Goal: Task Accomplishment & Management: Use online tool/utility

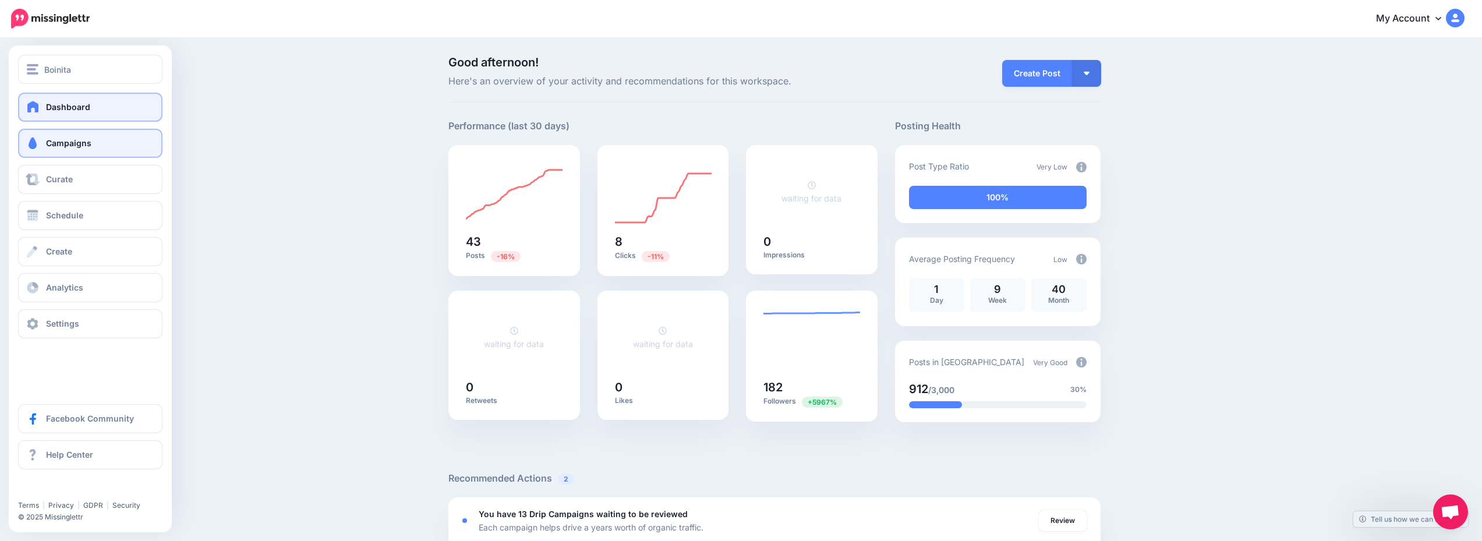
click at [104, 133] on link "Campaigns" at bounding box center [90, 143] width 144 height 29
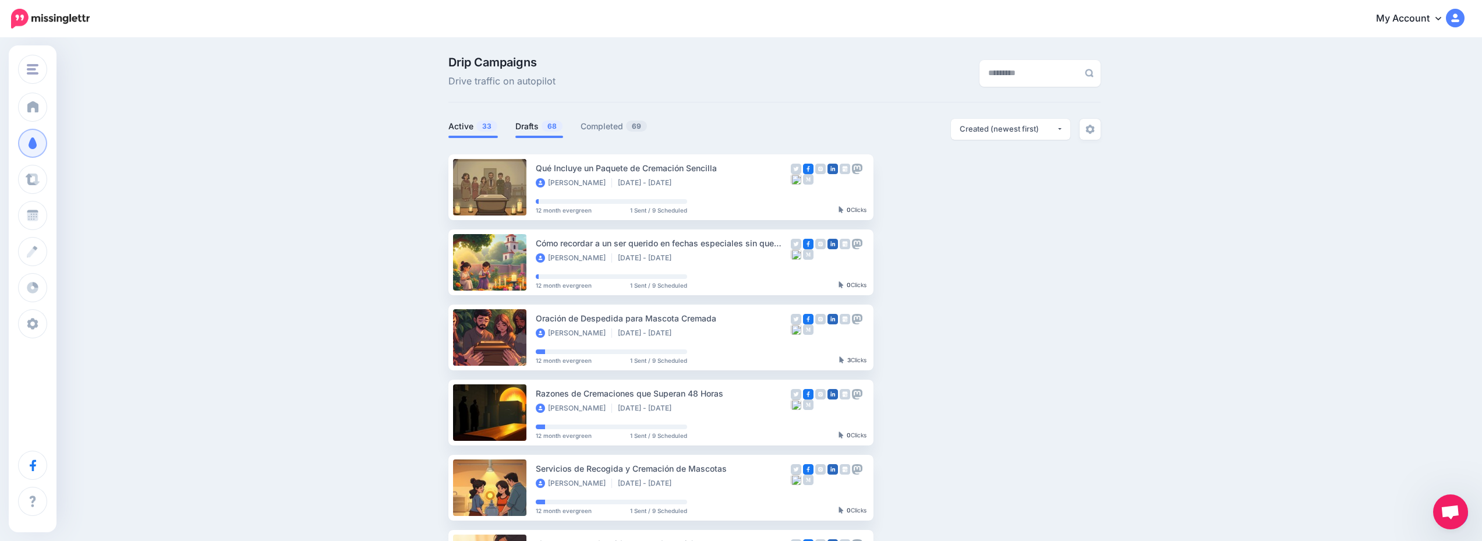
click at [541, 123] on link "Drafts 68" at bounding box center [539, 126] width 48 height 14
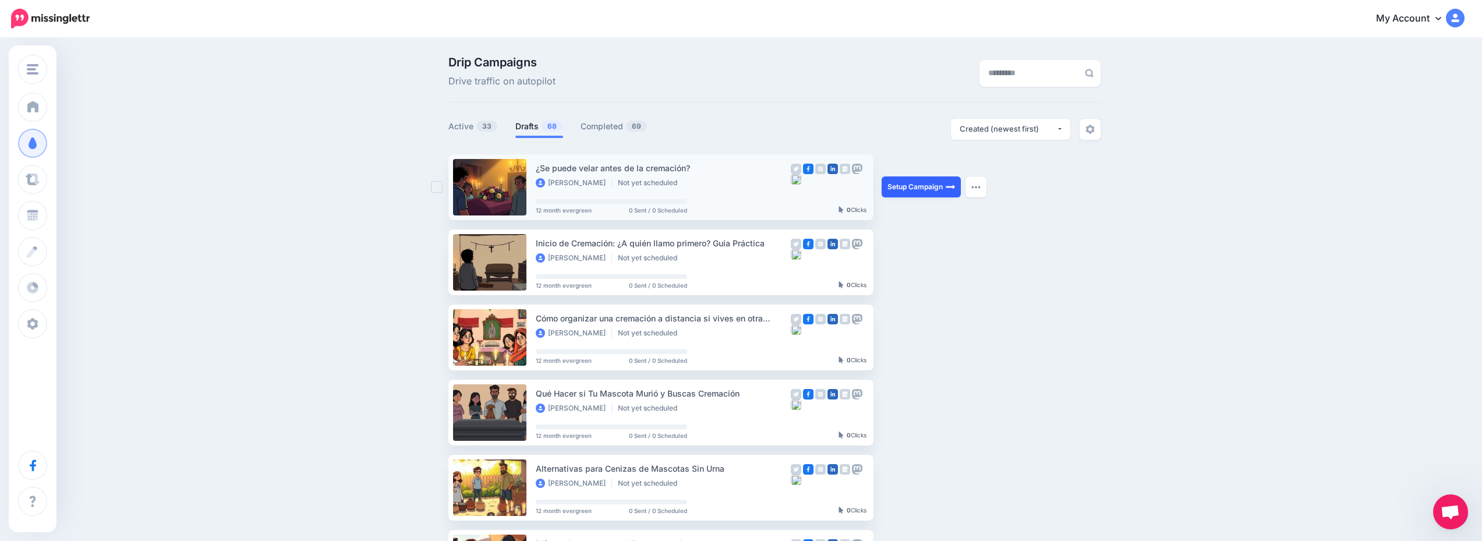
click at [909, 196] on link "Setup Campaign" at bounding box center [920, 186] width 79 height 21
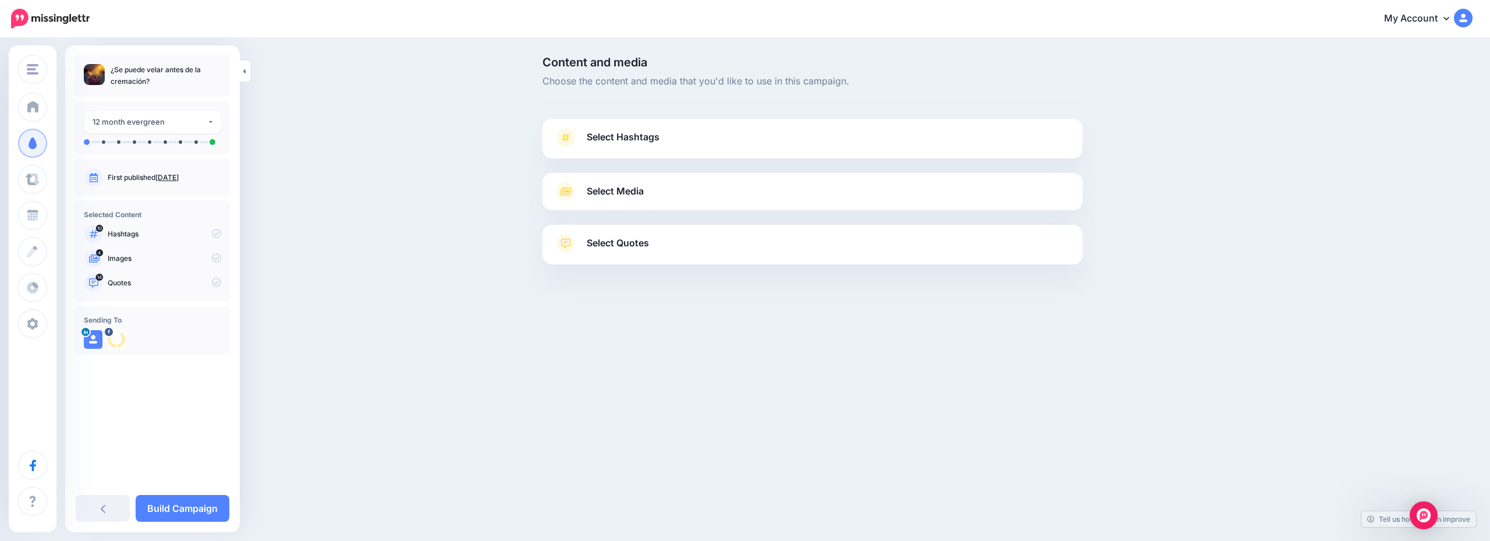
click at [750, 151] on link "Select Hashtags" at bounding box center [812, 143] width 517 height 30
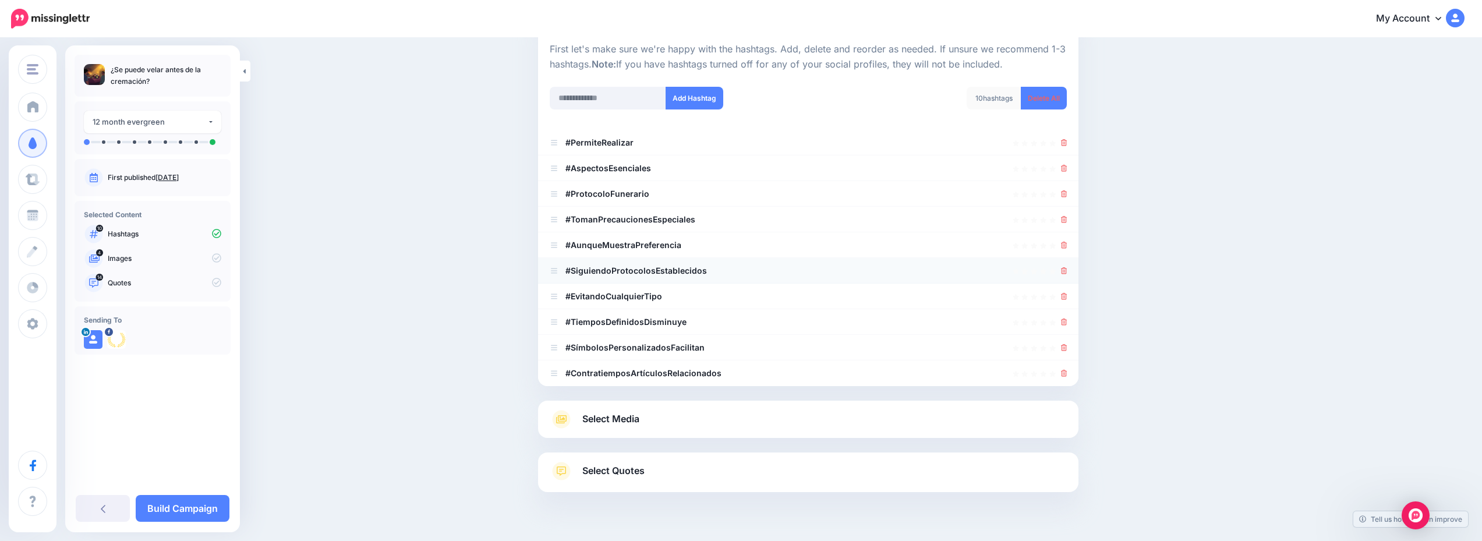
scroll to position [143, 0]
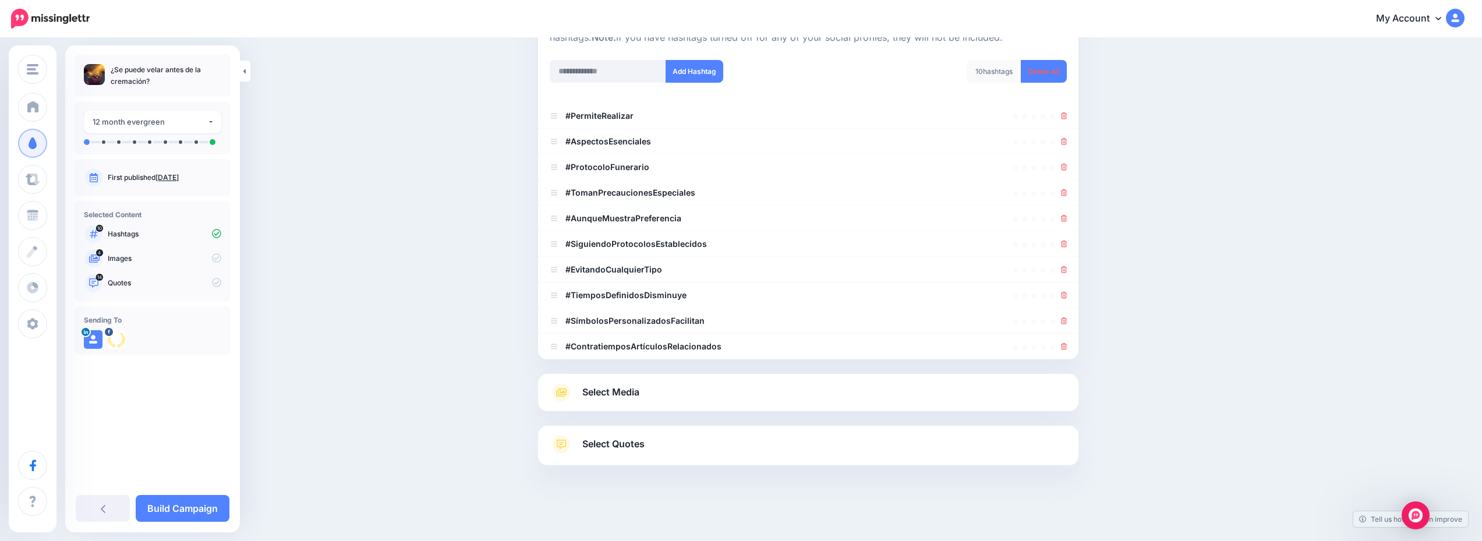
click at [821, 394] on link "Select Media" at bounding box center [808, 392] width 517 height 19
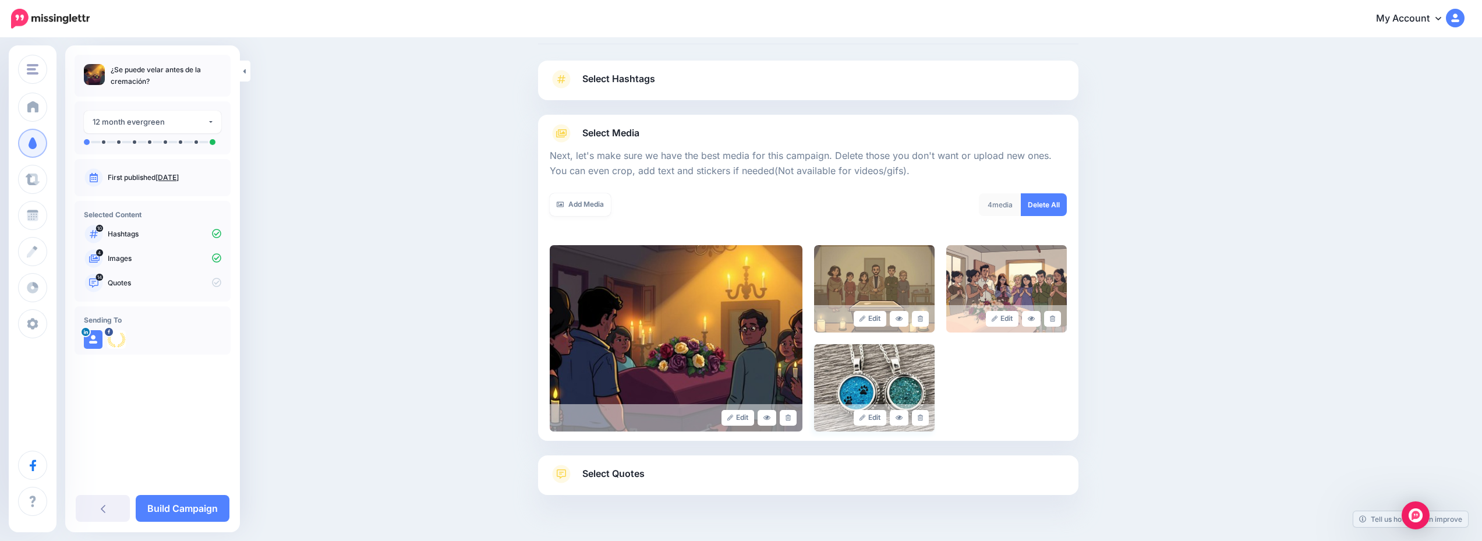
scroll to position [88, 0]
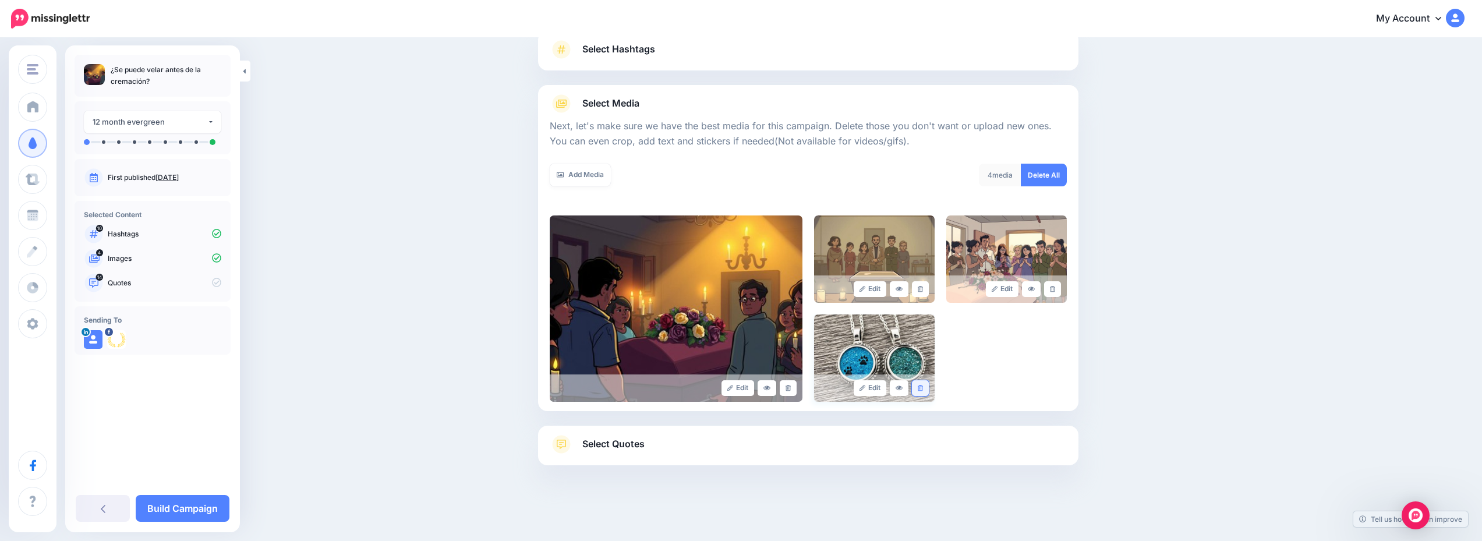
click at [921, 391] on link at bounding box center [920, 388] width 17 height 16
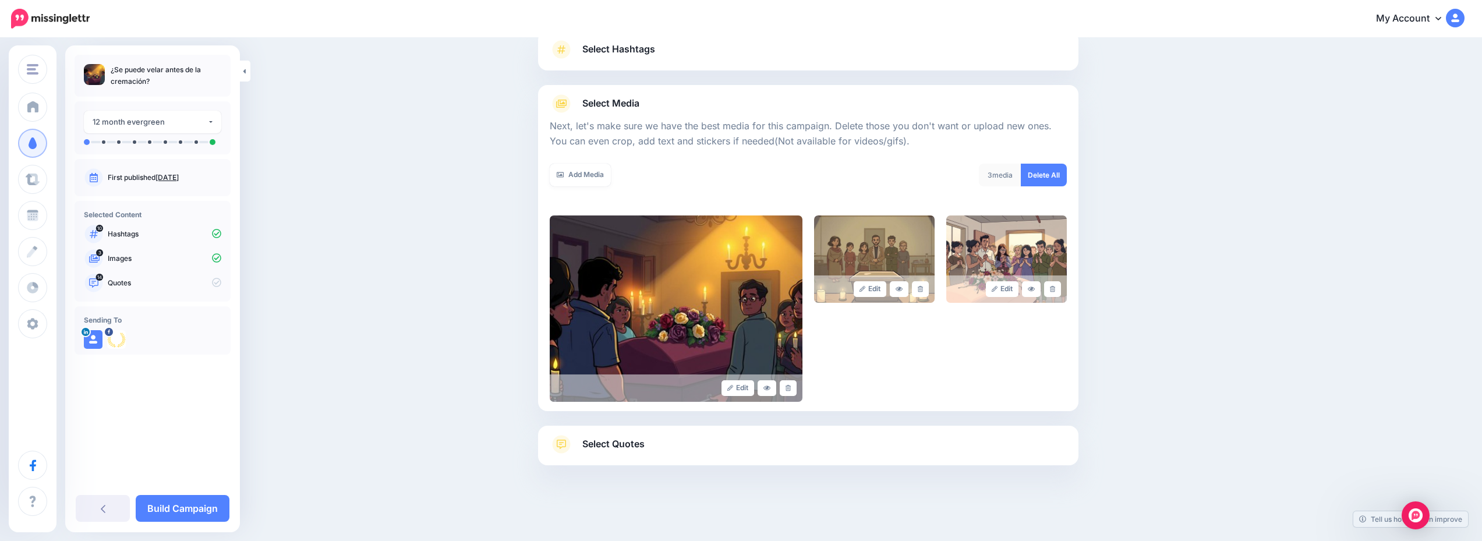
click at [760, 442] on link "Select Quotes" at bounding box center [808, 450] width 517 height 30
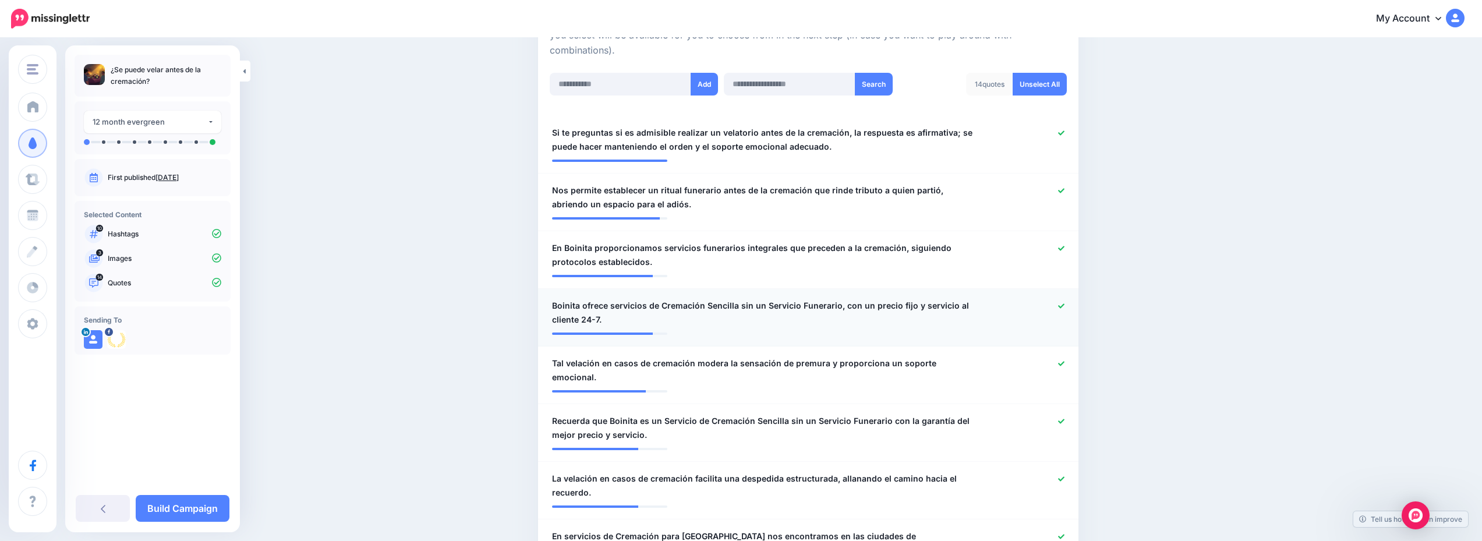
scroll to position [408, 0]
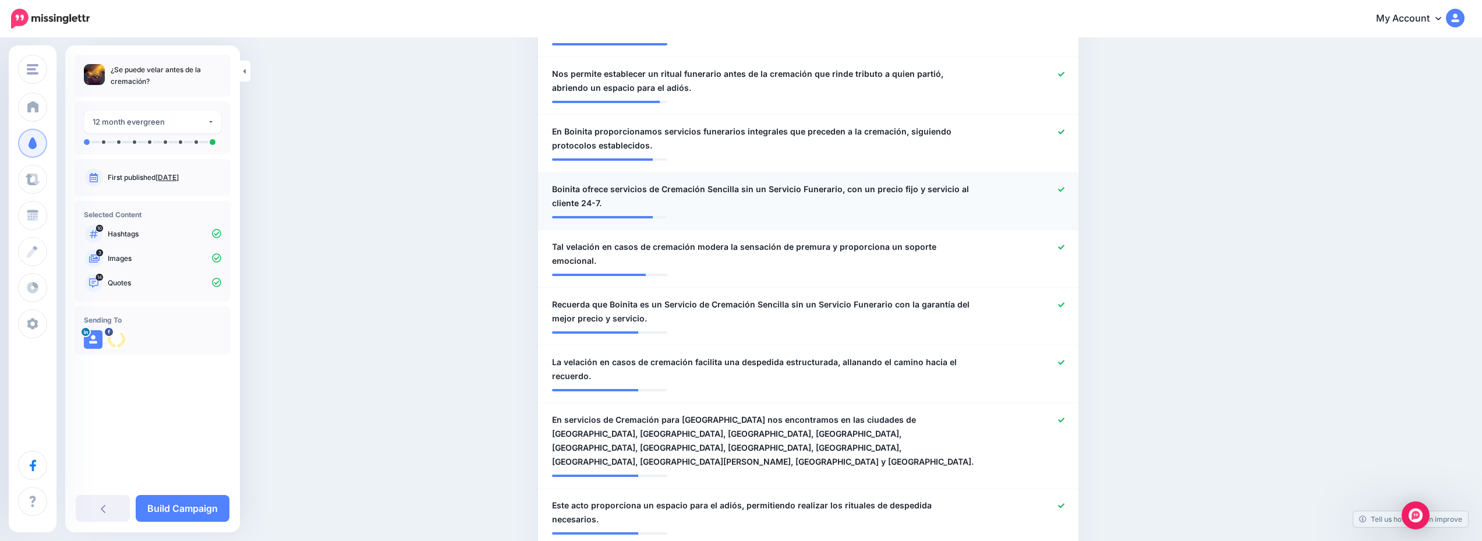
click at [1064, 189] on icon at bounding box center [1061, 189] width 6 height 6
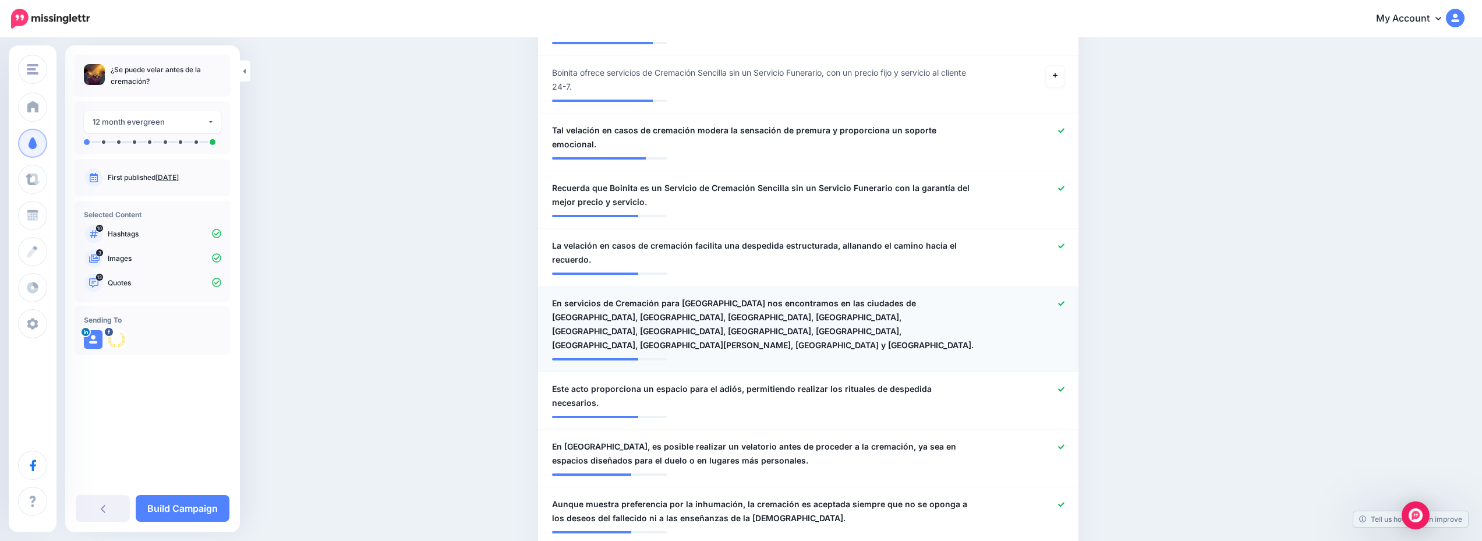
click at [1064, 300] on icon at bounding box center [1061, 303] width 6 height 6
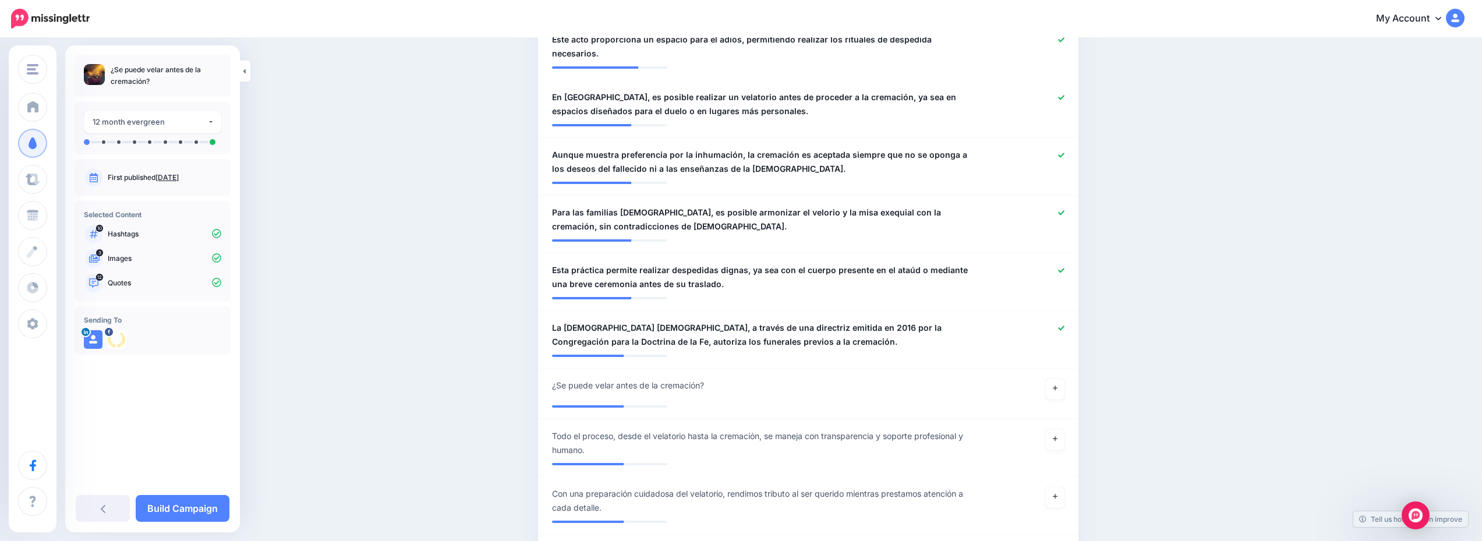
scroll to position [932, 0]
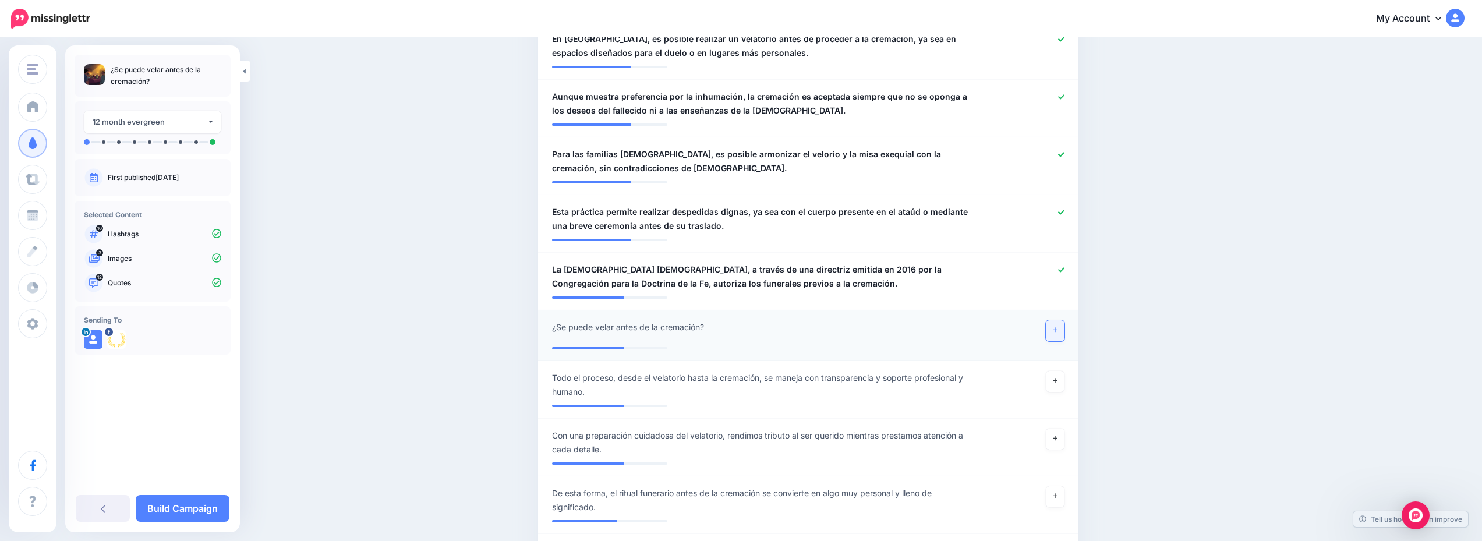
click at [1064, 320] on link at bounding box center [1055, 330] width 19 height 21
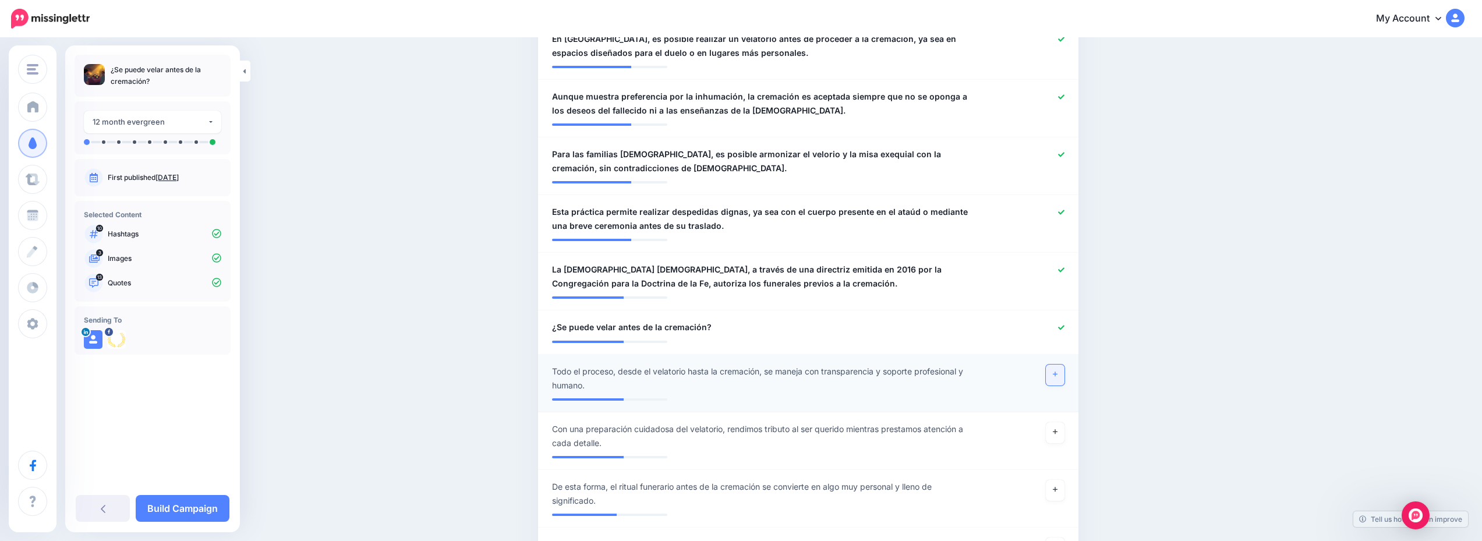
click at [1057, 372] on icon at bounding box center [1055, 374] width 5 height 5
click at [163, 506] on link "Build Campaign" at bounding box center [183, 508] width 94 height 27
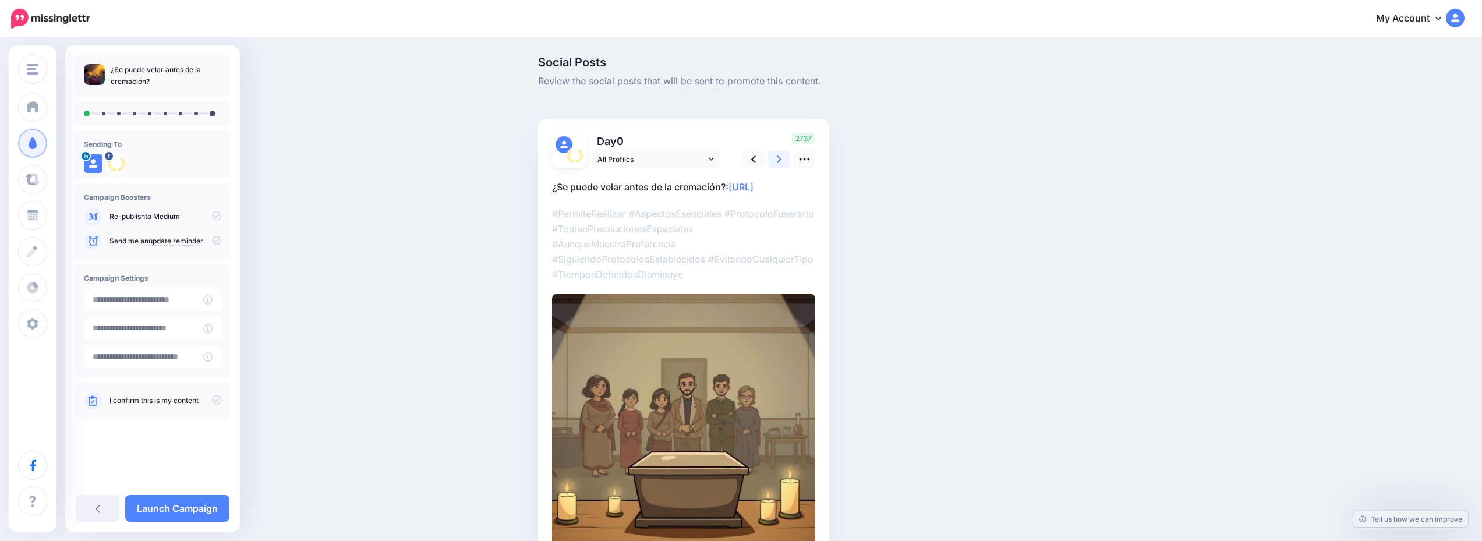
click at [773, 158] on link at bounding box center [779, 159] width 22 height 17
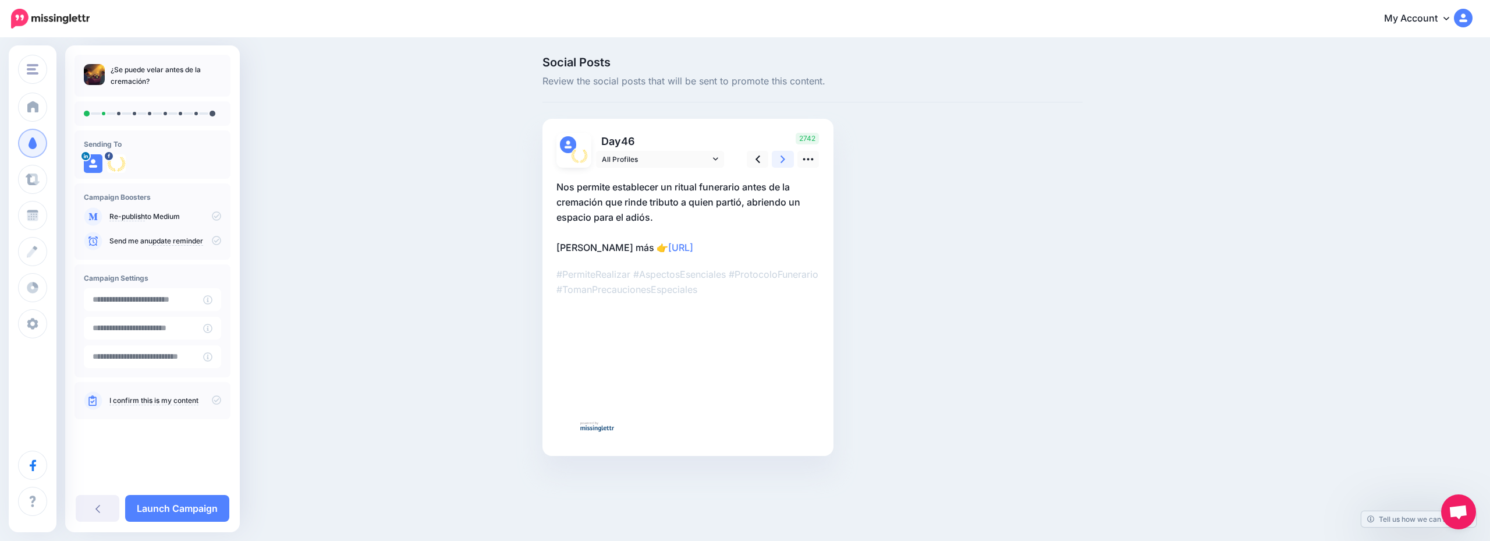
click at [773, 158] on link at bounding box center [783, 159] width 22 height 17
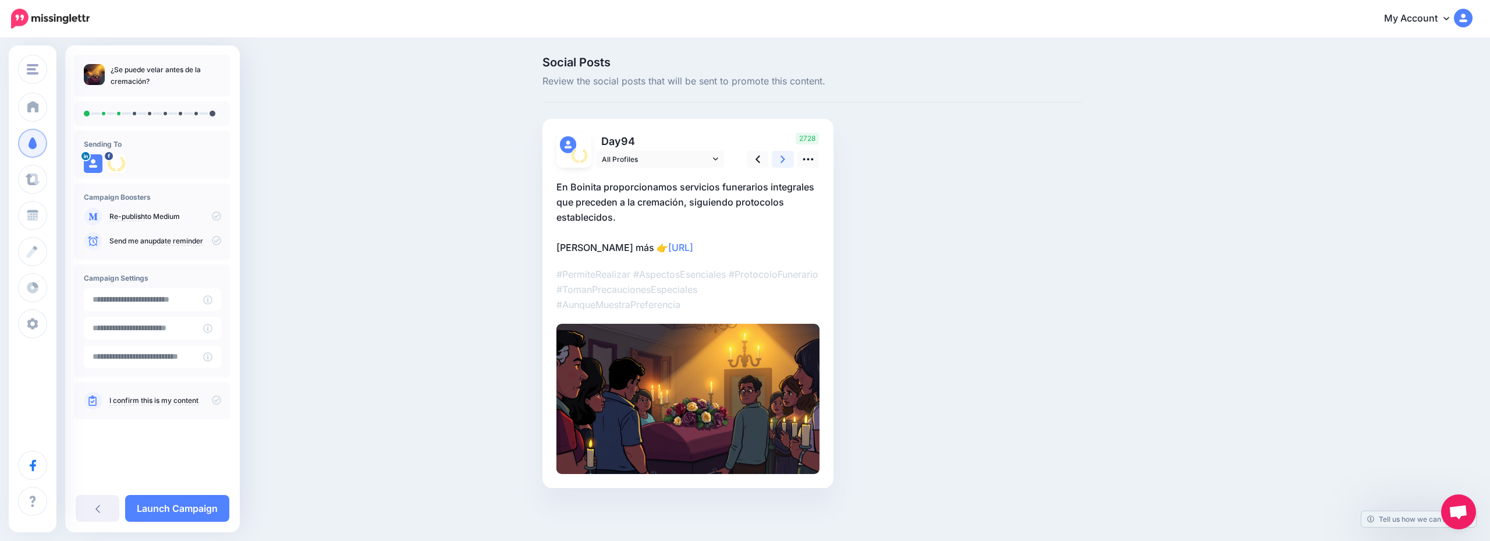
click at [774, 159] on link at bounding box center [783, 159] width 22 height 17
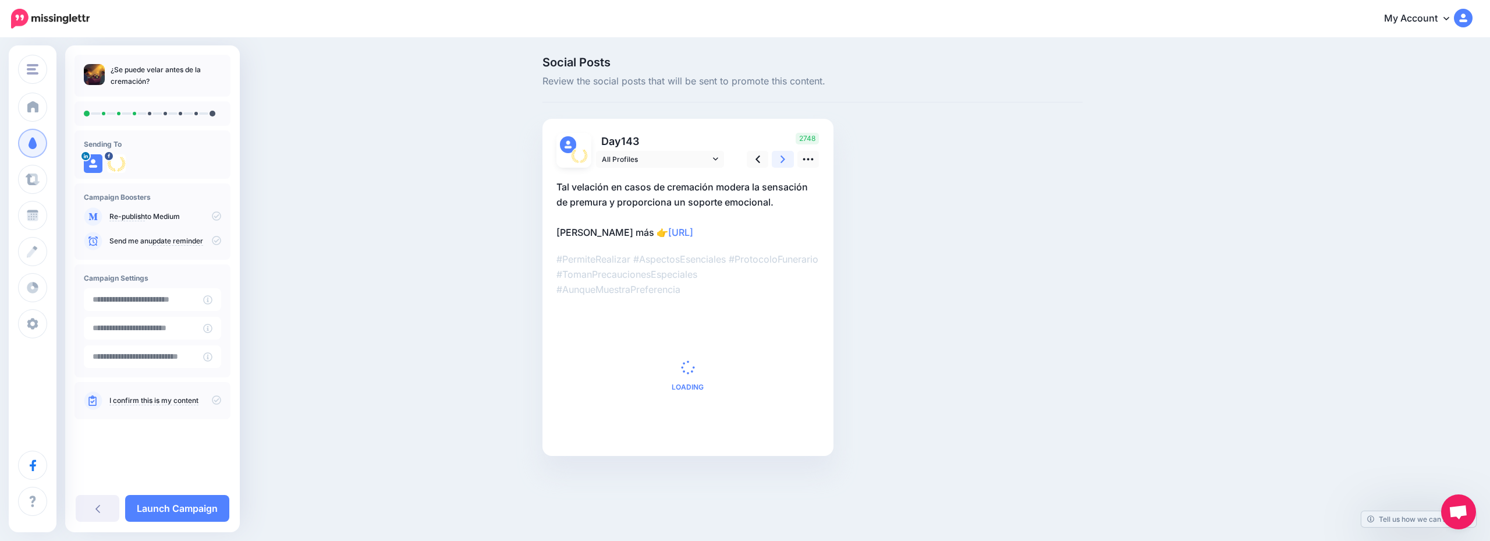
click at [774, 159] on link at bounding box center [783, 159] width 22 height 17
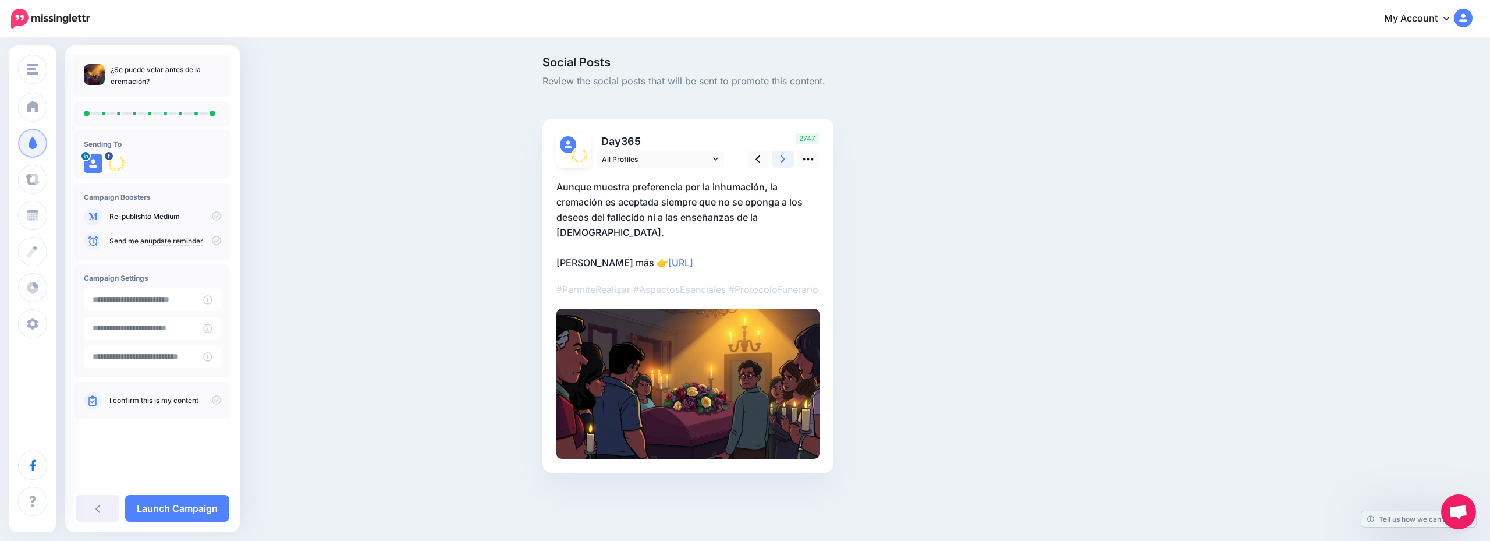
click at [774, 159] on link at bounding box center [783, 159] width 22 height 17
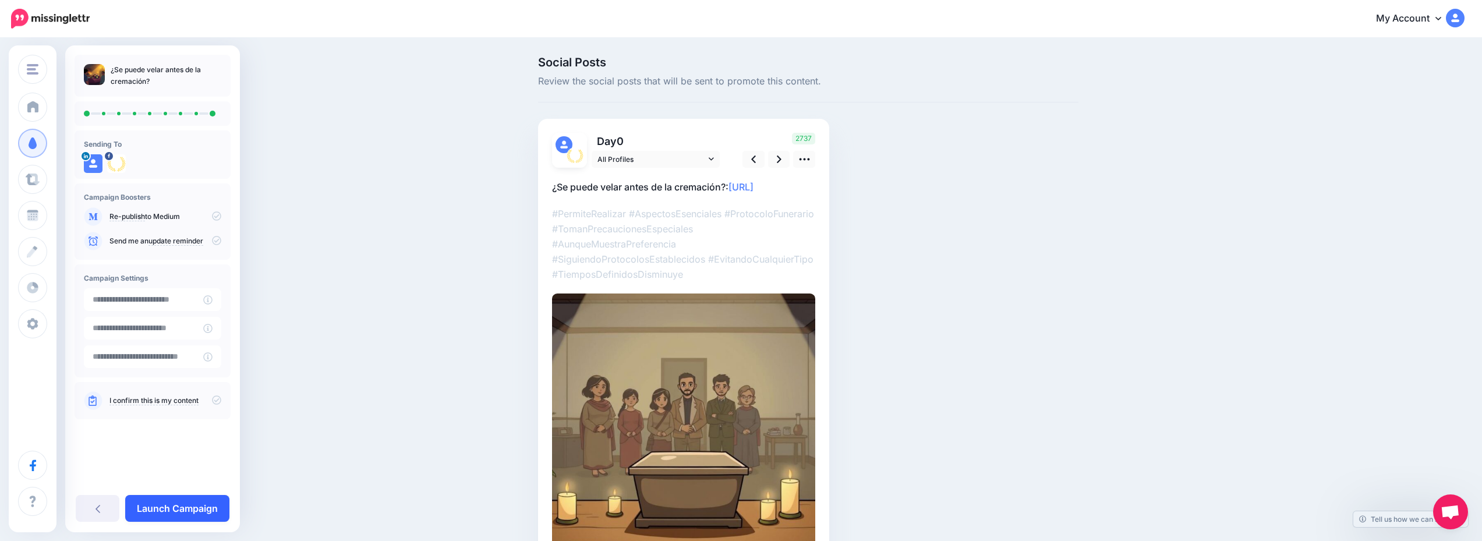
click at [195, 502] on link "Launch Campaign" at bounding box center [177, 508] width 104 height 27
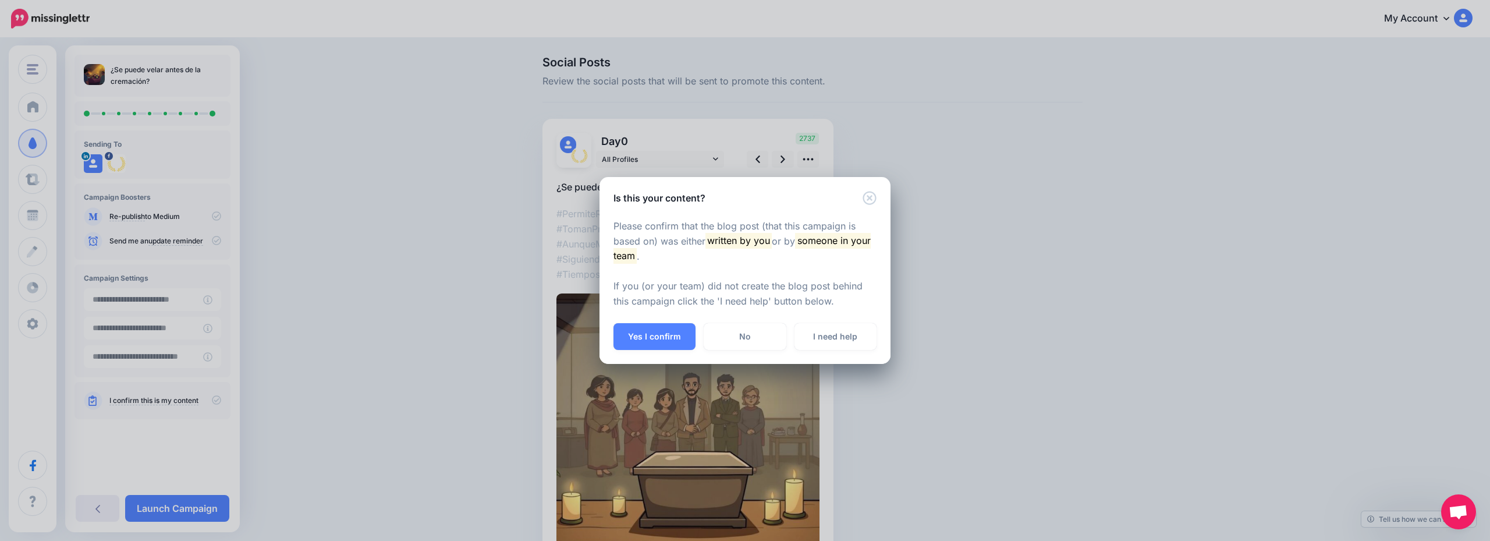
click at [678, 343] on button "Yes I confirm" at bounding box center [655, 336] width 82 height 27
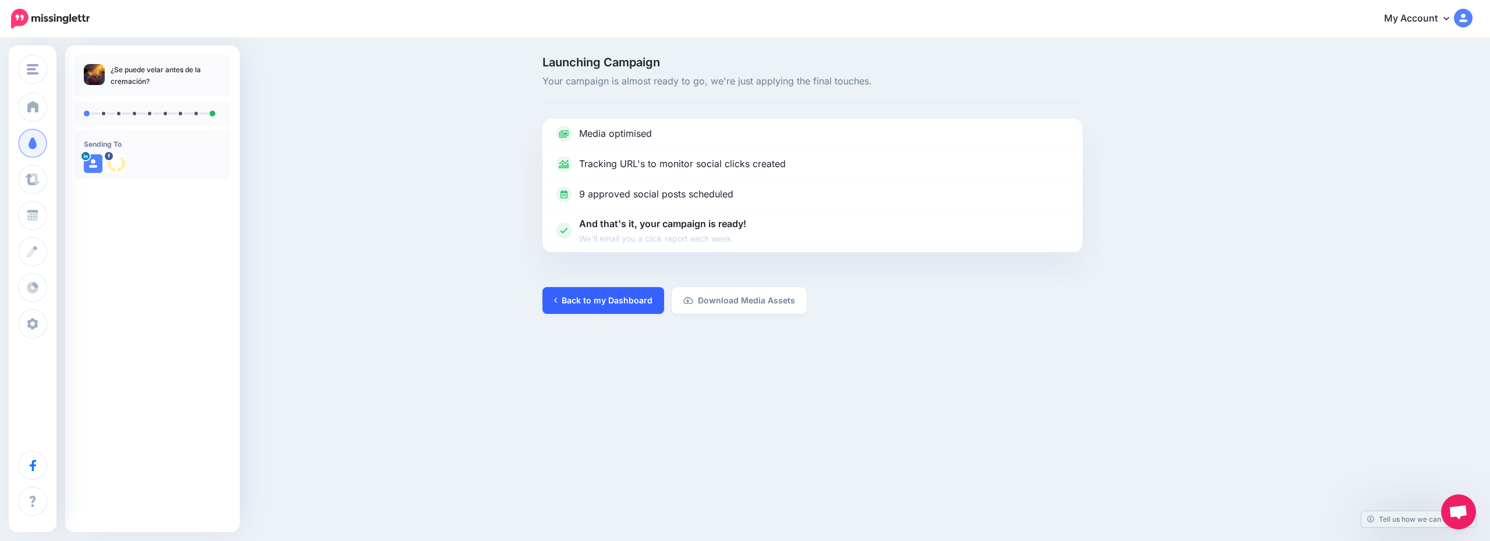
click at [627, 311] on link "Back to my Dashboard" at bounding box center [604, 300] width 122 height 27
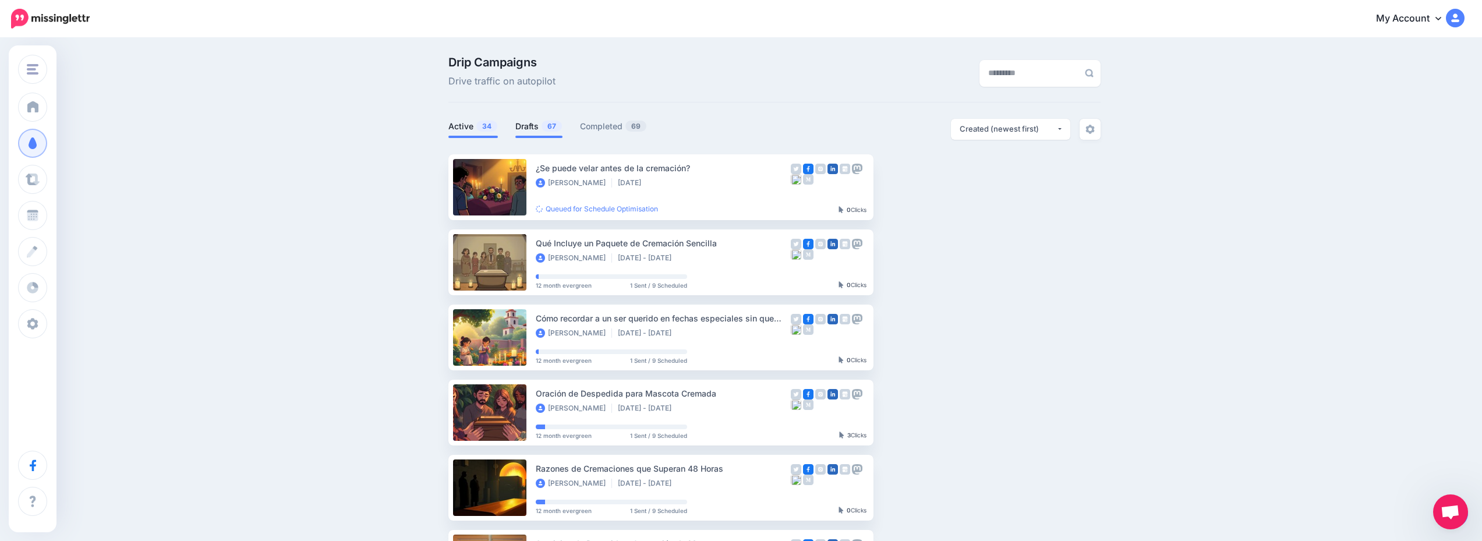
click at [532, 129] on link "Drafts 67" at bounding box center [538, 126] width 47 height 14
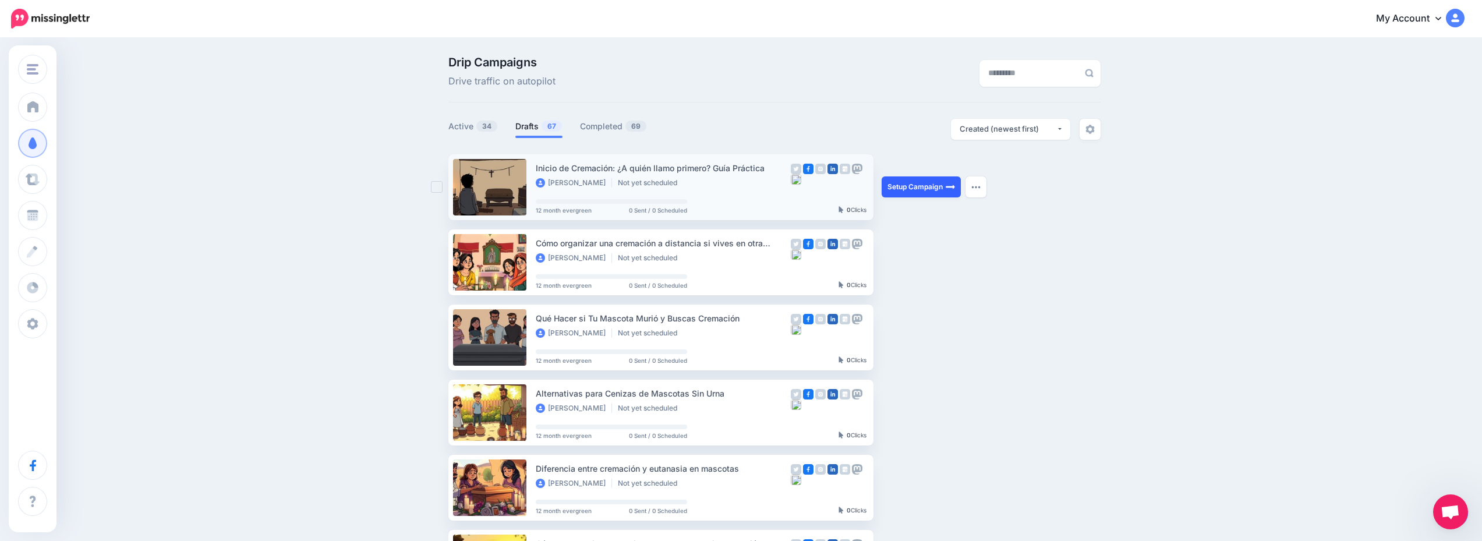
click at [908, 187] on link "Setup Campaign" at bounding box center [920, 186] width 79 height 21
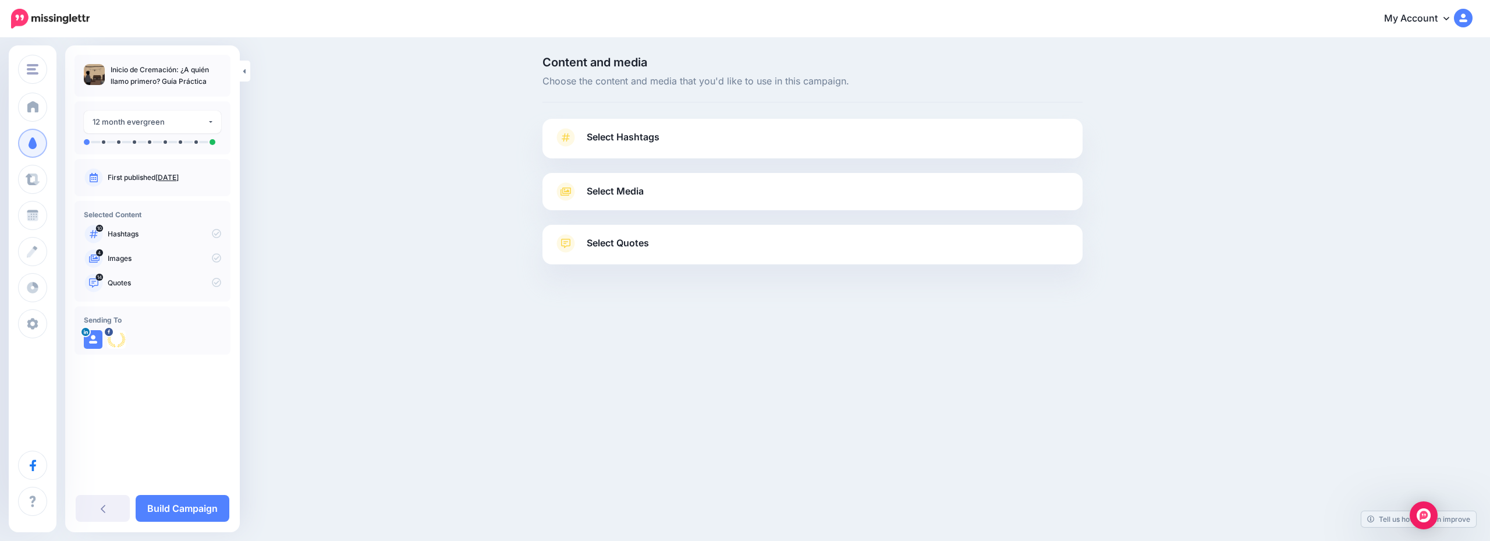
click at [724, 139] on link "Select Hashtags" at bounding box center [812, 143] width 517 height 30
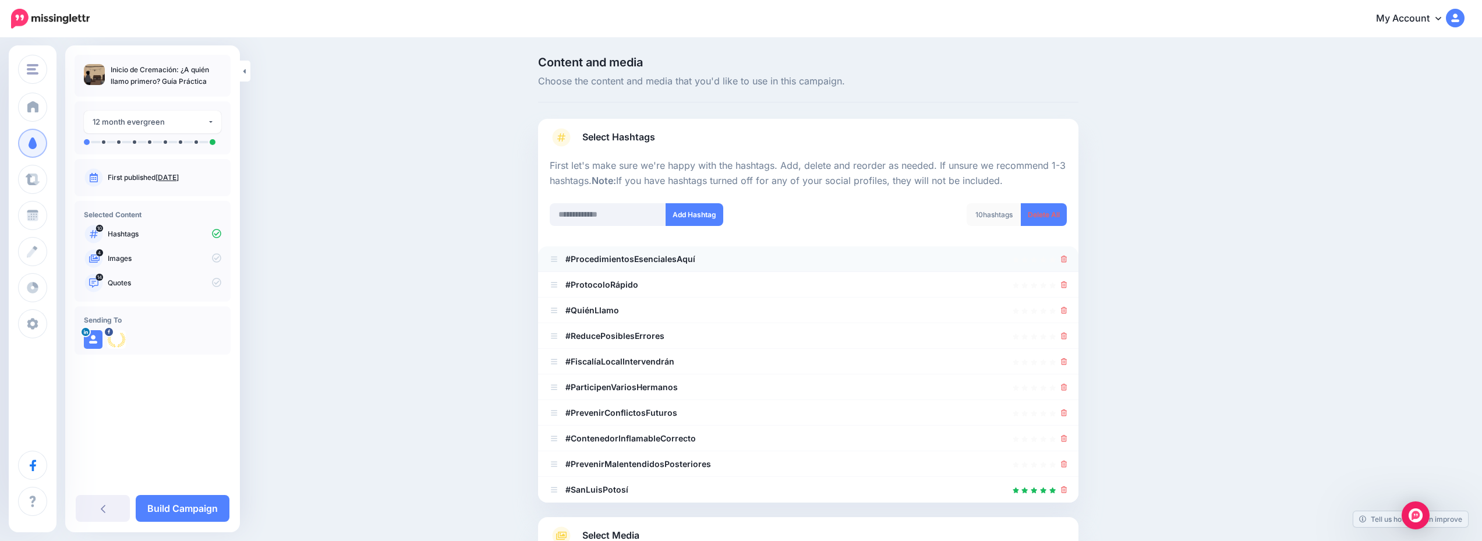
scroll to position [116, 0]
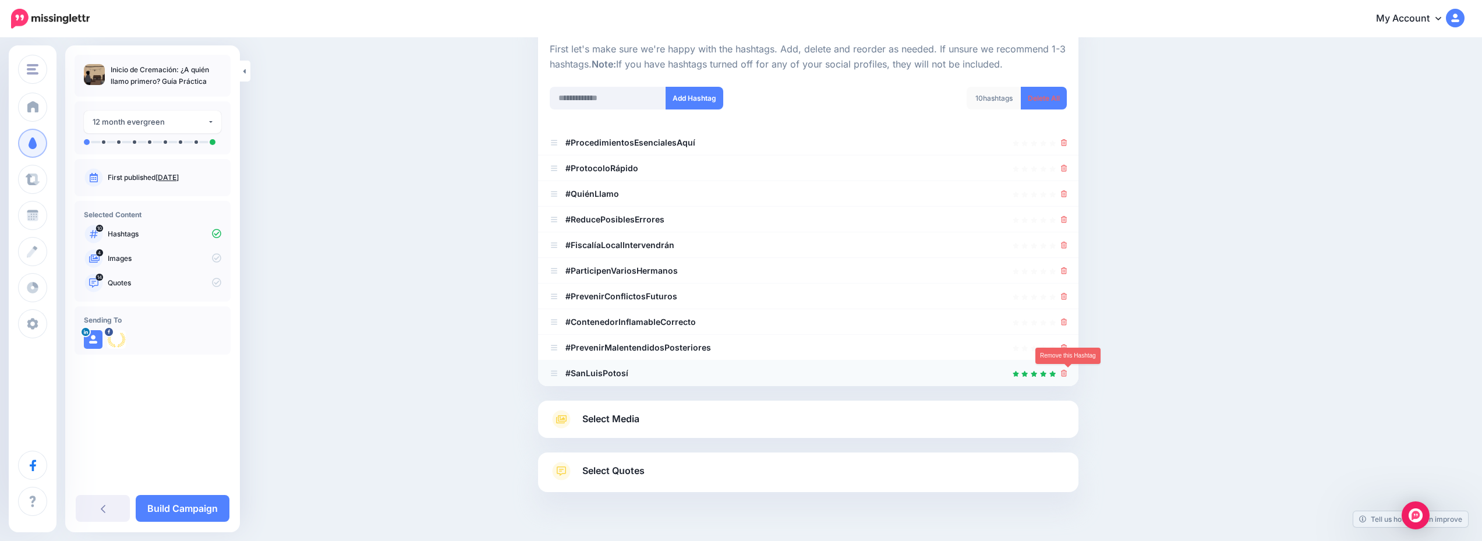
click at [1067, 370] on icon at bounding box center [1064, 373] width 6 height 7
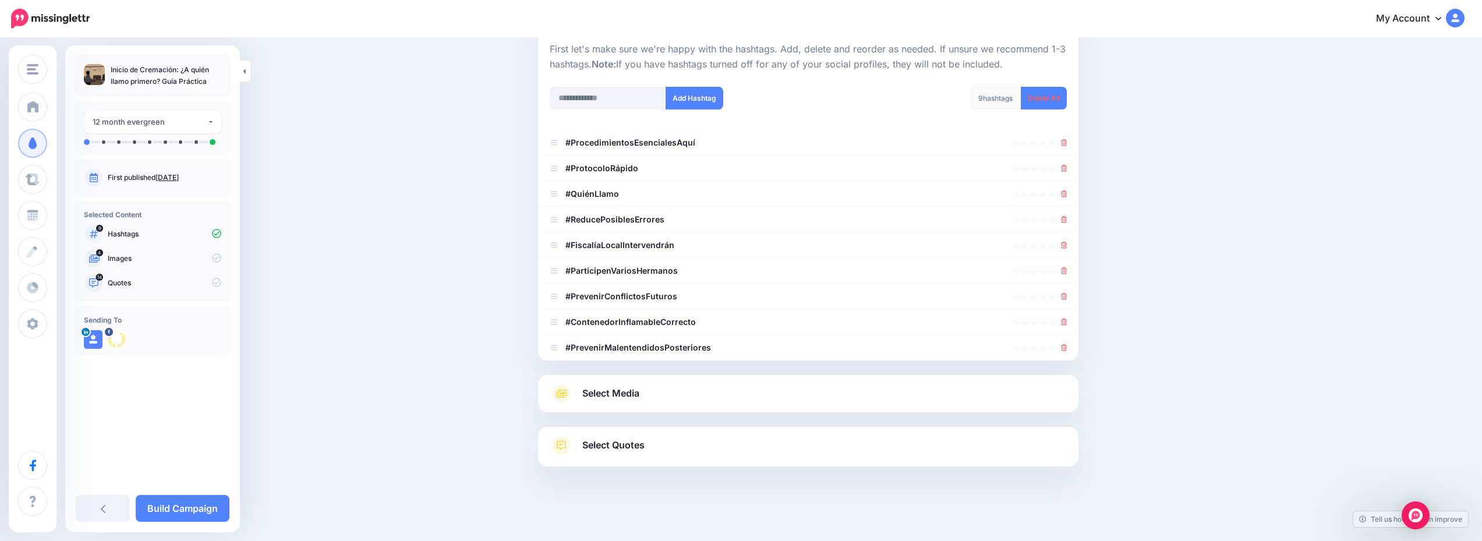
click at [778, 398] on link "Select Media" at bounding box center [808, 393] width 517 height 19
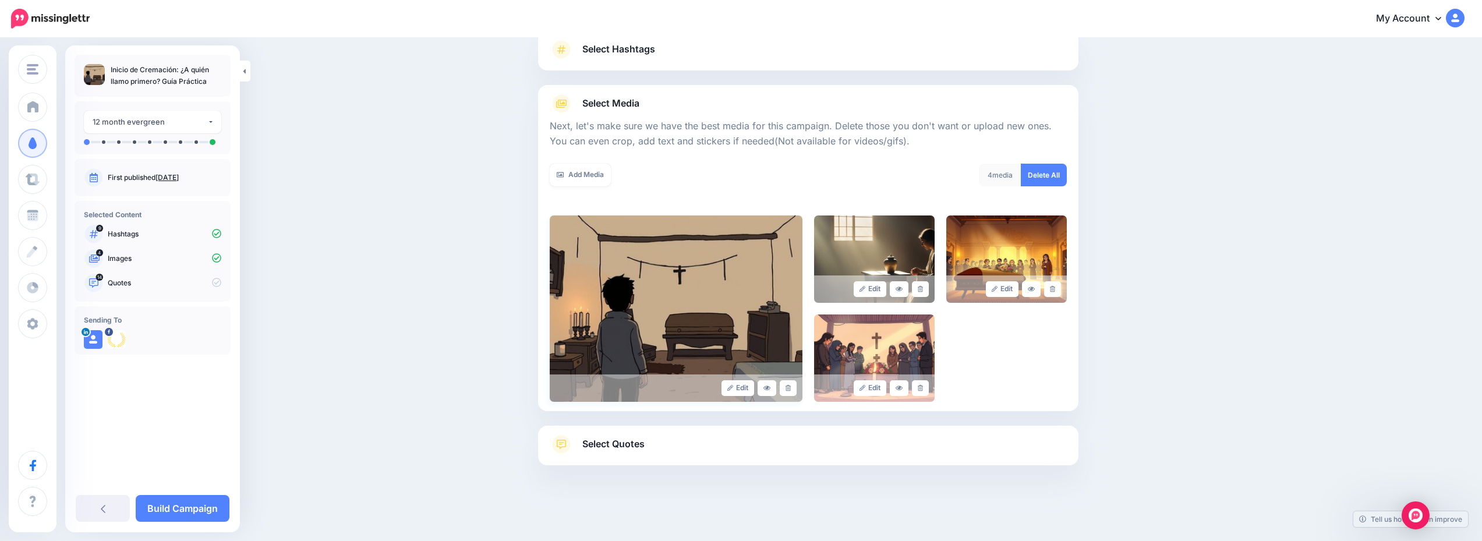
scroll to position [0, 0]
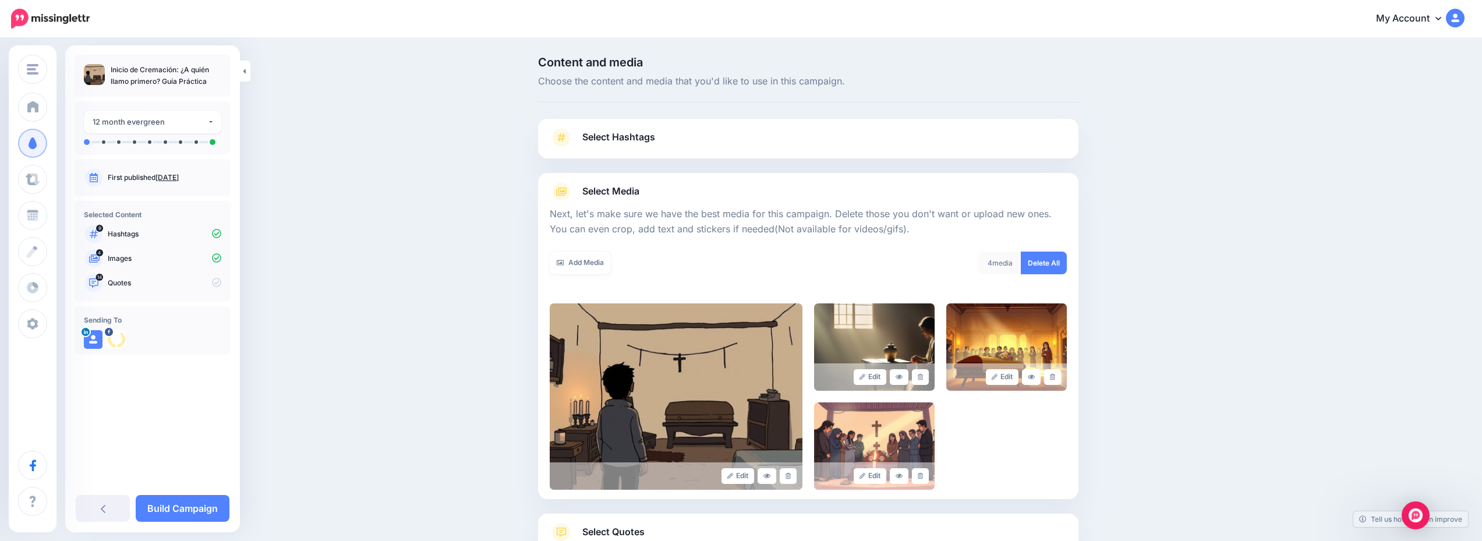
click at [803, 523] on link "Select Quotes" at bounding box center [808, 538] width 517 height 30
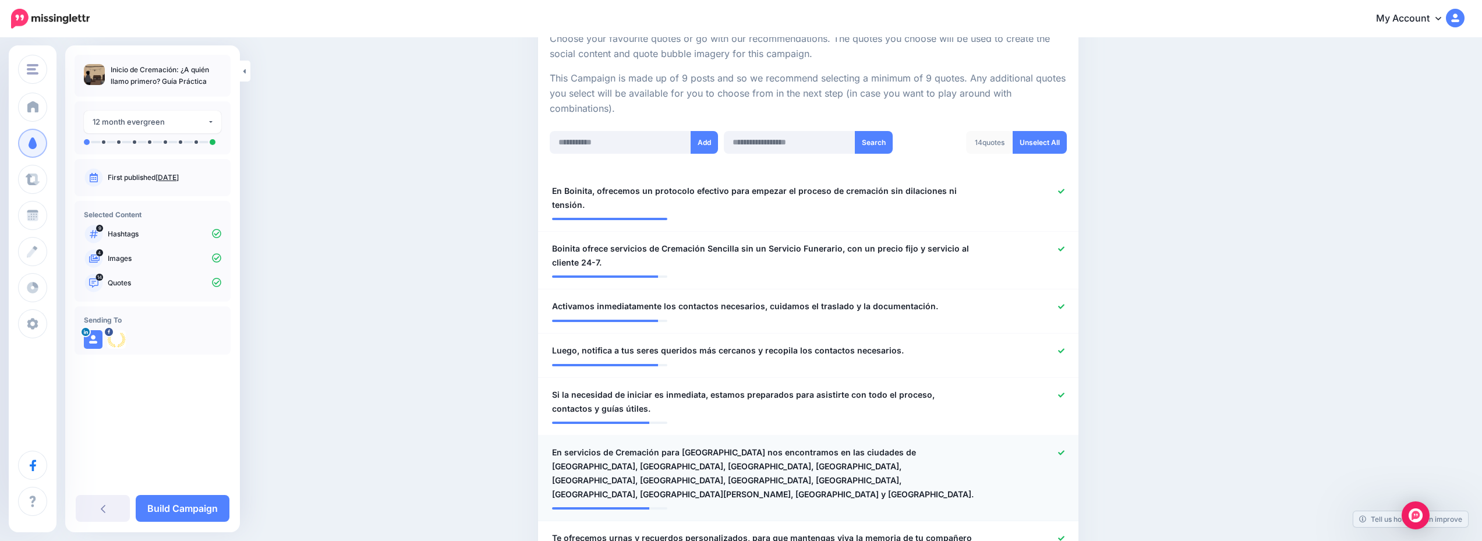
scroll to position [291, 0]
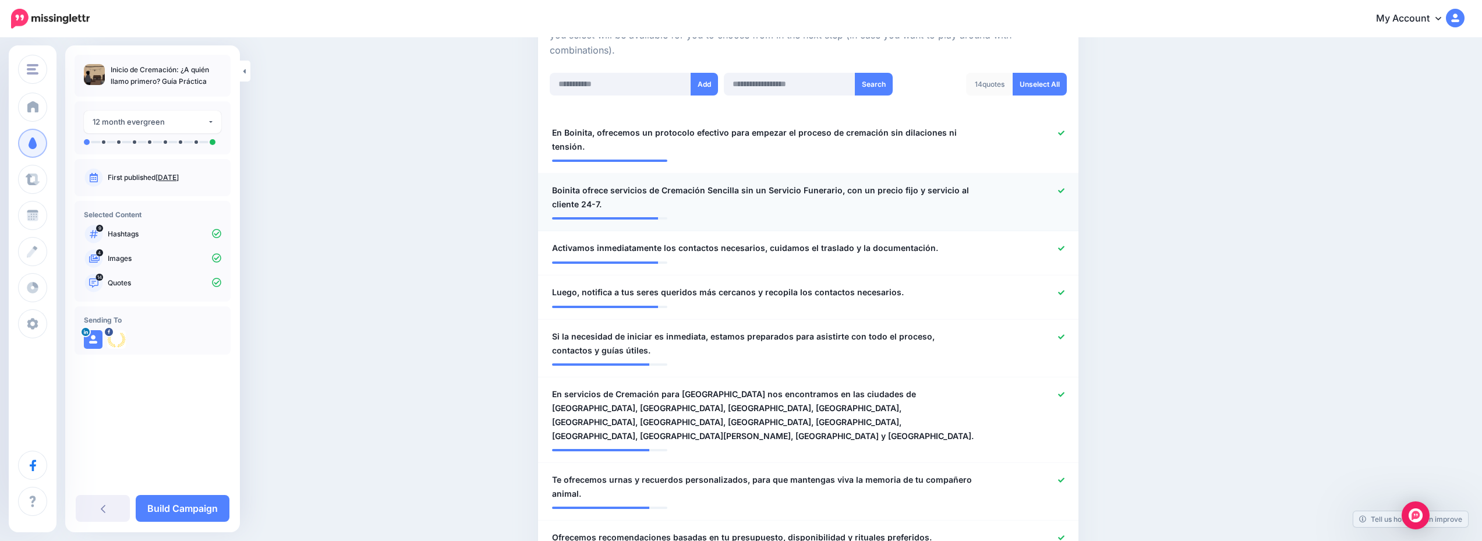
click at [1064, 193] on icon at bounding box center [1061, 190] width 6 height 6
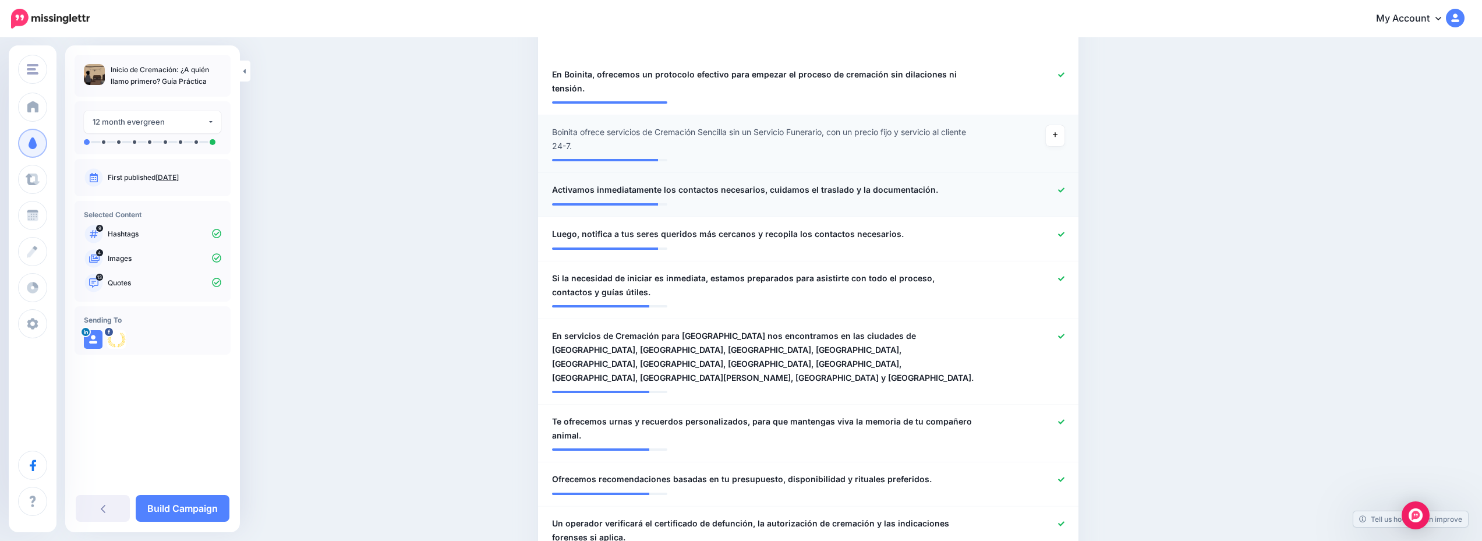
scroll to position [408, 0]
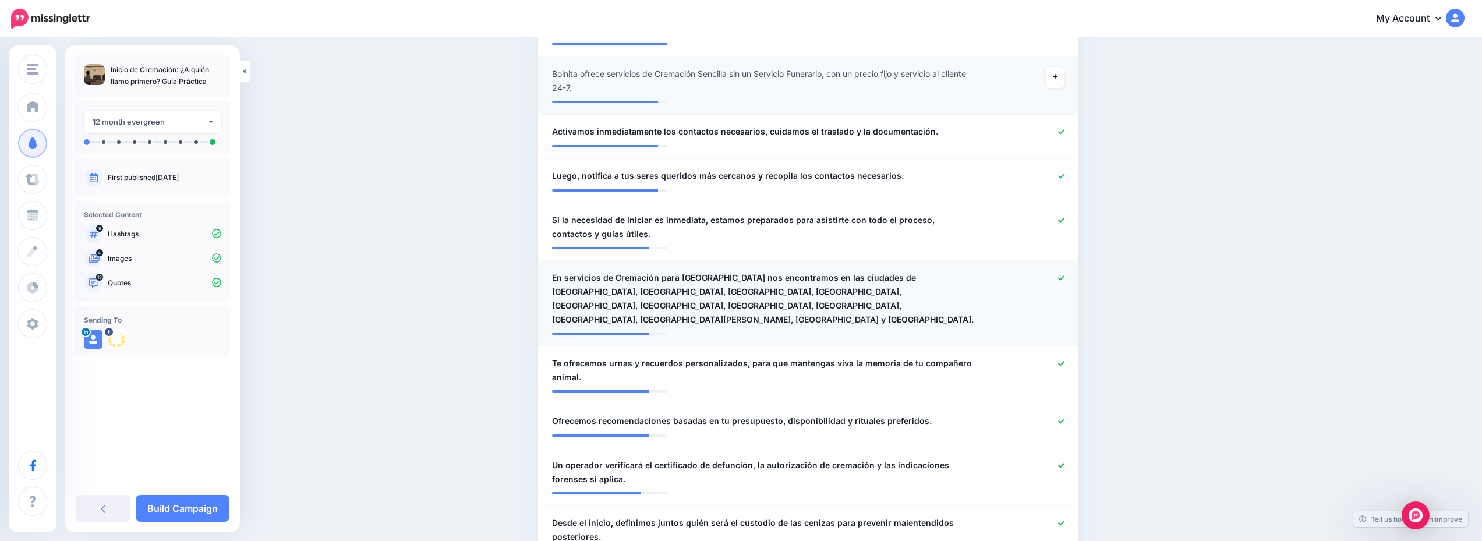
click at [1063, 284] on div at bounding box center [1029, 299] width 88 height 56
click at [1063, 282] on link at bounding box center [1061, 278] width 6 height 8
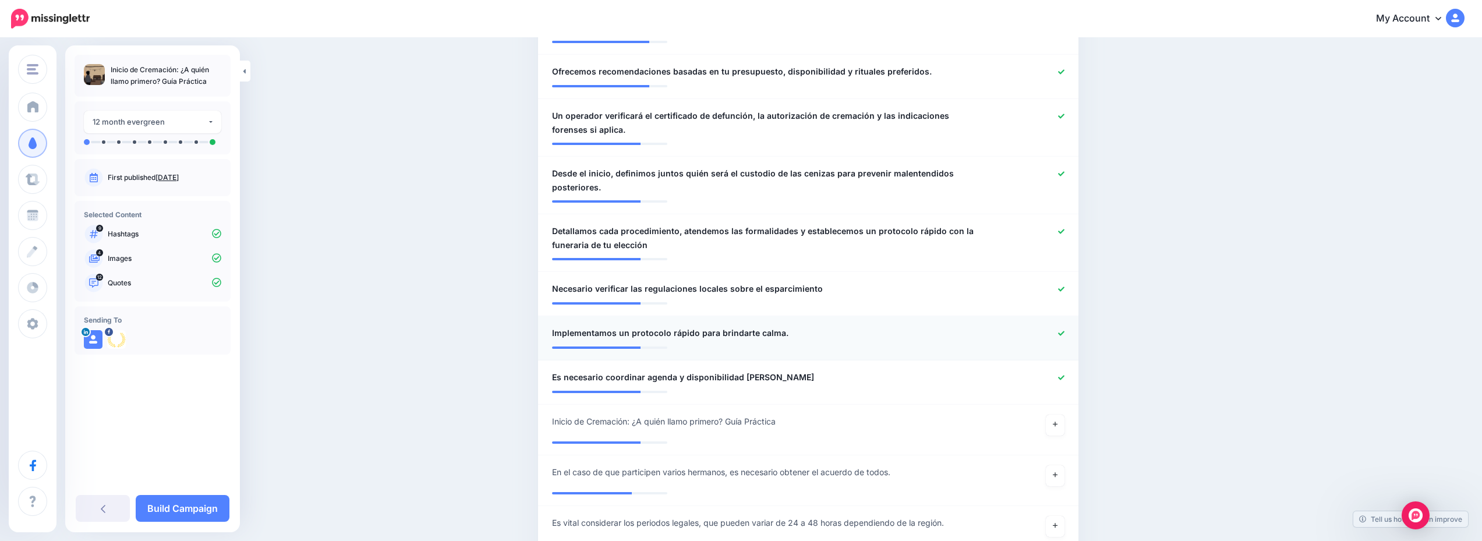
scroll to position [815, 0]
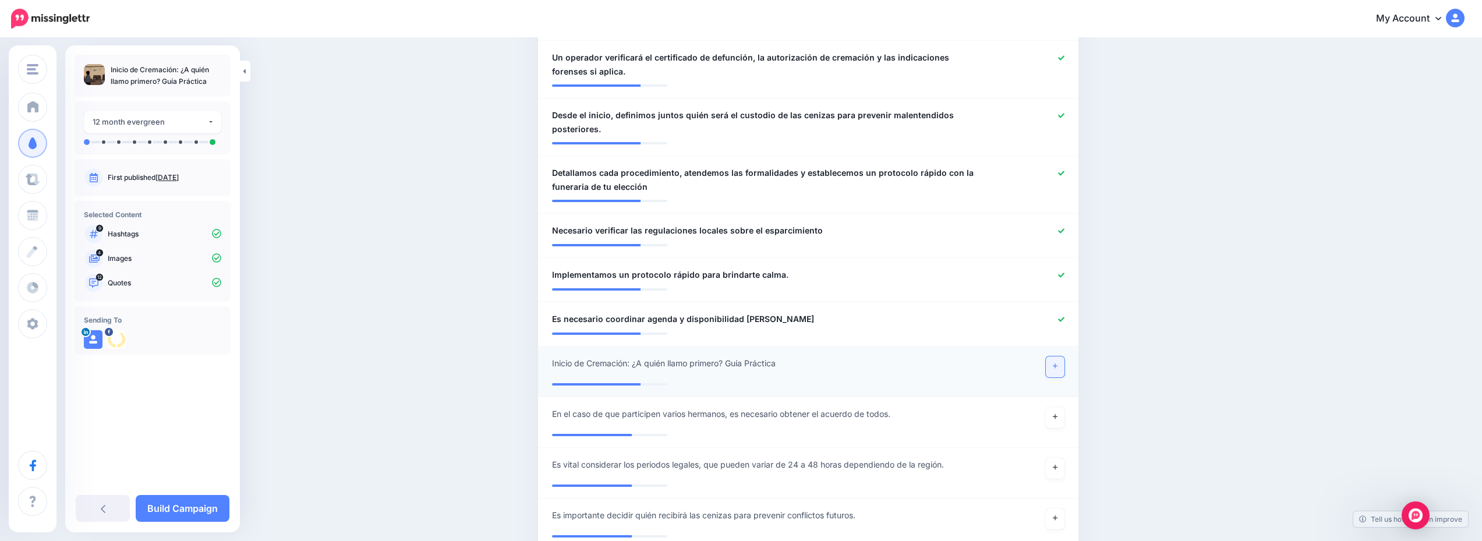
click at [1063, 356] on link at bounding box center [1055, 366] width 19 height 21
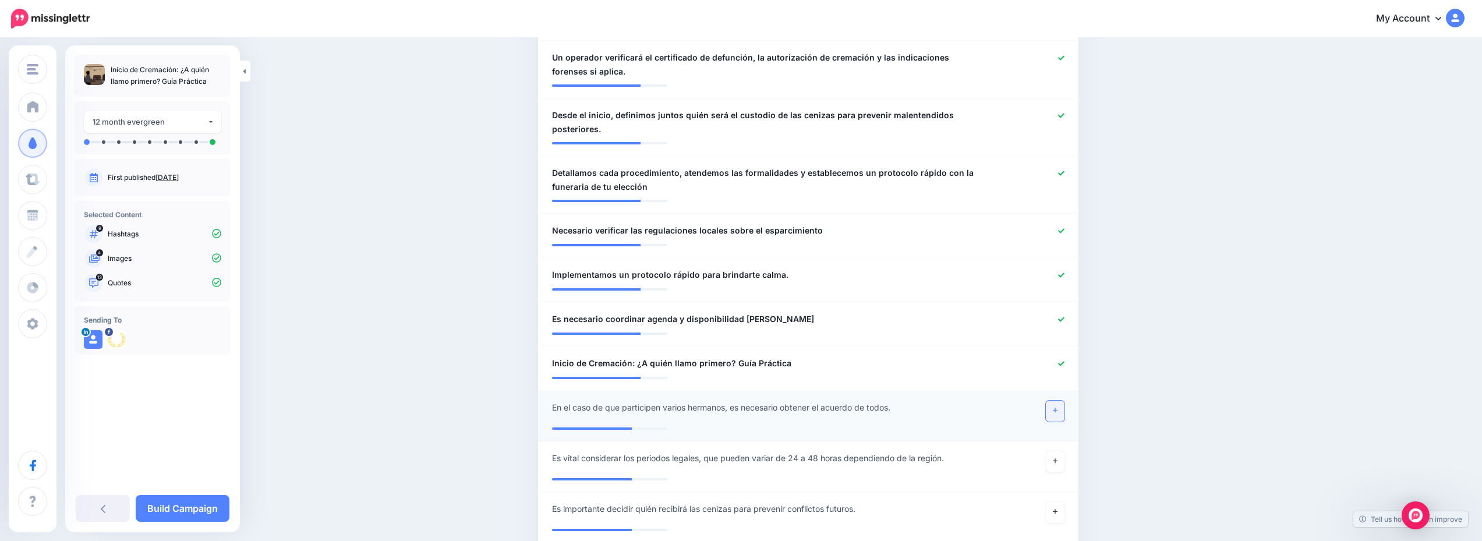
click at [1062, 401] on link at bounding box center [1055, 411] width 19 height 21
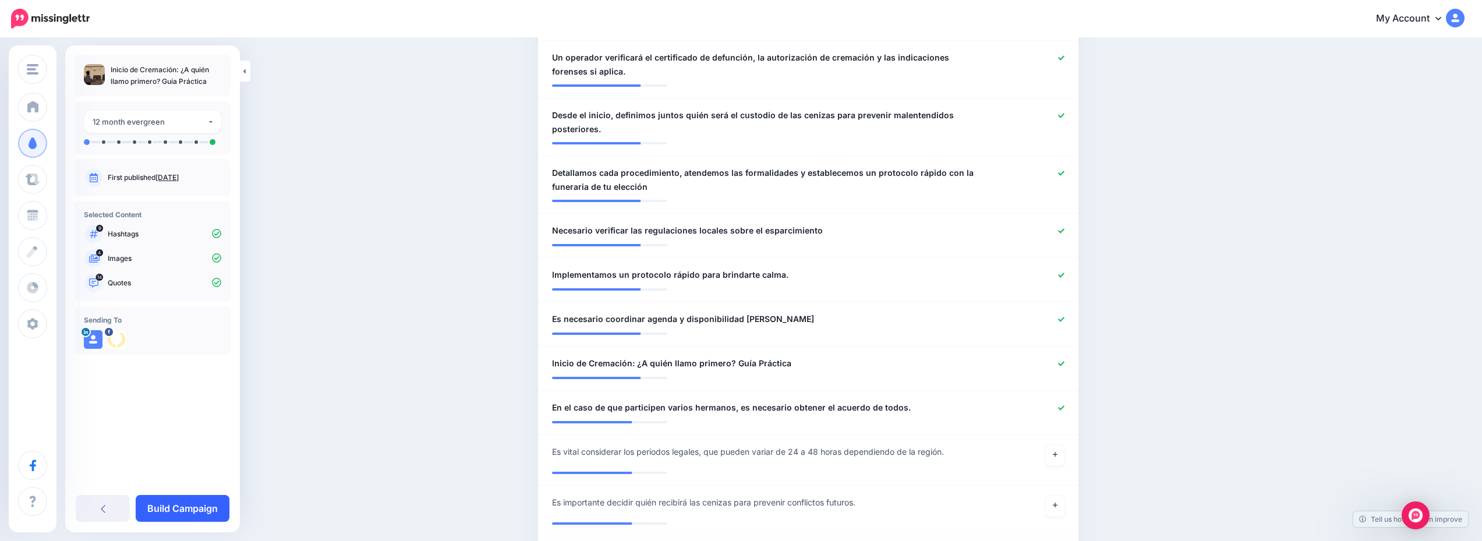
click at [159, 514] on link "Build Campaign" at bounding box center [183, 508] width 94 height 27
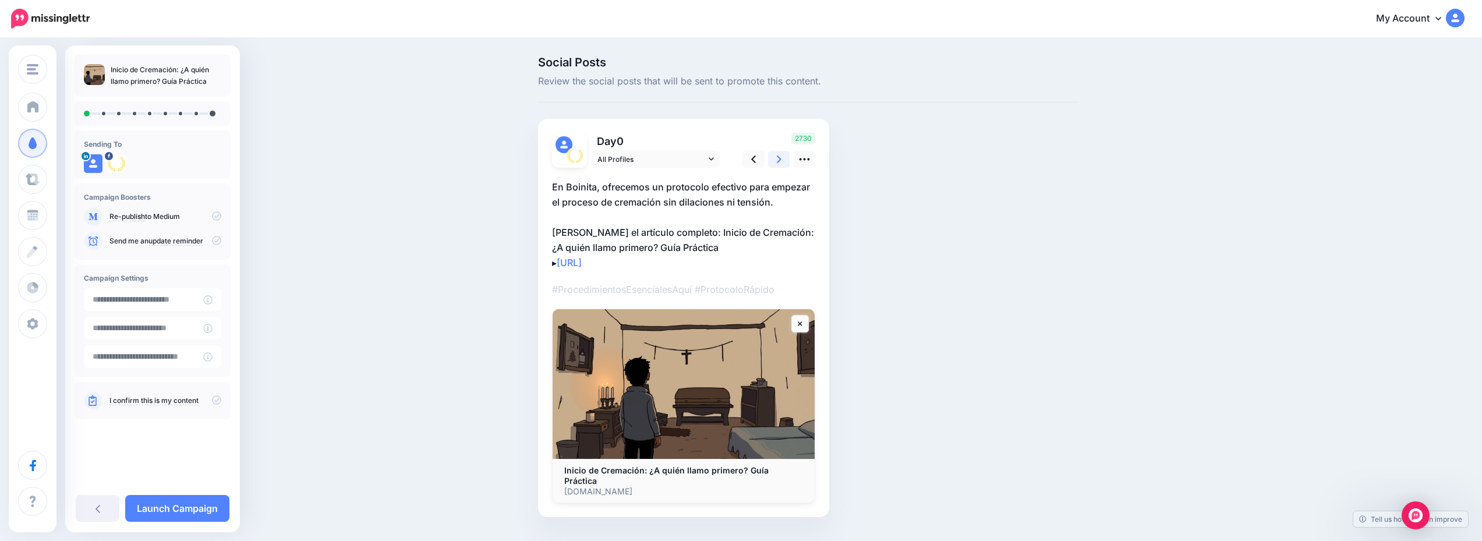
click at [781, 157] on icon at bounding box center [779, 159] width 5 height 12
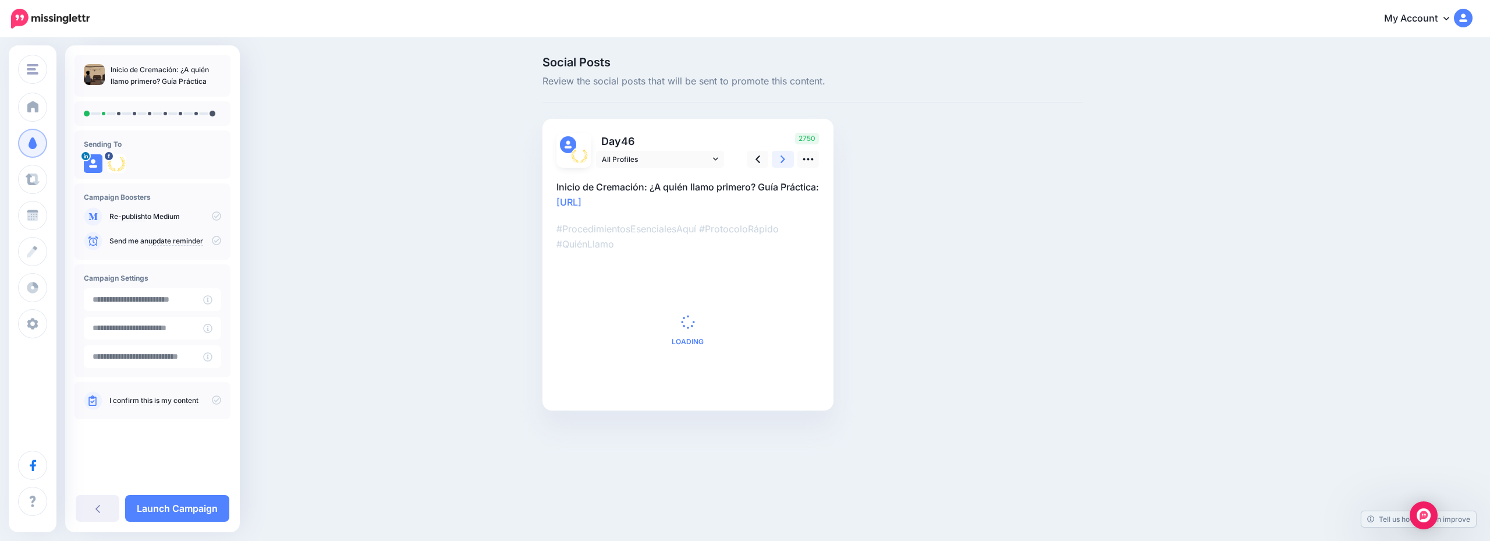
click at [785, 157] on icon at bounding box center [783, 159] width 5 height 12
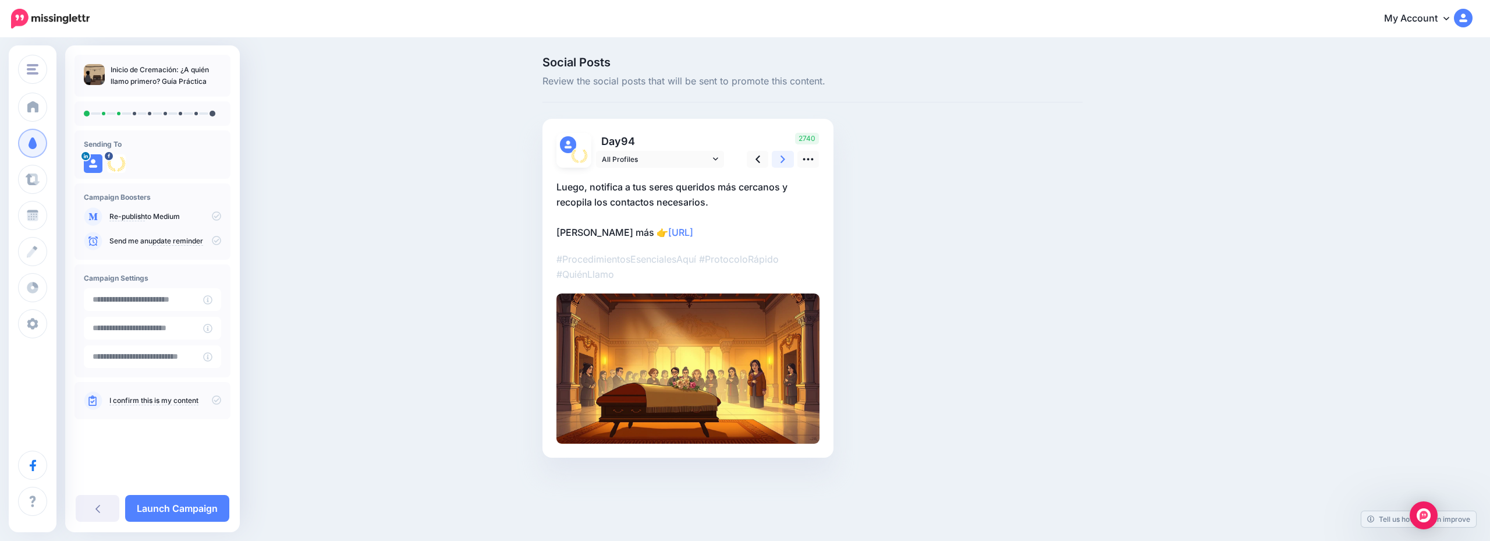
click at [785, 157] on icon at bounding box center [783, 159] width 5 height 12
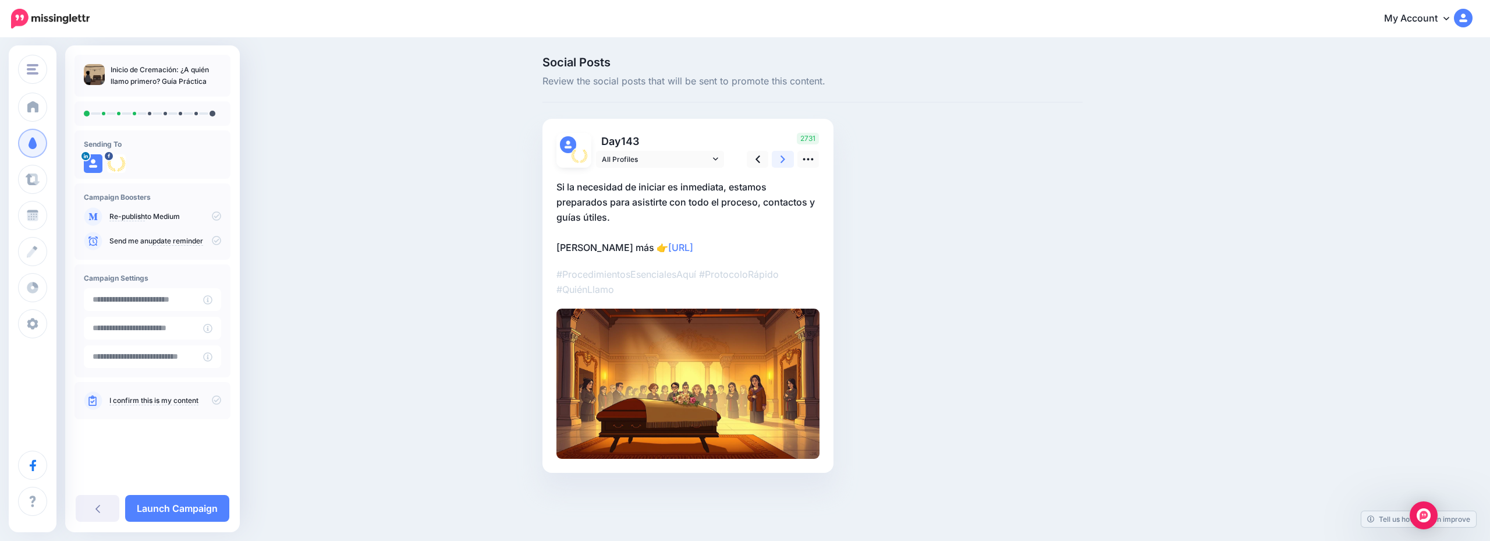
click at [785, 157] on icon at bounding box center [783, 159] width 5 height 12
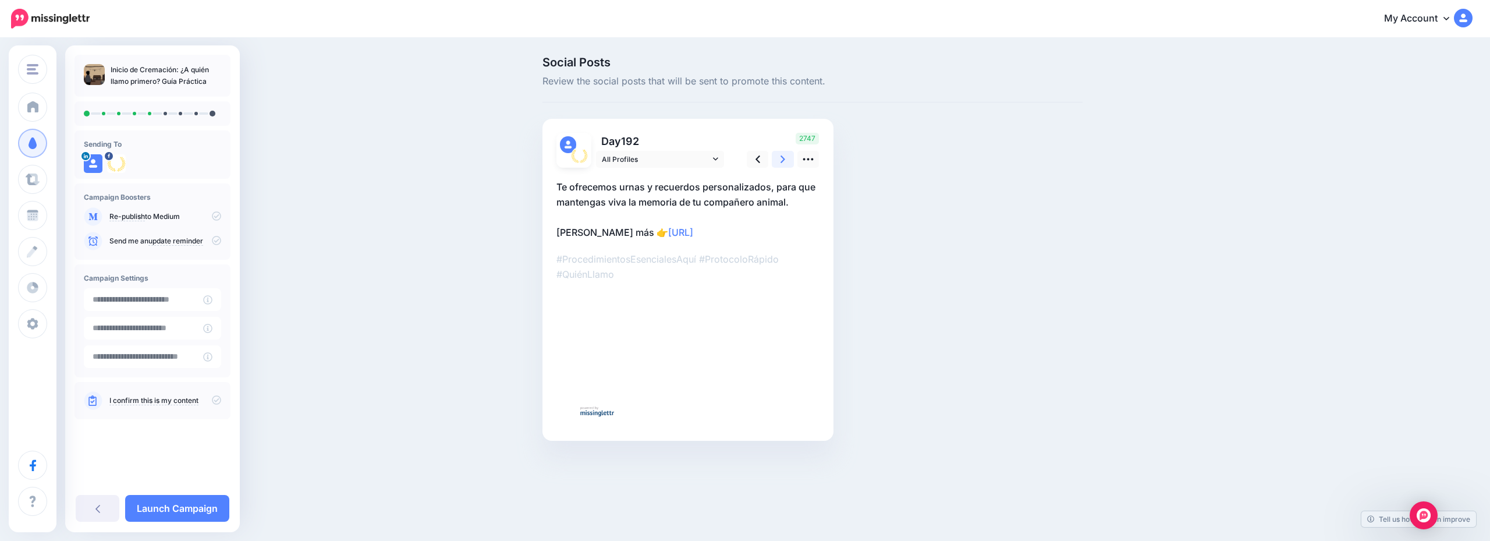
click at [785, 157] on icon at bounding box center [783, 159] width 5 height 12
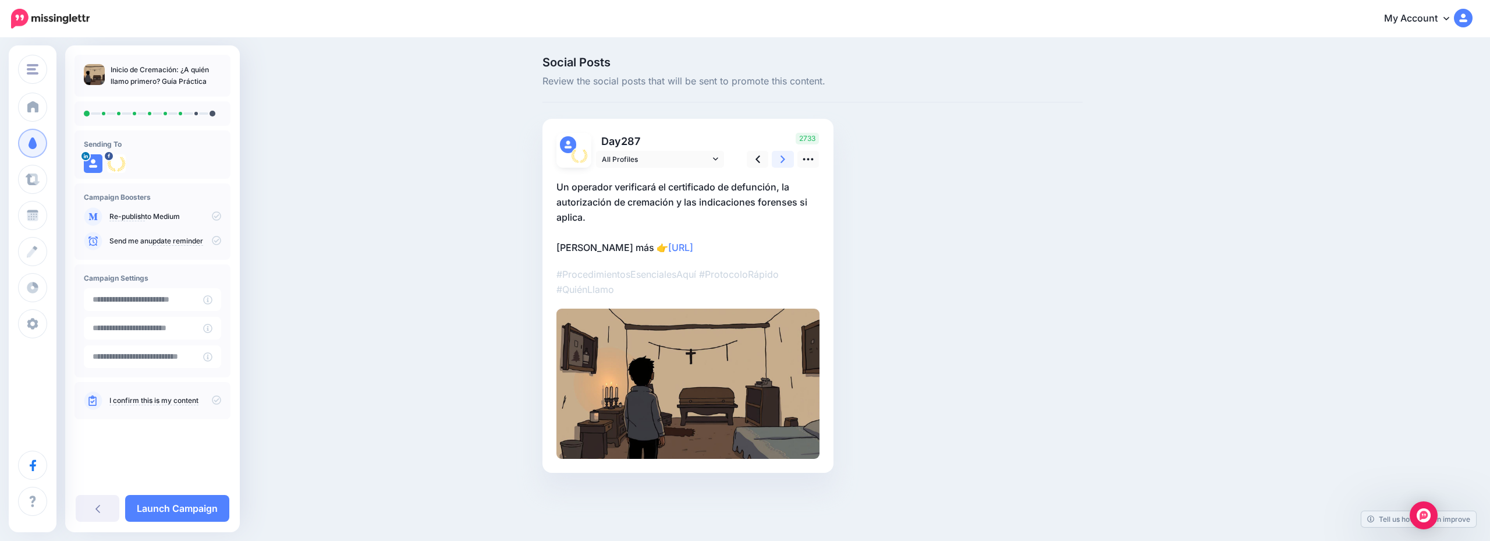
click at [785, 157] on icon at bounding box center [783, 159] width 5 height 12
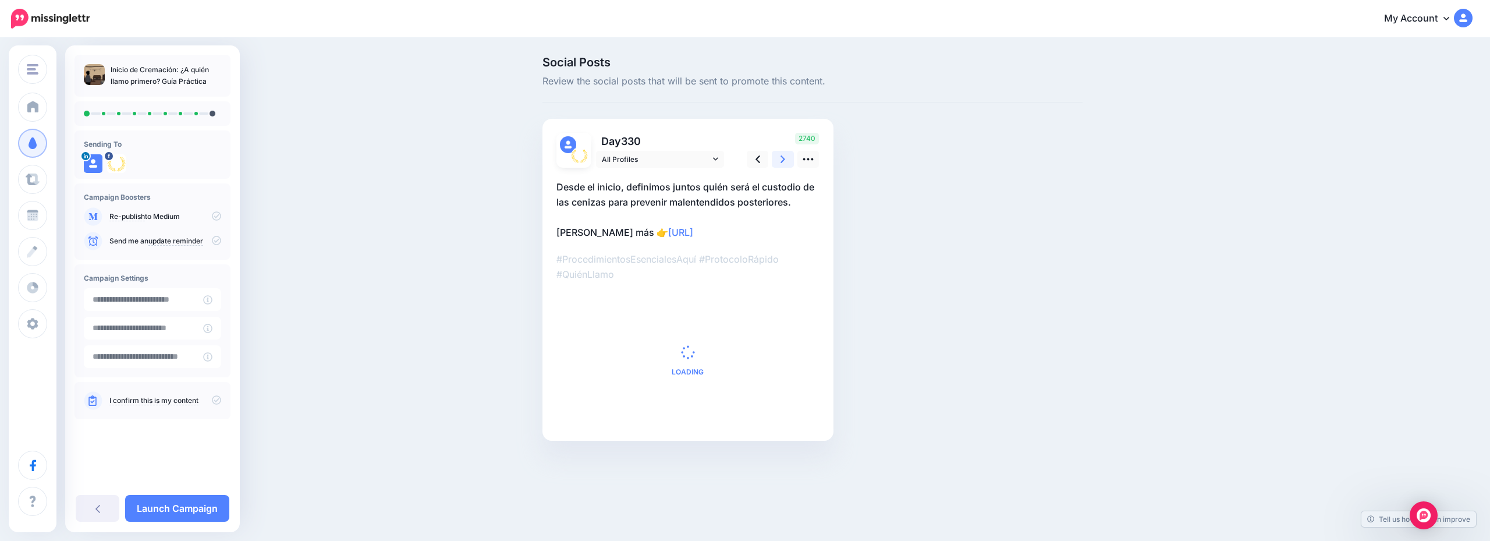
click at [785, 157] on icon at bounding box center [783, 159] width 5 height 12
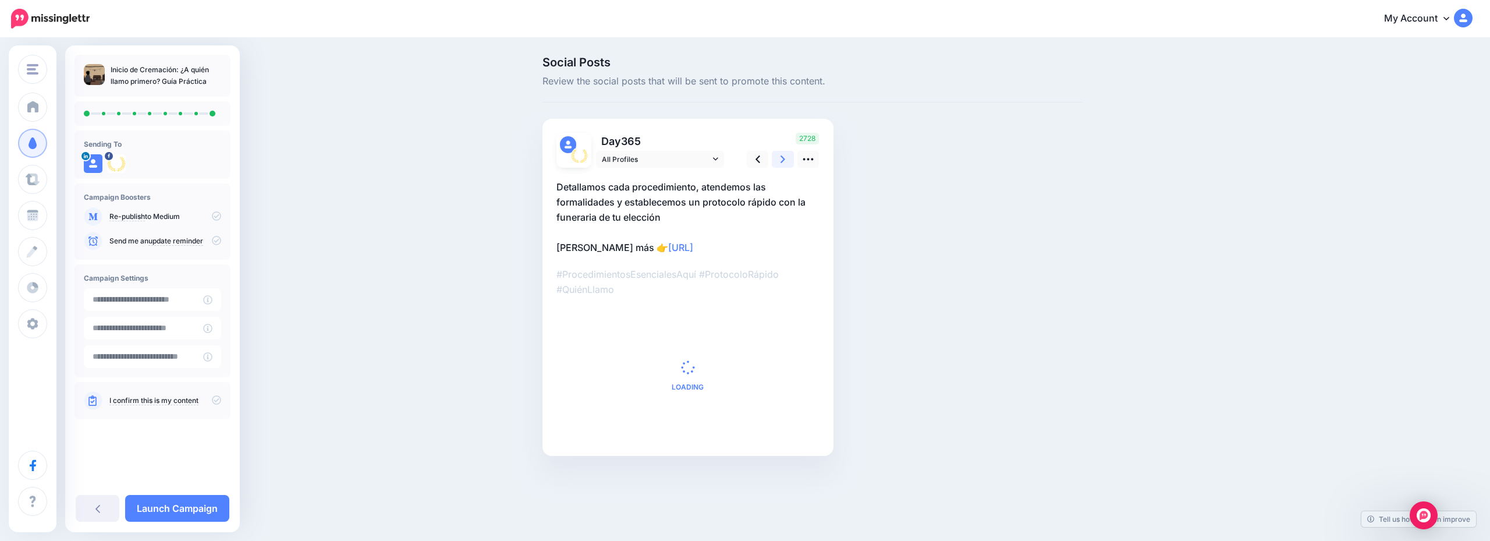
click at [785, 157] on icon at bounding box center [783, 159] width 5 height 12
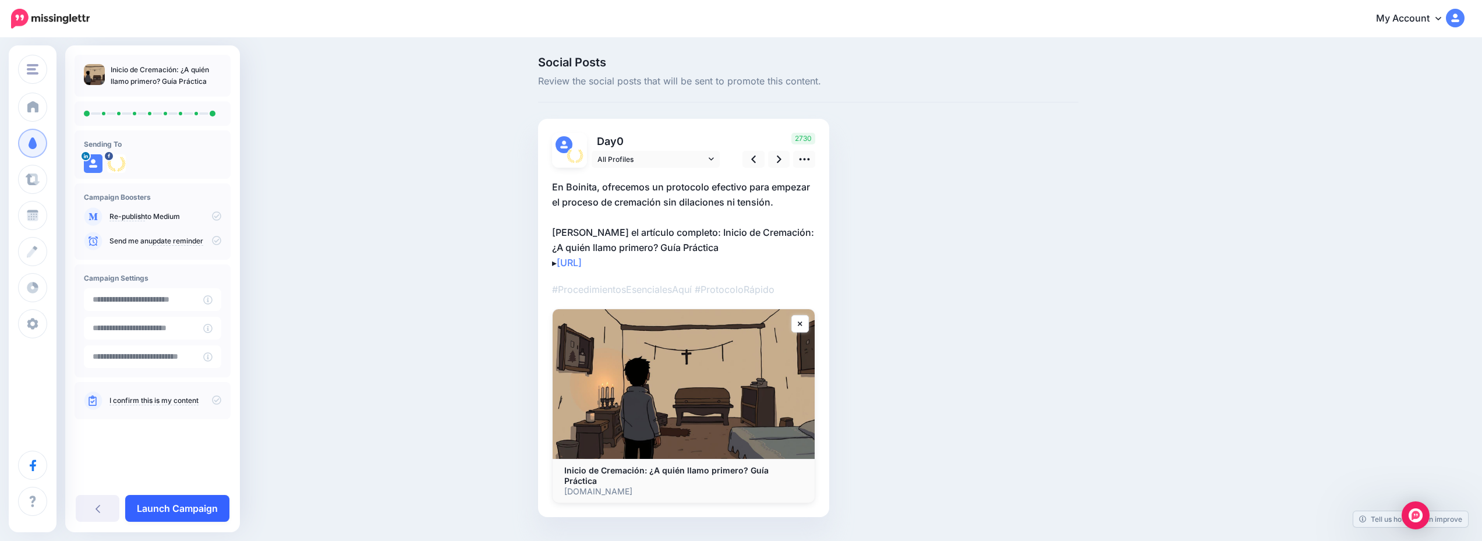
click at [184, 507] on link "Launch Campaign" at bounding box center [177, 508] width 104 height 27
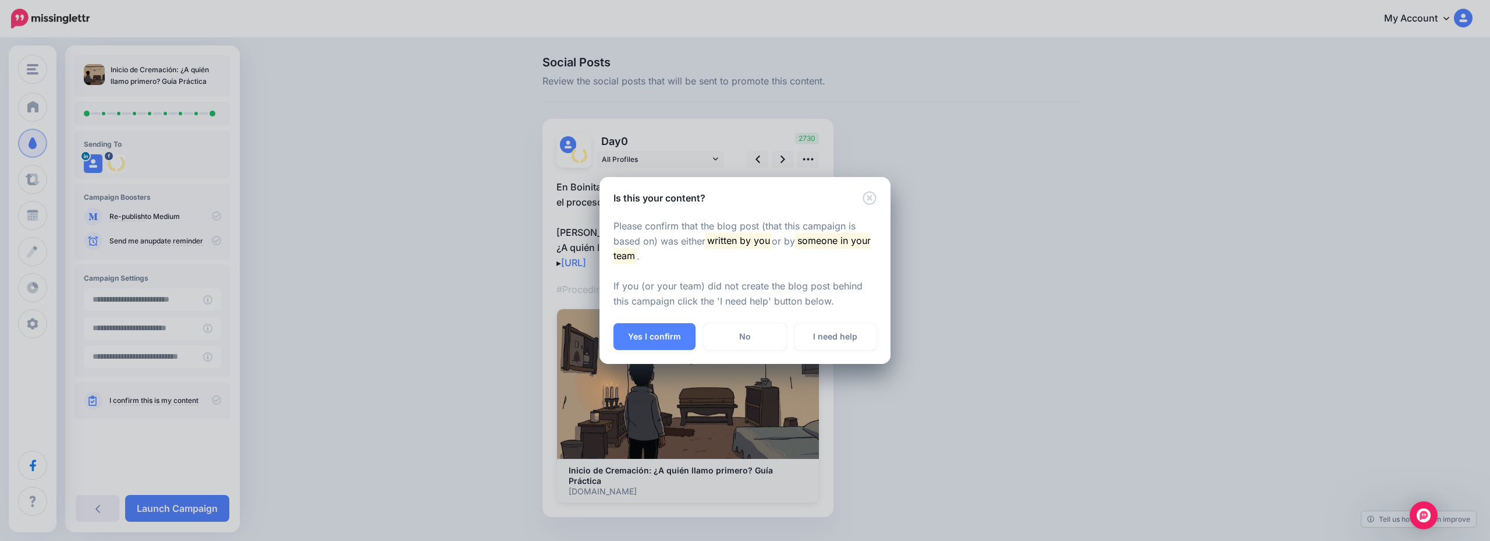
click at [654, 342] on button "Yes I confirm" at bounding box center [655, 336] width 82 height 27
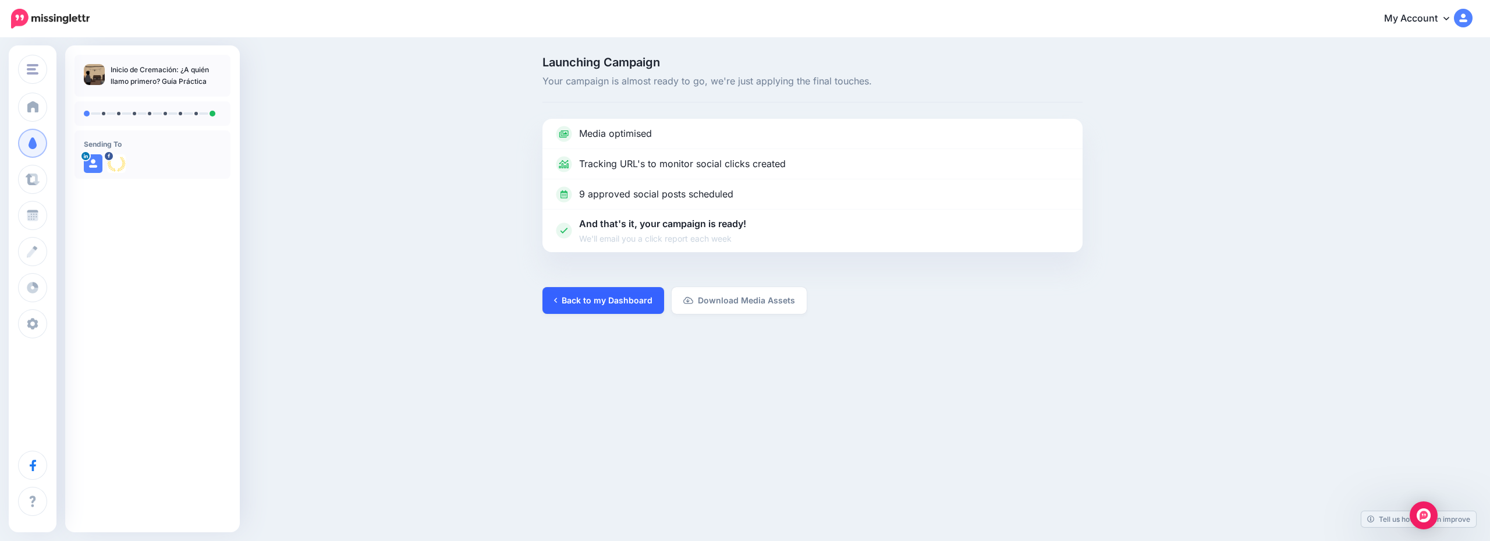
click at [629, 311] on link "Back to my Dashboard" at bounding box center [604, 300] width 122 height 27
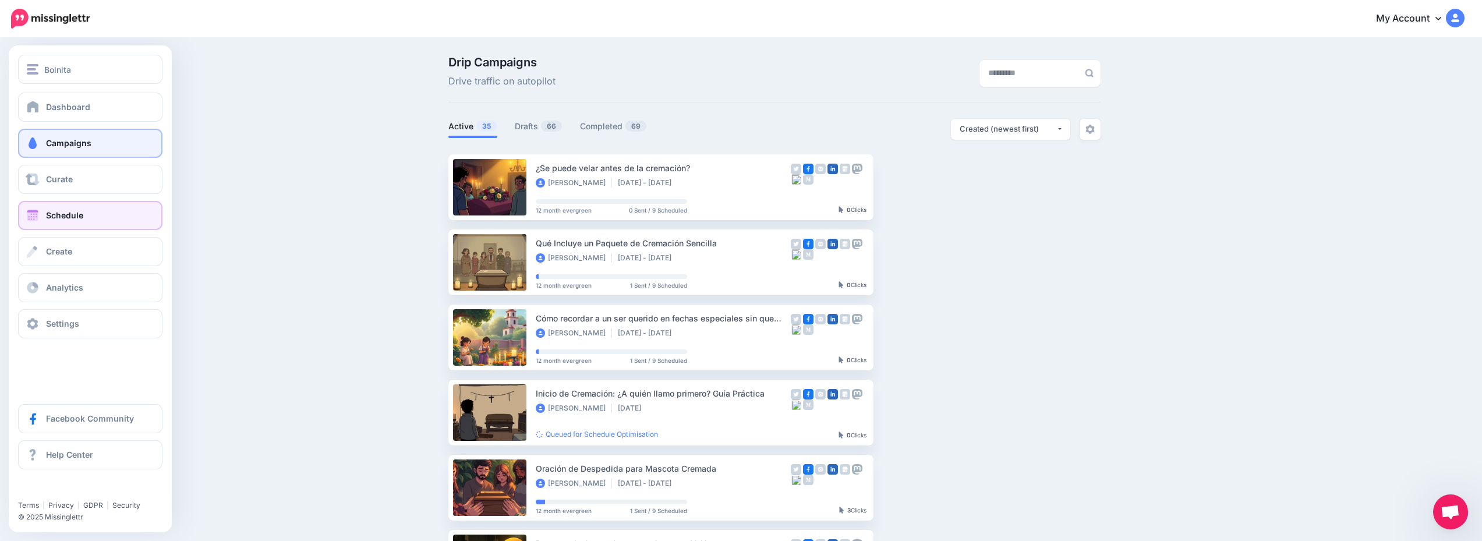
click at [96, 217] on link "Schedule" at bounding box center [90, 215] width 144 height 29
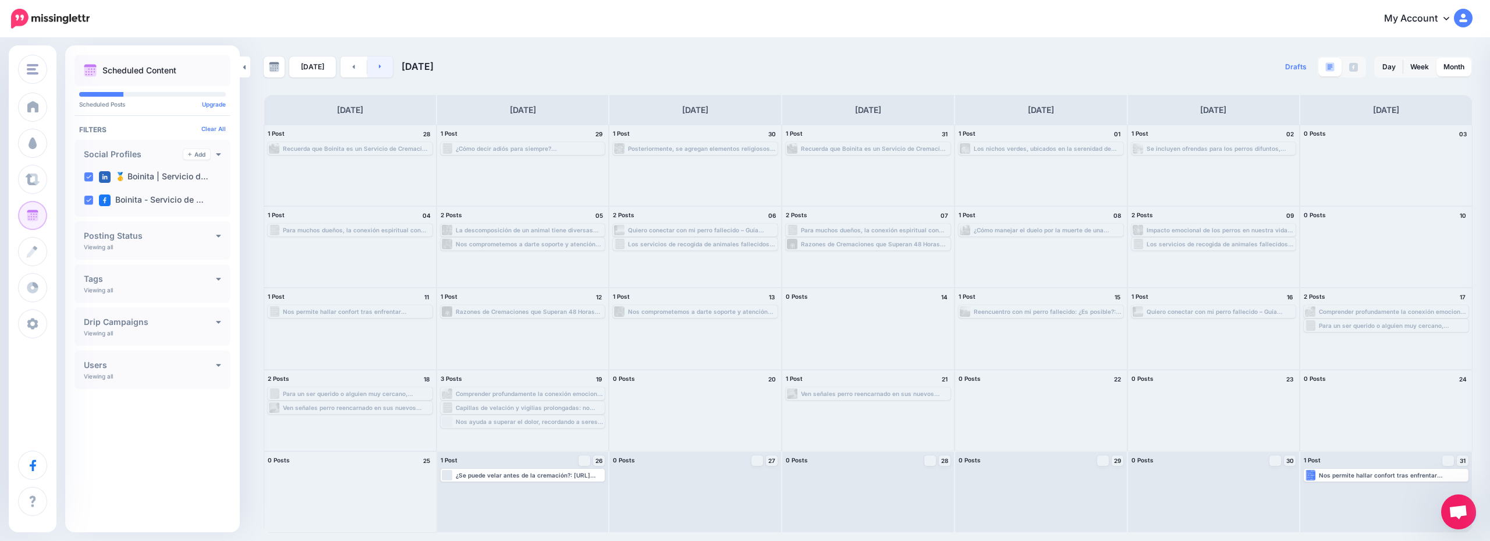
click at [381, 62] on link at bounding box center [380, 66] width 26 height 21
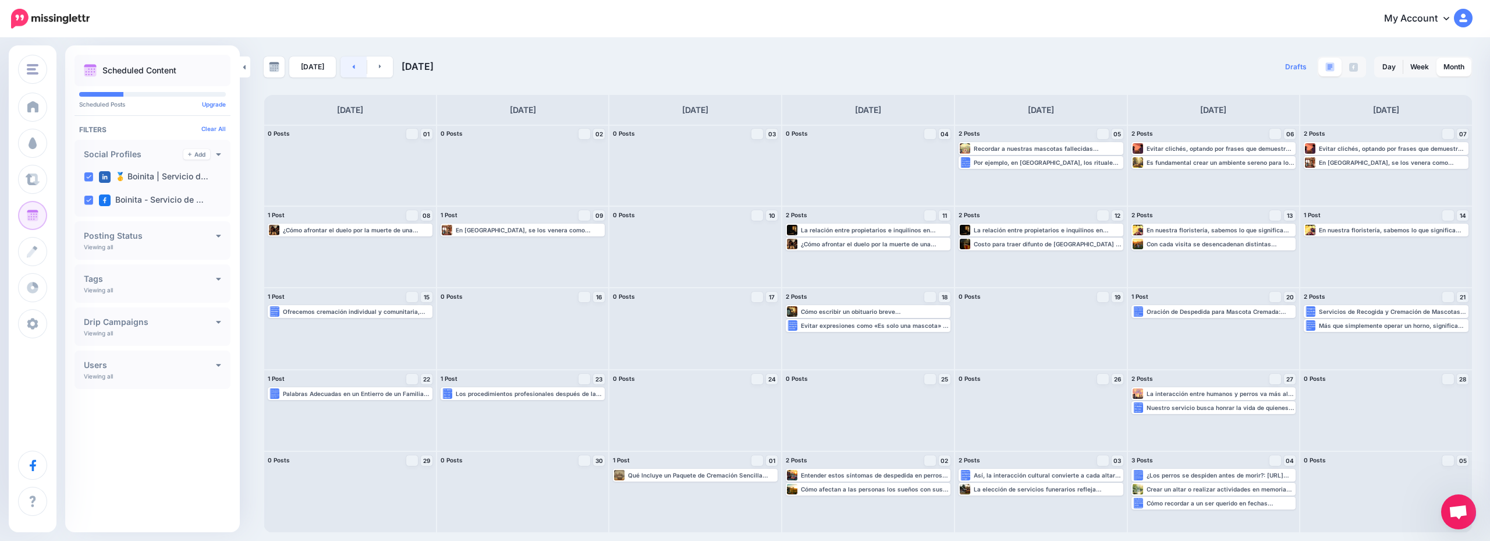
click at [352, 70] on link at bounding box center [354, 66] width 26 height 21
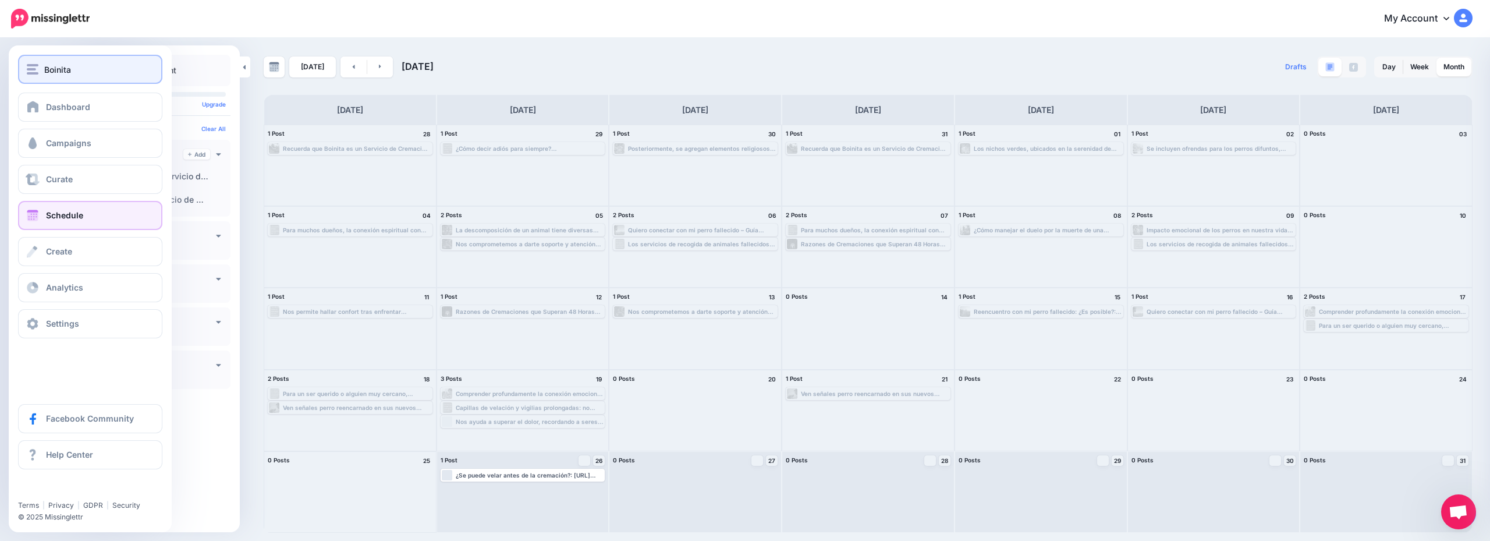
click at [78, 61] on button "Boinita" at bounding box center [90, 69] width 144 height 29
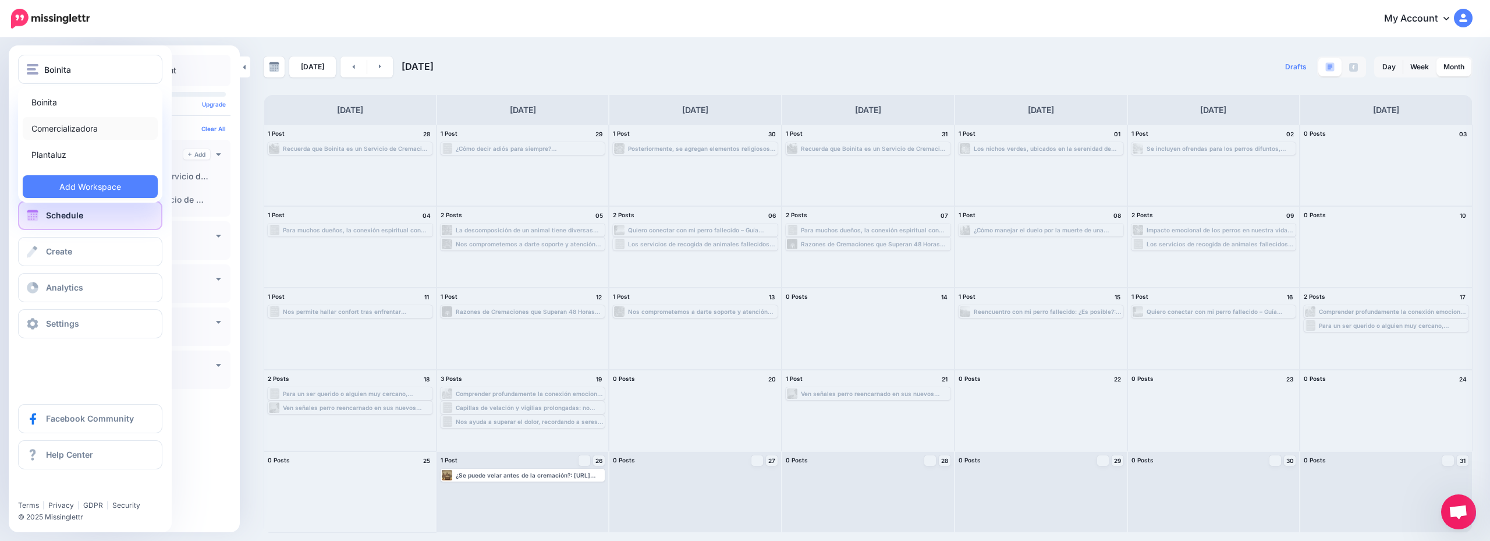
click at [110, 132] on link "Comercializadora" at bounding box center [90, 128] width 135 height 23
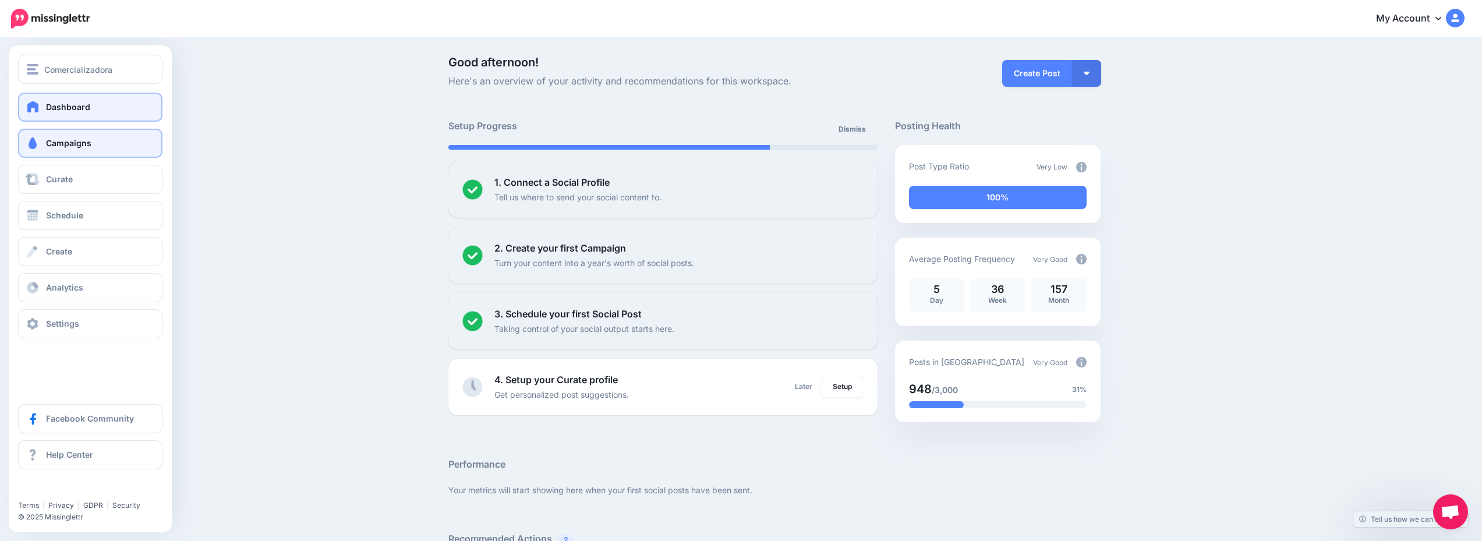
click at [100, 151] on link "Campaigns" at bounding box center [90, 143] width 144 height 29
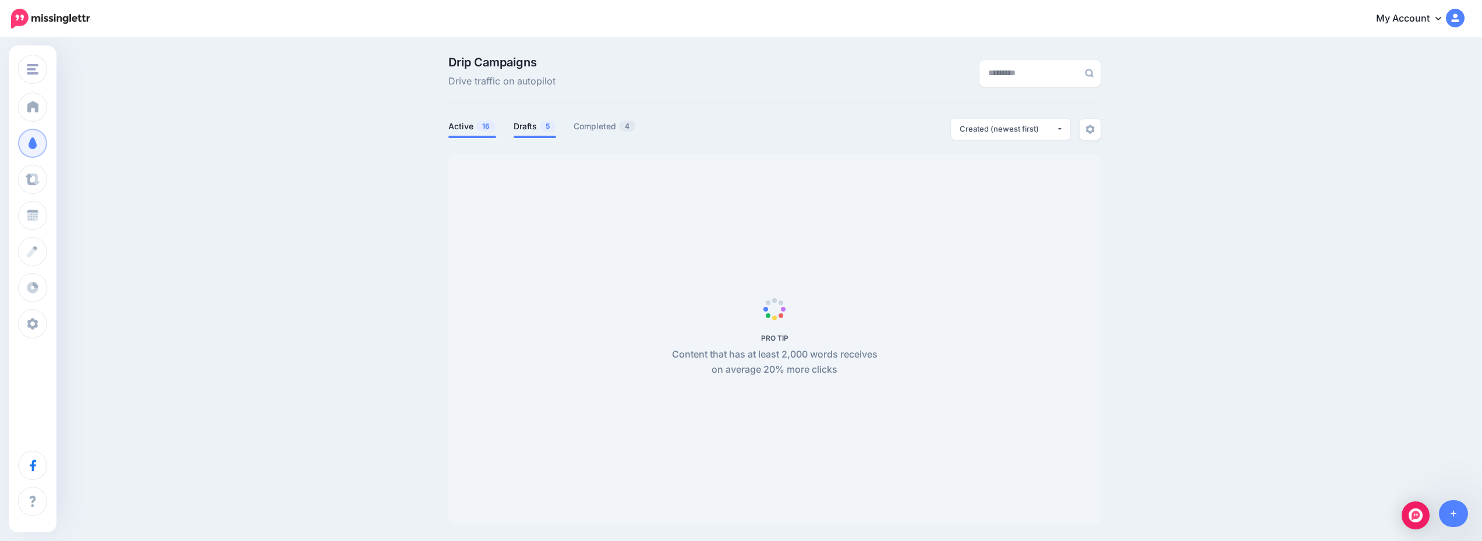
click at [532, 129] on link "Drafts 5" at bounding box center [535, 126] width 43 height 14
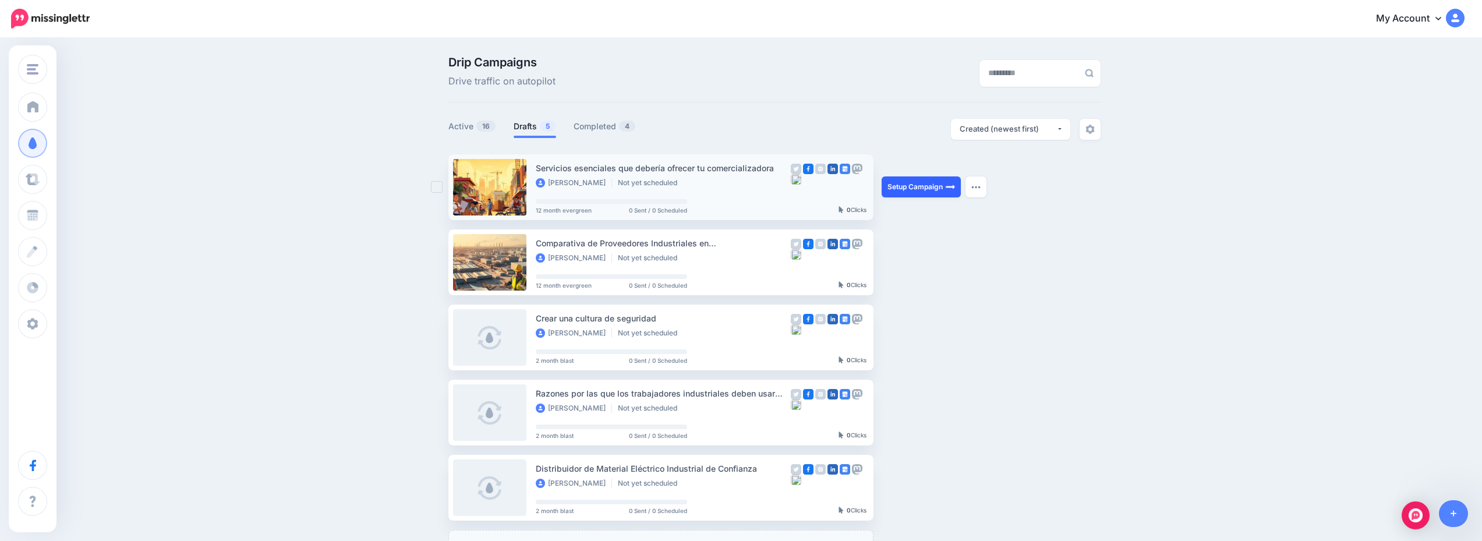
click at [913, 186] on link "Setup Campaign" at bounding box center [920, 186] width 79 height 21
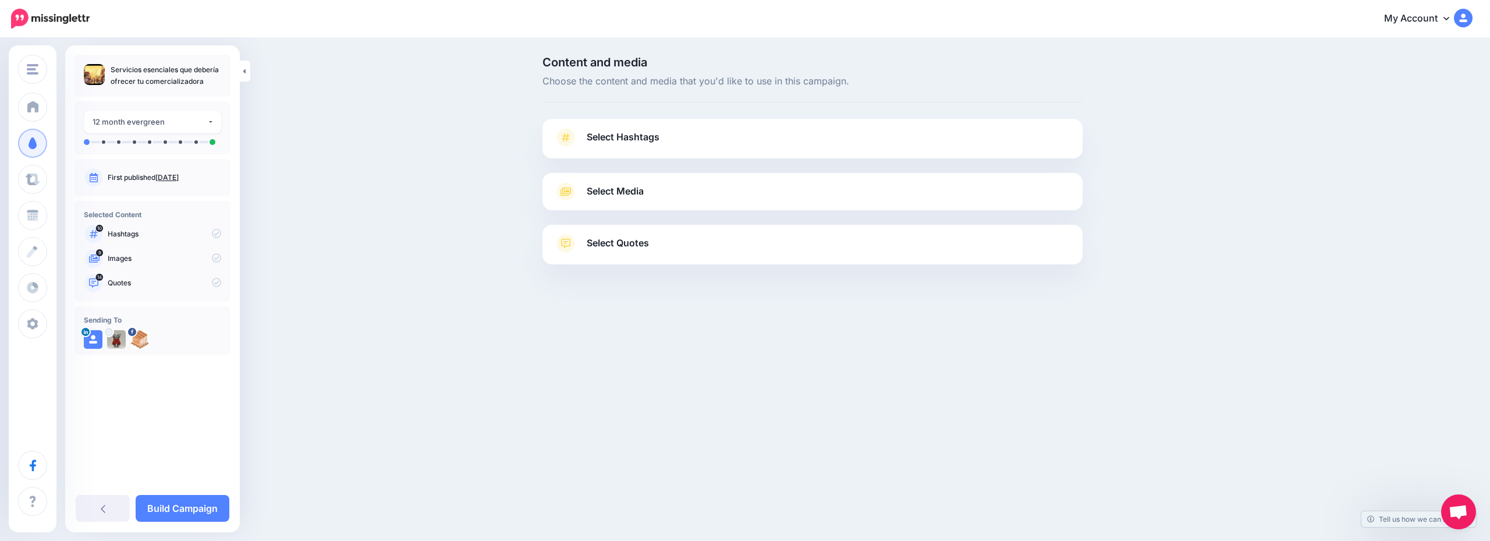
click at [708, 139] on link "Select Hashtags" at bounding box center [812, 143] width 517 height 30
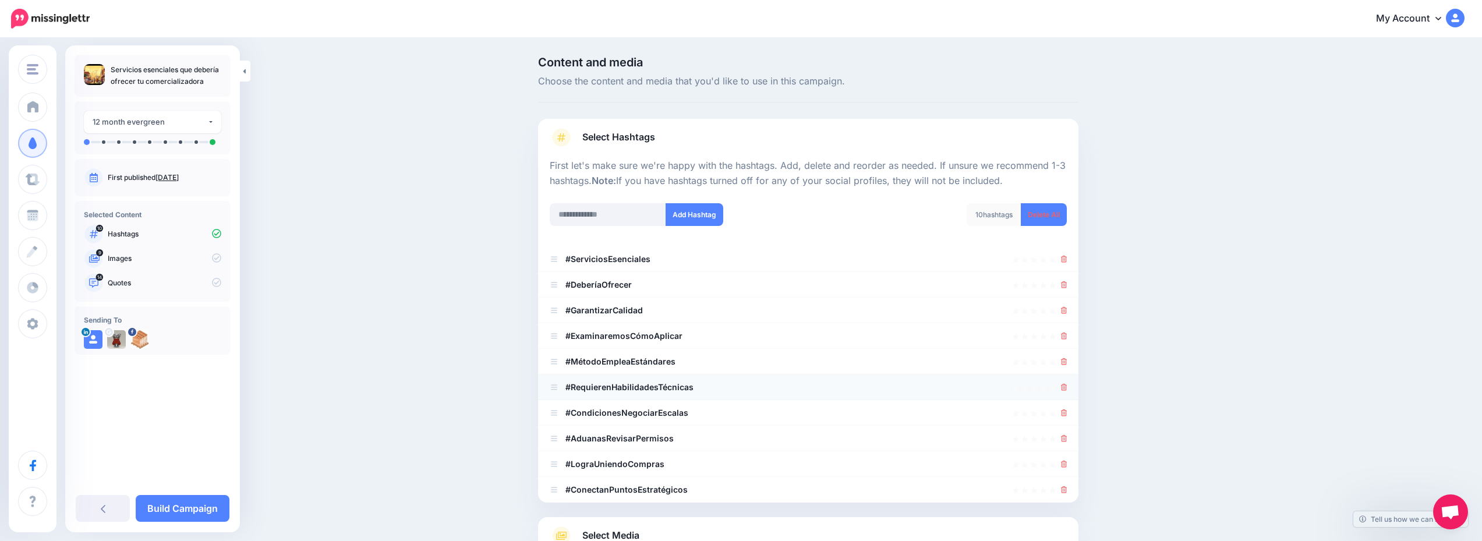
scroll to position [143, 0]
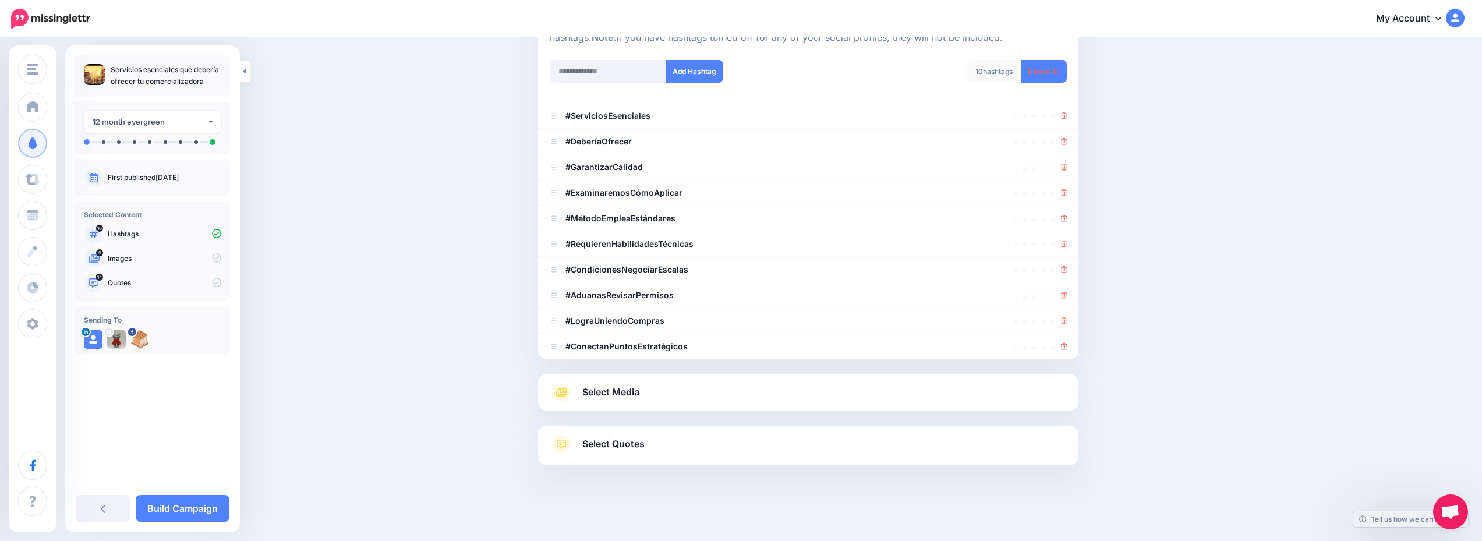
click at [743, 391] on link "Select Media" at bounding box center [808, 392] width 517 height 19
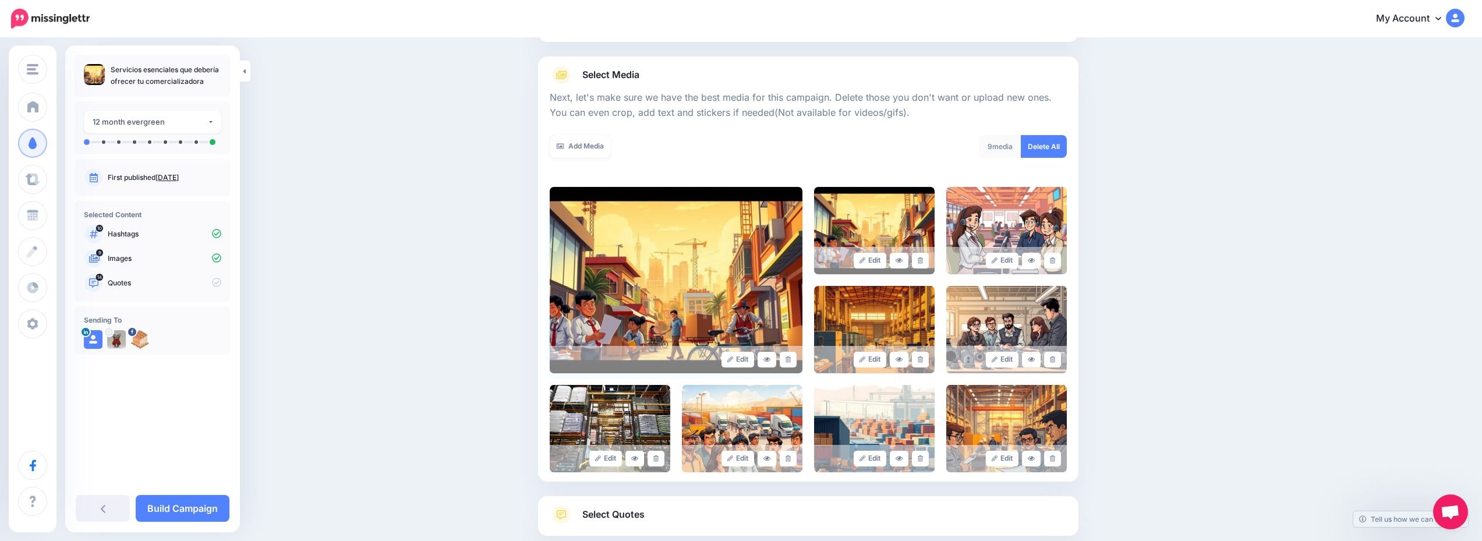
scroll to position [175, 0]
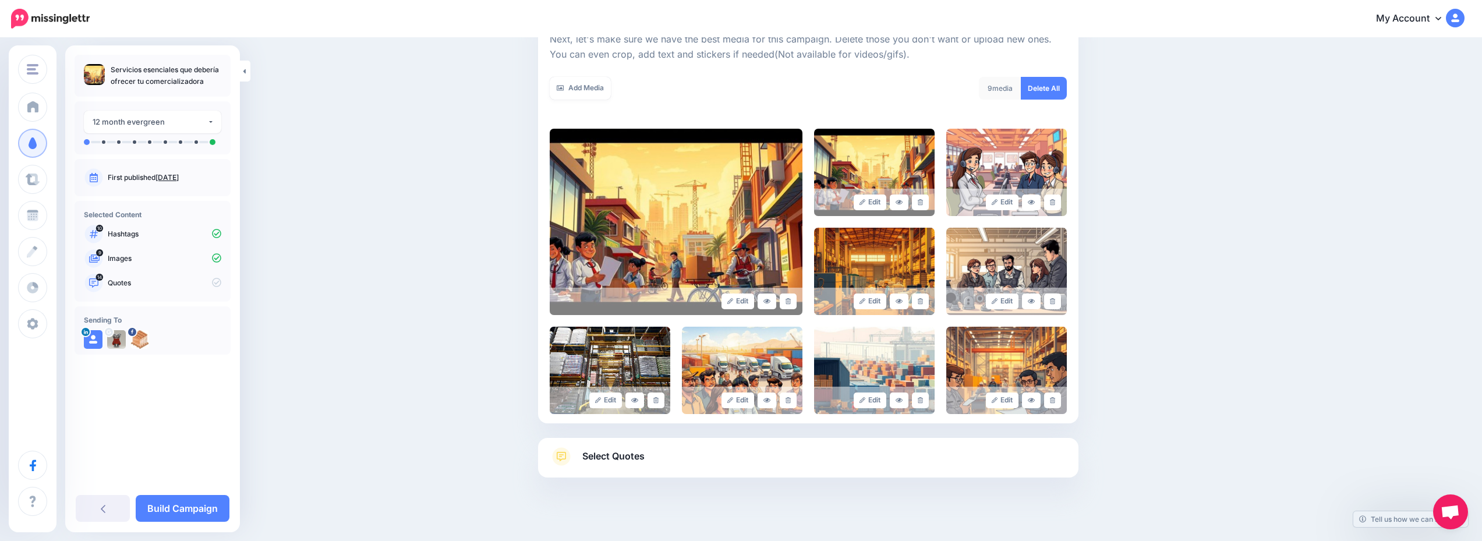
click at [818, 463] on link "Select Quotes" at bounding box center [808, 462] width 517 height 30
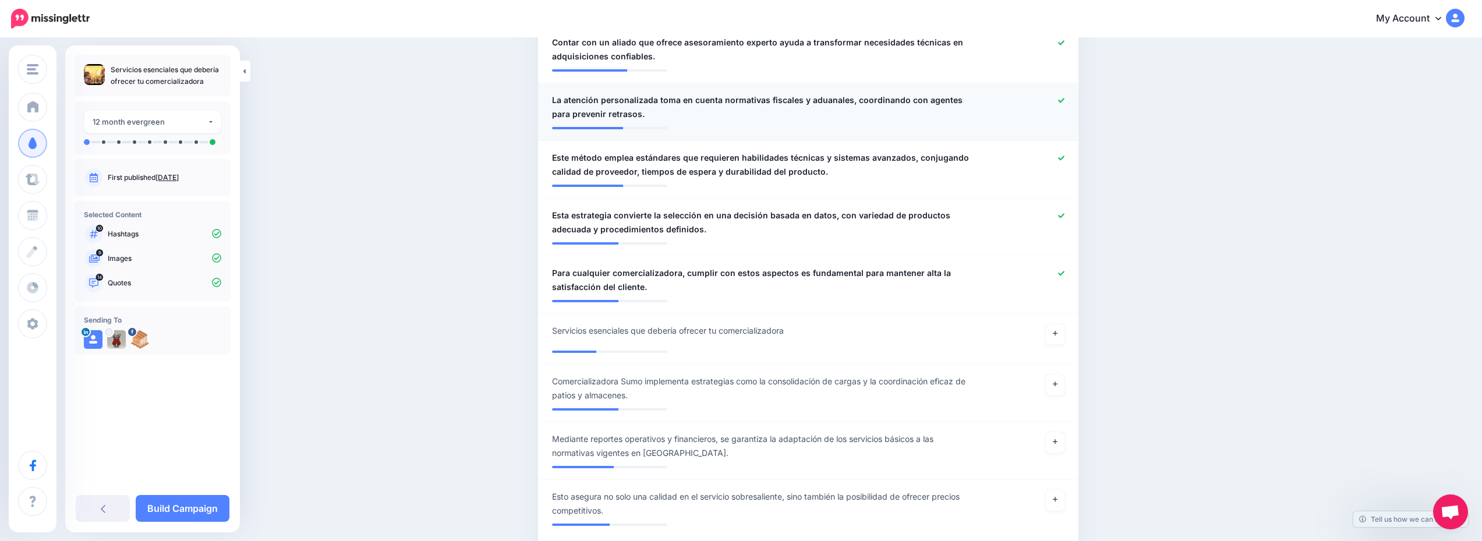
scroll to position [932, 0]
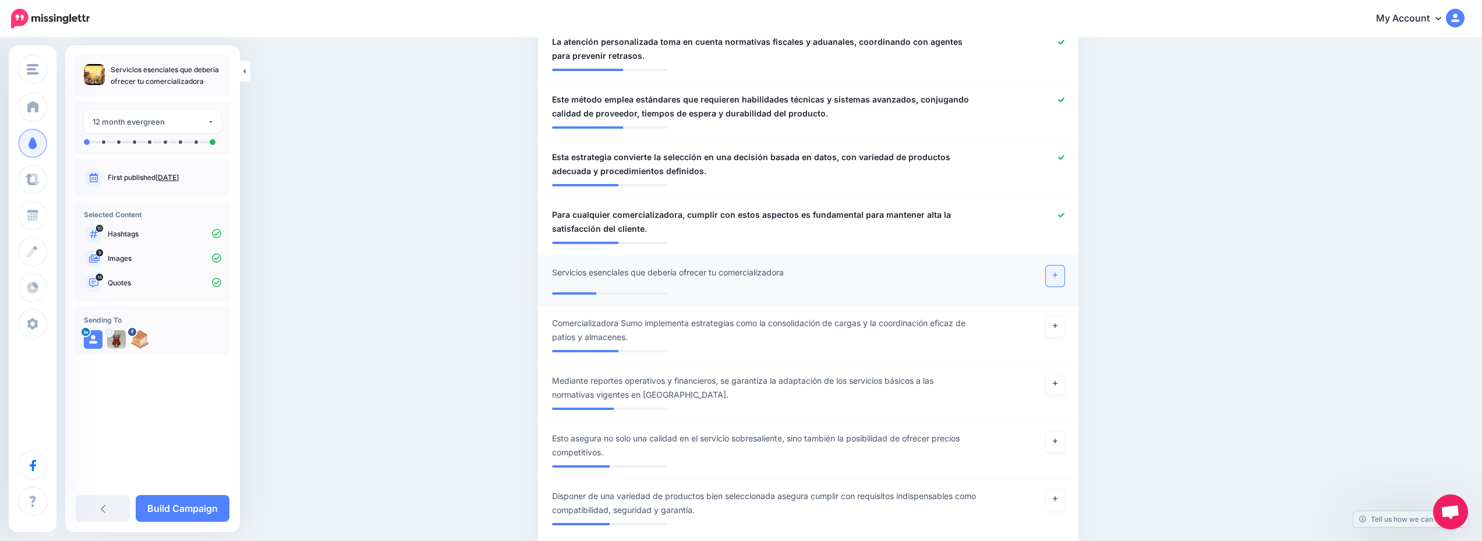
click at [1057, 274] on icon at bounding box center [1055, 275] width 5 height 5
click at [226, 506] on link "Build Campaign" at bounding box center [183, 508] width 94 height 27
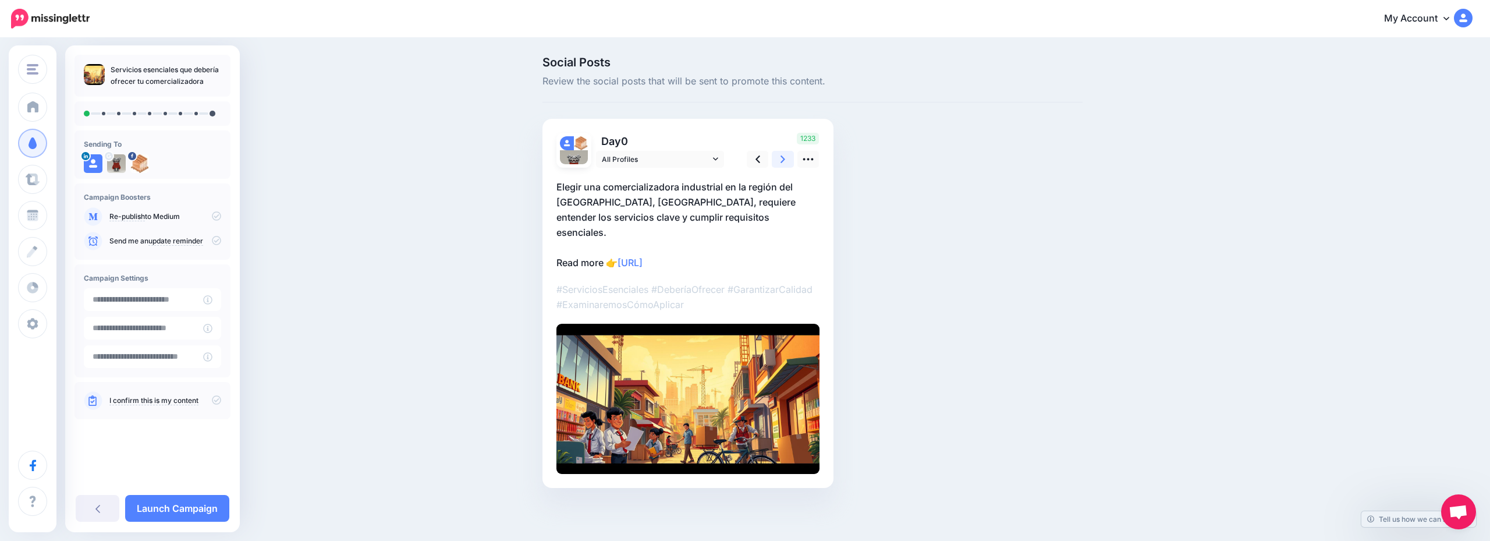
click at [777, 161] on link at bounding box center [783, 159] width 22 height 17
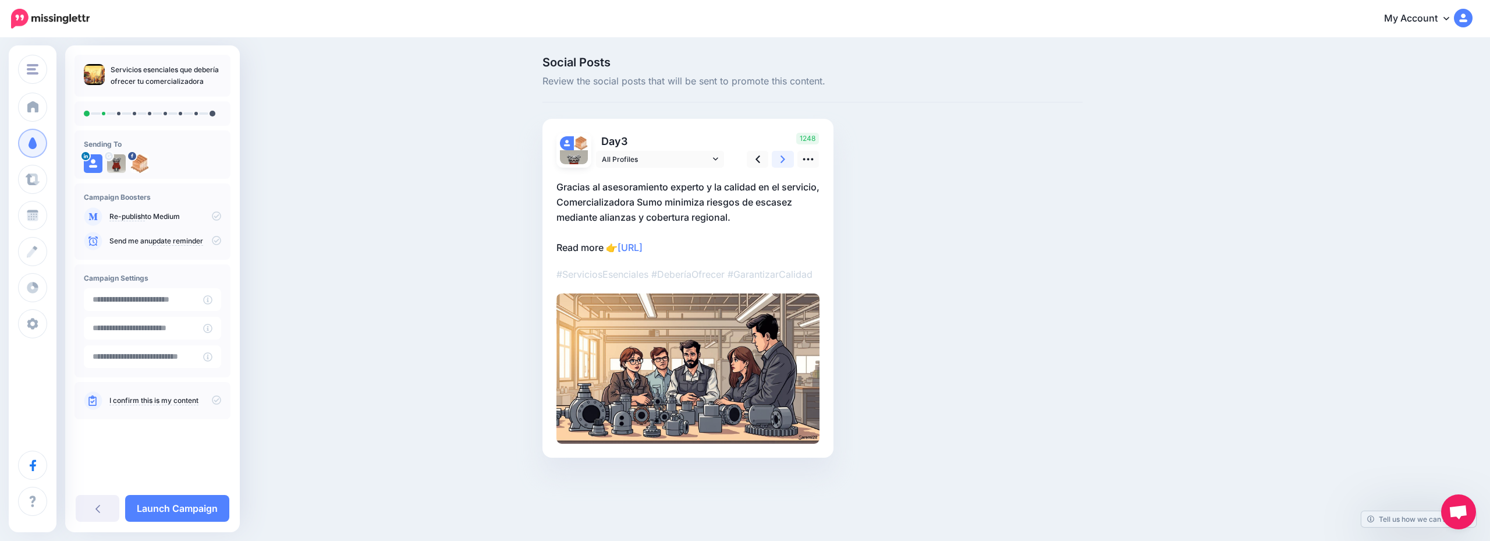
click at [777, 161] on link at bounding box center [783, 159] width 22 height 17
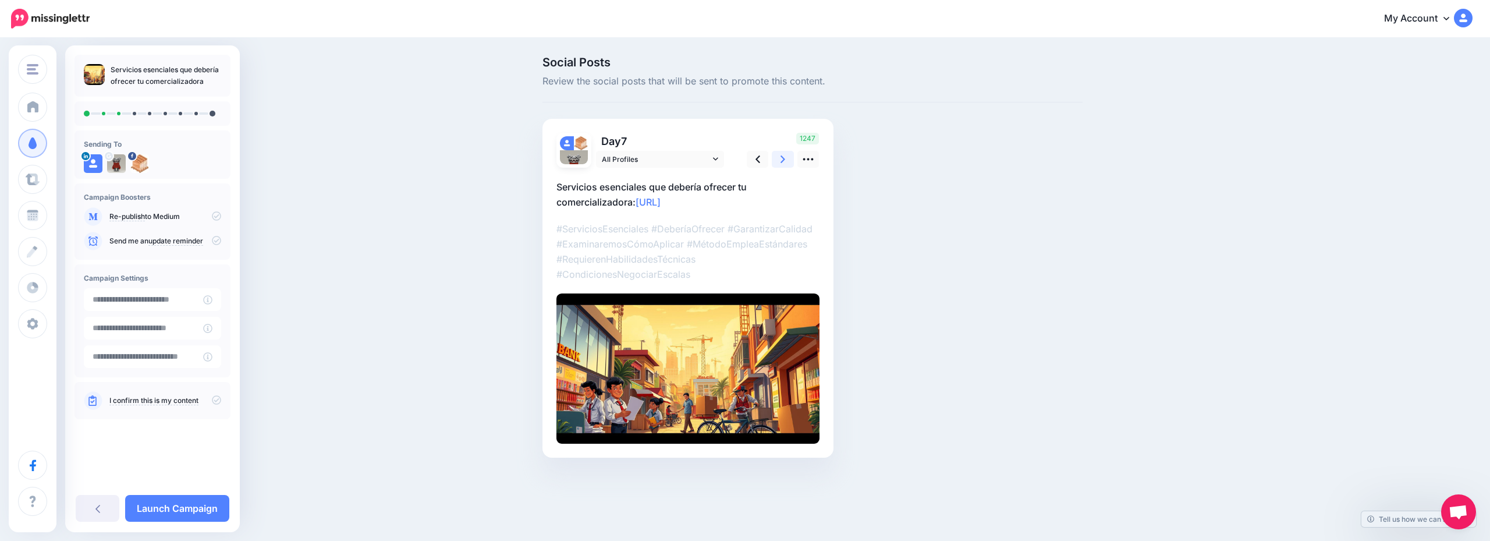
click at [777, 161] on link at bounding box center [783, 159] width 22 height 17
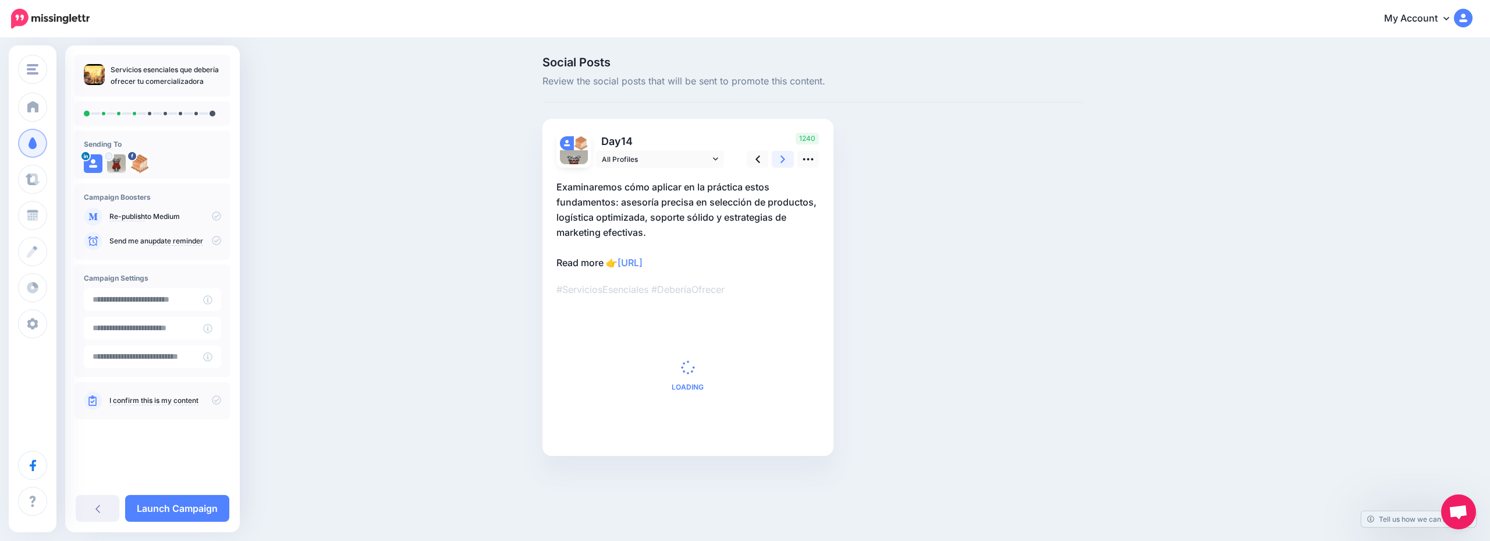
click at [777, 161] on link at bounding box center [783, 159] width 22 height 17
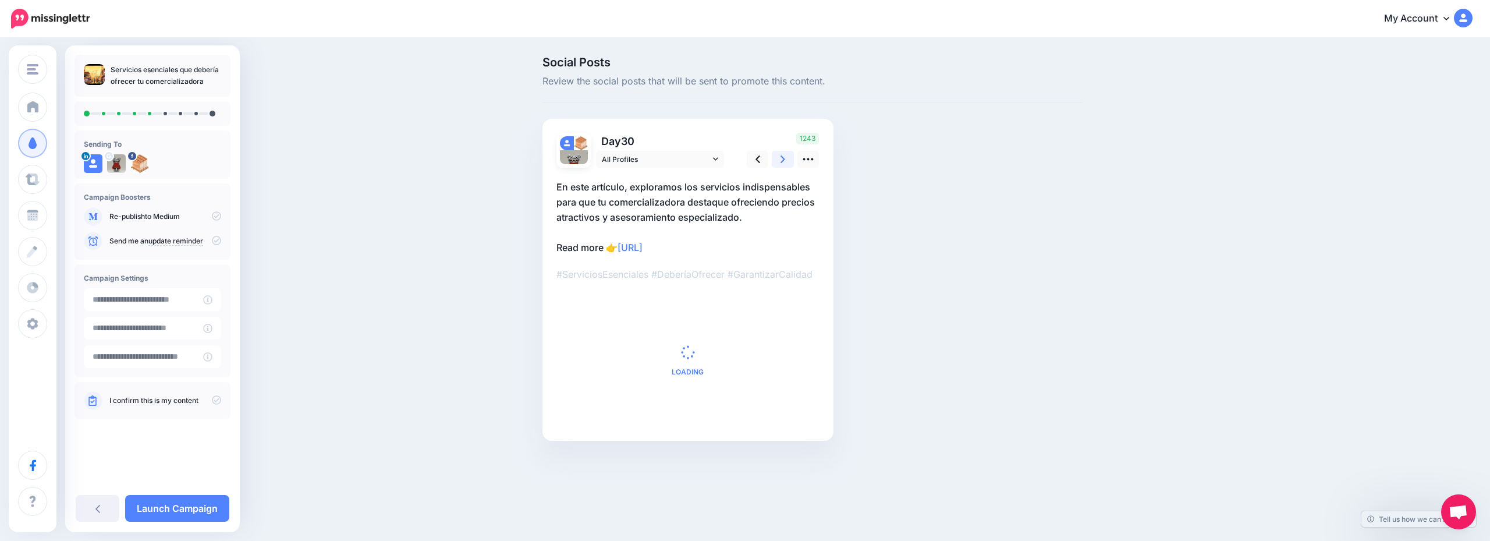
click at [777, 161] on link at bounding box center [783, 159] width 22 height 17
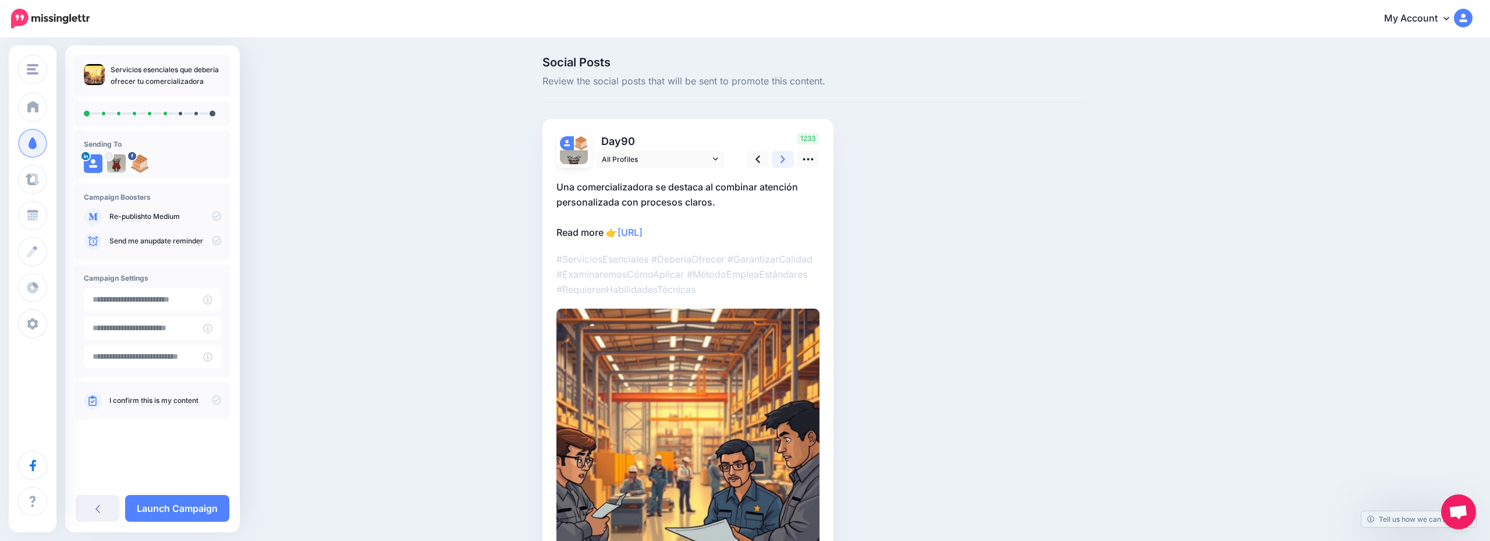
click at [777, 161] on link at bounding box center [783, 159] width 22 height 17
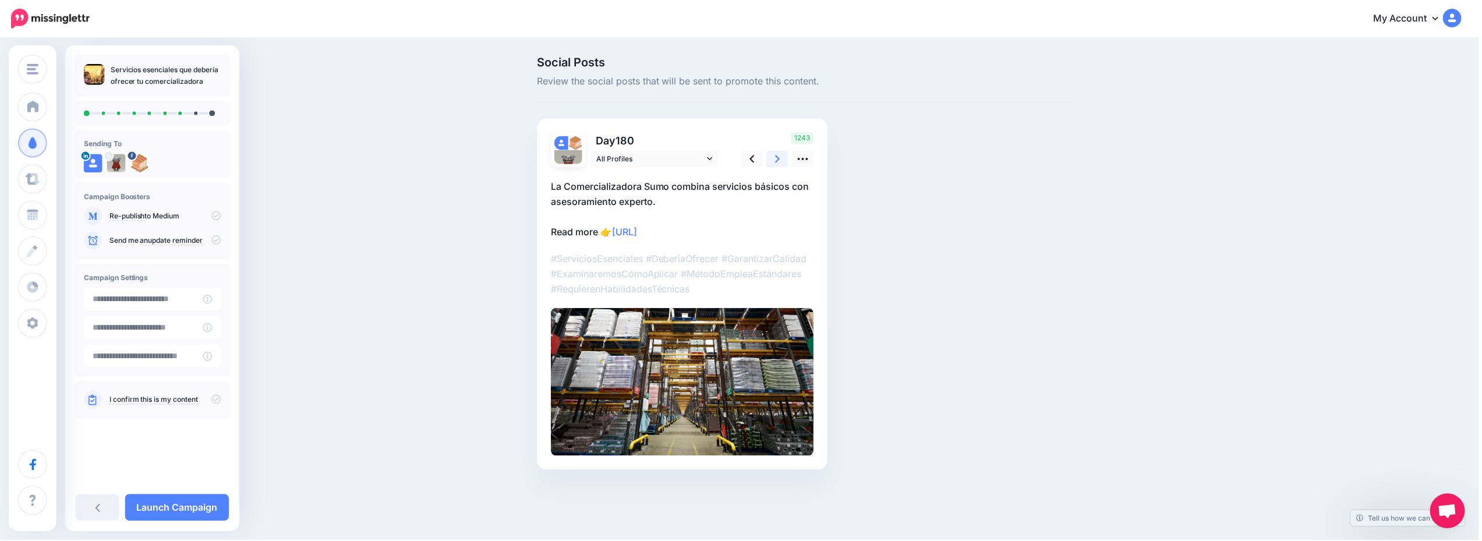
click at [777, 161] on link at bounding box center [779, 159] width 22 height 17
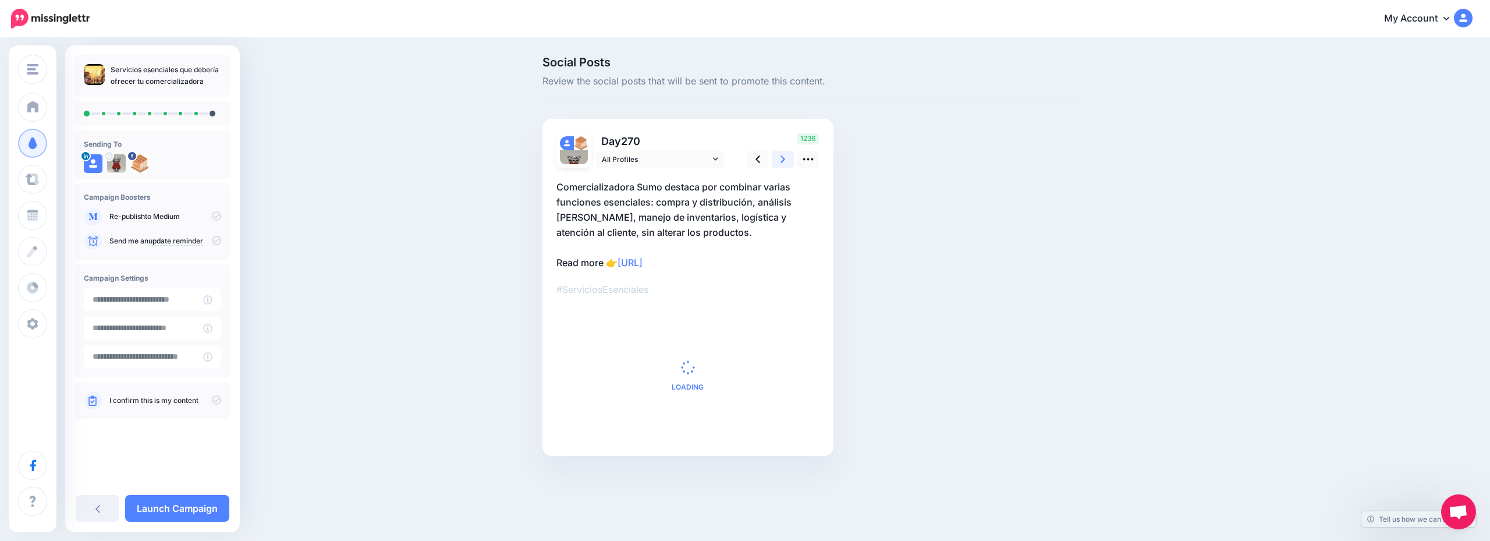
click at [777, 161] on link at bounding box center [783, 159] width 22 height 17
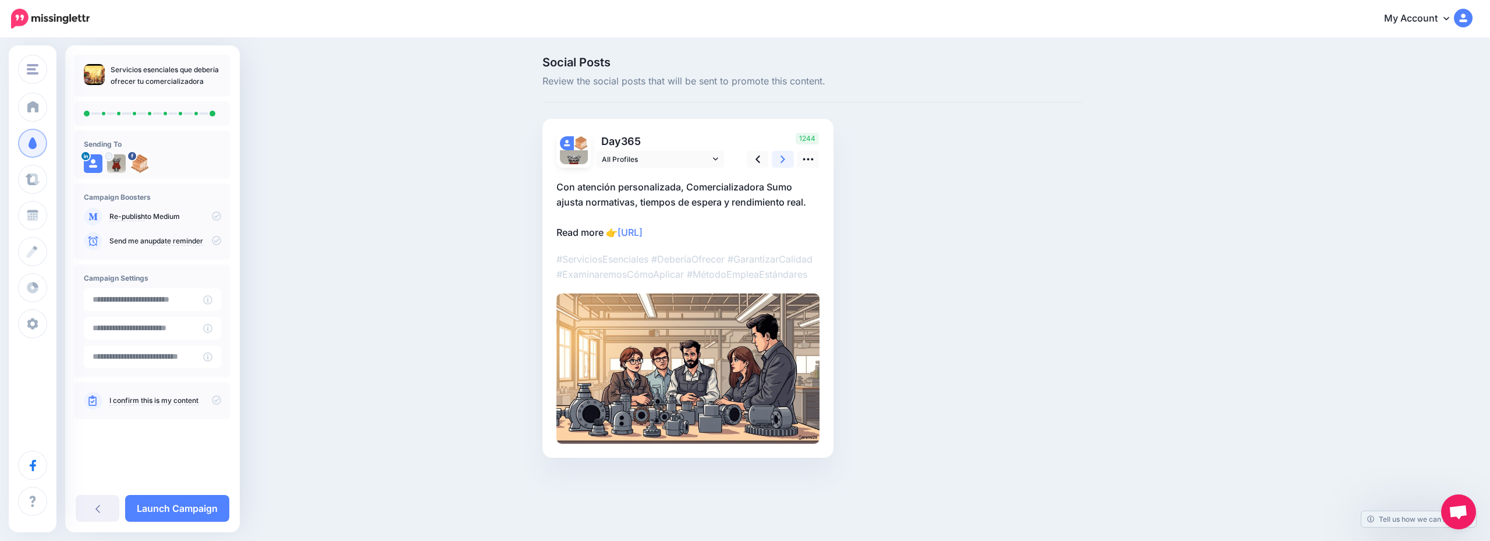
click at [777, 161] on link at bounding box center [783, 159] width 22 height 17
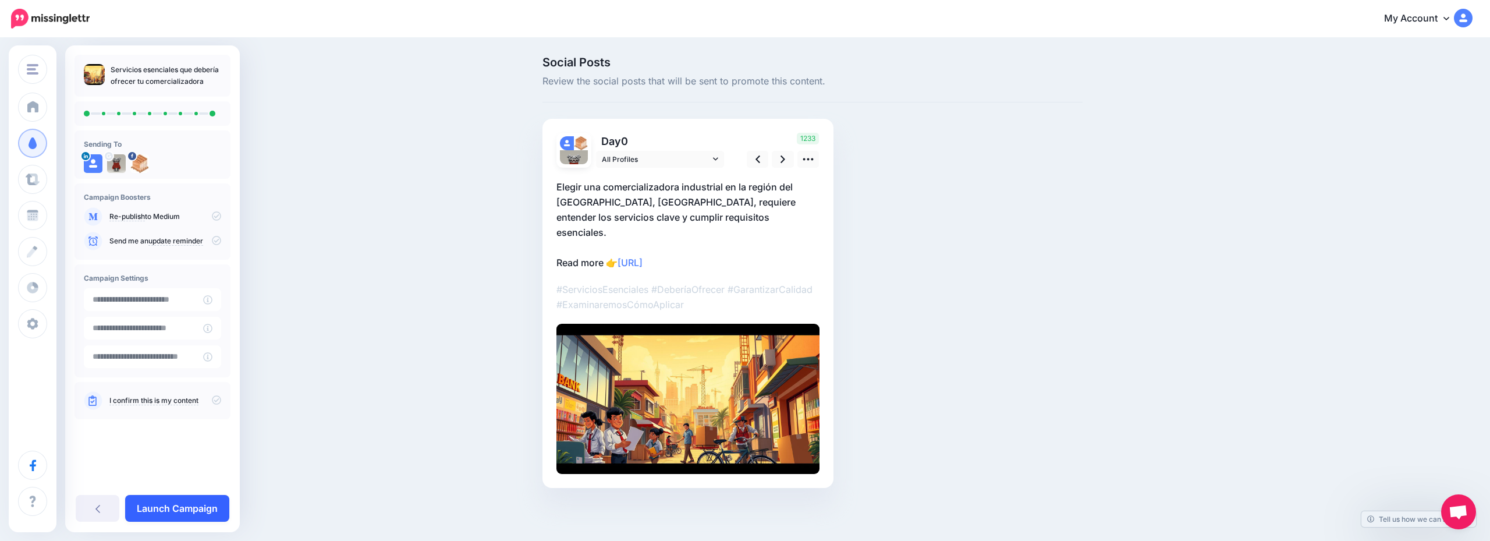
click at [186, 504] on link "Launch Campaign" at bounding box center [177, 508] width 104 height 27
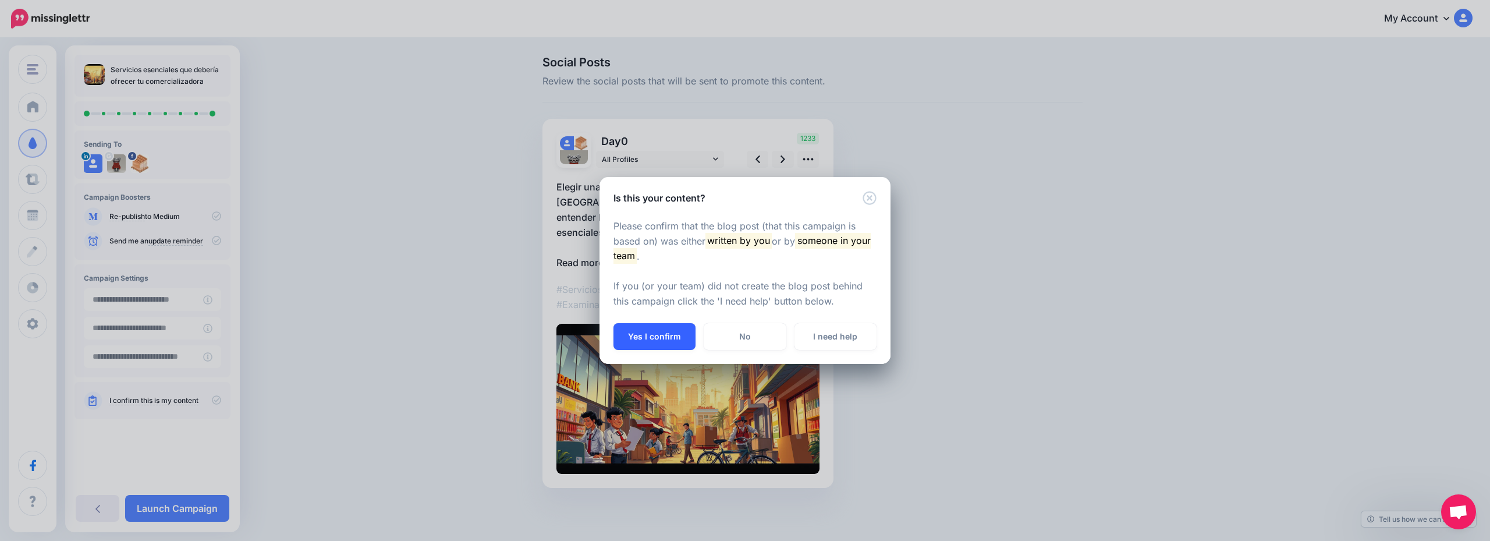
click at [661, 342] on button "Yes I confirm" at bounding box center [655, 336] width 82 height 27
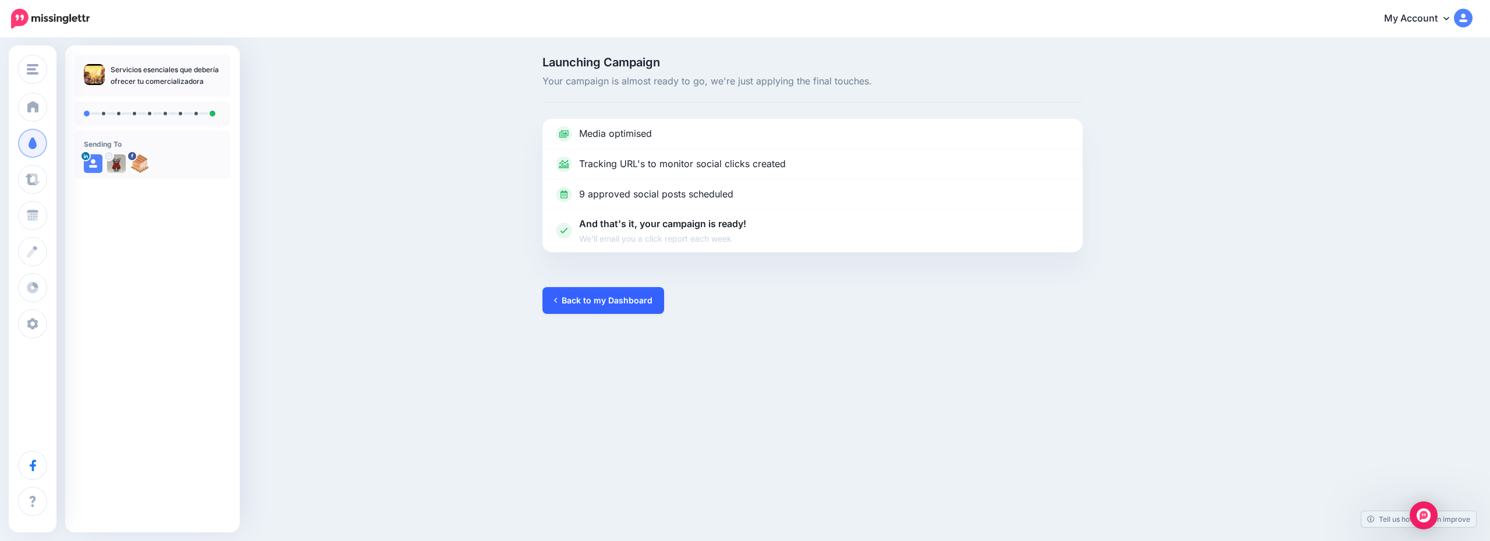
click at [600, 313] on link "Back to my Dashboard" at bounding box center [604, 300] width 122 height 27
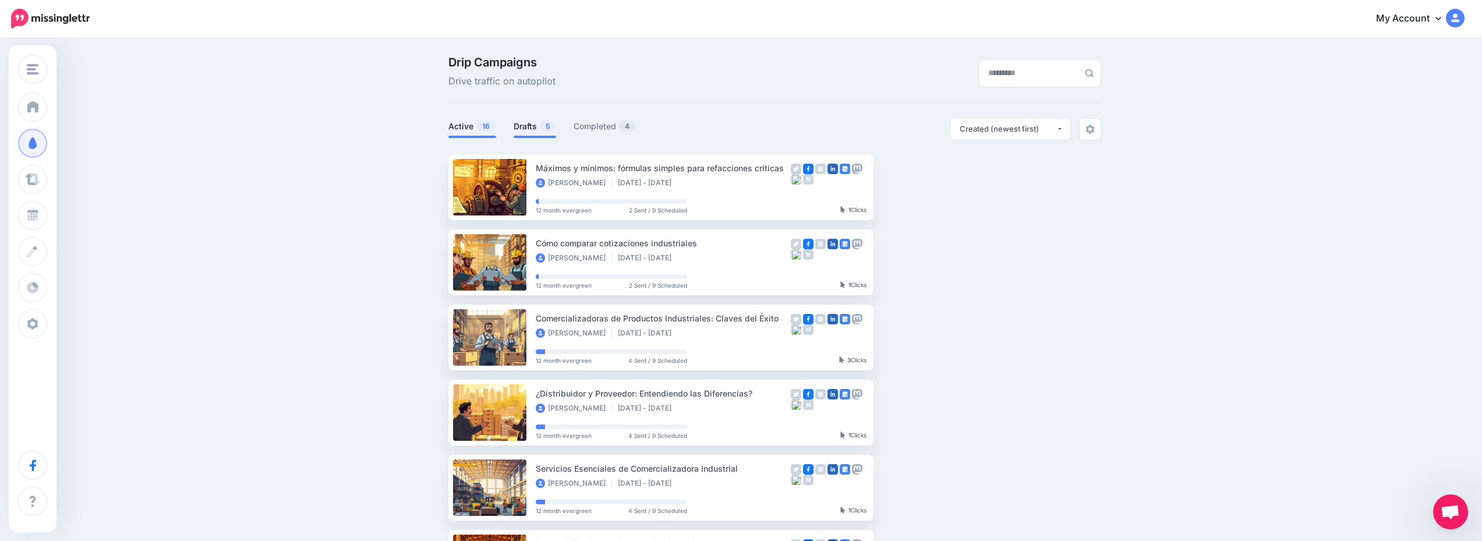
click at [541, 127] on link "Drafts 5" at bounding box center [535, 126] width 43 height 14
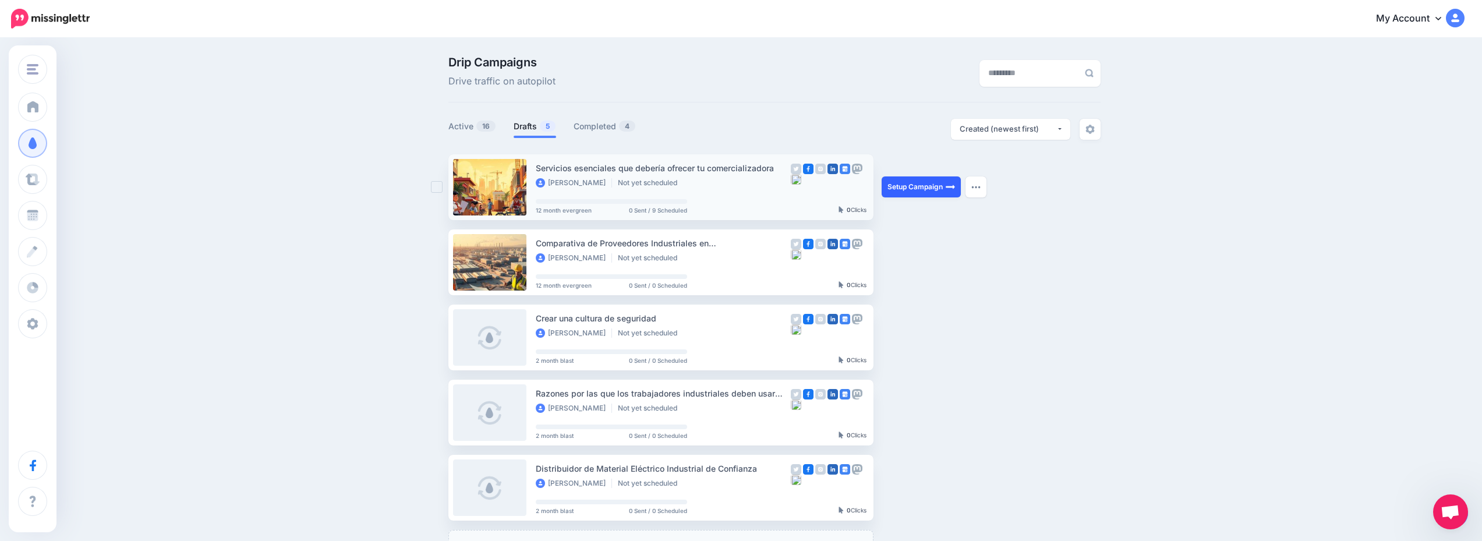
click at [930, 188] on link "Setup Campaign" at bounding box center [920, 186] width 79 height 21
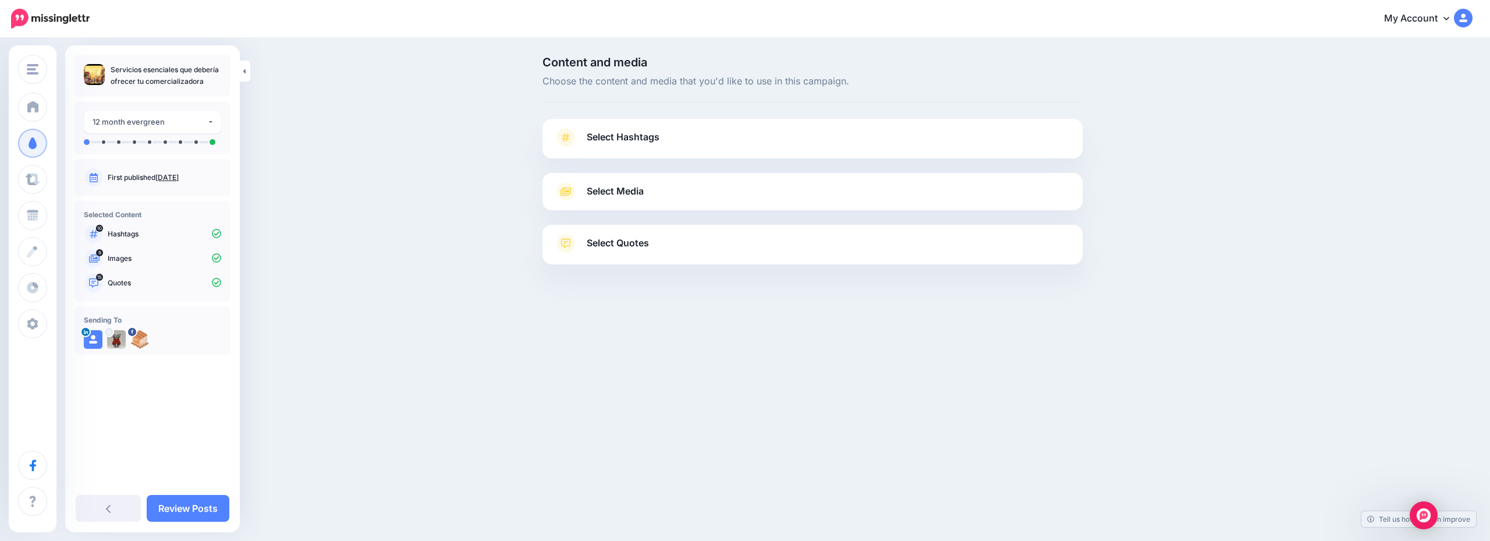
click at [735, 133] on link "Select Hashtags" at bounding box center [812, 143] width 517 height 30
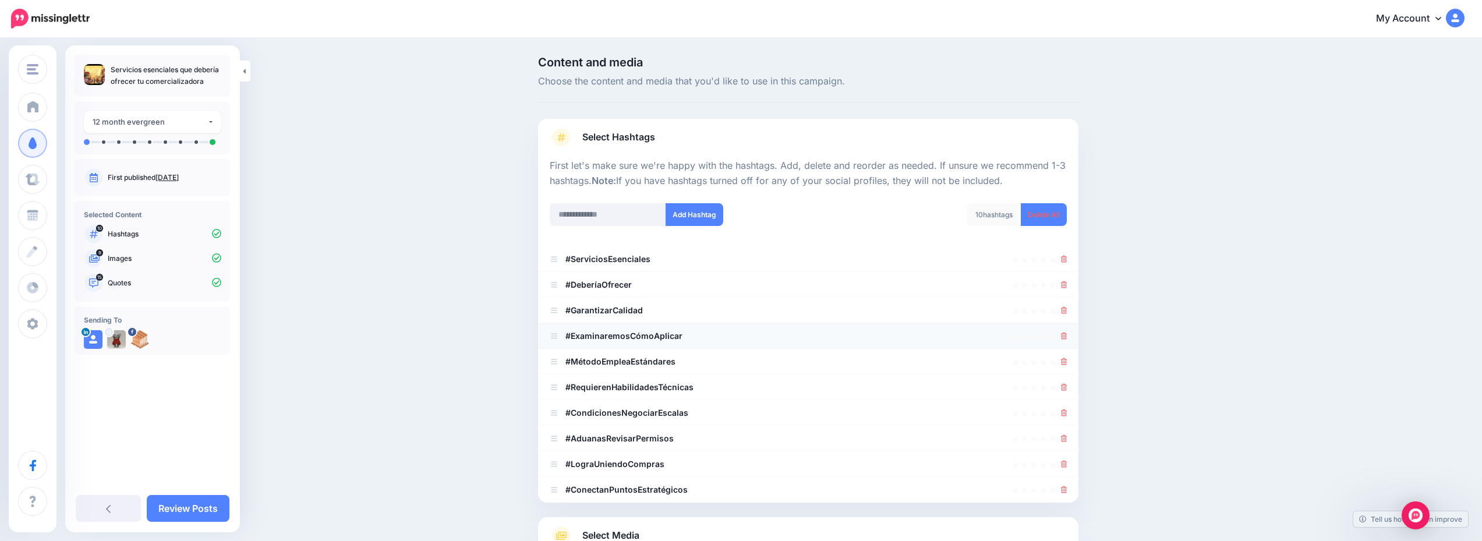
scroll to position [143, 0]
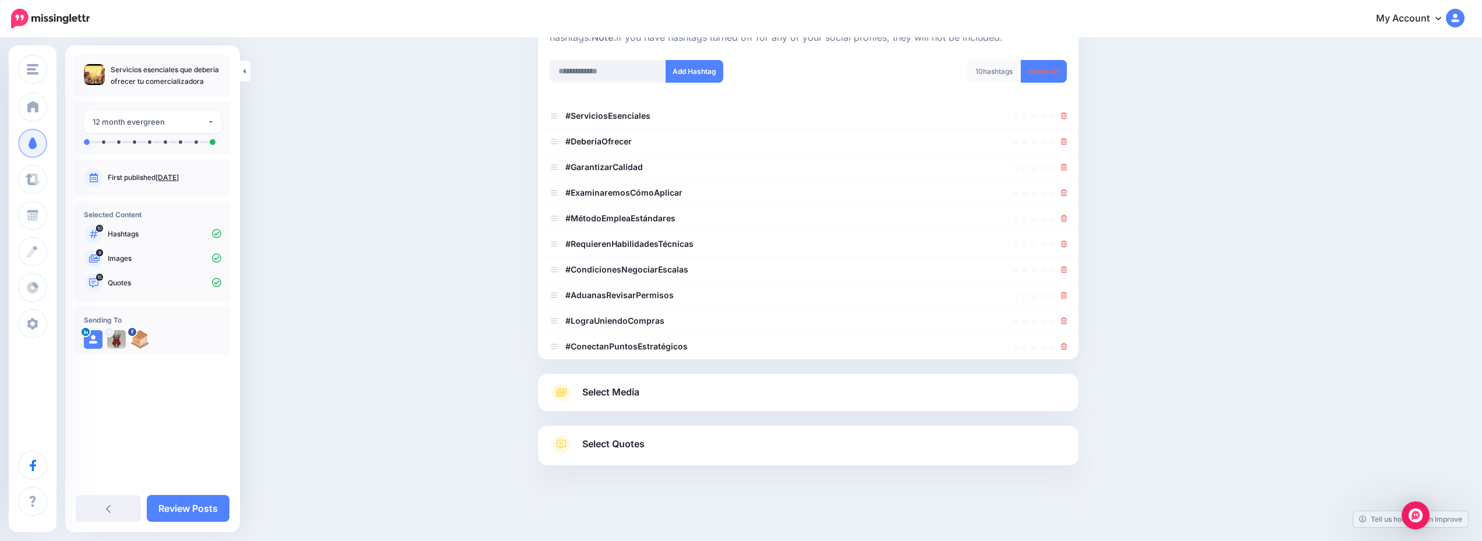
click at [738, 401] on link "Select Media" at bounding box center [808, 392] width 517 height 19
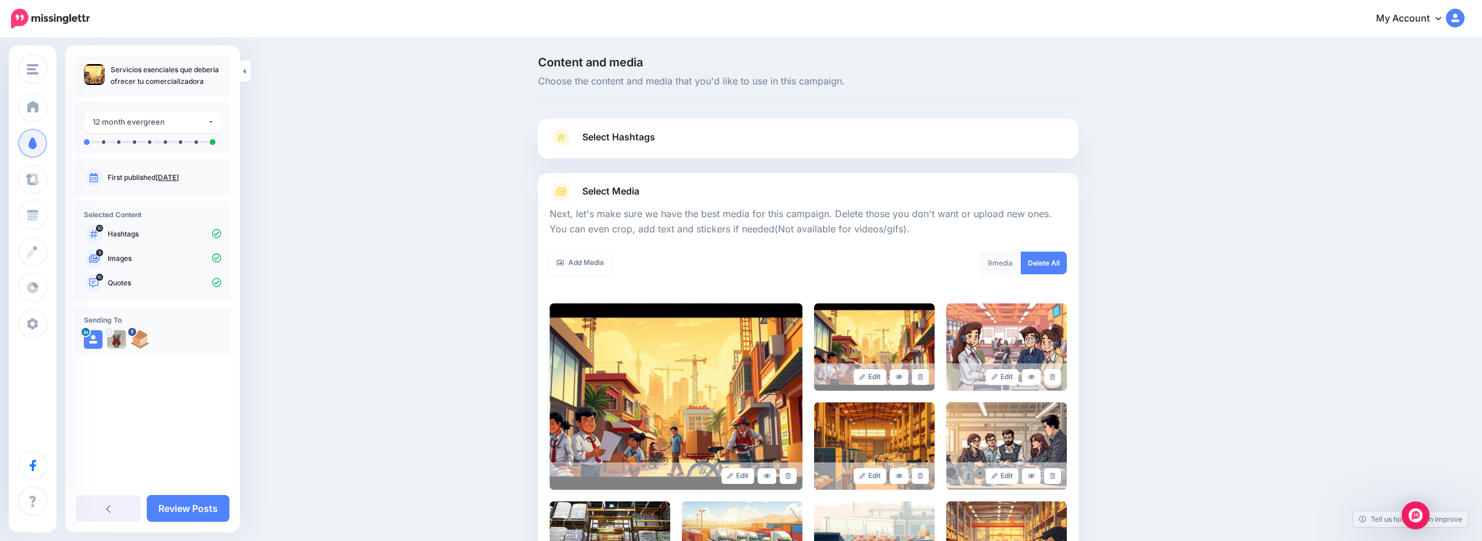
scroll to position [187, 0]
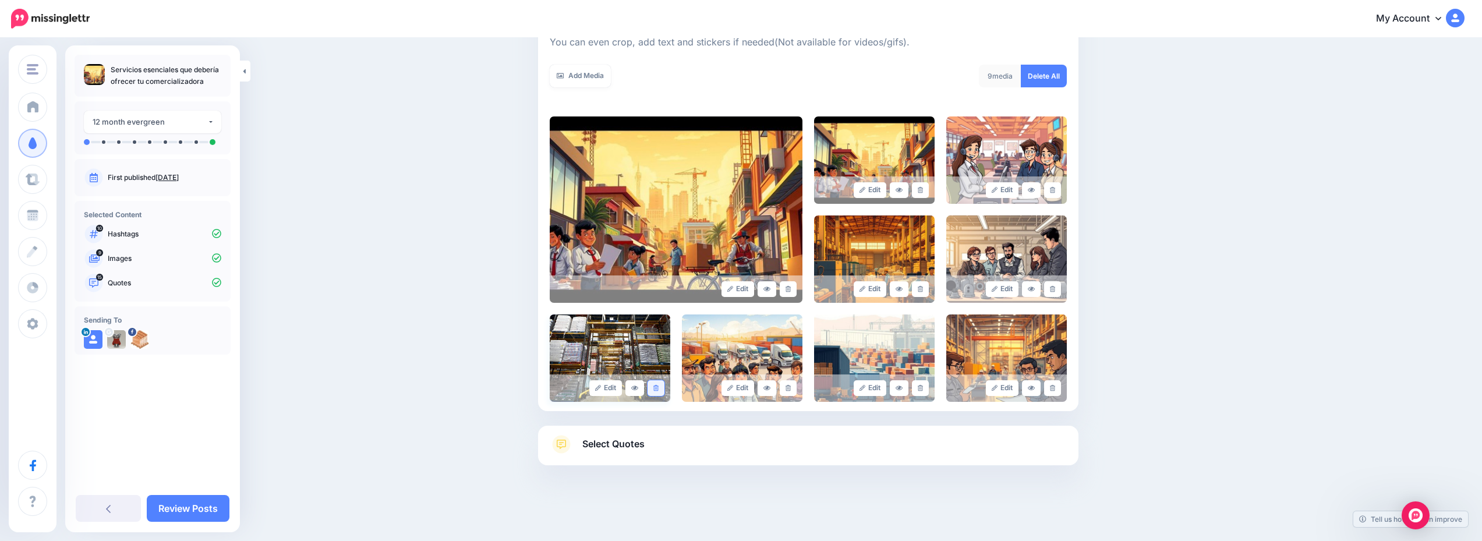
click at [660, 384] on link at bounding box center [655, 388] width 17 height 16
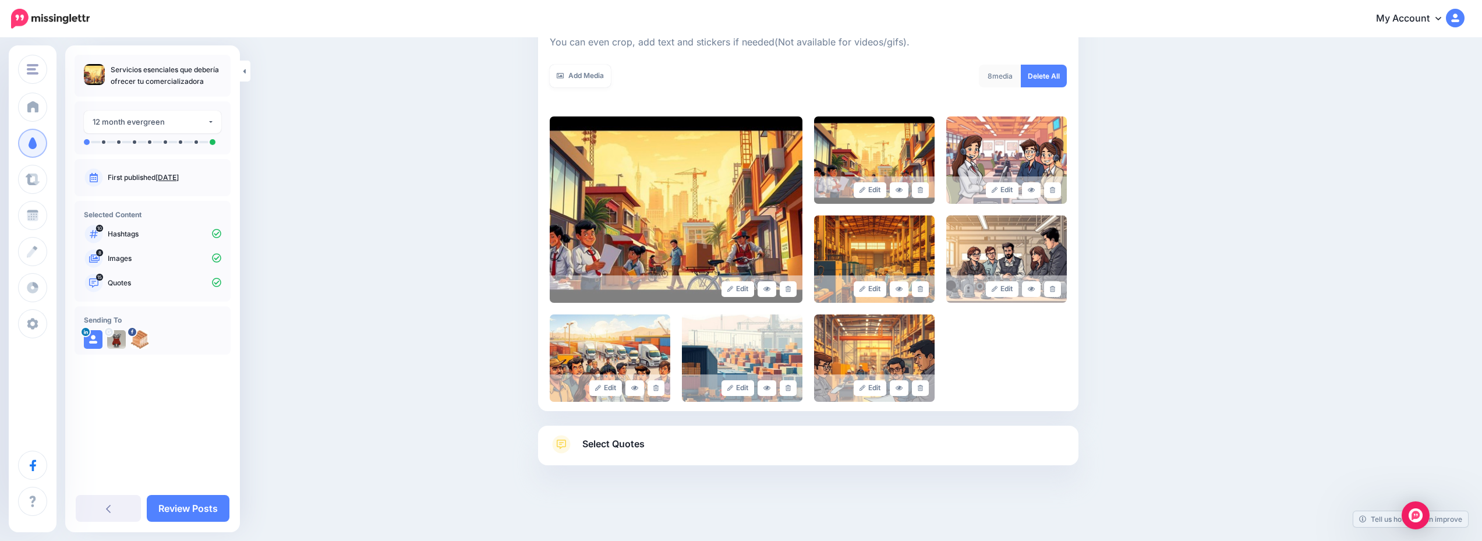
click at [823, 444] on link "Select Quotes" at bounding box center [808, 450] width 517 height 30
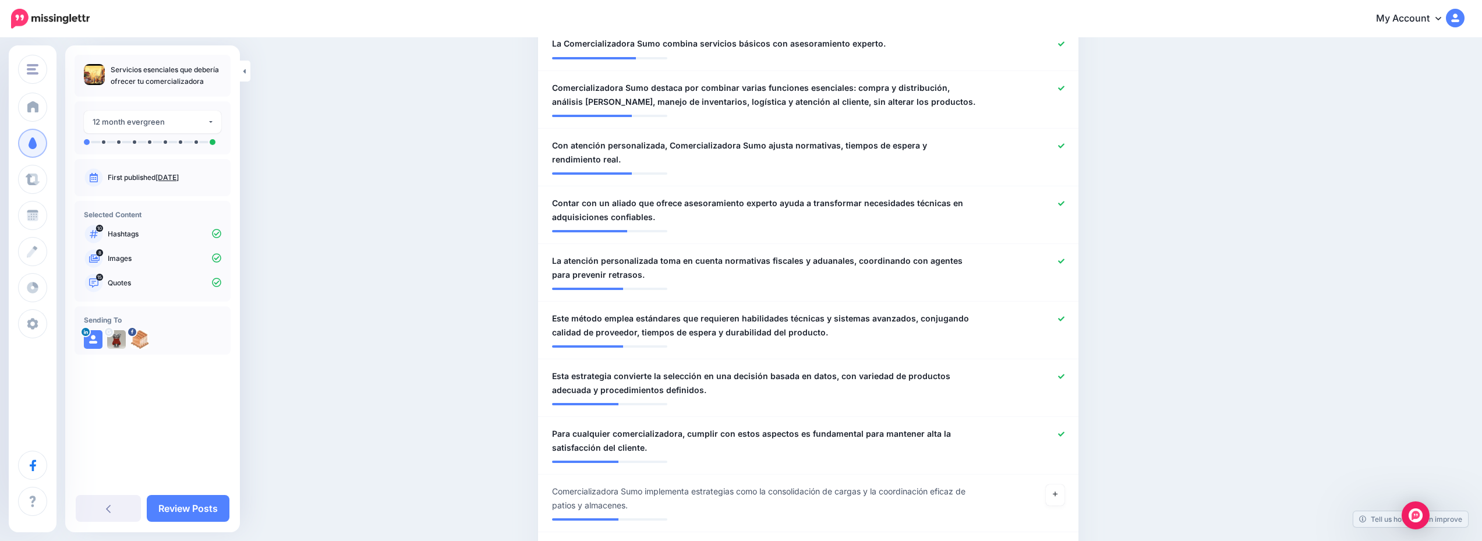
scroll to position [932, 0]
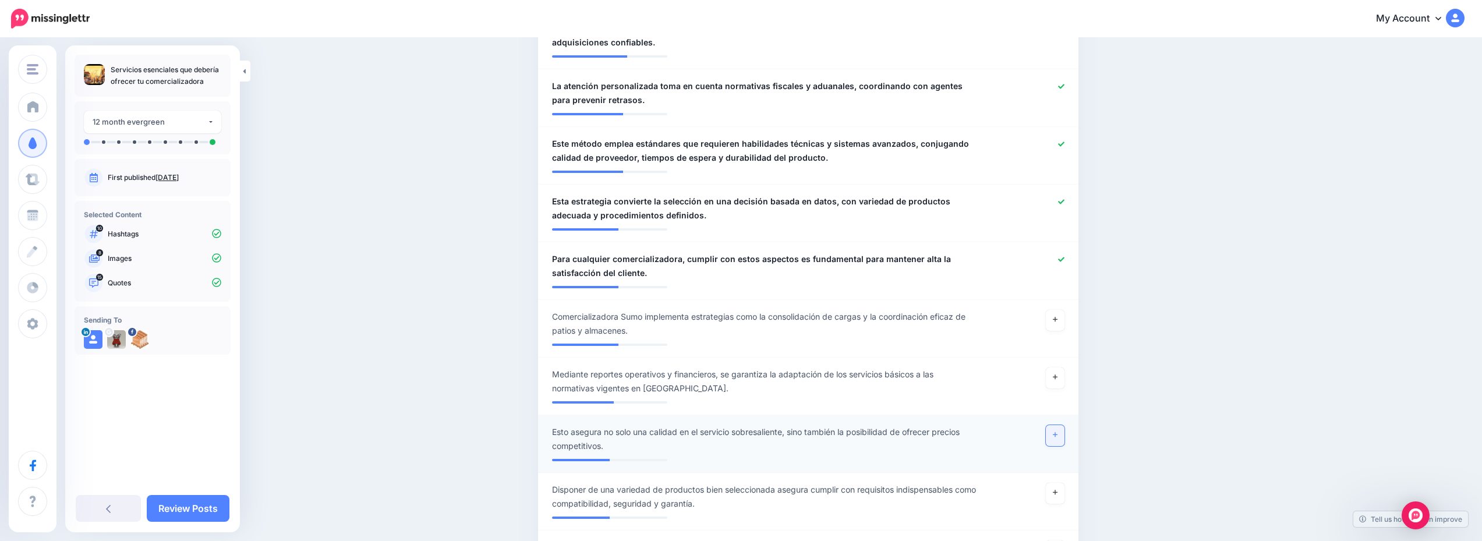
click at [1062, 443] on link at bounding box center [1055, 435] width 19 height 21
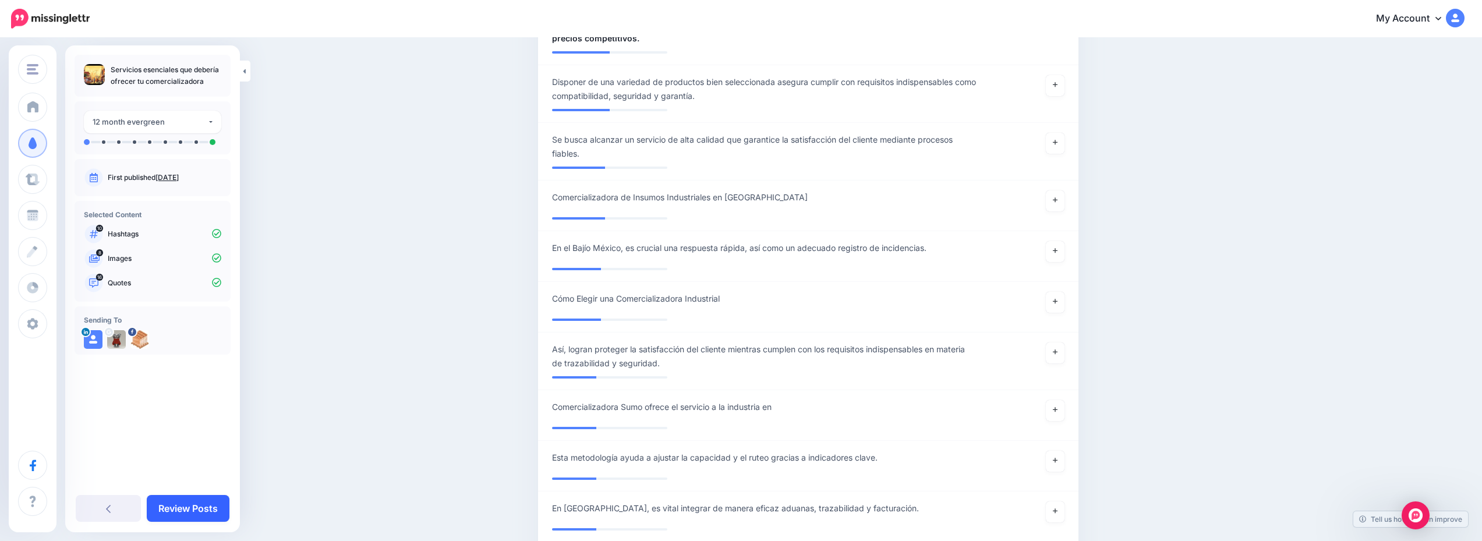
click at [204, 504] on link "Review Posts" at bounding box center [188, 508] width 83 height 27
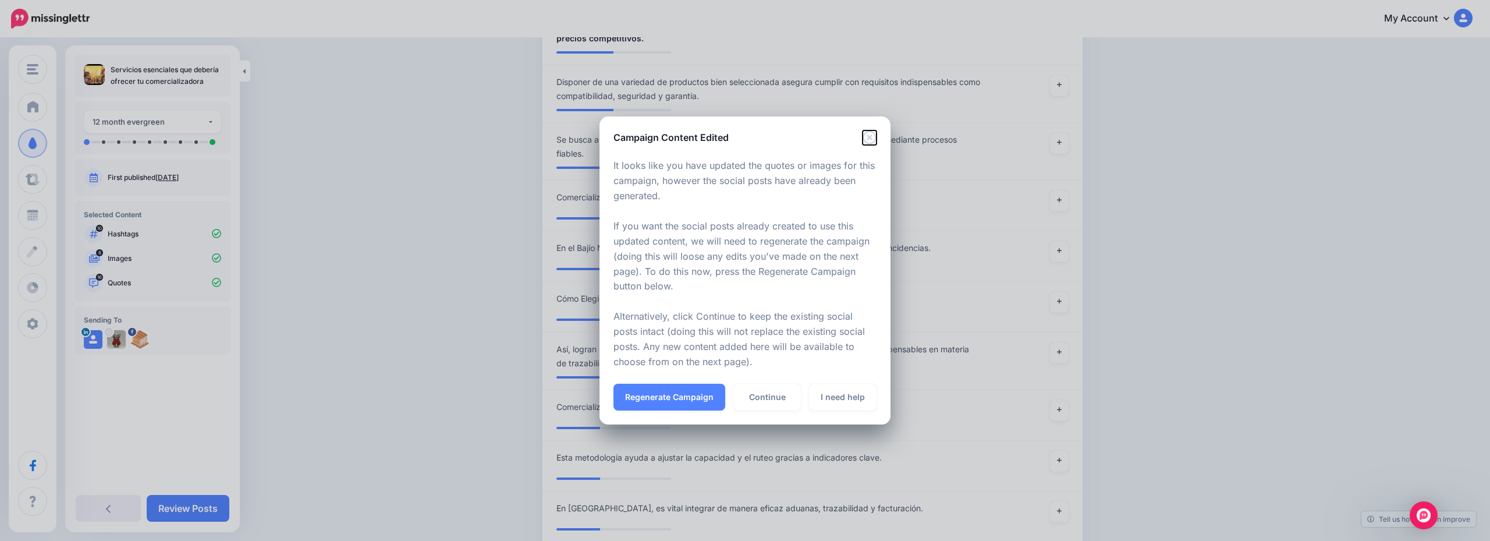
click at [869, 138] on icon "Close" at bounding box center [869, 136] width 13 height 13
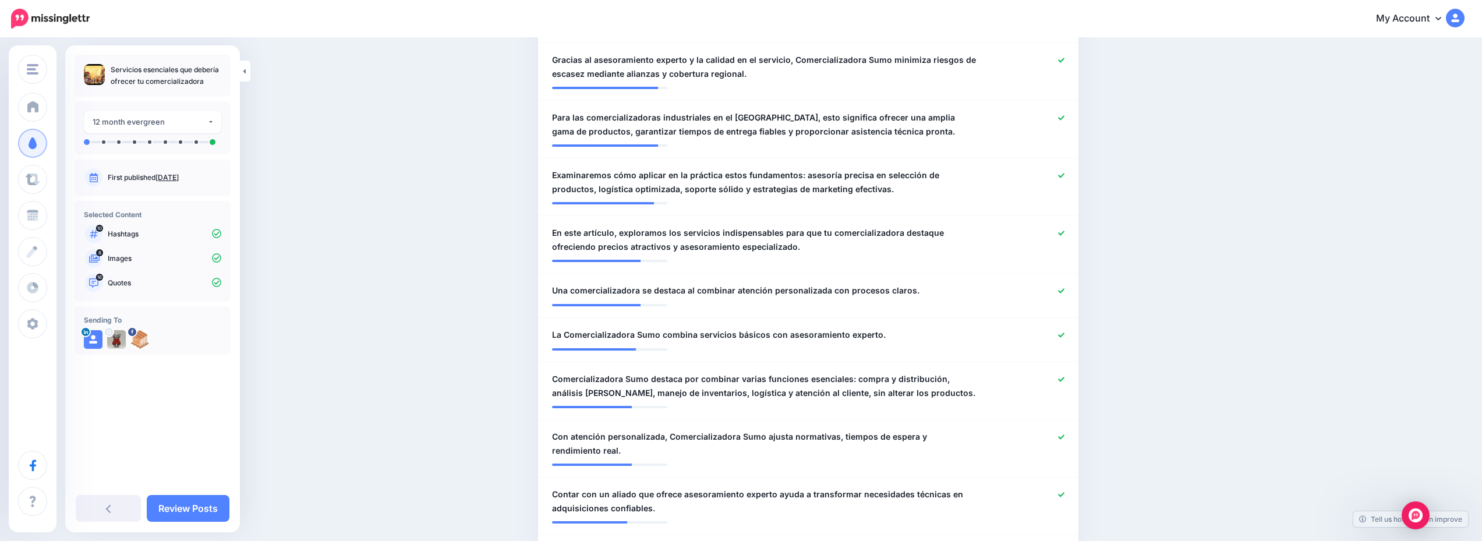
scroll to position [175, 0]
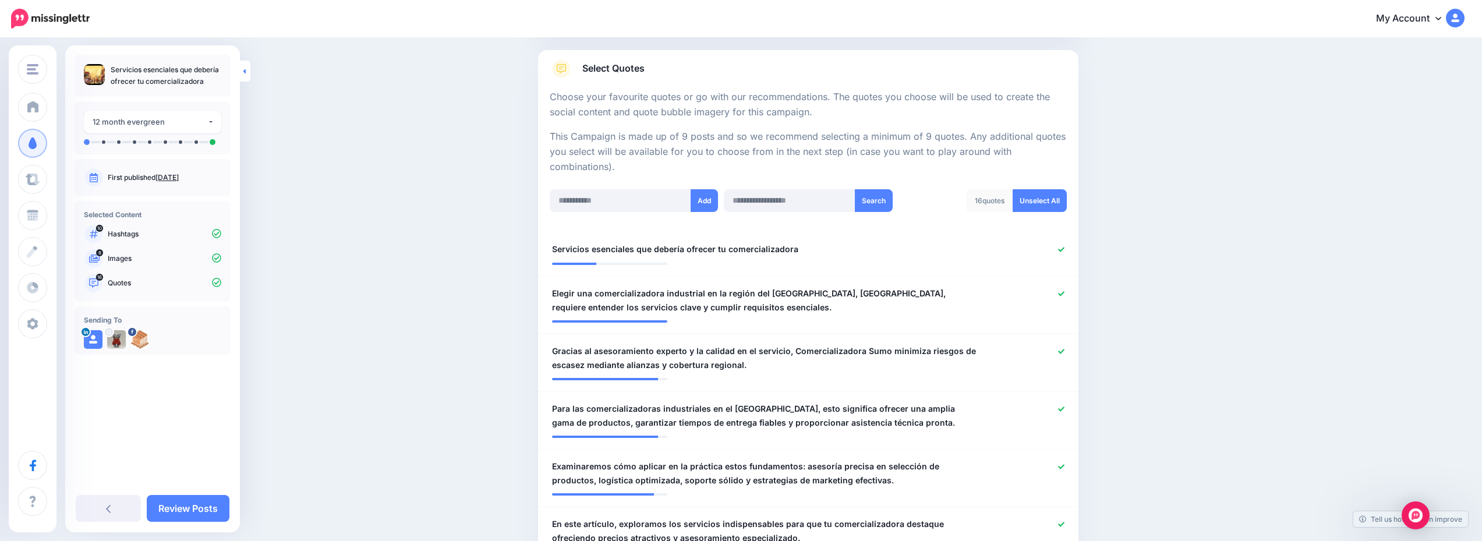
click at [247, 63] on link at bounding box center [245, 71] width 10 height 21
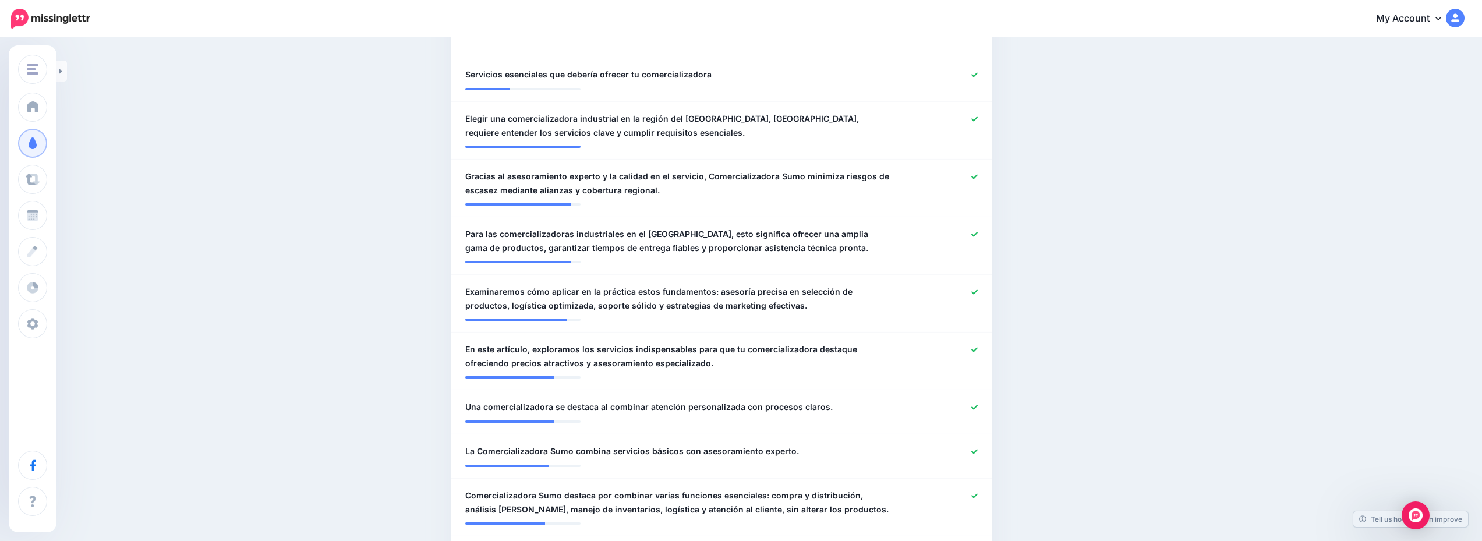
scroll to position [0, 0]
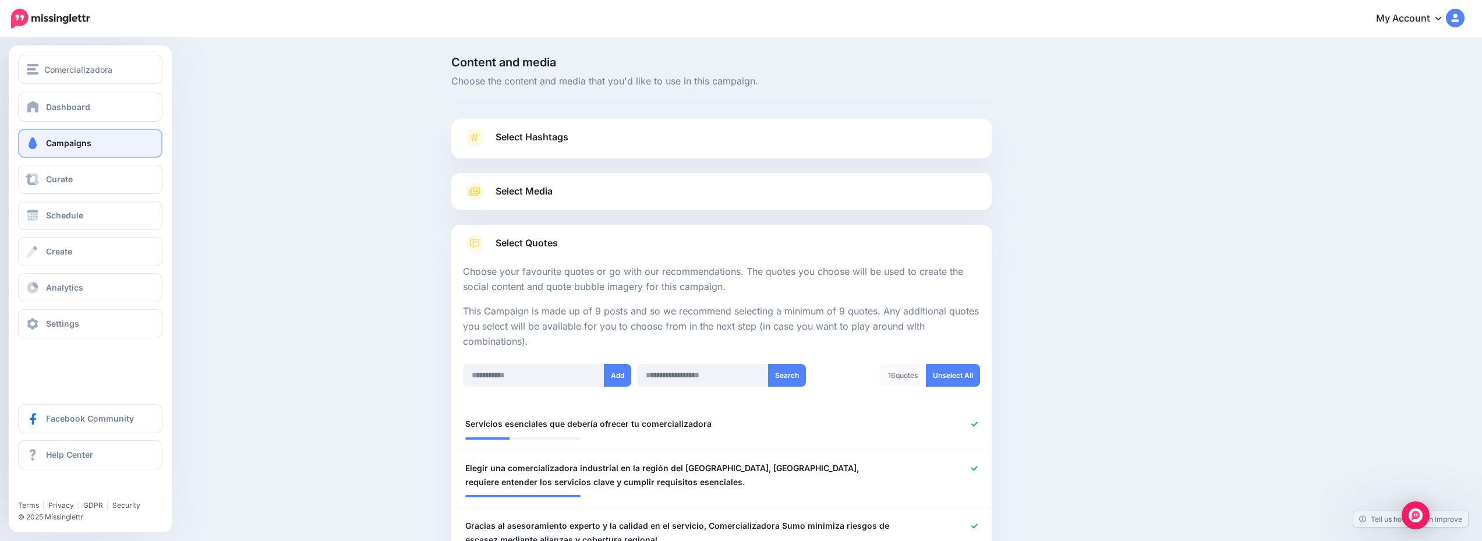
click at [75, 138] on span "Campaigns" at bounding box center [68, 143] width 45 height 10
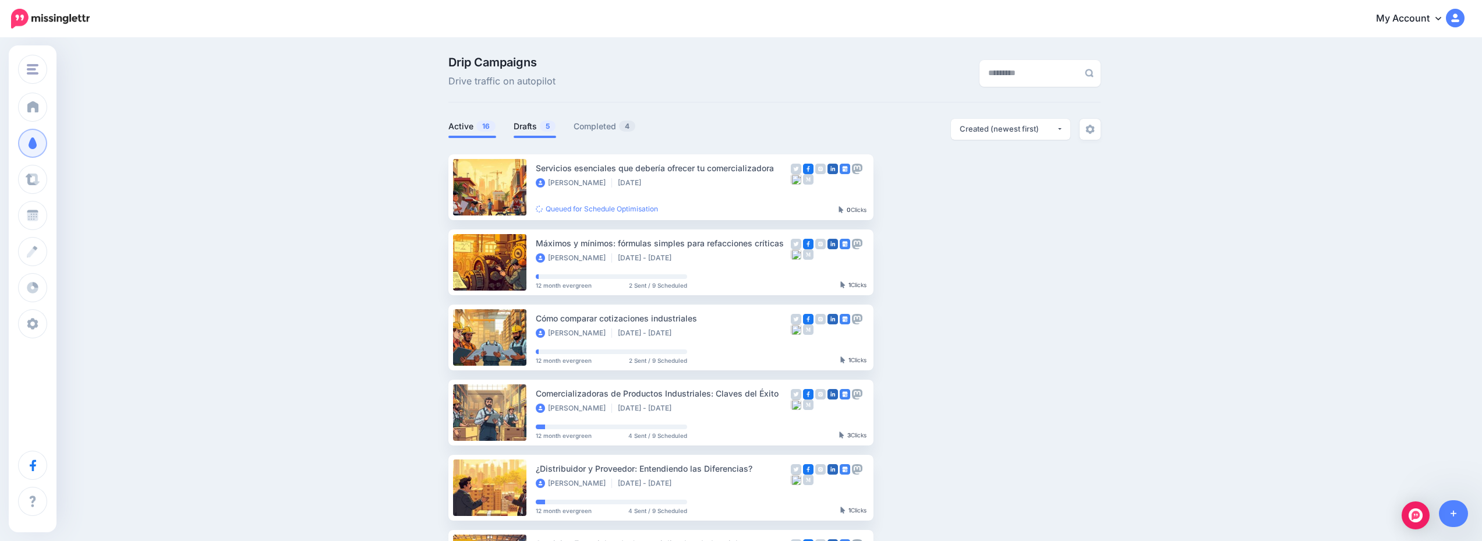
click at [536, 125] on link "Drafts 5" at bounding box center [535, 126] width 43 height 14
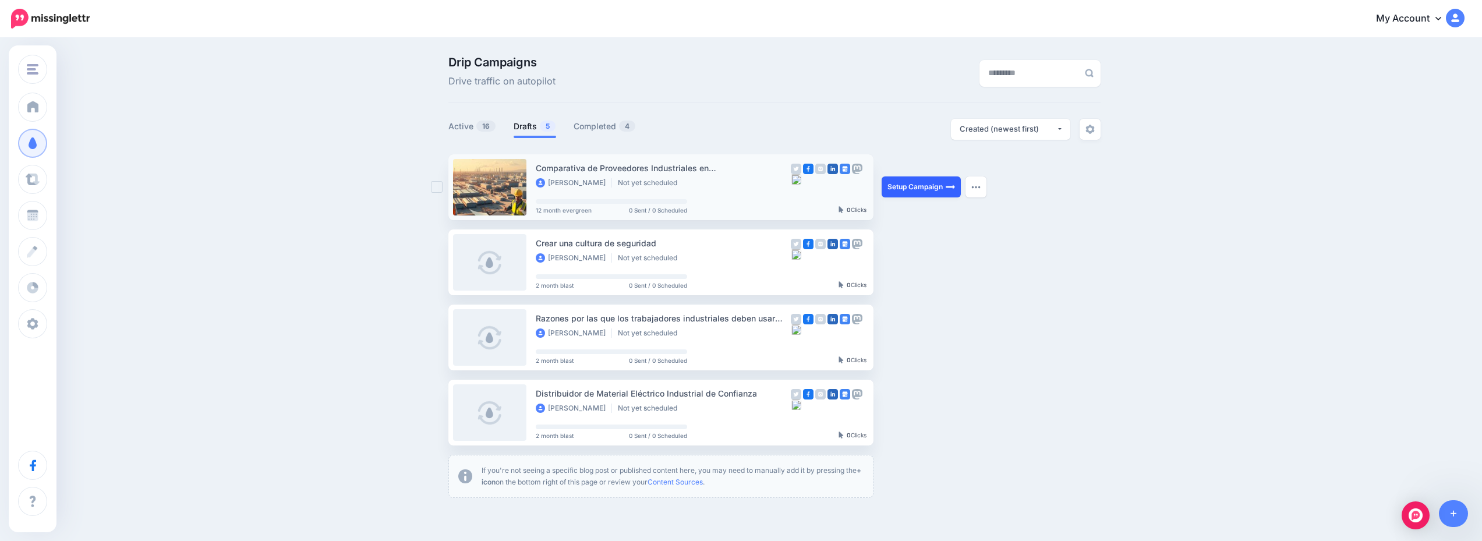
click at [929, 180] on link "Setup Campaign" at bounding box center [920, 186] width 79 height 21
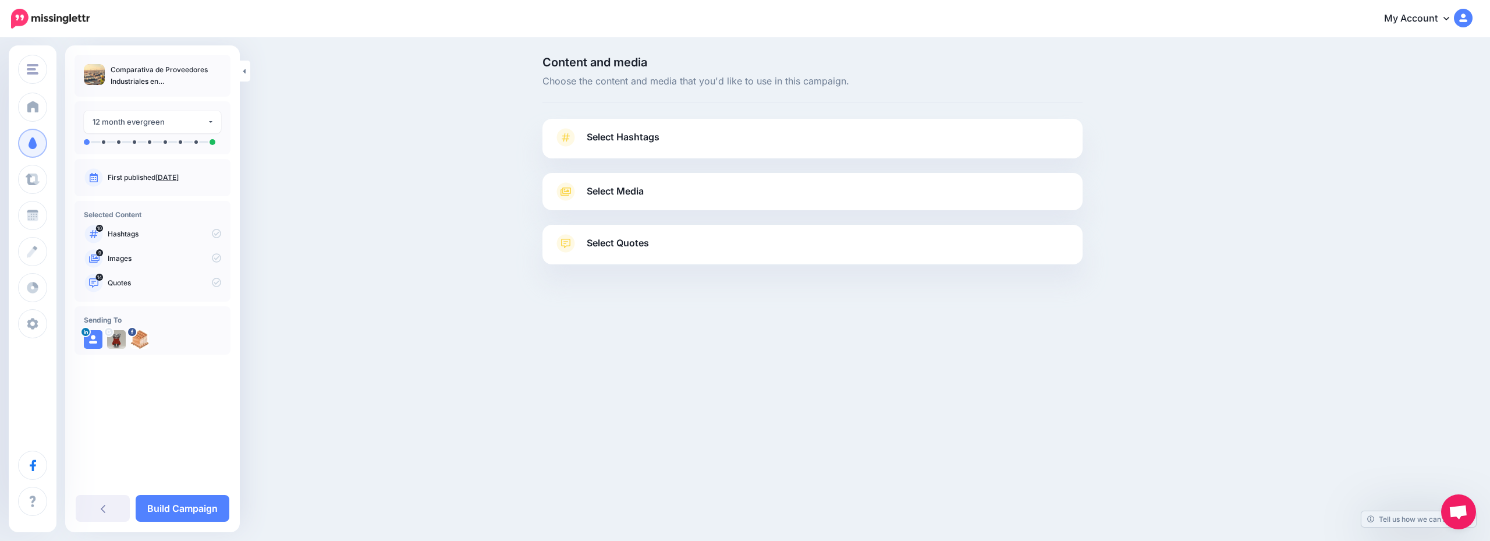
click at [679, 136] on link "Select Hashtags" at bounding box center [812, 143] width 517 height 30
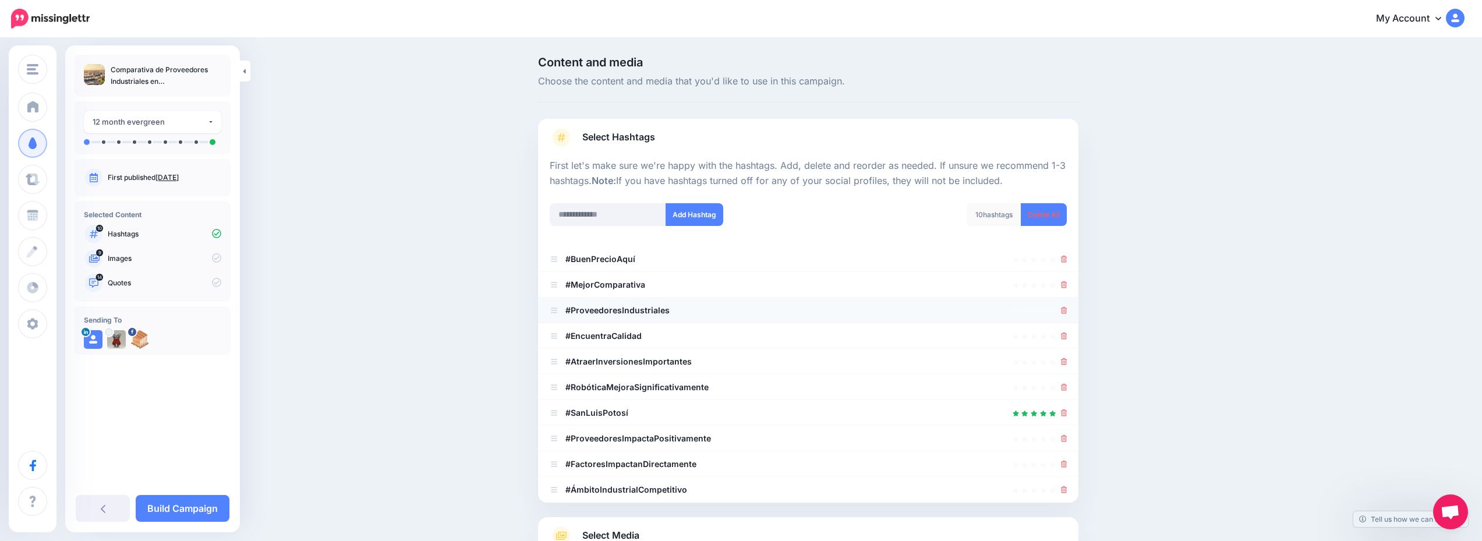
scroll to position [116, 0]
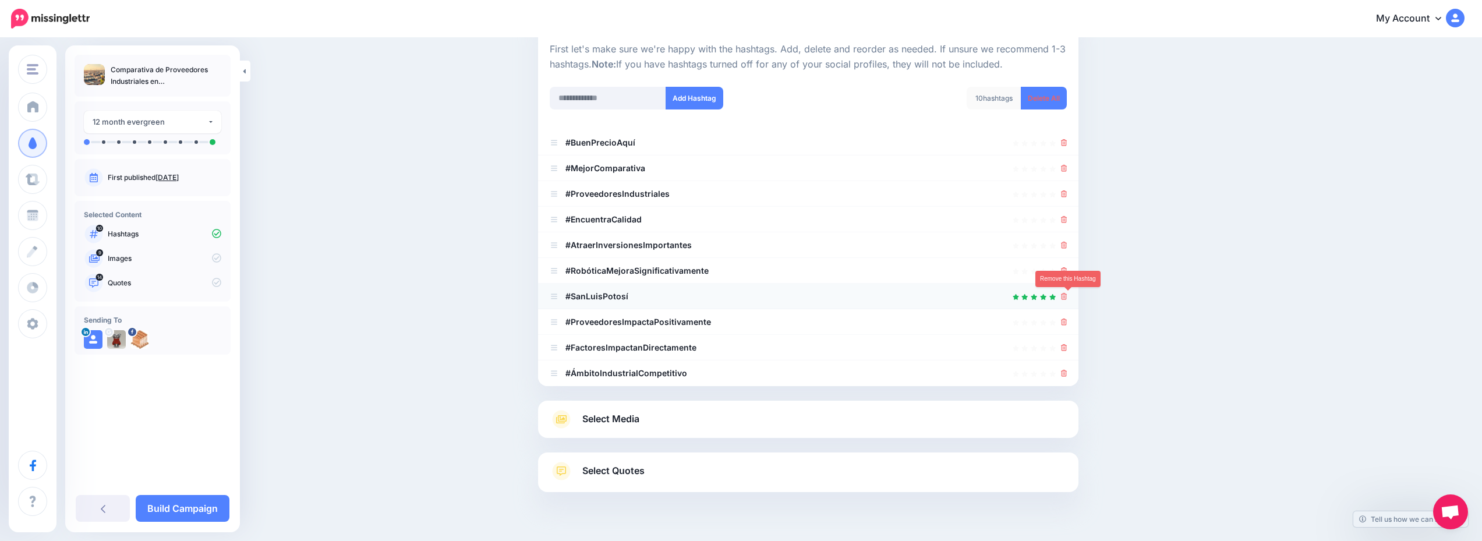
click at [1067, 296] on icon at bounding box center [1064, 296] width 6 height 7
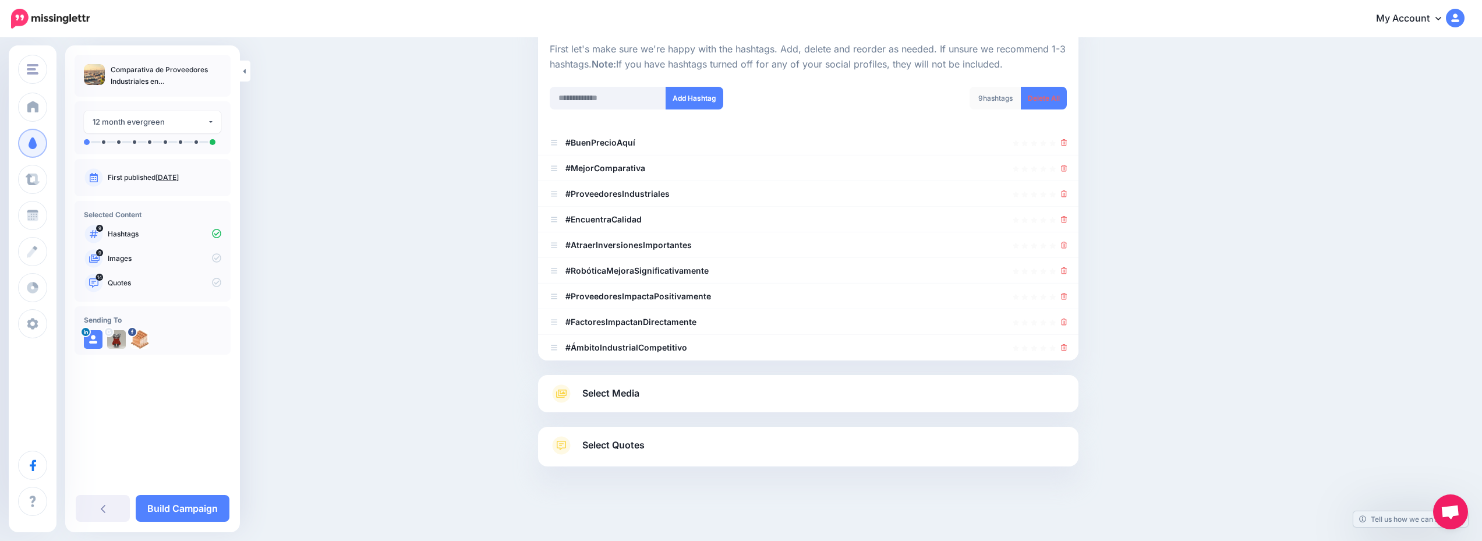
click at [757, 393] on link "Select Media" at bounding box center [808, 393] width 517 height 19
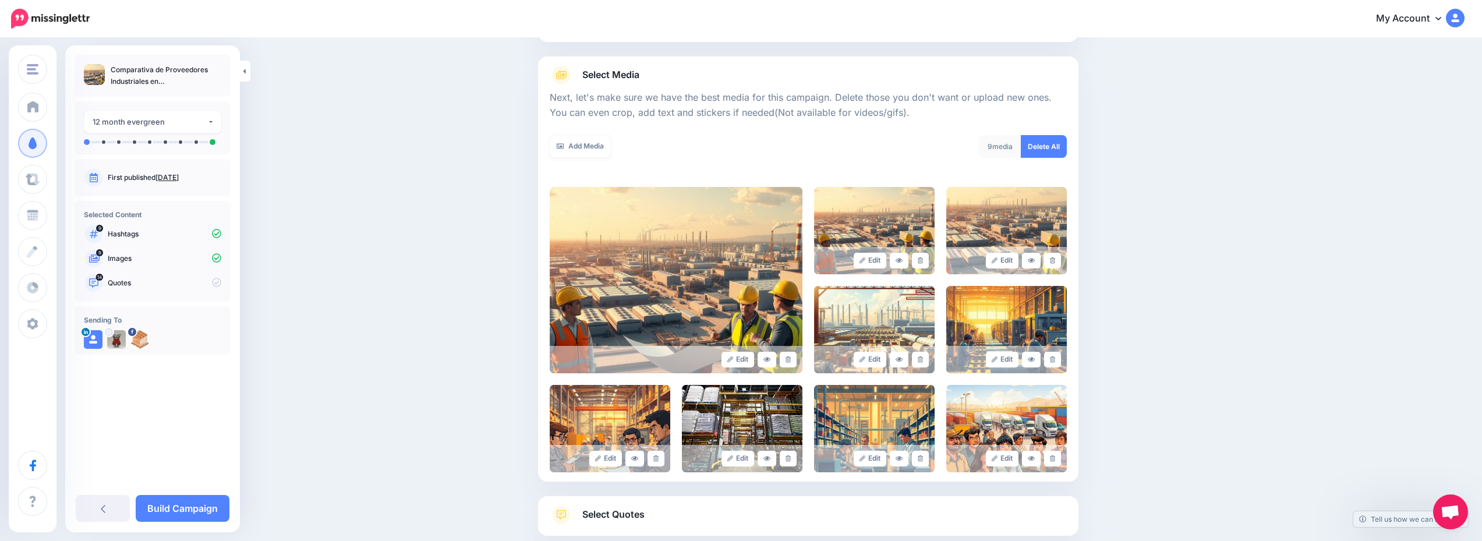
click at [792, 516] on link "Select Quotes" at bounding box center [808, 520] width 517 height 30
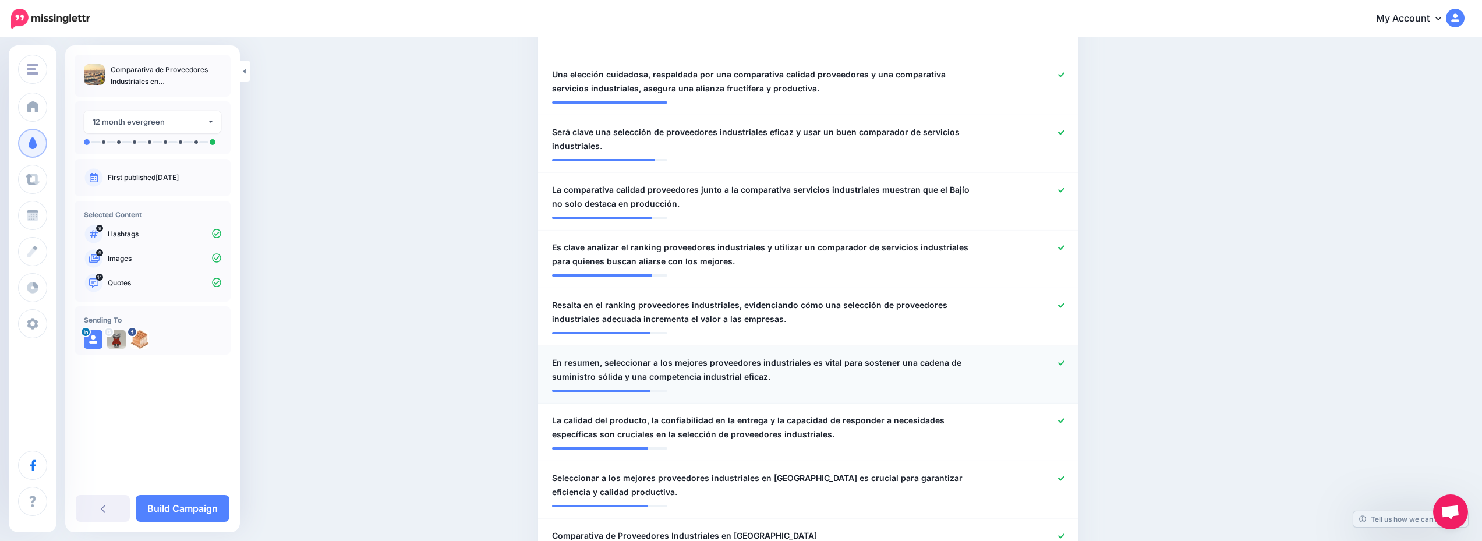
scroll to position [0, 0]
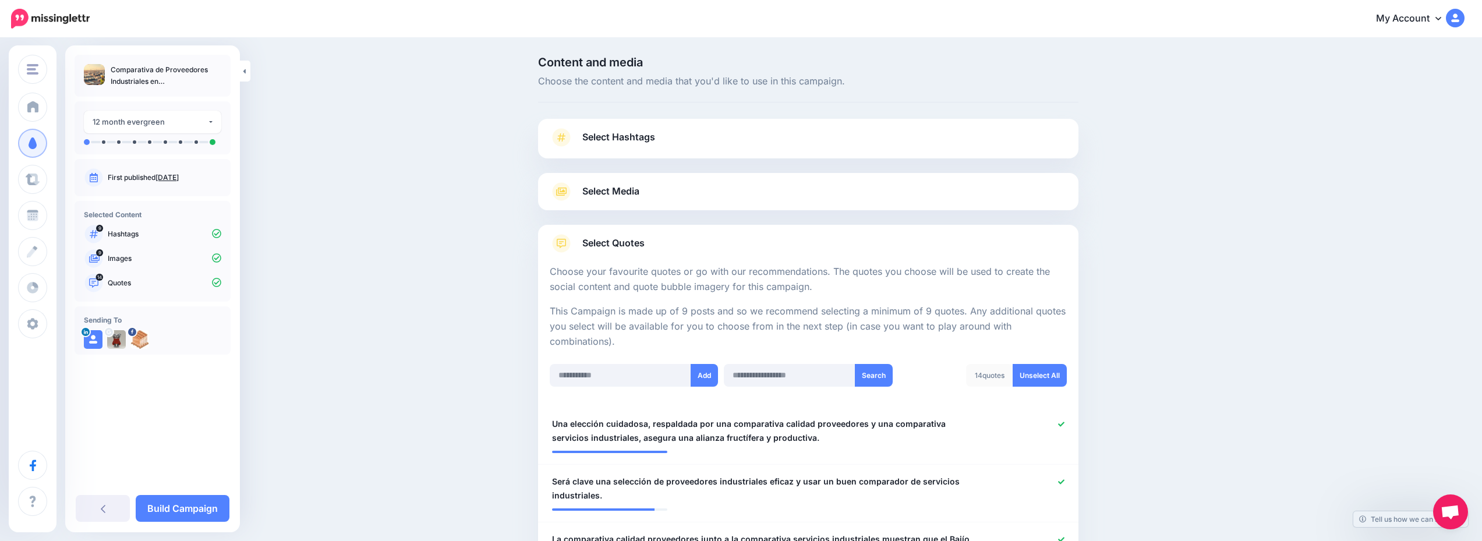
click at [739, 199] on link "Select Media" at bounding box center [808, 191] width 517 height 19
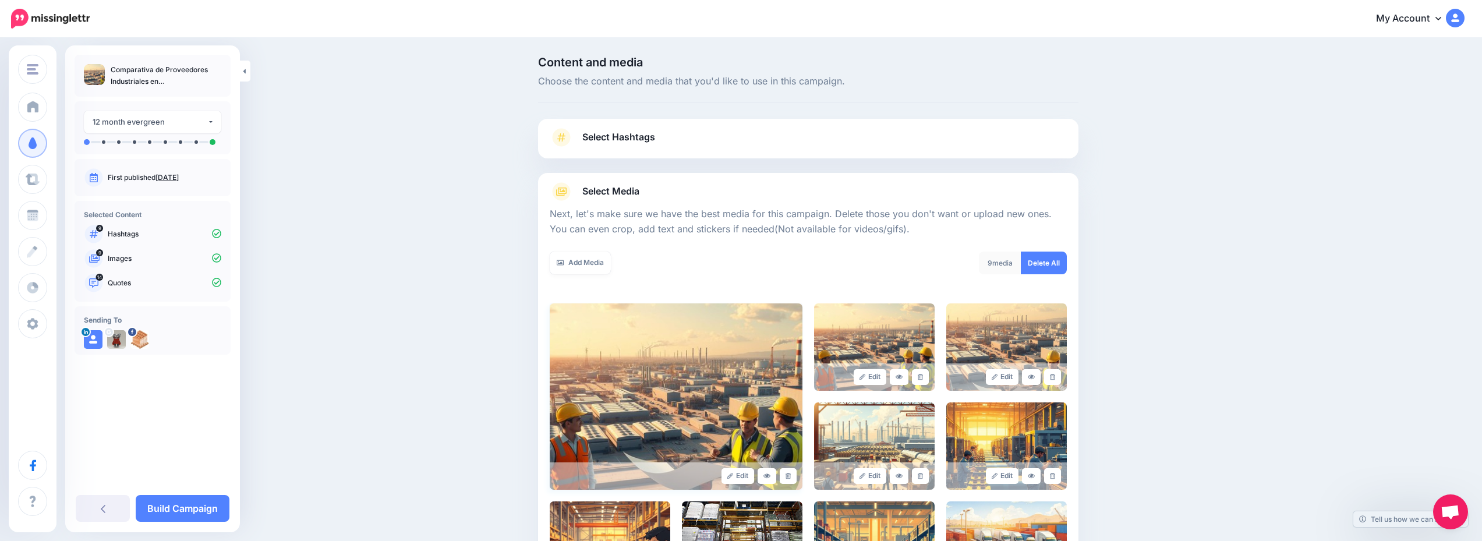
scroll to position [203, 0]
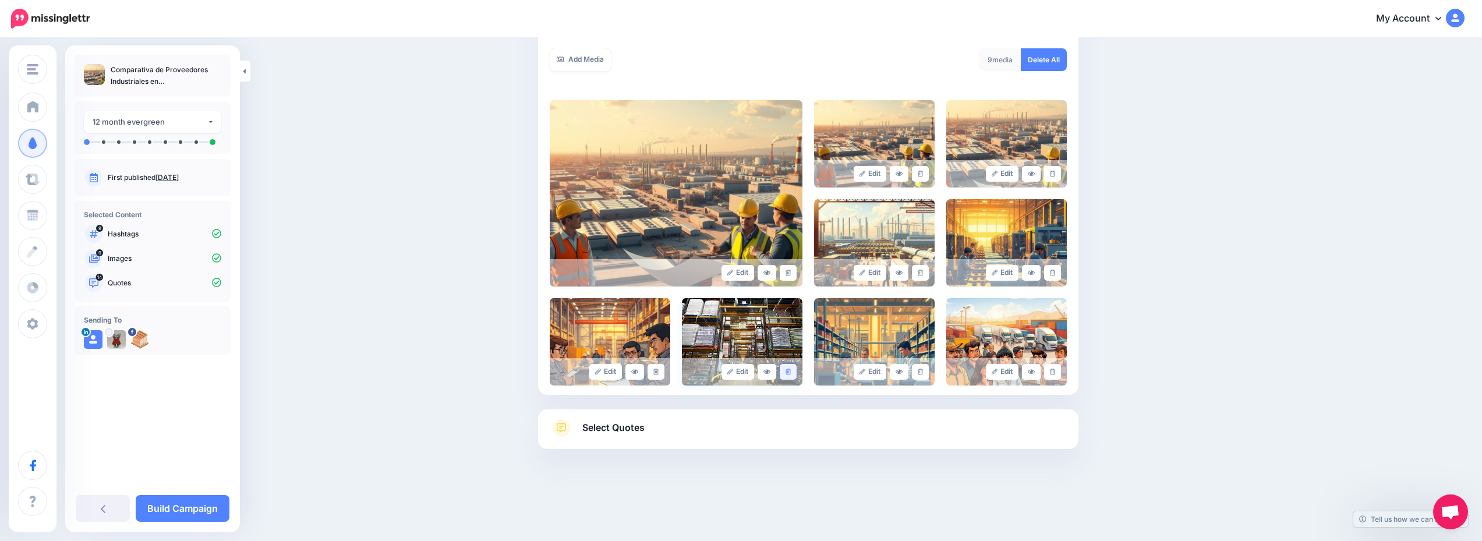
click at [791, 374] on icon at bounding box center [787, 372] width 5 height 6
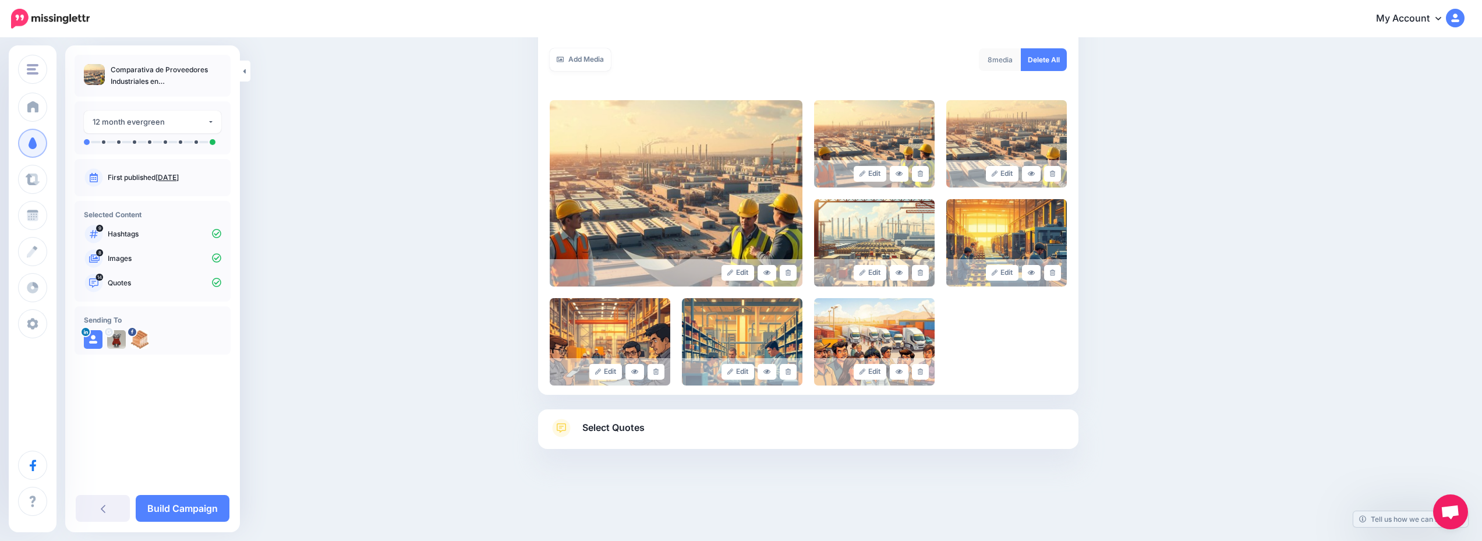
click at [796, 419] on link "Select Quotes" at bounding box center [808, 434] width 517 height 30
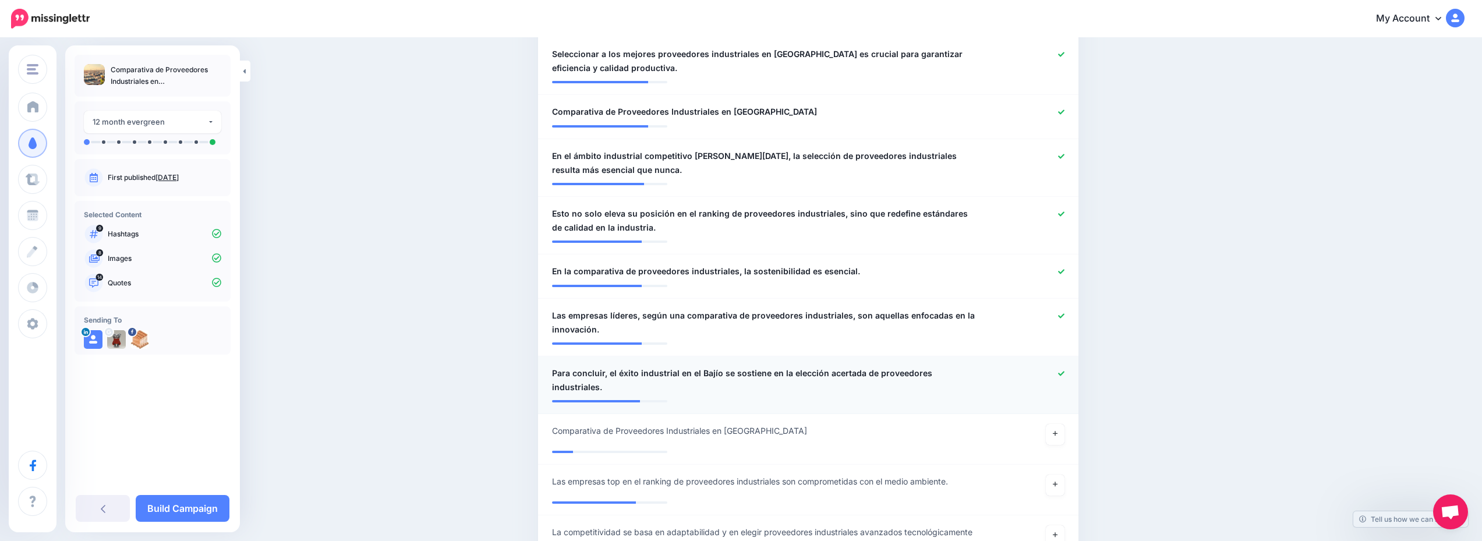
scroll to position [831, 0]
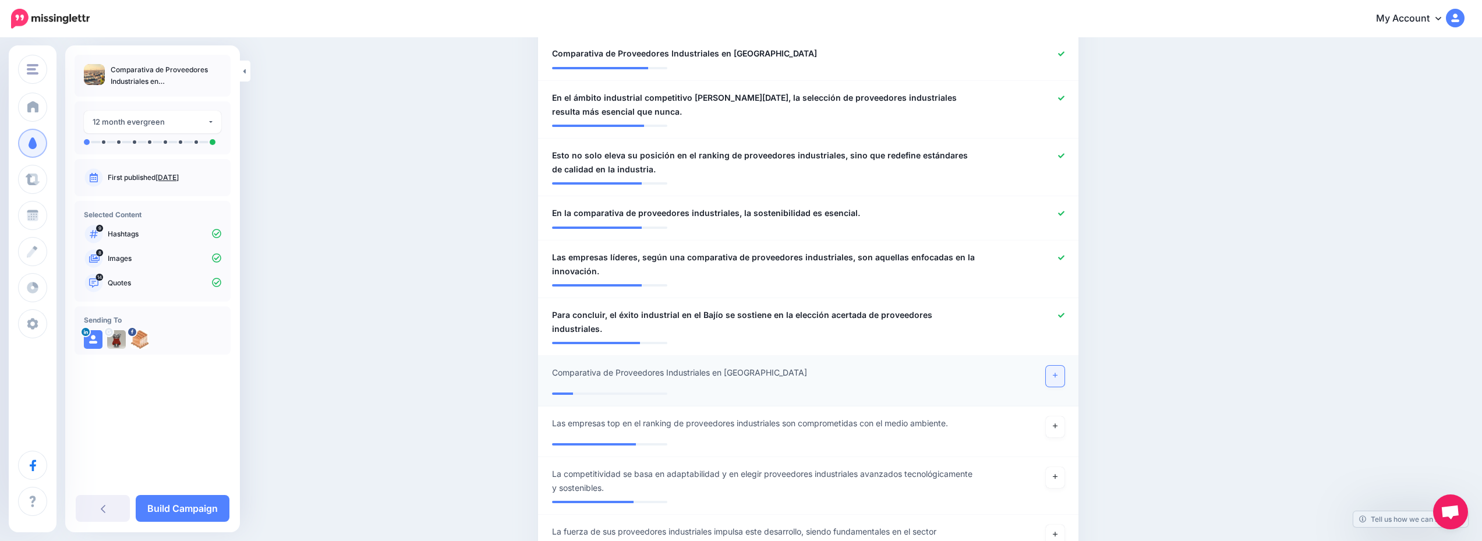
click at [1057, 372] on icon at bounding box center [1055, 375] width 5 height 6
click at [206, 503] on link "Build Campaign" at bounding box center [183, 508] width 94 height 27
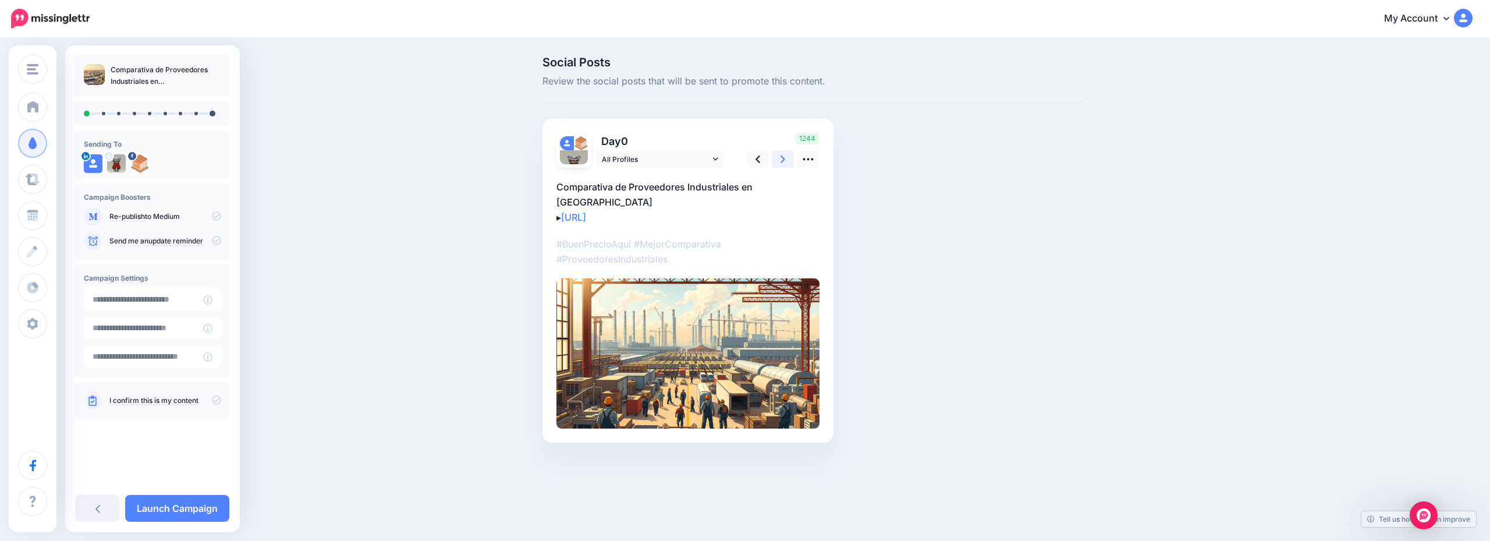
click at [780, 161] on link at bounding box center [783, 159] width 22 height 17
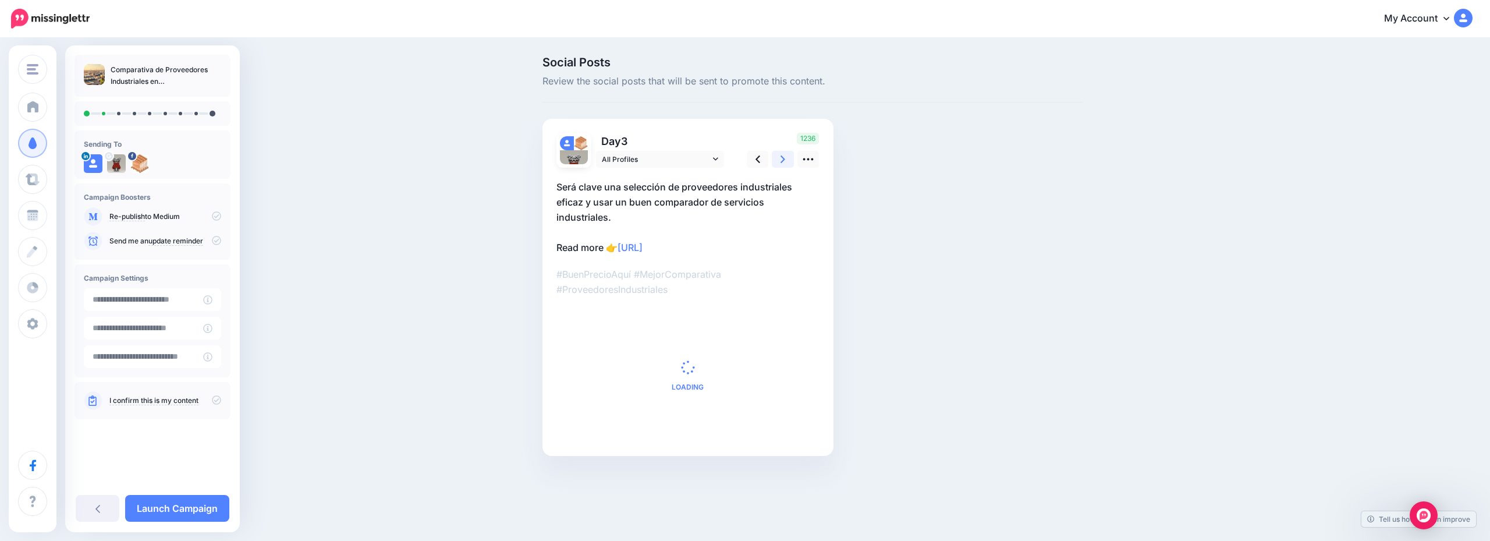
click at [780, 161] on link at bounding box center [783, 159] width 22 height 17
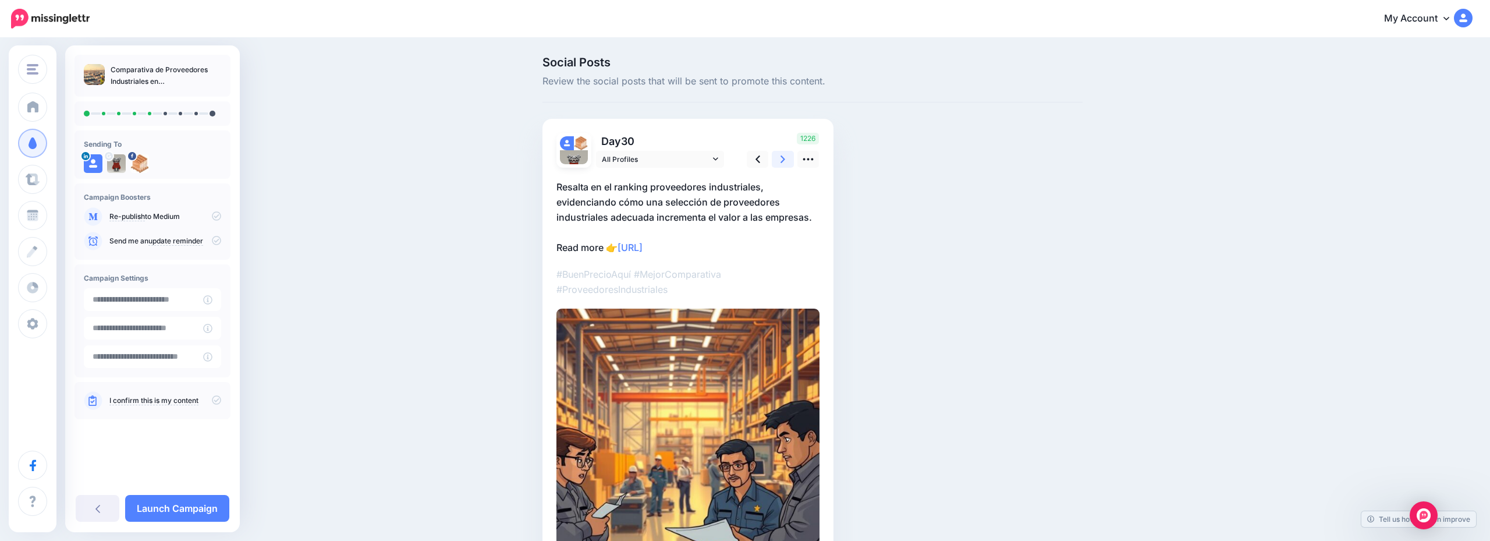
click at [780, 161] on link at bounding box center [783, 159] width 22 height 17
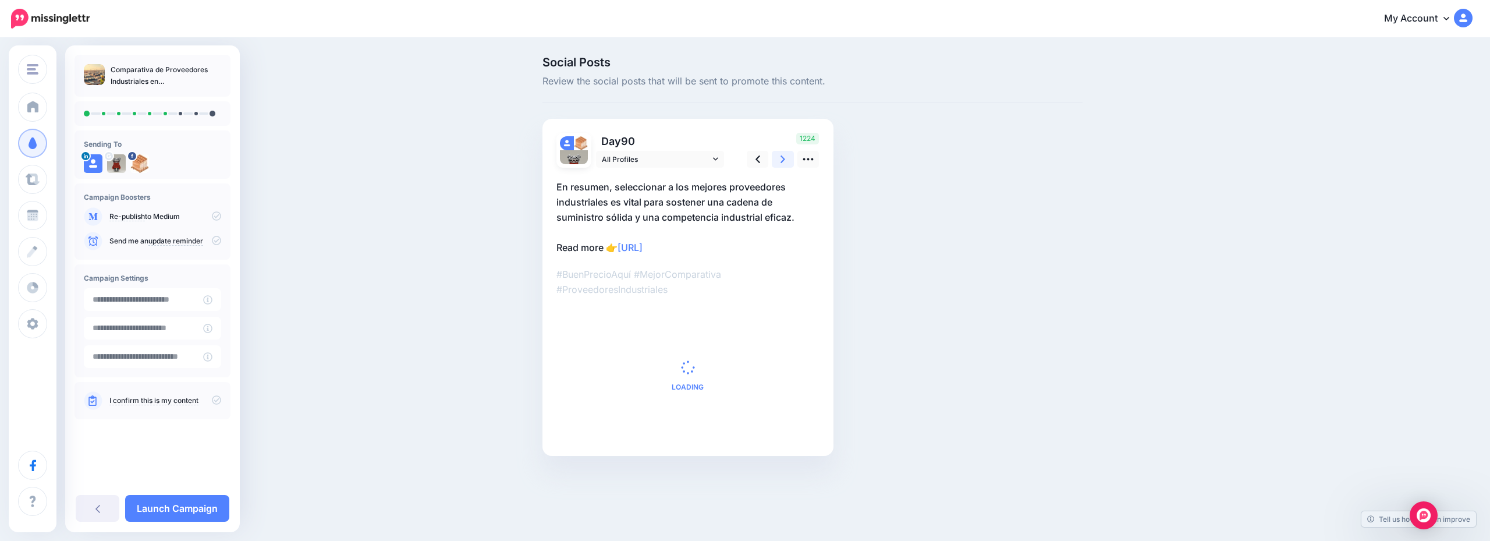
click at [780, 161] on link at bounding box center [783, 159] width 22 height 17
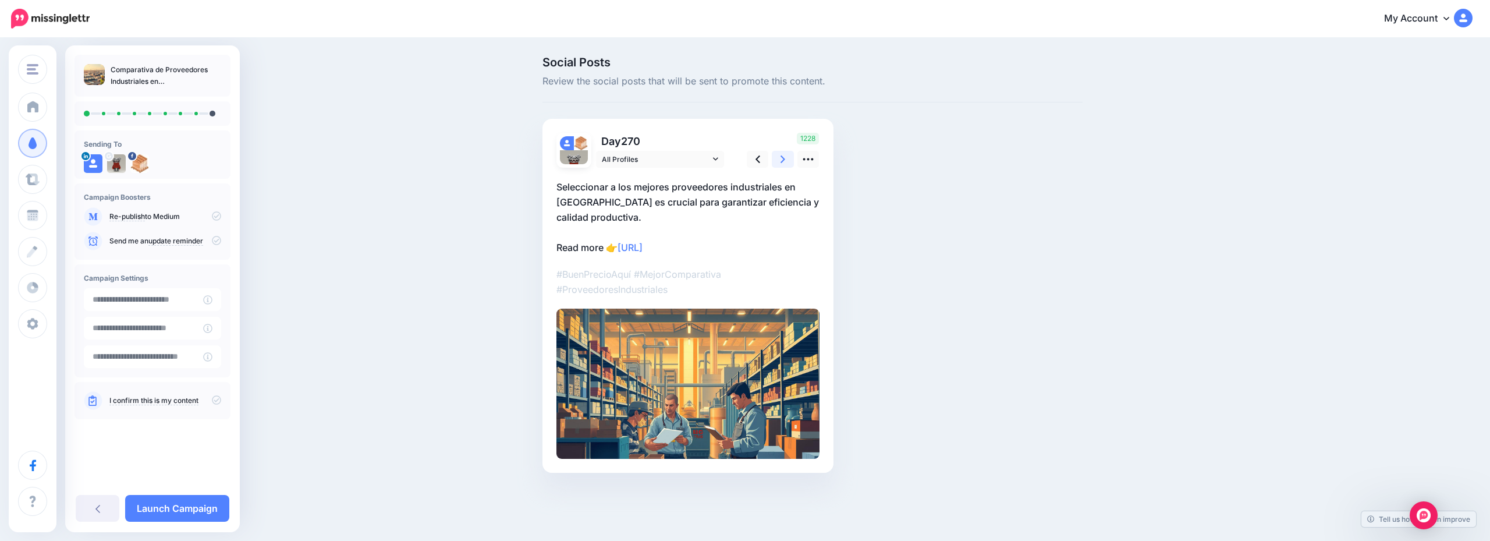
click at [780, 161] on link at bounding box center [783, 159] width 22 height 17
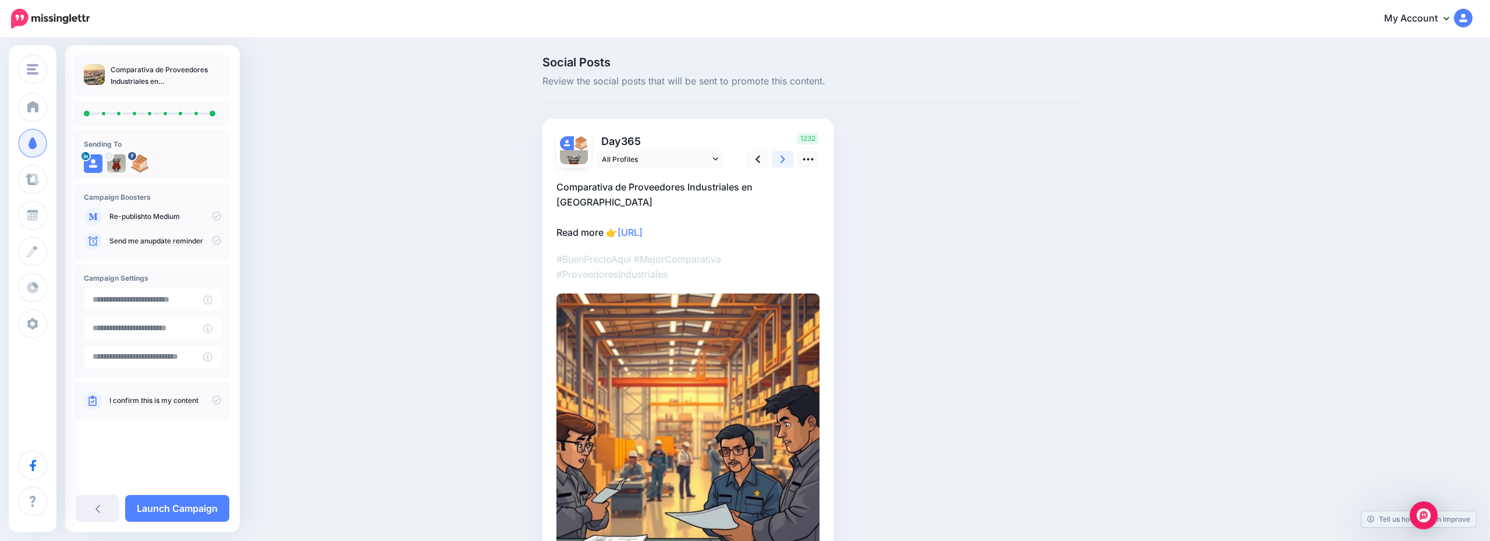
click at [780, 161] on link at bounding box center [783, 159] width 22 height 17
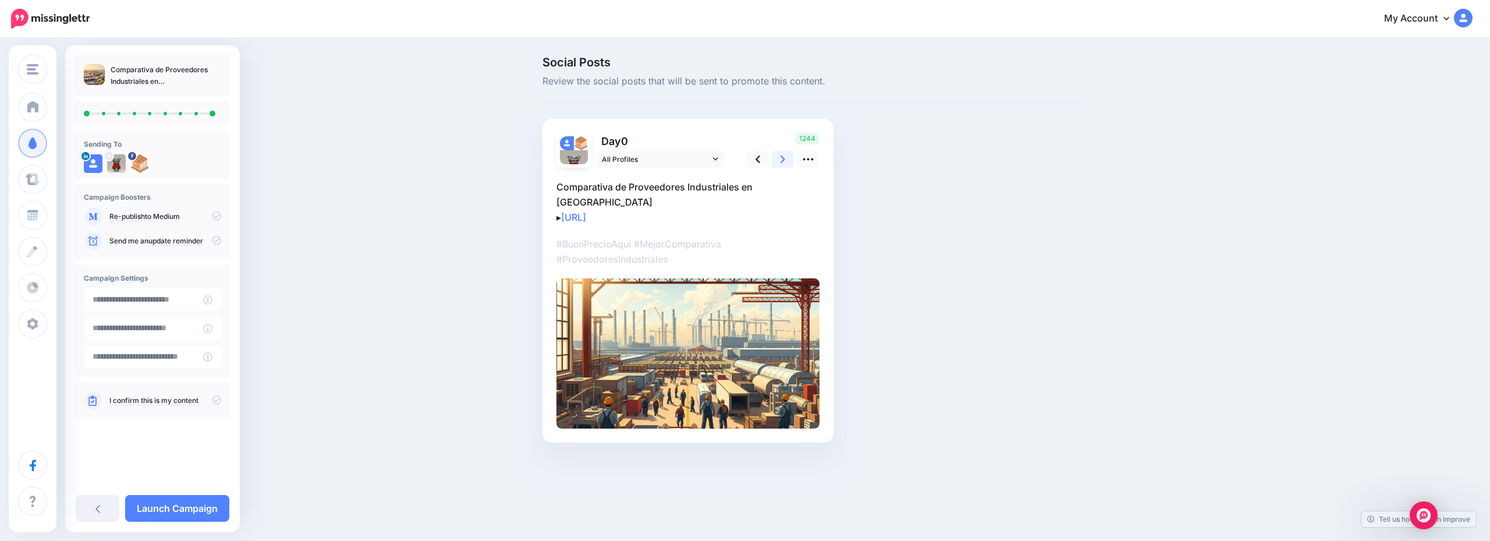
click at [780, 161] on link at bounding box center [783, 159] width 22 height 17
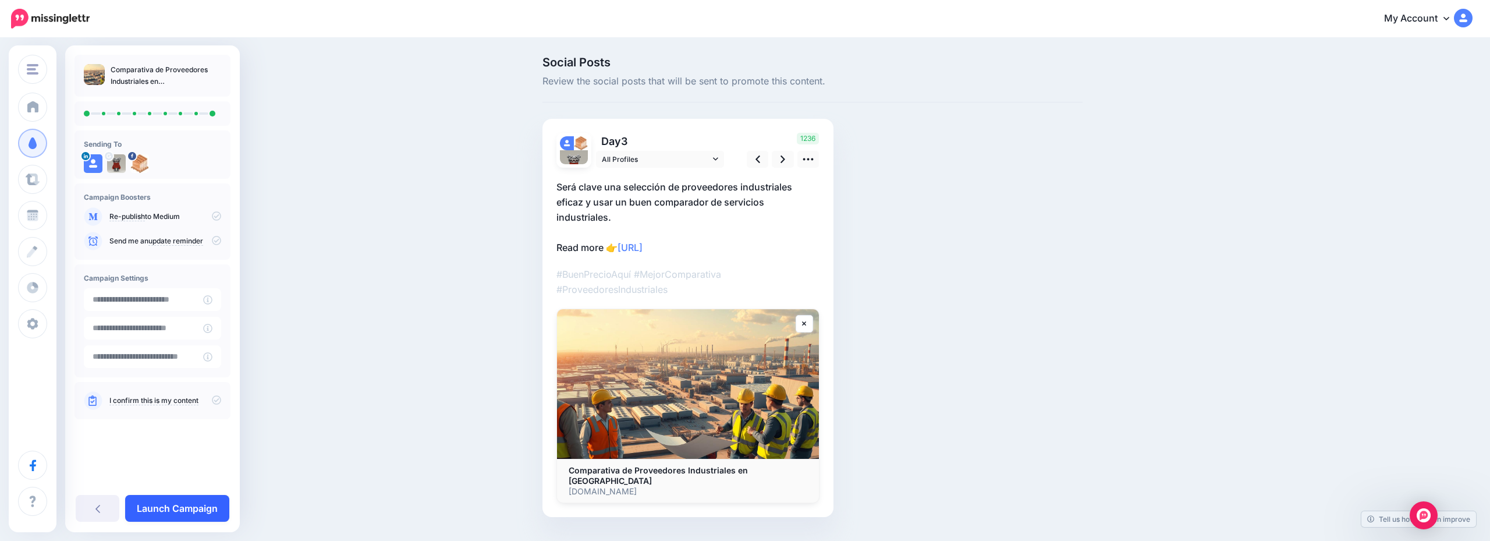
click at [200, 516] on link "Launch Campaign" at bounding box center [177, 508] width 104 height 27
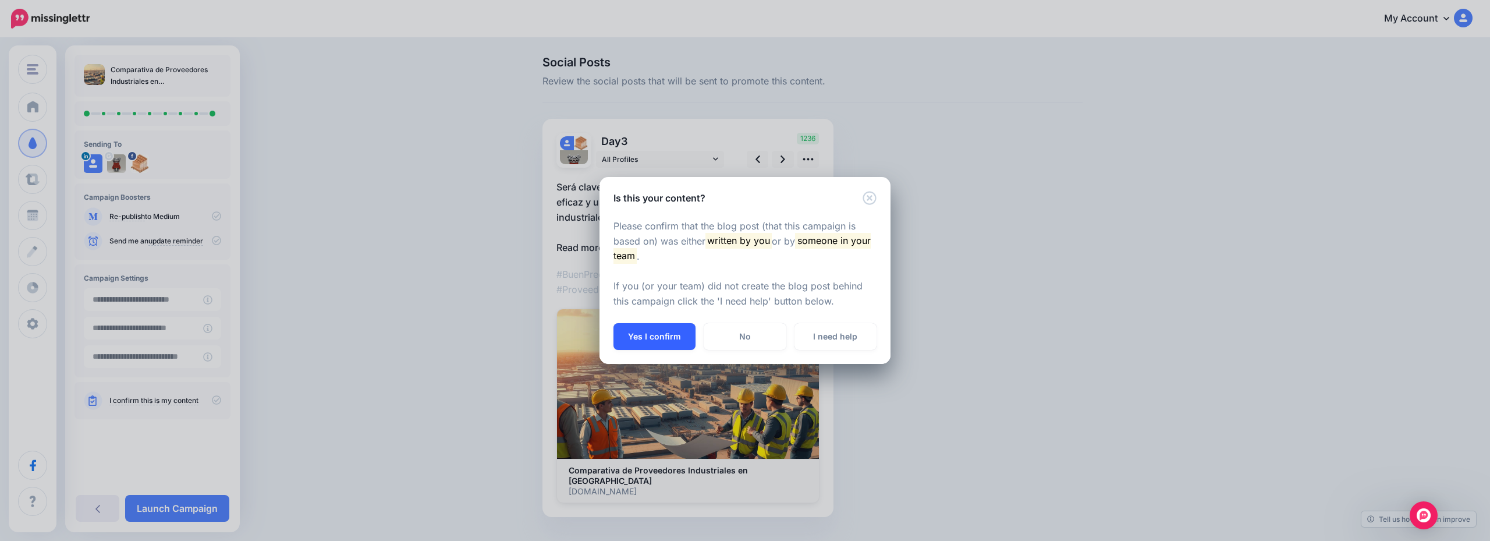
click at [663, 341] on button "Yes I confirm" at bounding box center [655, 336] width 82 height 27
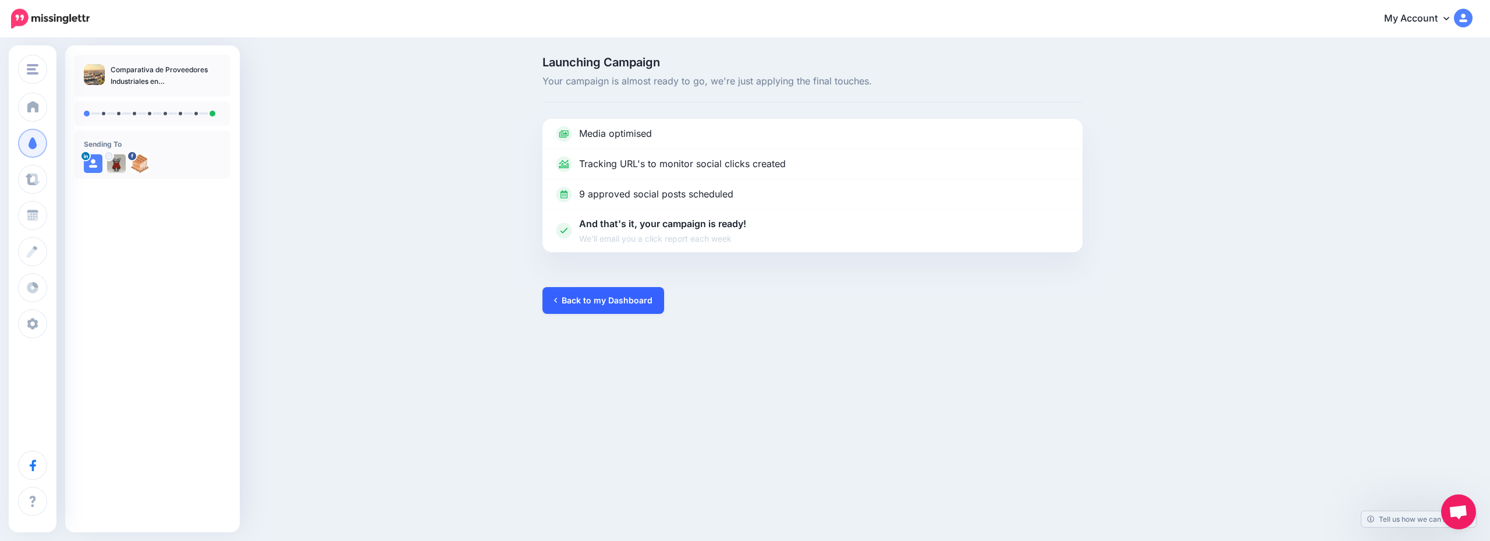
click at [618, 304] on link "Back to my Dashboard" at bounding box center [604, 300] width 122 height 27
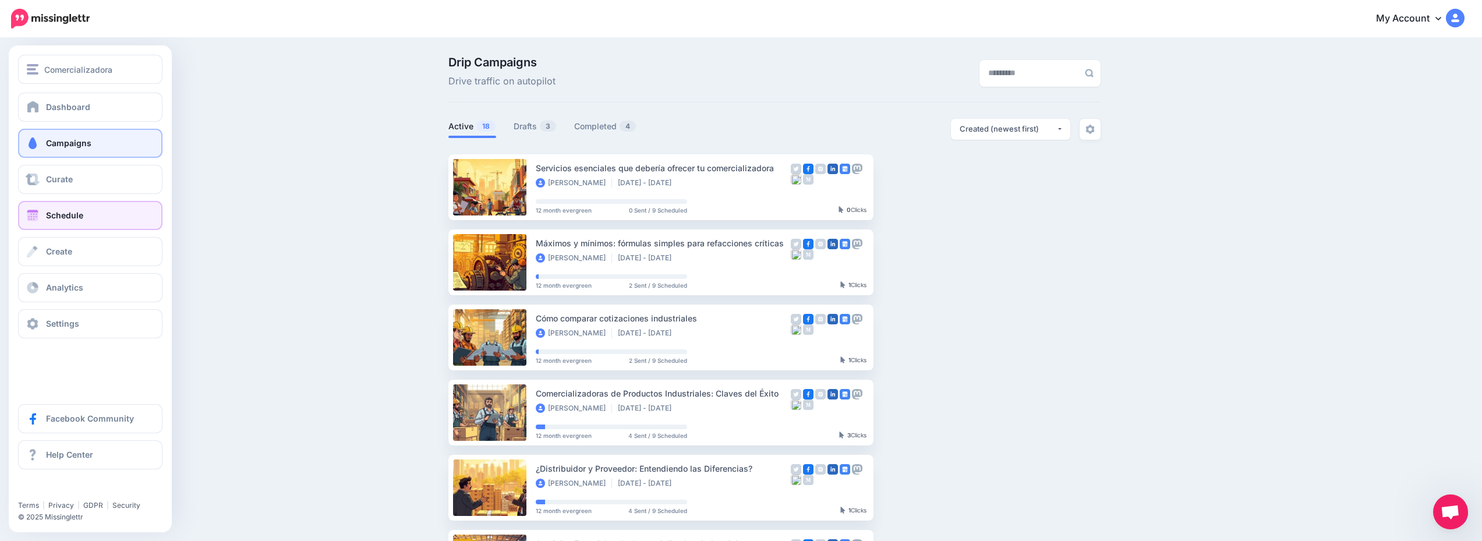
click at [95, 214] on link "Schedule" at bounding box center [90, 215] width 144 height 29
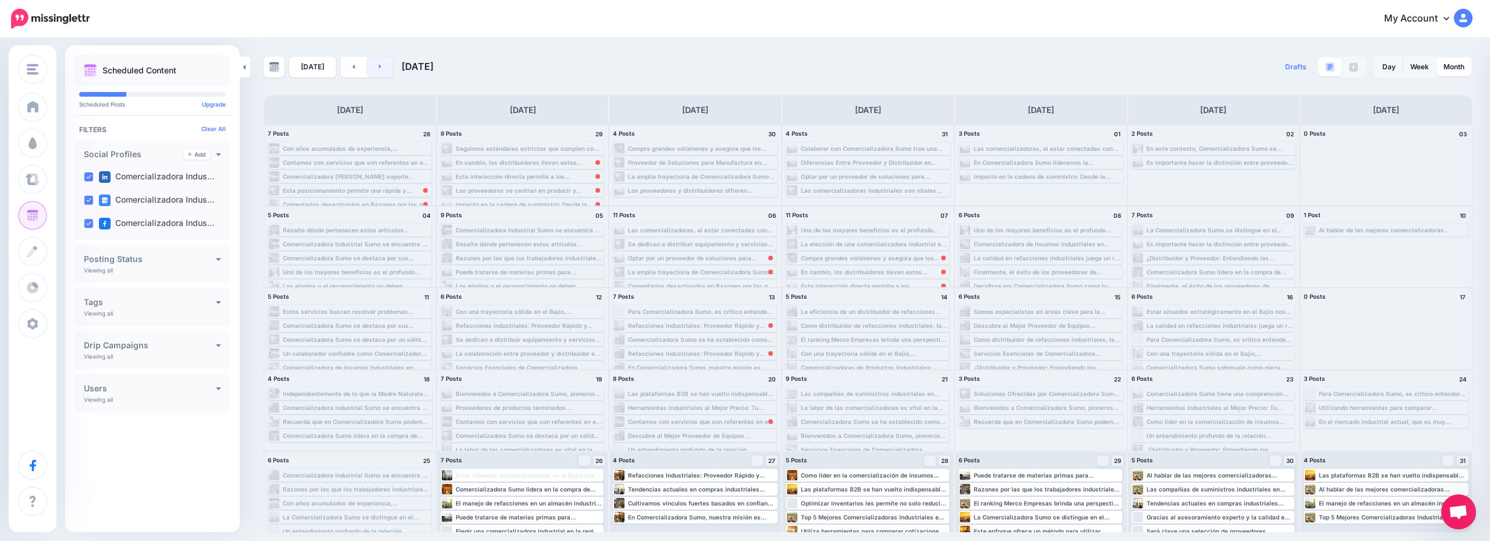
click at [388, 70] on link at bounding box center [380, 66] width 26 height 21
click at [753, 261] on div "Optar por un proveedor de soluciones para manufactura como Comercializadora Sum…" at bounding box center [701, 257] width 147 height 7
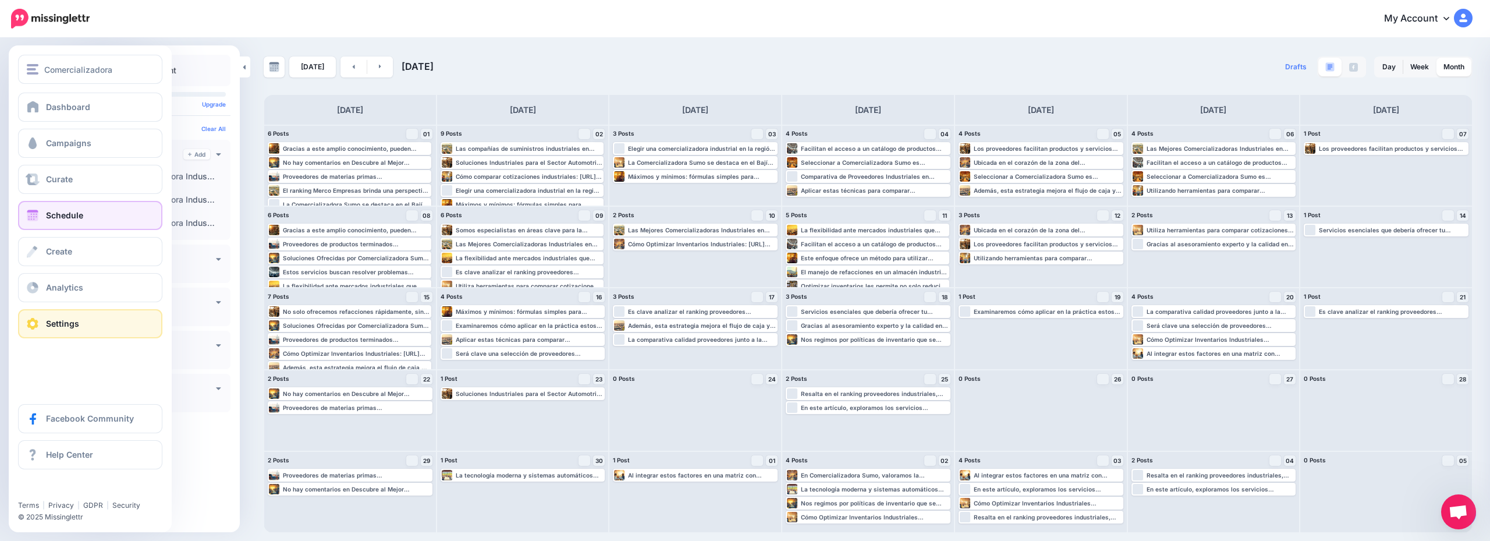
click at [86, 320] on link "Settings" at bounding box center [90, 323] width 144 height 29
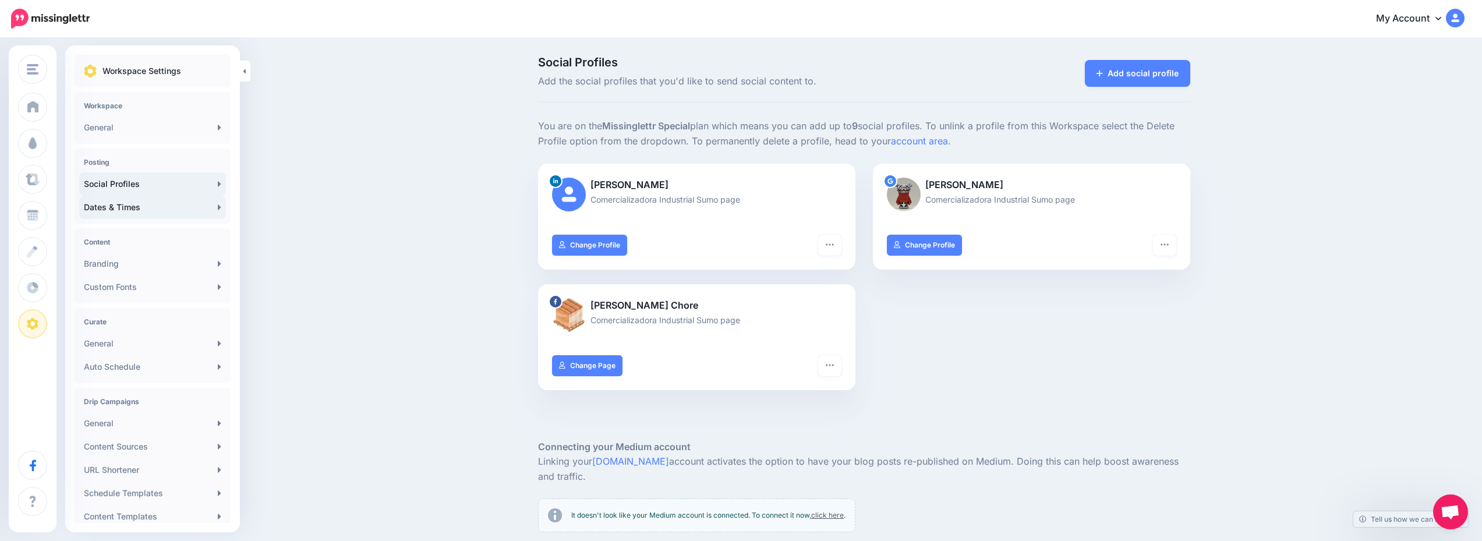
click at [154, 210] on link "Dates & Times" at bounding box center [152, 207] width 147 height 23
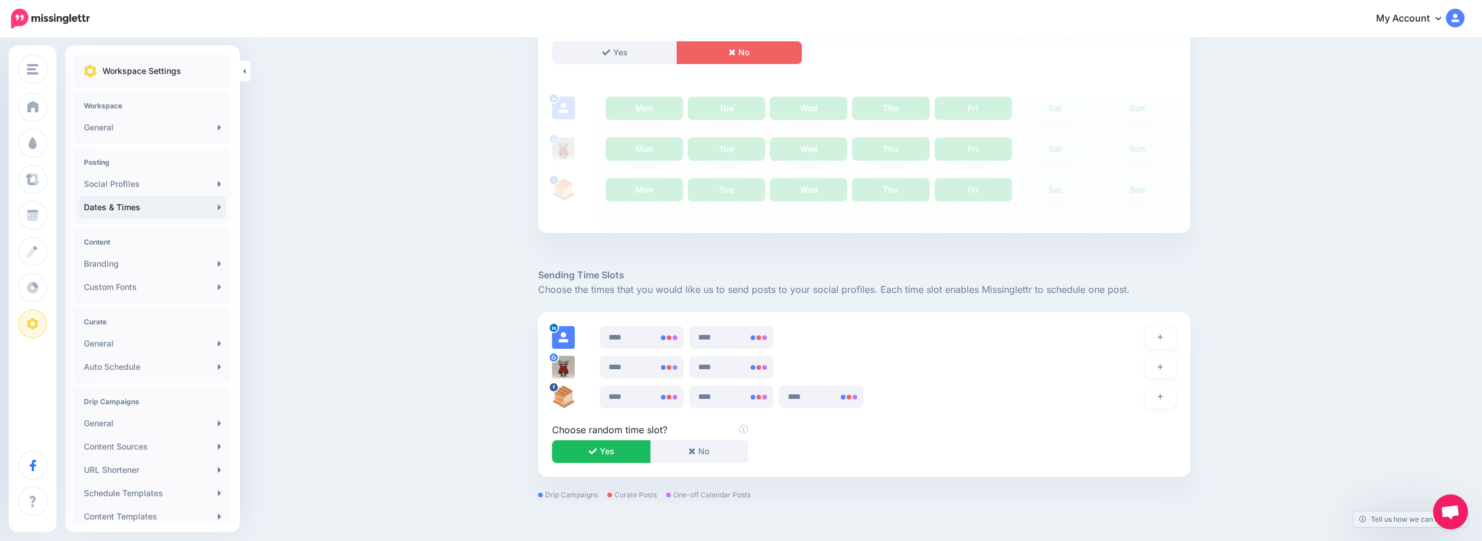
scroll to position [412, 0]
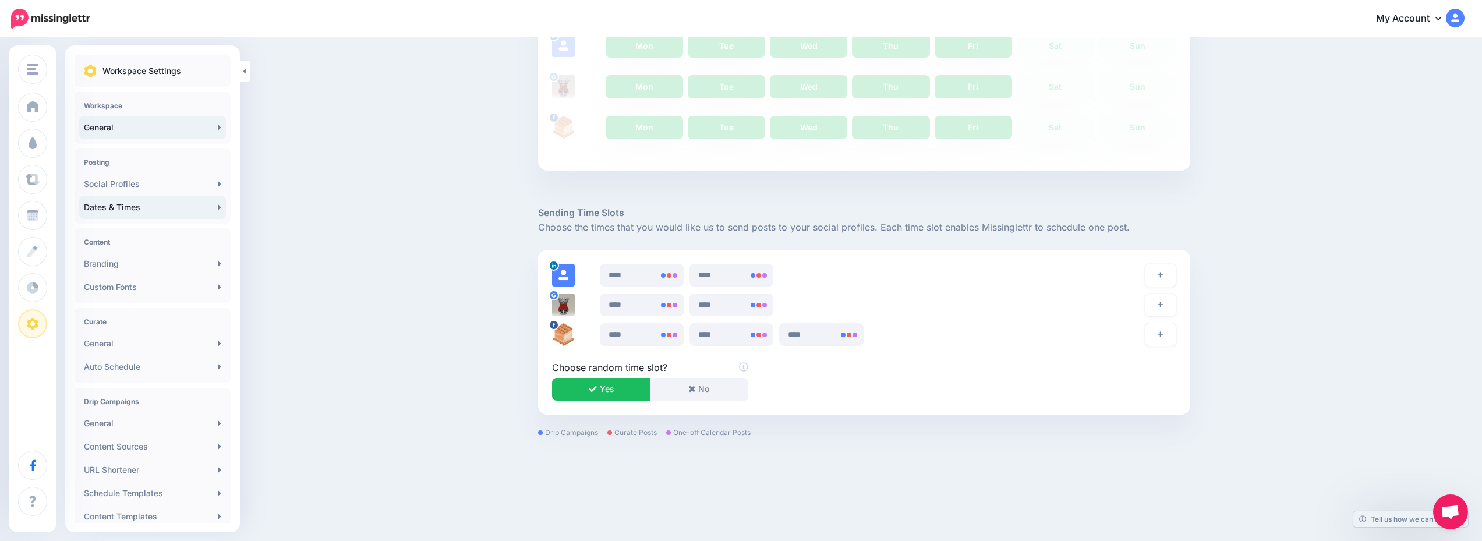
click at [127, 130] on link "General" at bounding box center [152, 127] width 147 height 23
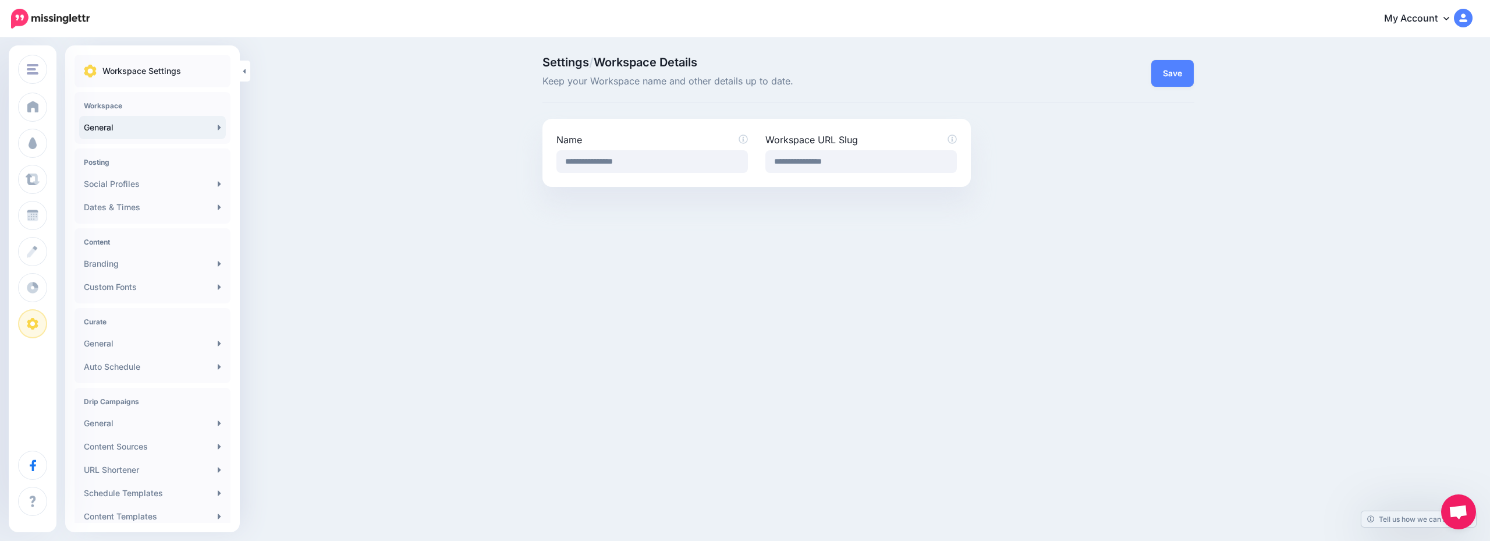
scroll to position [99, 0]
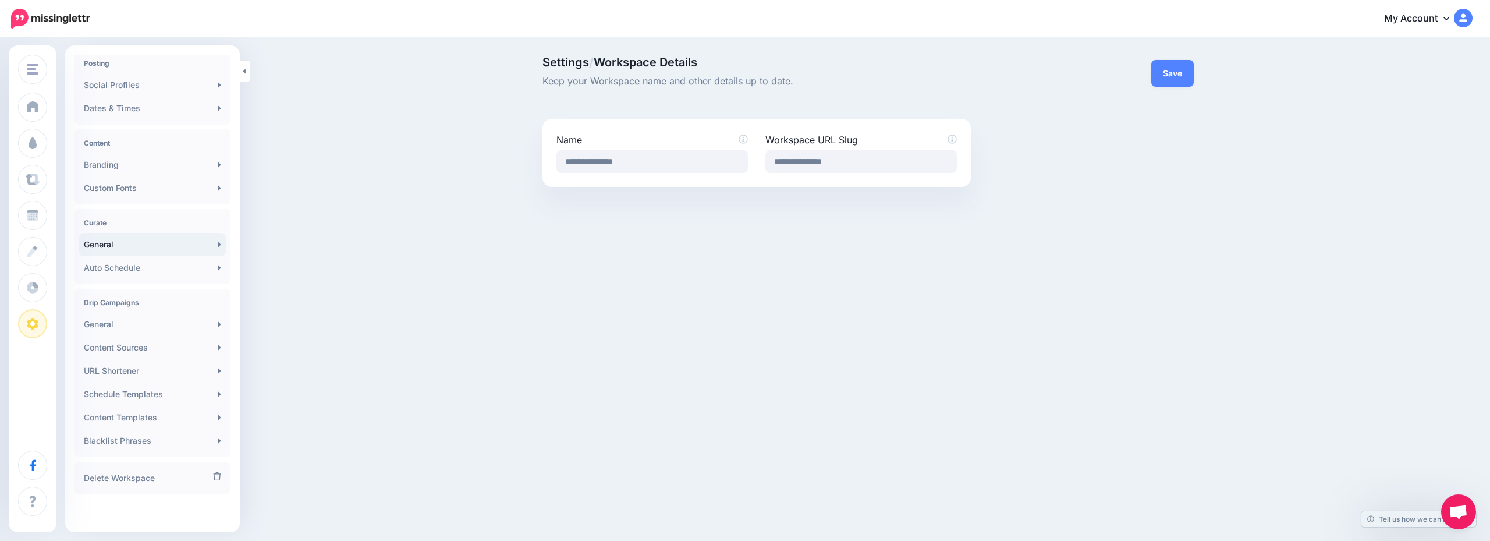
click at [137, 241] on link "General" at bounding box center [152, 244] width 147 height 23
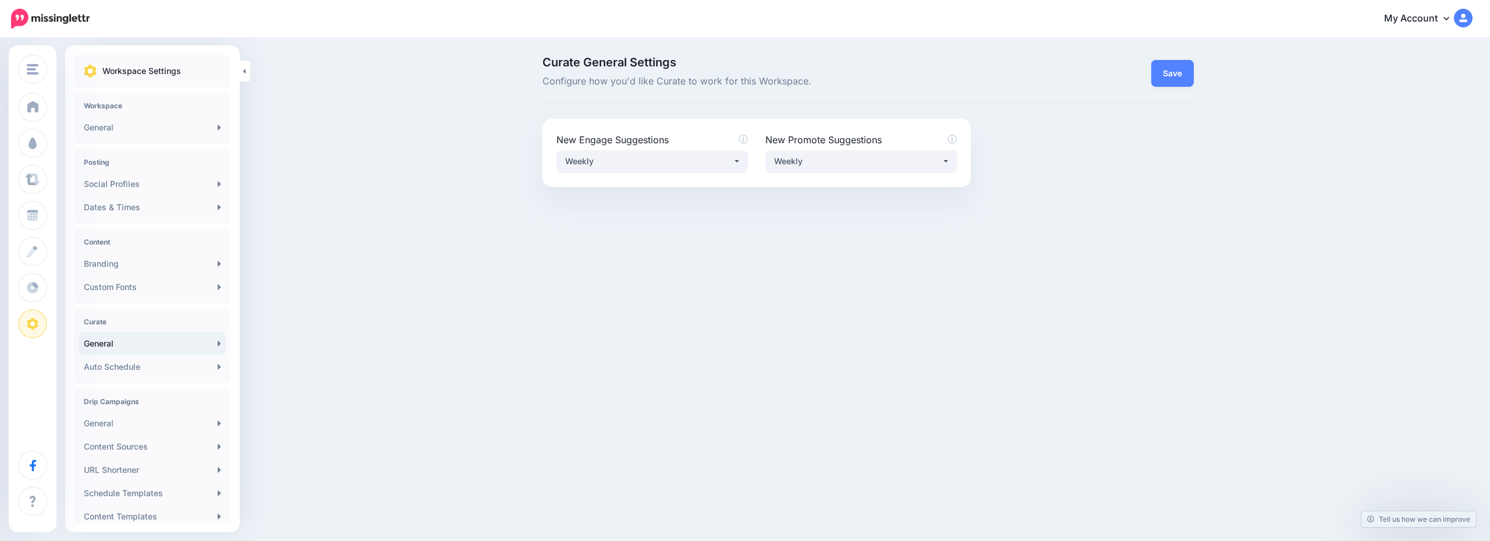
scroll to position [99, 0]
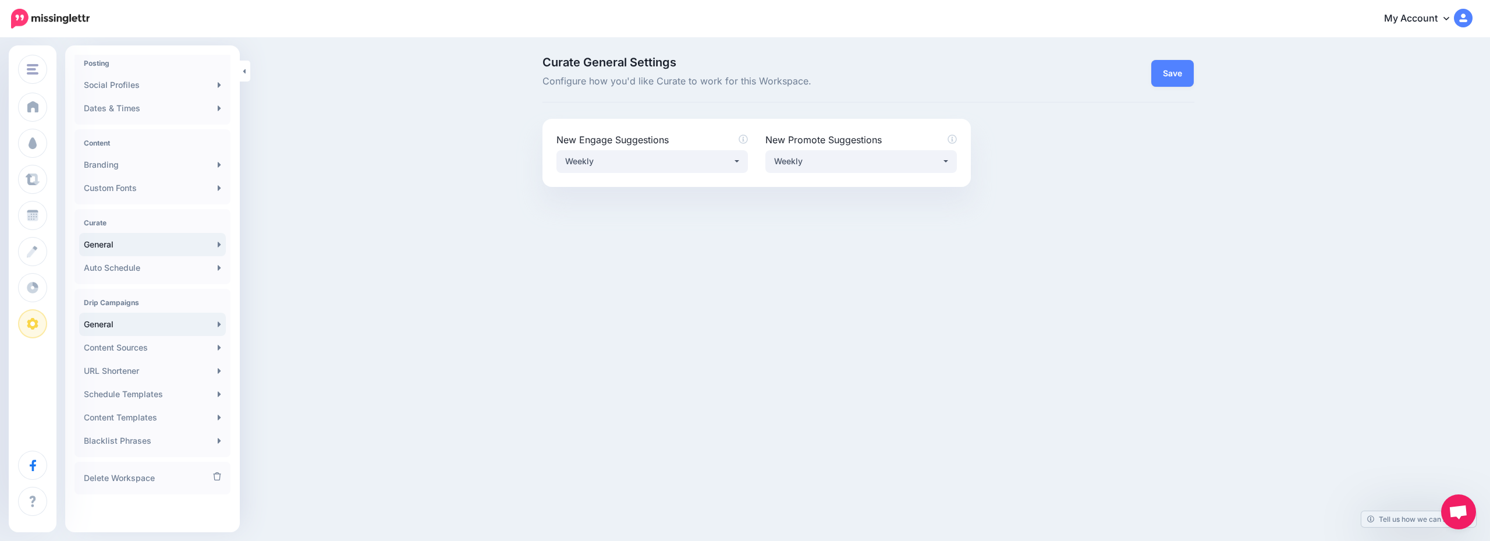
click at [116, 323] on link "General" at bounding box center [152, 324] width 147 height 23
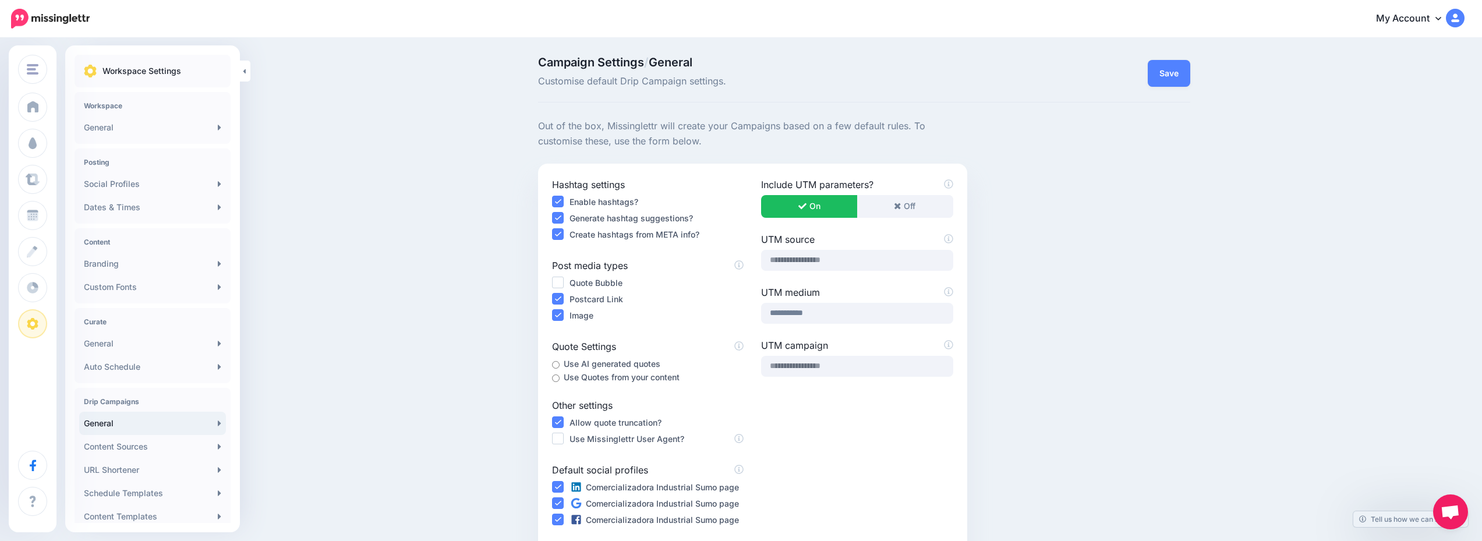
scroll to position [169, 0]
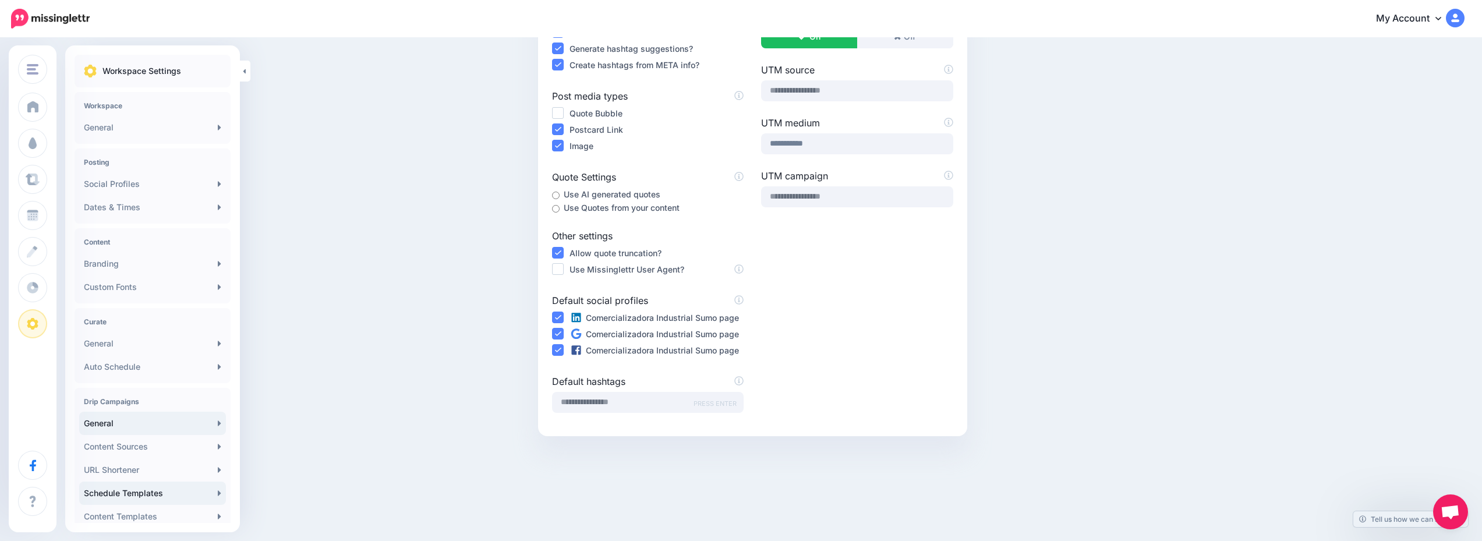
click at [170, 490] on link "Schedule Templates" at bounding box center [152, 492] width 147 height 23
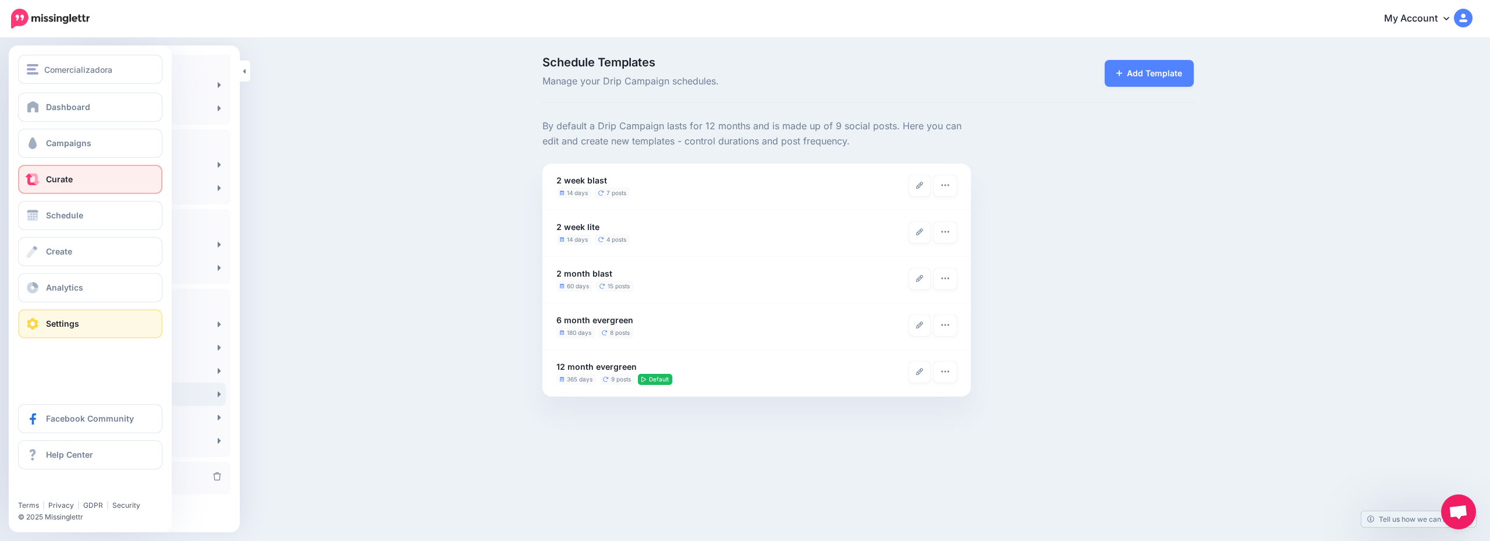
scroll to position [41, 0]
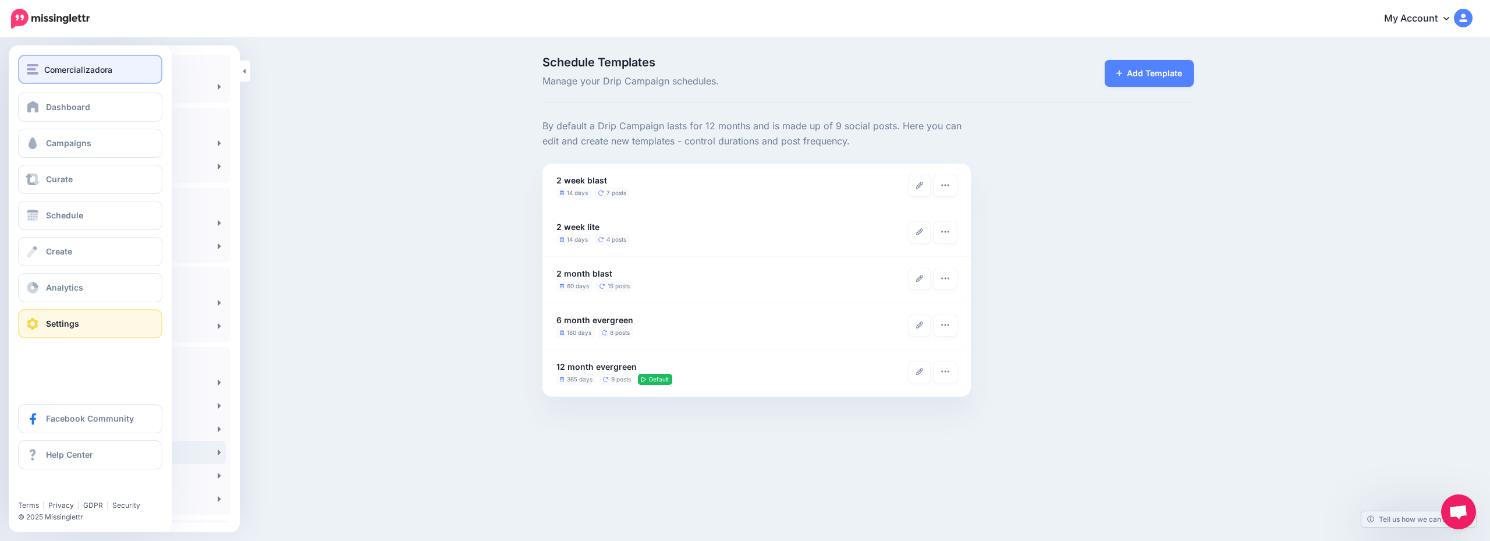
click at [86, 78] on button "Comercializadora" at bounding box center [90, 69] width 144 height 29
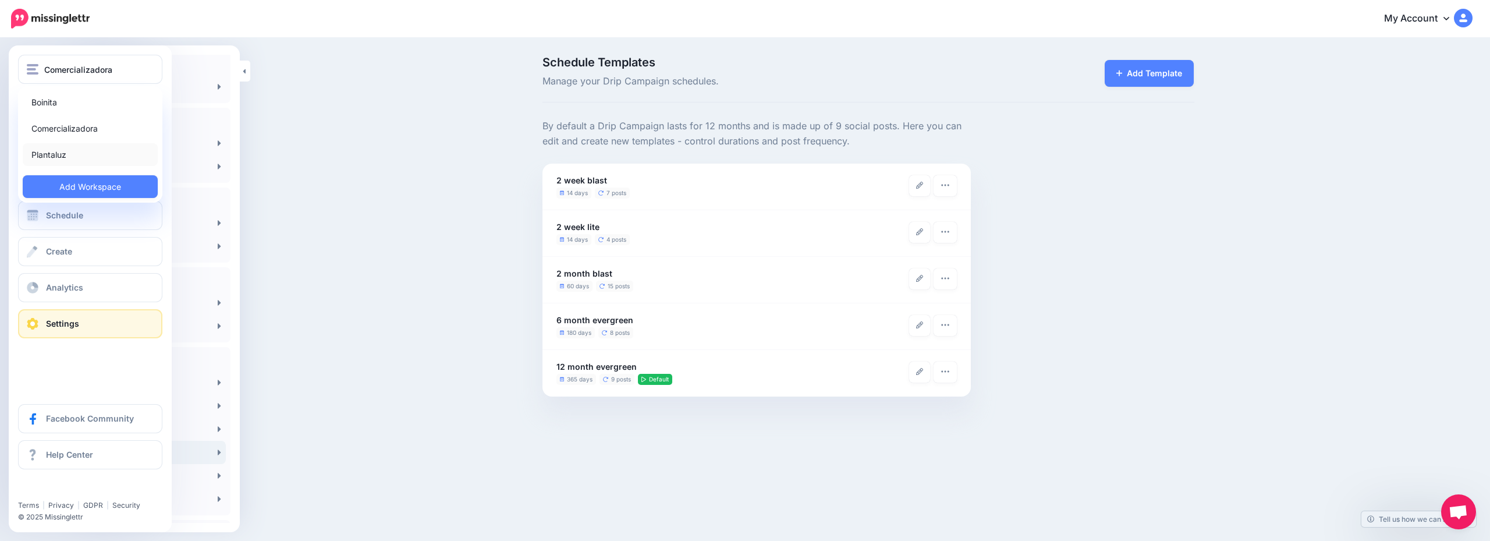
click at [102, 147] on link "Plantaluz" at bounding box center [90, 154] width 135 height 23
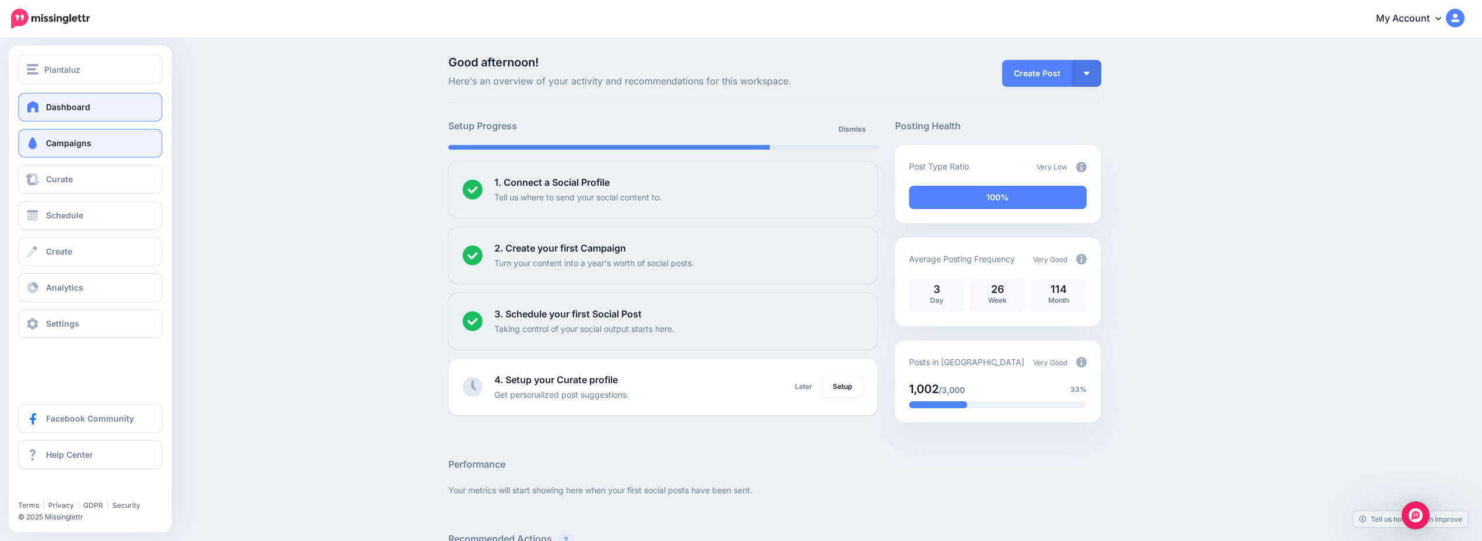
click at [92, 155] on link "Campaigns" at bounding box center [90, 143] width 144 height 29
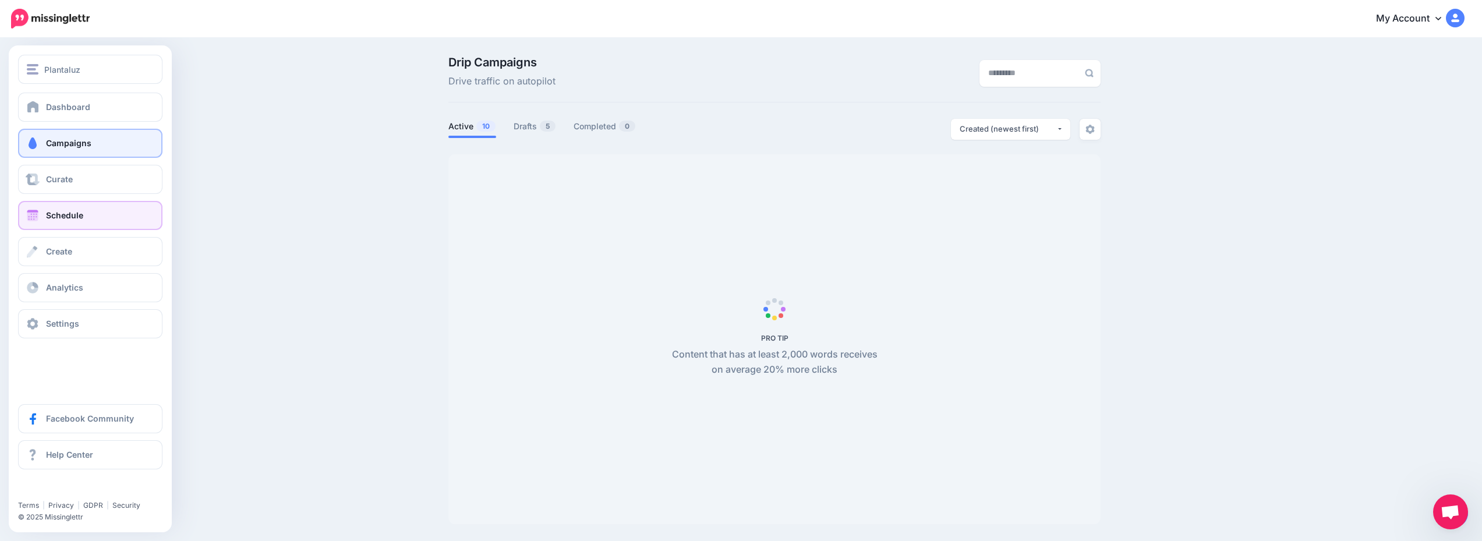
click at [79, 216] on span "Schedule" at bounding box center [64, 215] width 37 height 10
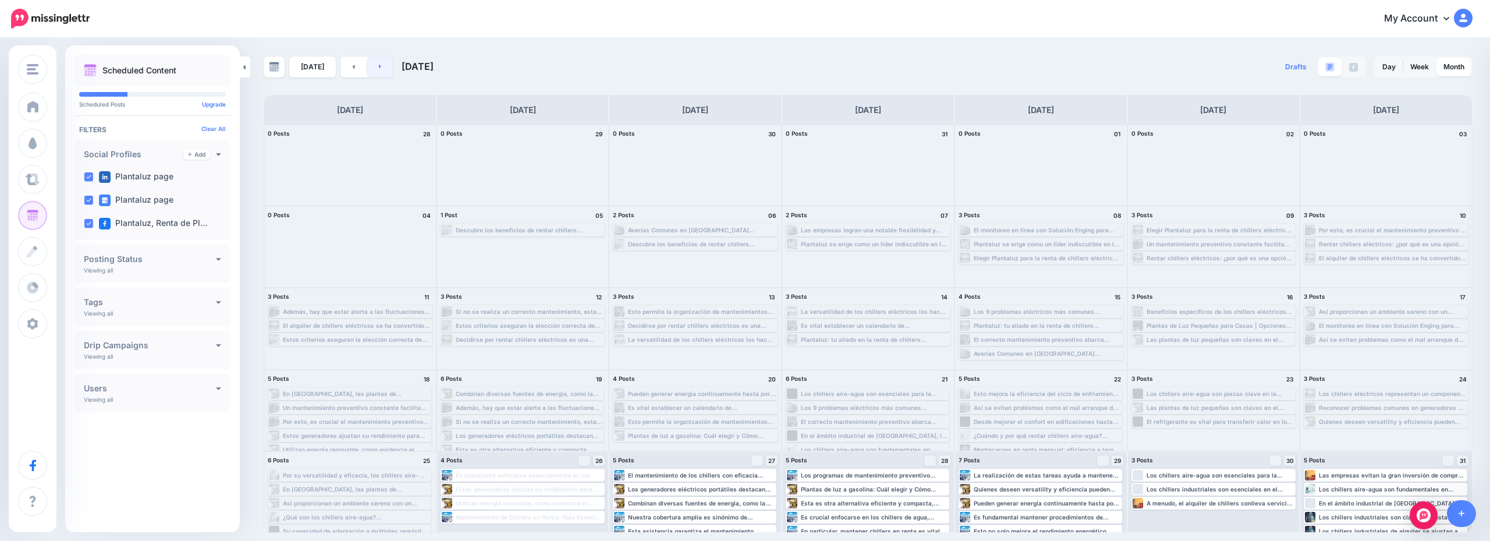
click at [369, 69] on link at bounding box center [380, 66] width 26 height 21
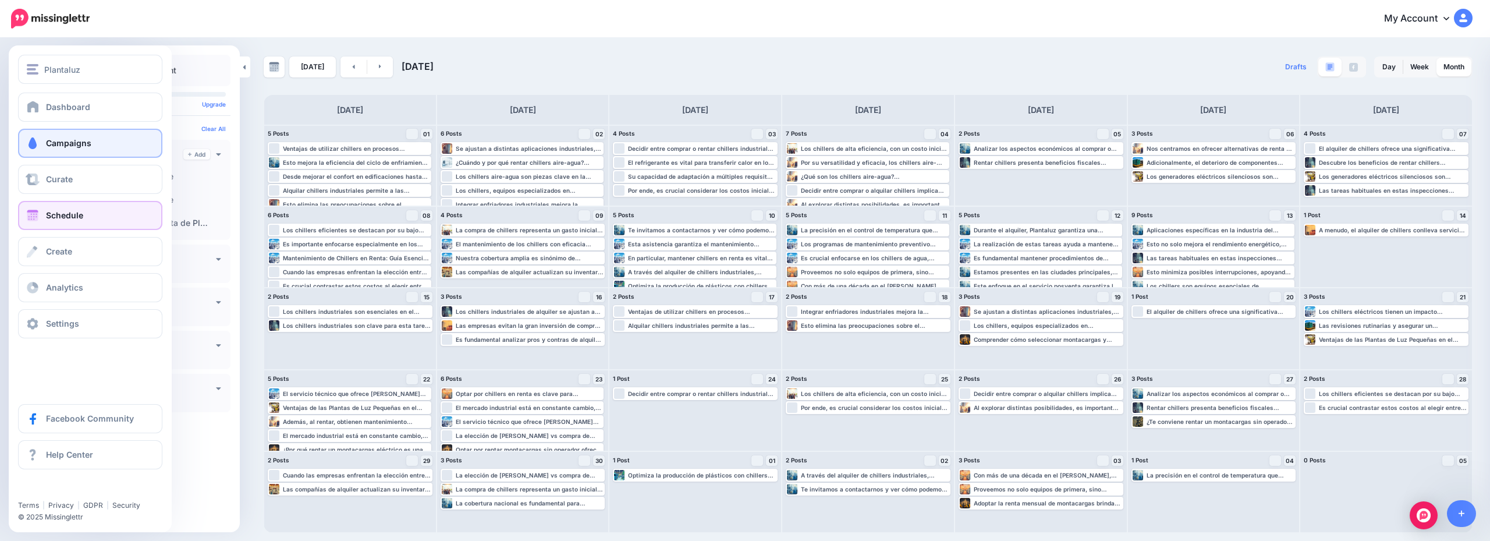
click at [69, 148] on link "Campaigns" at bounding box center [90, 143] width 144 height 29
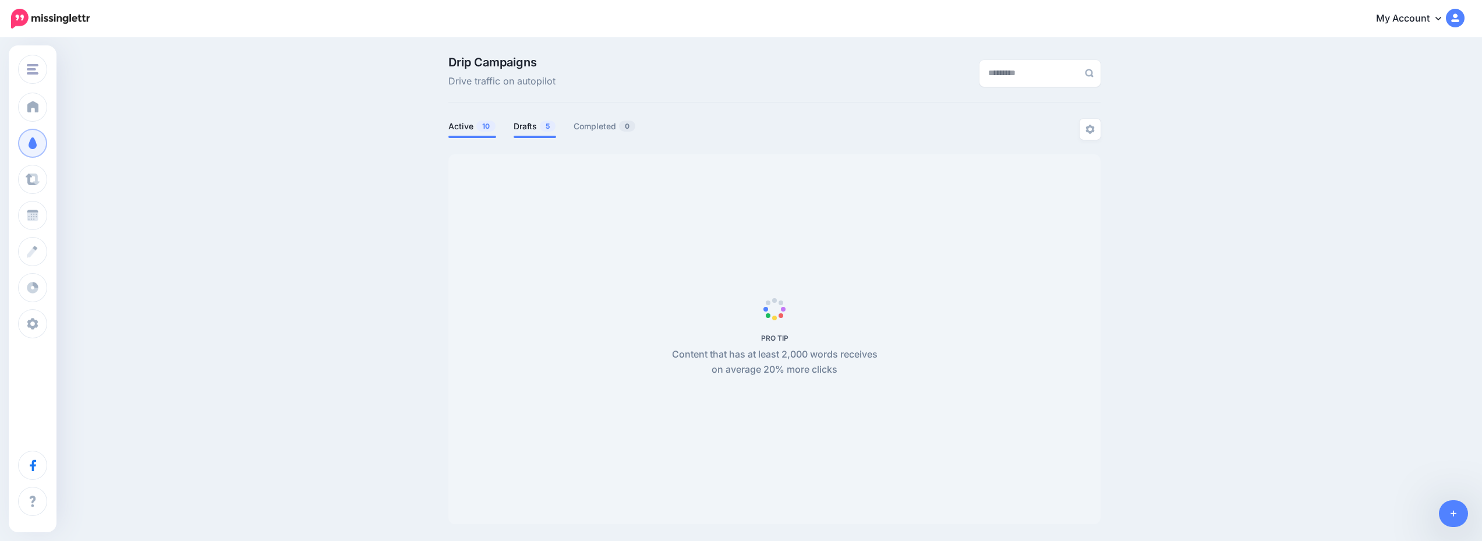
click at [528, 125] on link "Drafts 5" at bounding box center [535, 126] width 43 height 14
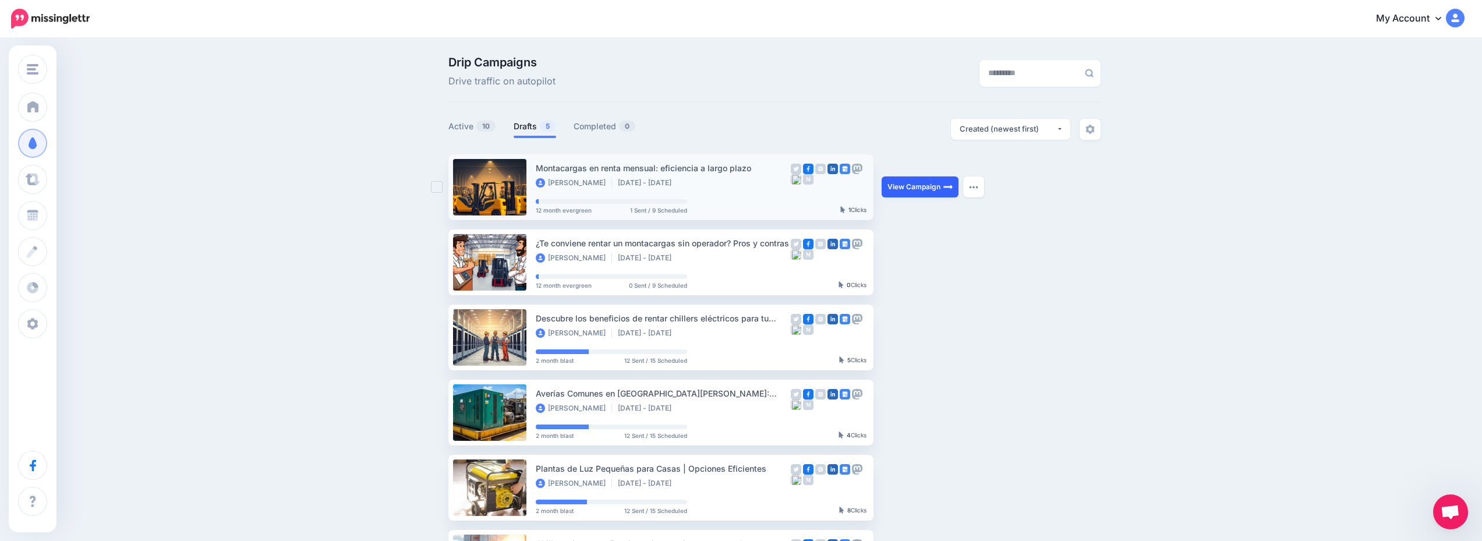
click at [924, 190] on link "View Campaign" at bounding box center [919, 186] width 77 height 21
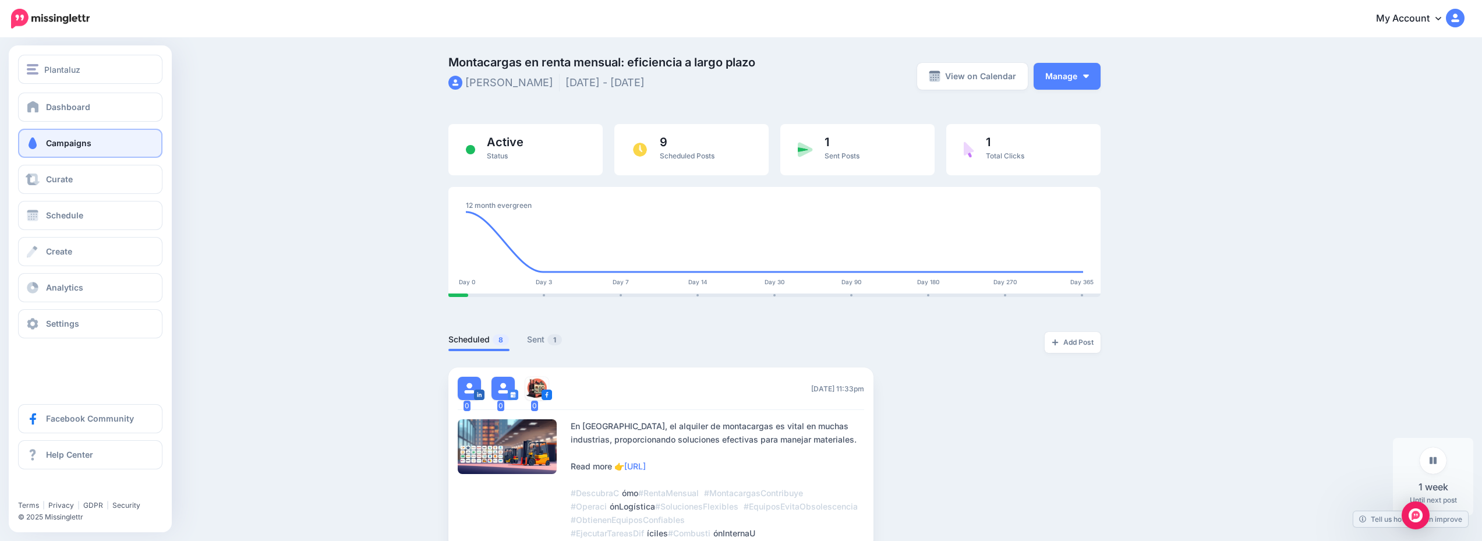
click at [89, 141] on span "Campaigns" at bounding box center [68, 143] width 45 height 10
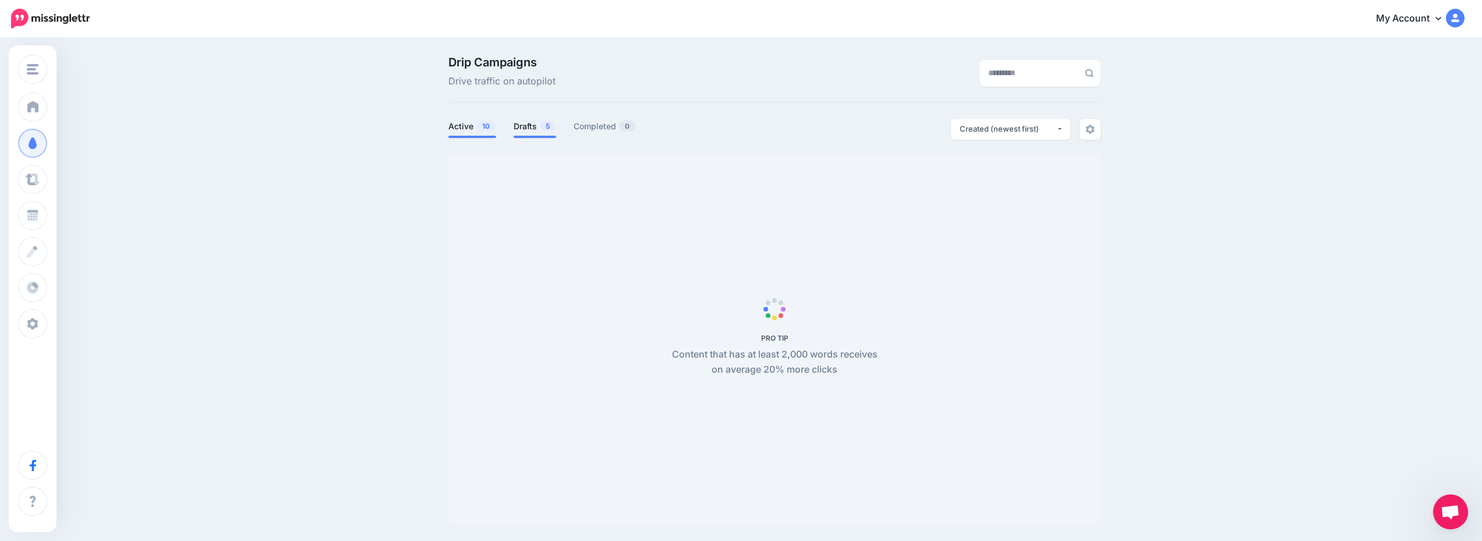
click at [535, 129] on link "Drafts 5" at bounding box center [535, 126] width 43 height 14
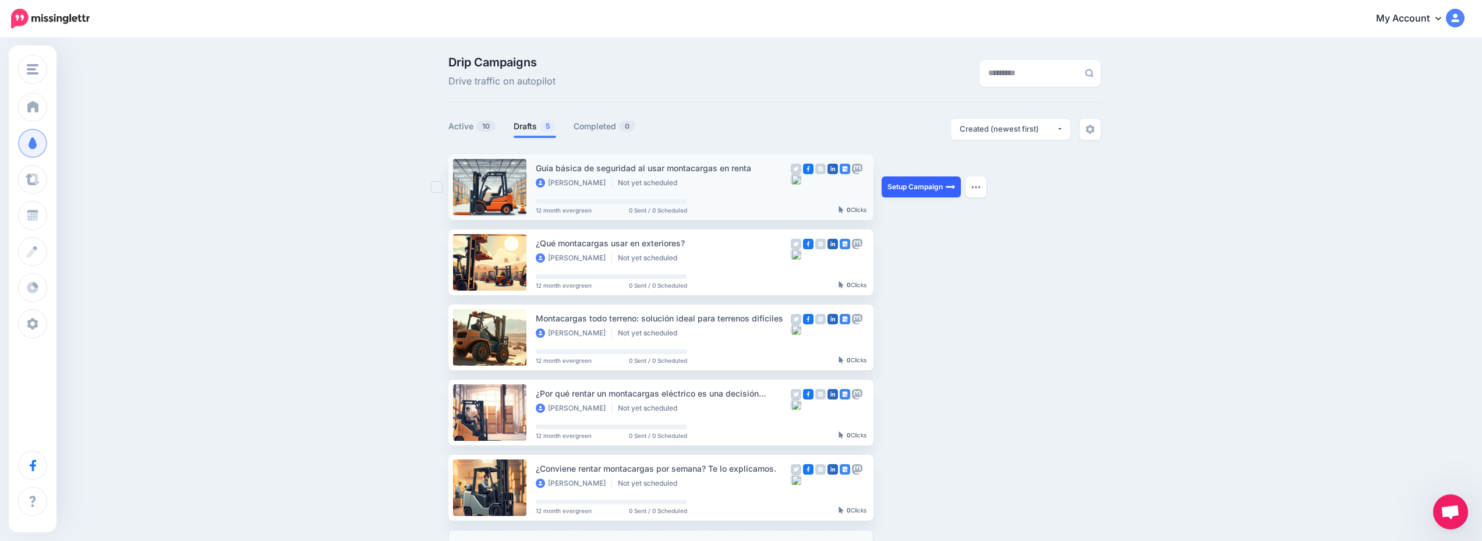
click at [927, 192] on link "Setup Campaign" at bounding box center [920, 186] width 79 height 21
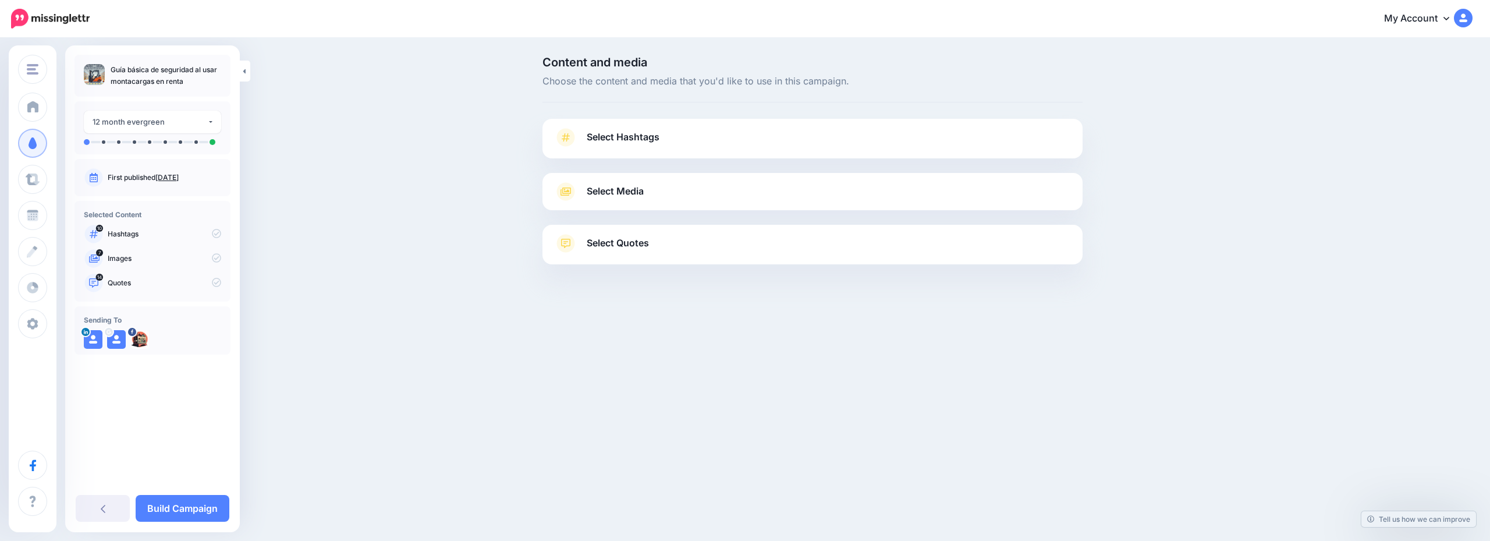
click at [701, 141] on link "Select Hashtags" at bounding box center [812, 143] width 517 height 30
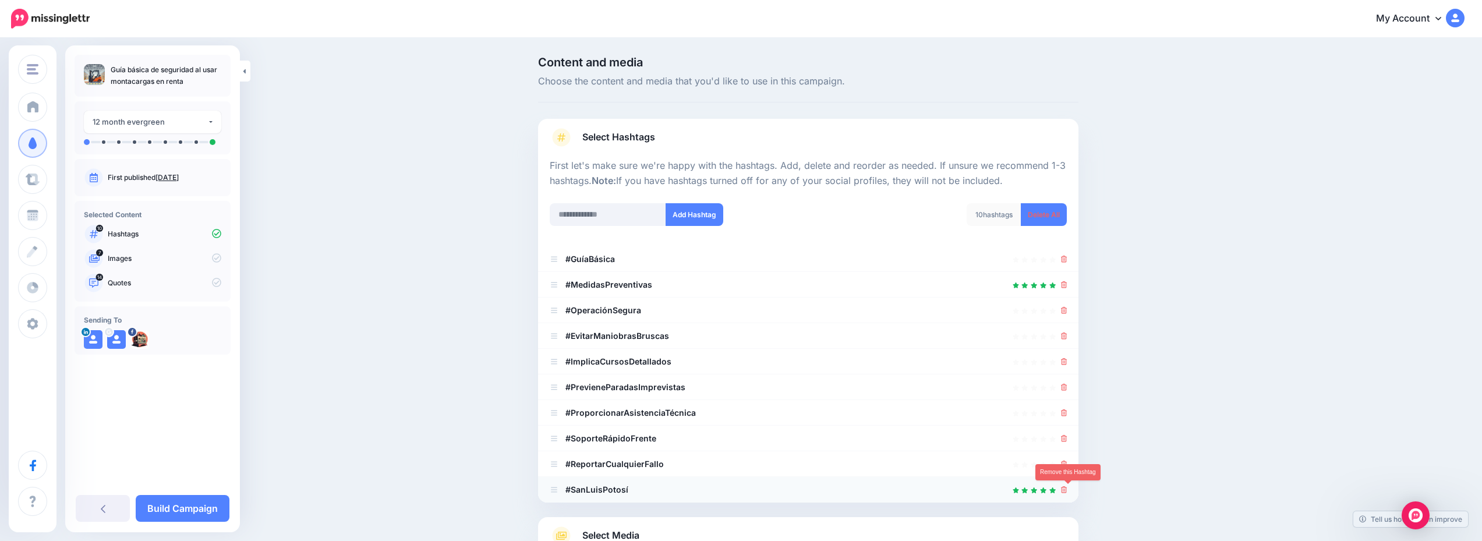
click at [1067, 490] on icon at bounding box center [1064, 489] width 6 height 7
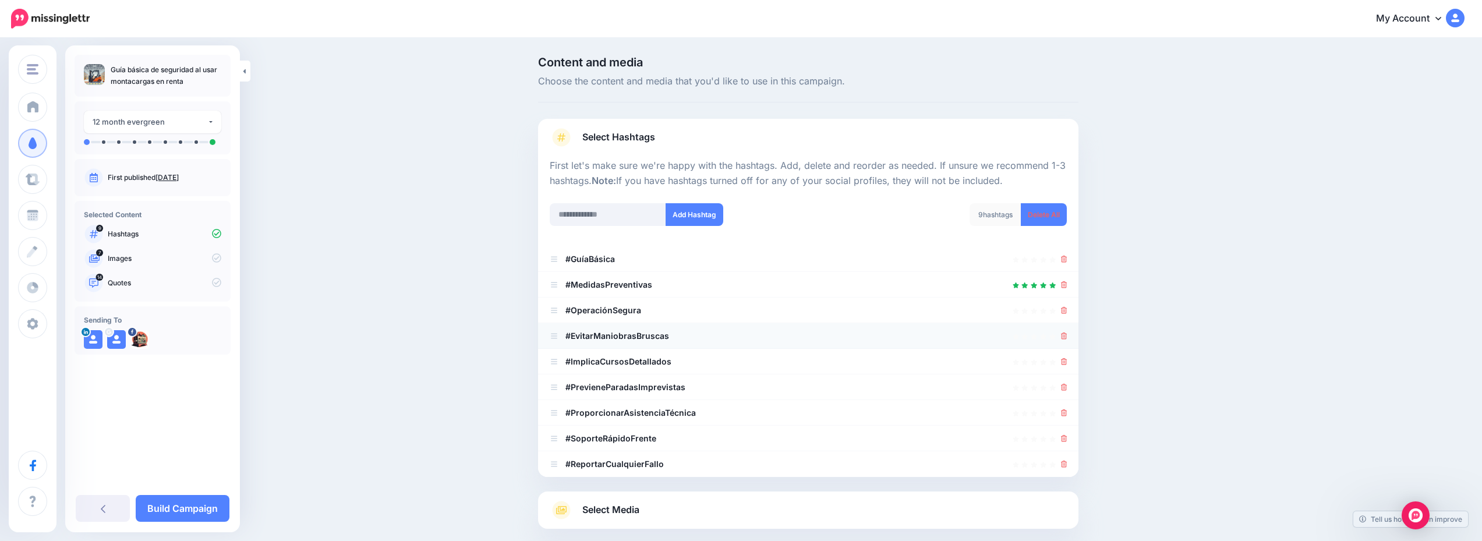
scroll to position [118, 0]
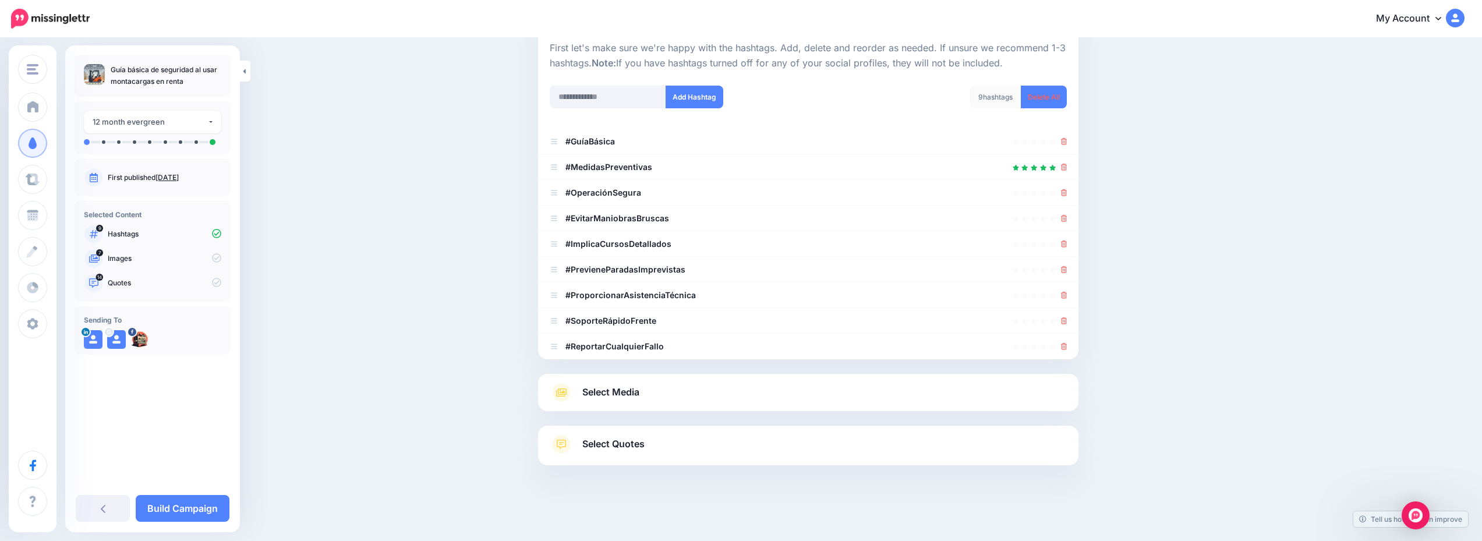
click at [724, 393] on link "Select Media" at bounding box center [808, 392] width 517 height 19
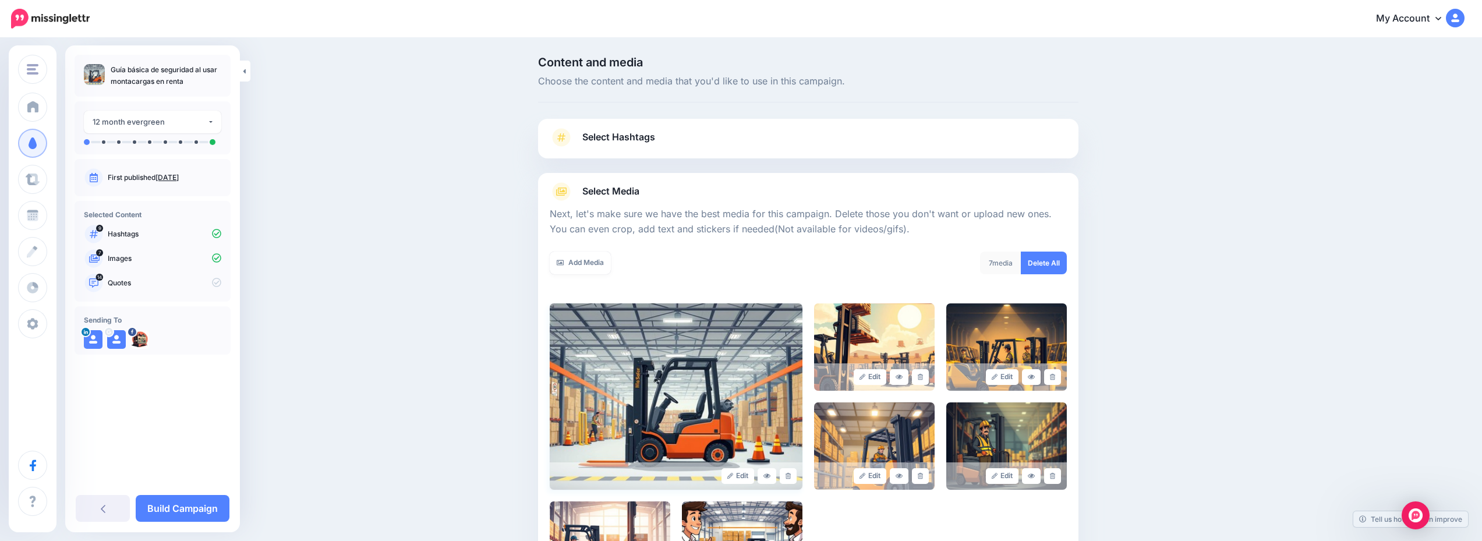
scroll to position [175, 0]
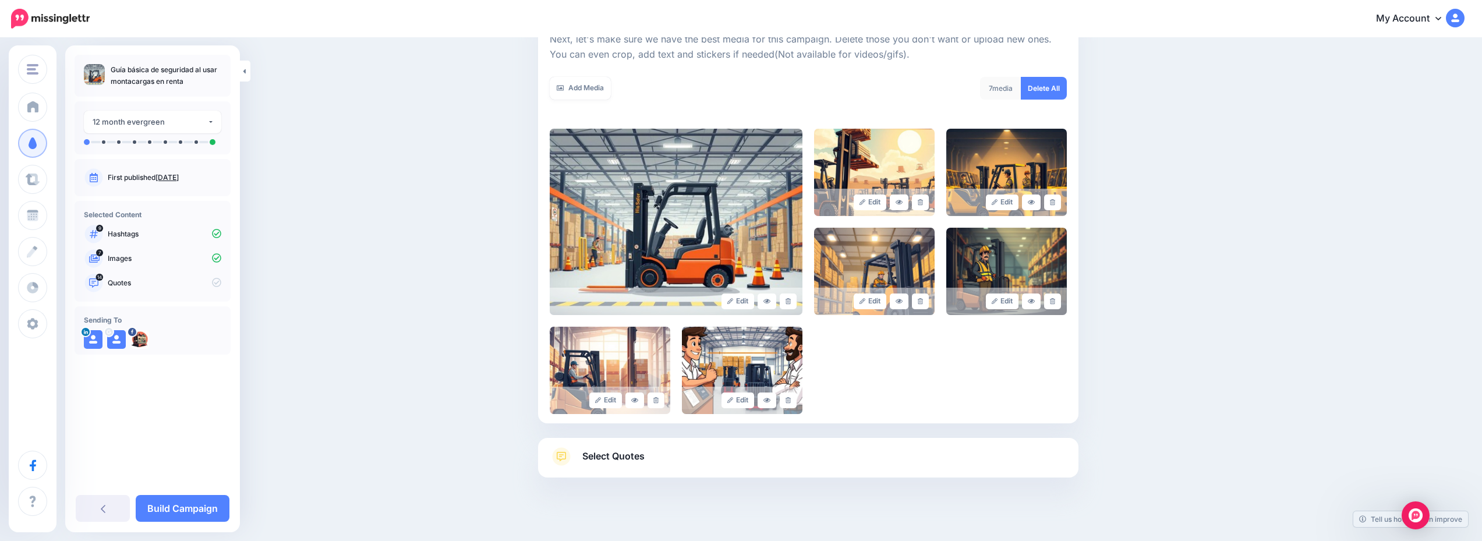
click at [731, 452] on link "Select Quotes" at bounding box center [808, 462] width 517 height 30
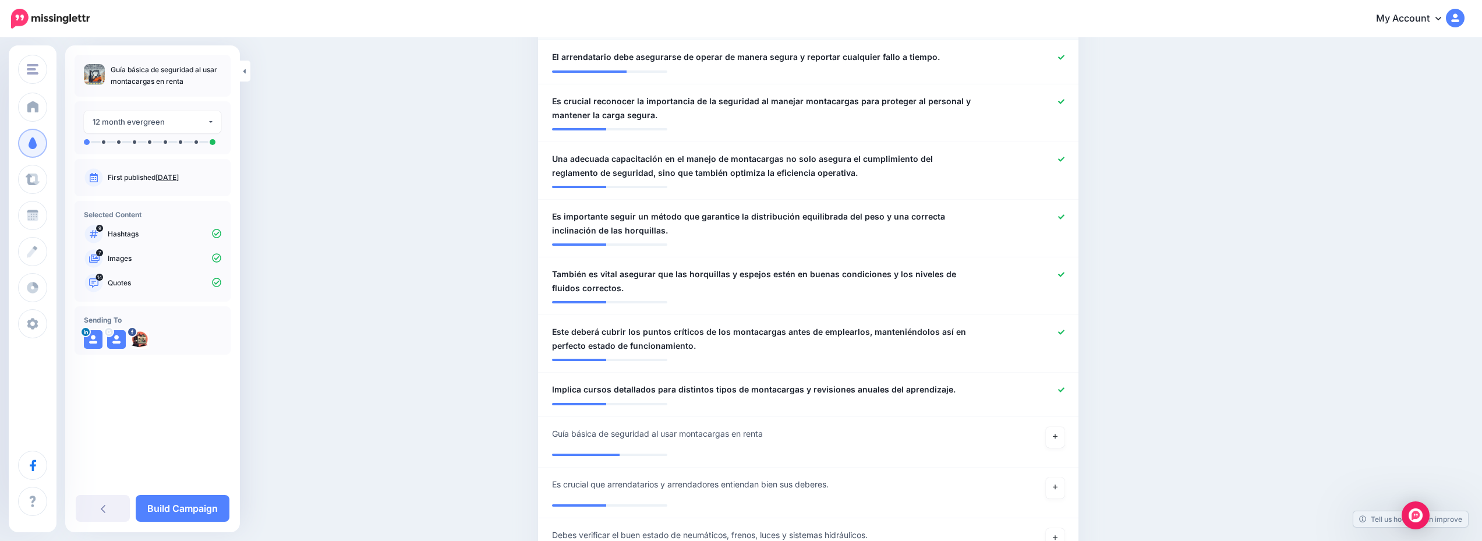
scroll to position [815, 0]
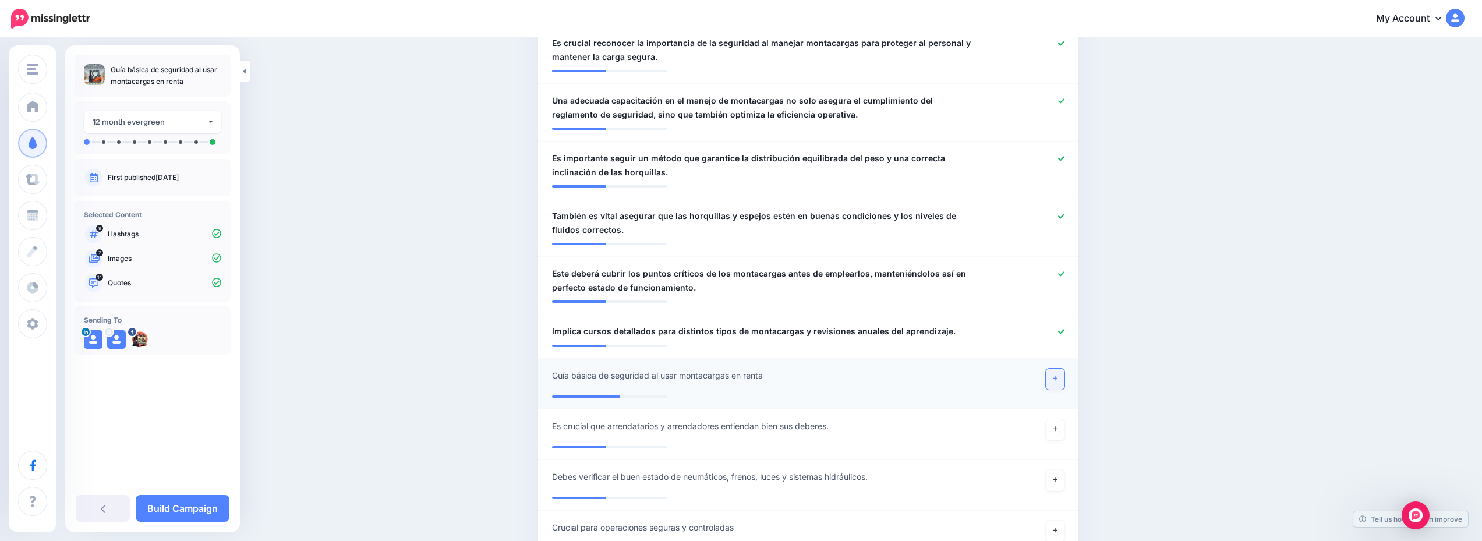
click at [1064, 381] on link at bounding box center [1055, 379] width 19 height 21
click at [165, 508] on link "Build Campaign" at bounding box center [183, 508] width 94 height 27
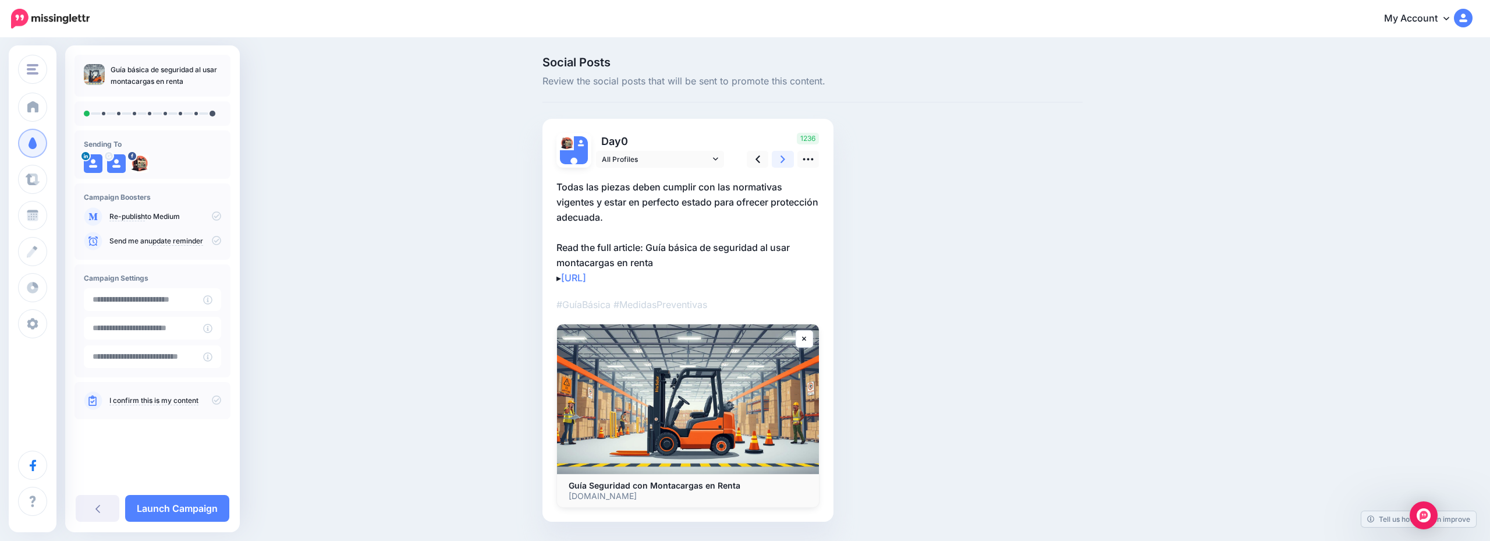
click at [788, 161] on link at bounding box center [783, 159] width 22 height 17
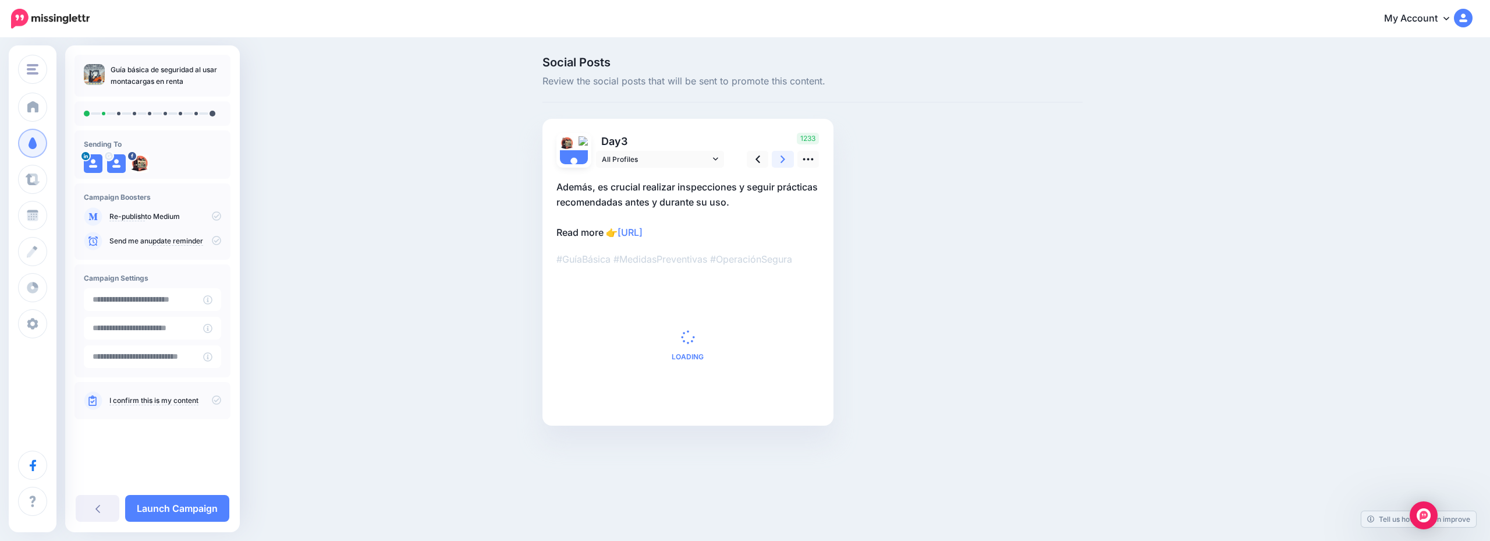
click at [788, 161] on link at bounding box center [783, 159] width 22 height 17
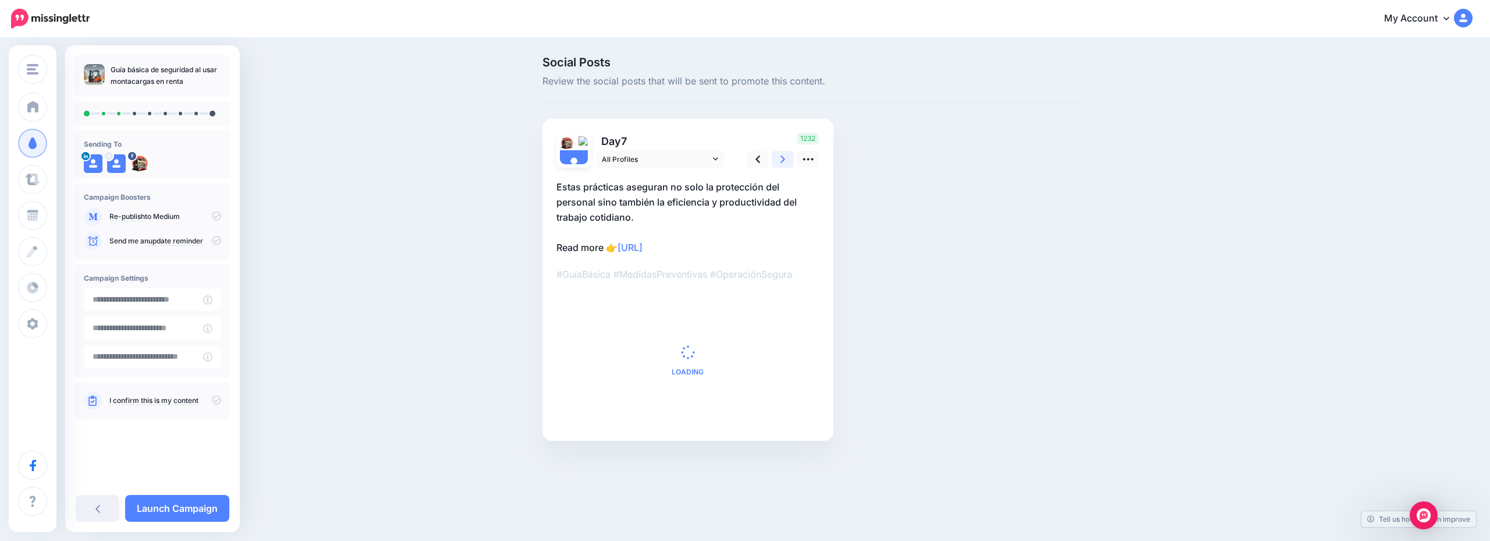
click at [788, 161] on link at bounding box center [783, 159] width 22 height 17
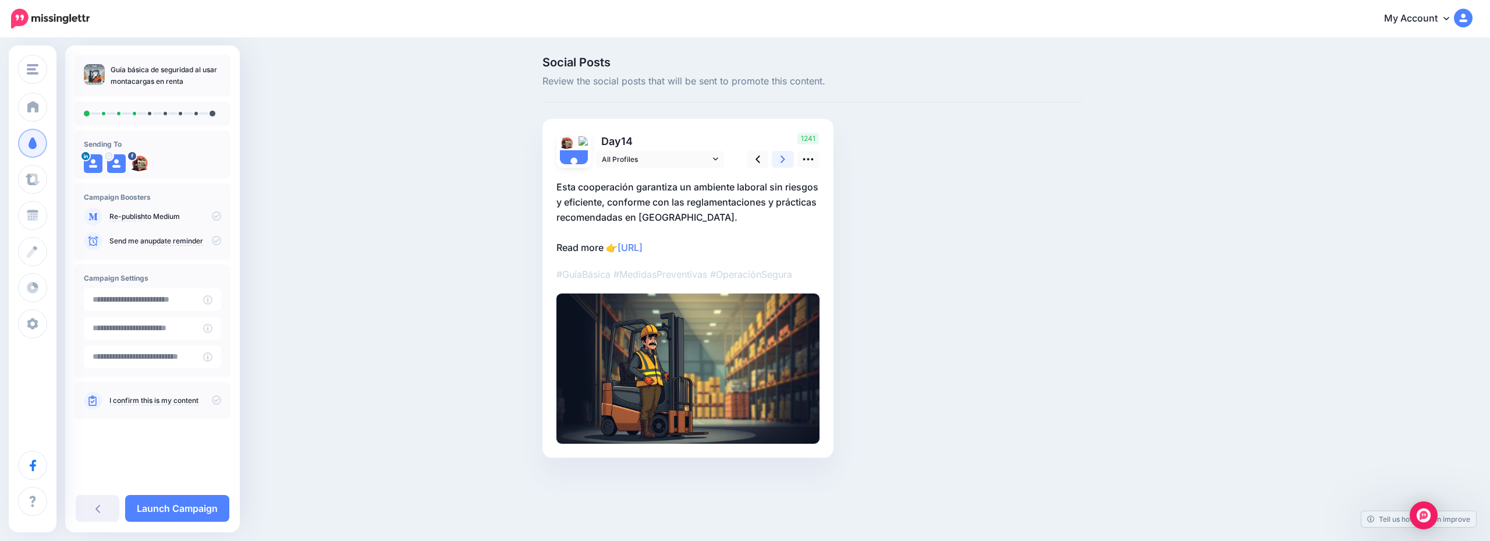
click at [788, 161] on link at bounding box center [783, 159] width 22 height 17
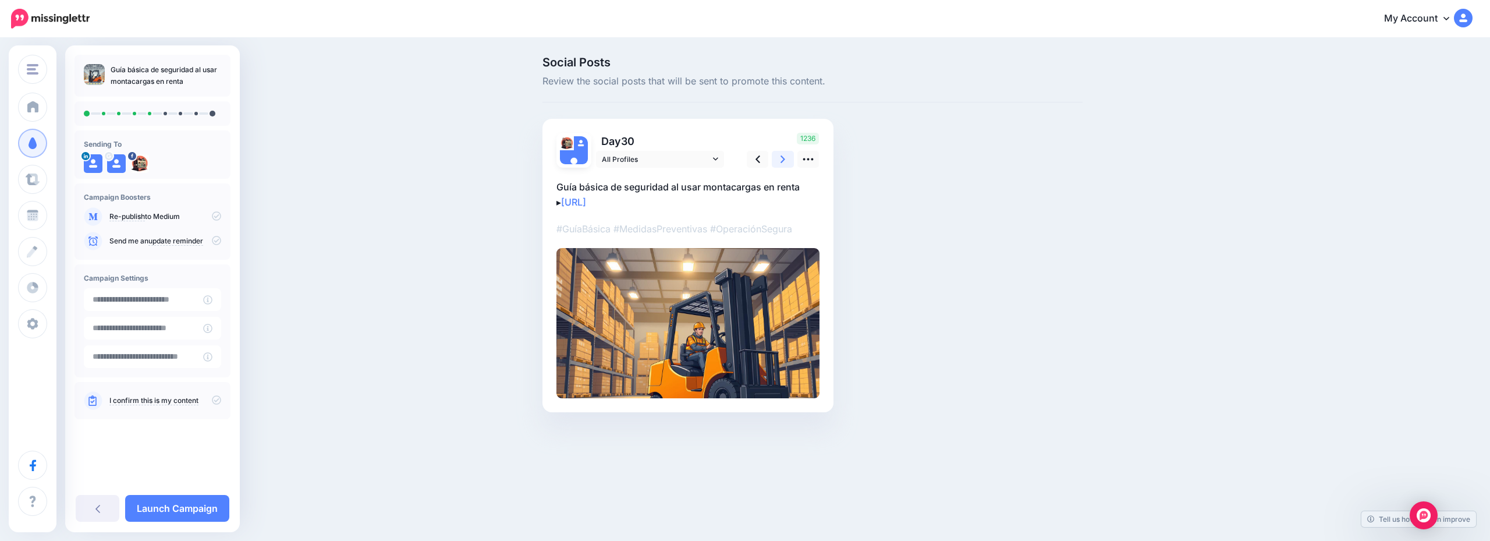
click at [788, 161] on link at bounding box center [783, 159] width 22 height 17
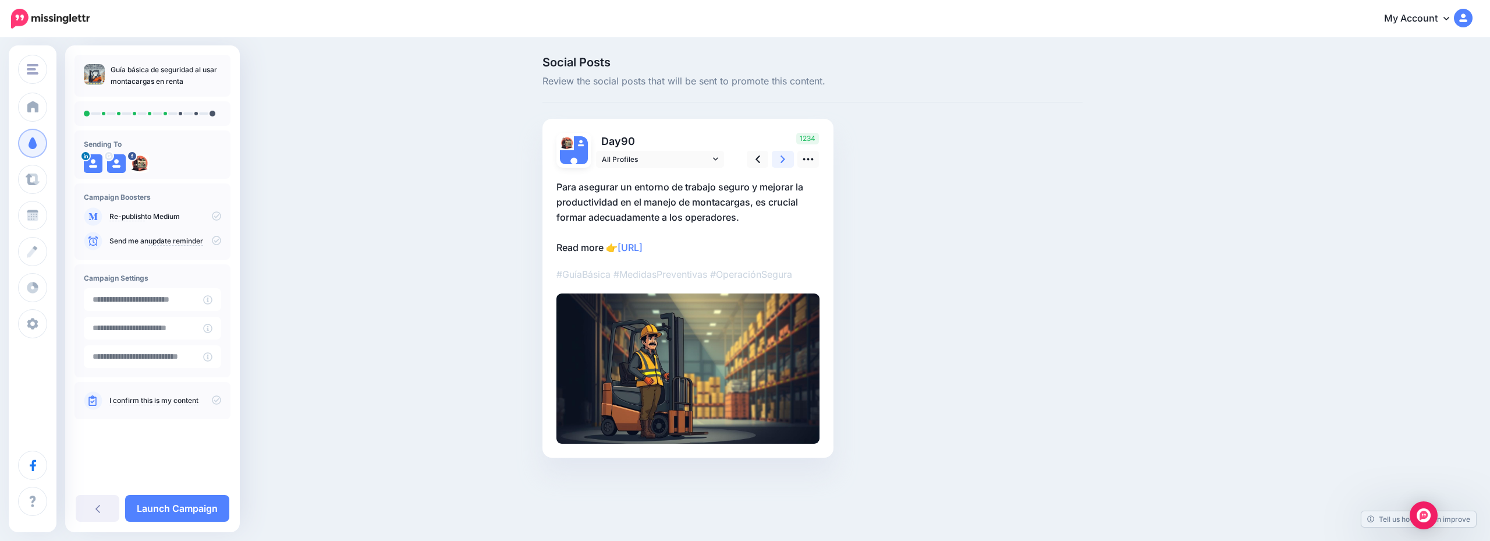
click at [788, 161] on link at bounding box center [783, 159] width 22 height 17
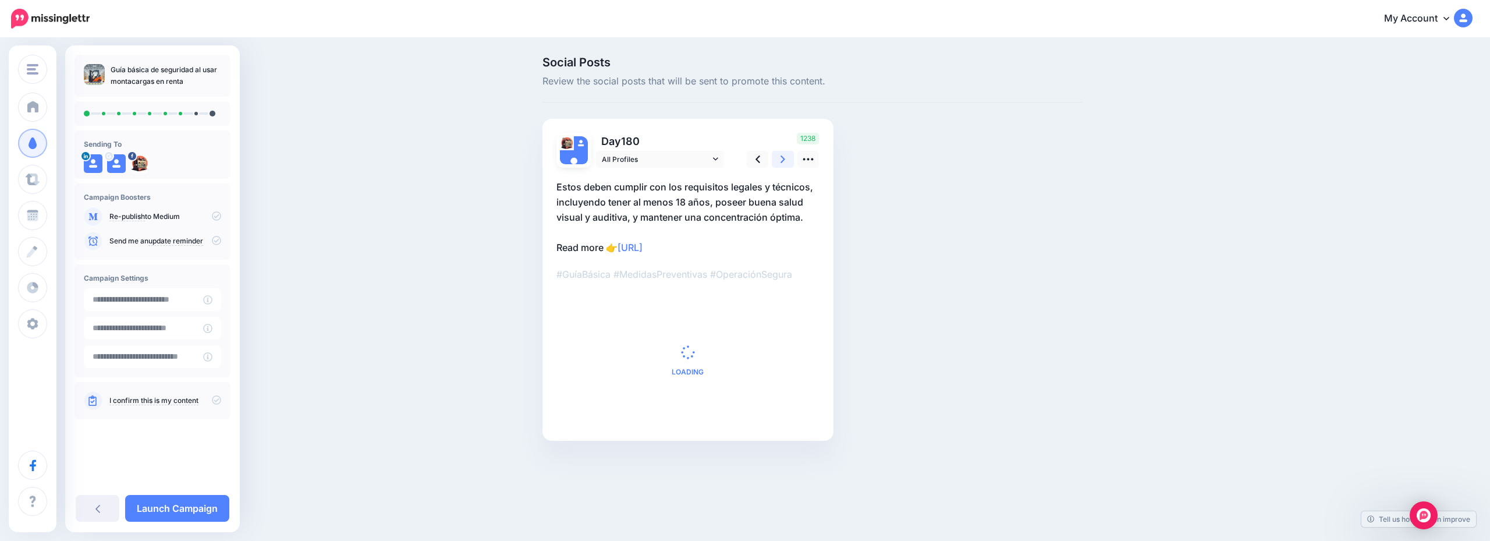
click at [788, 161] on link at bounding box center [783, 159] width 22 height 17
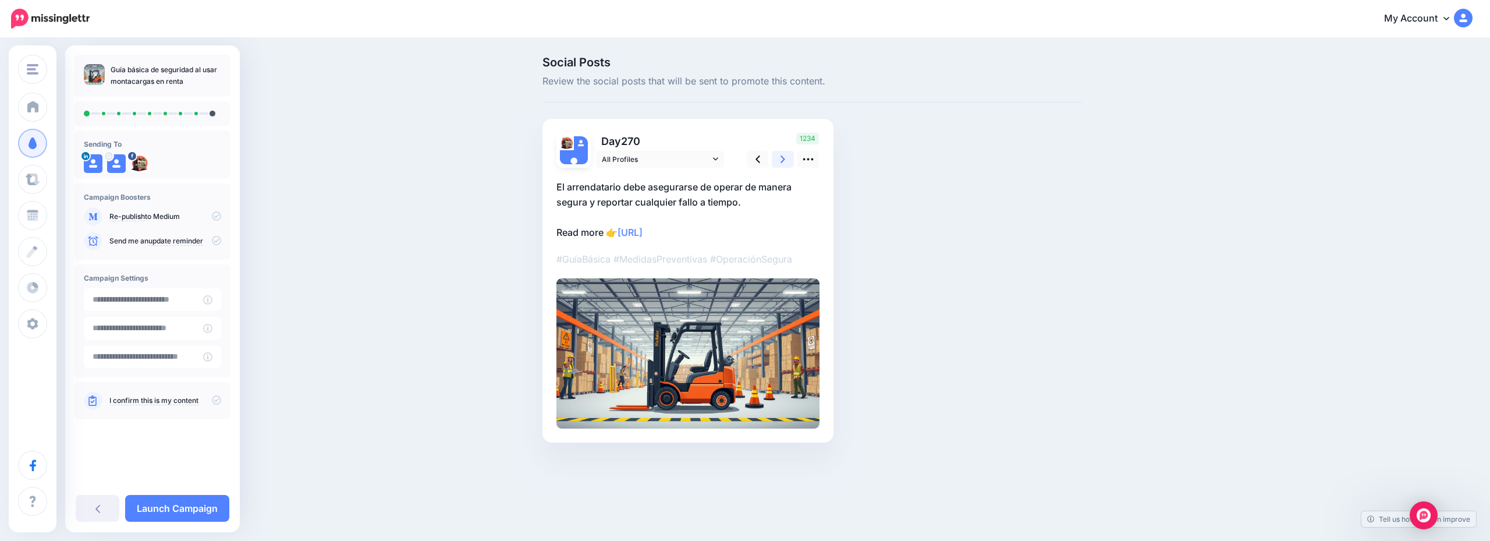
click at [788, 161] on link at bounding box center [783, 159] width 22 height 17
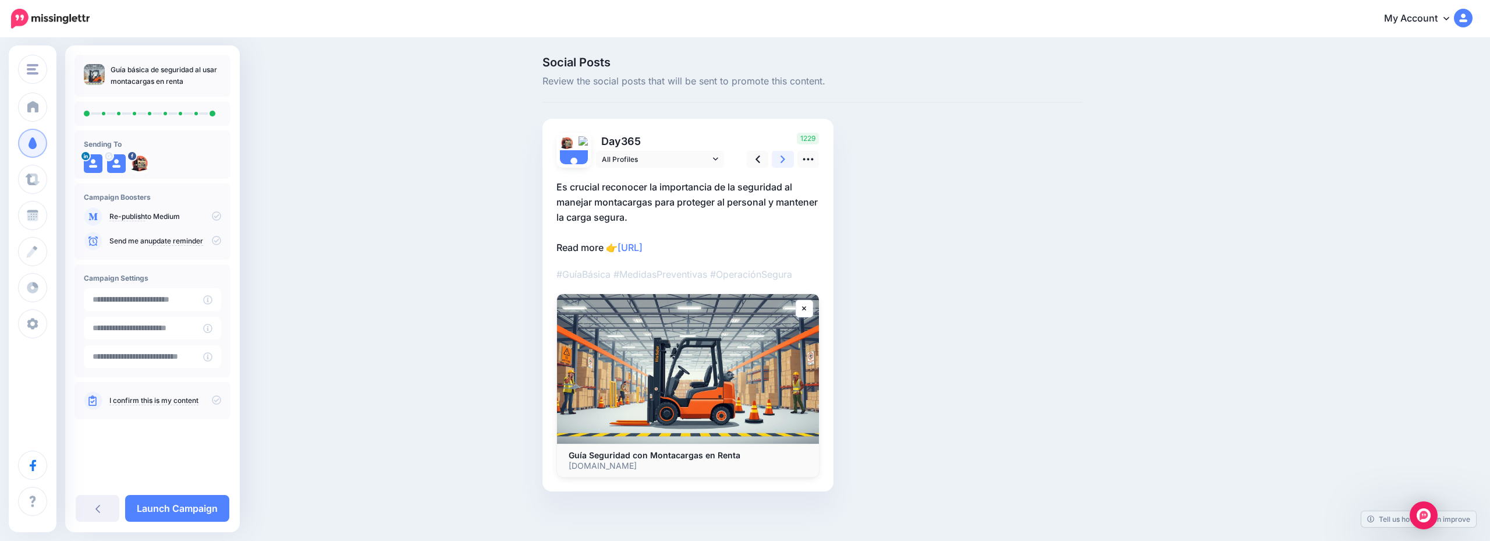
click at [788, 161] on link at bounding box center [783, 159] width 22 height 17
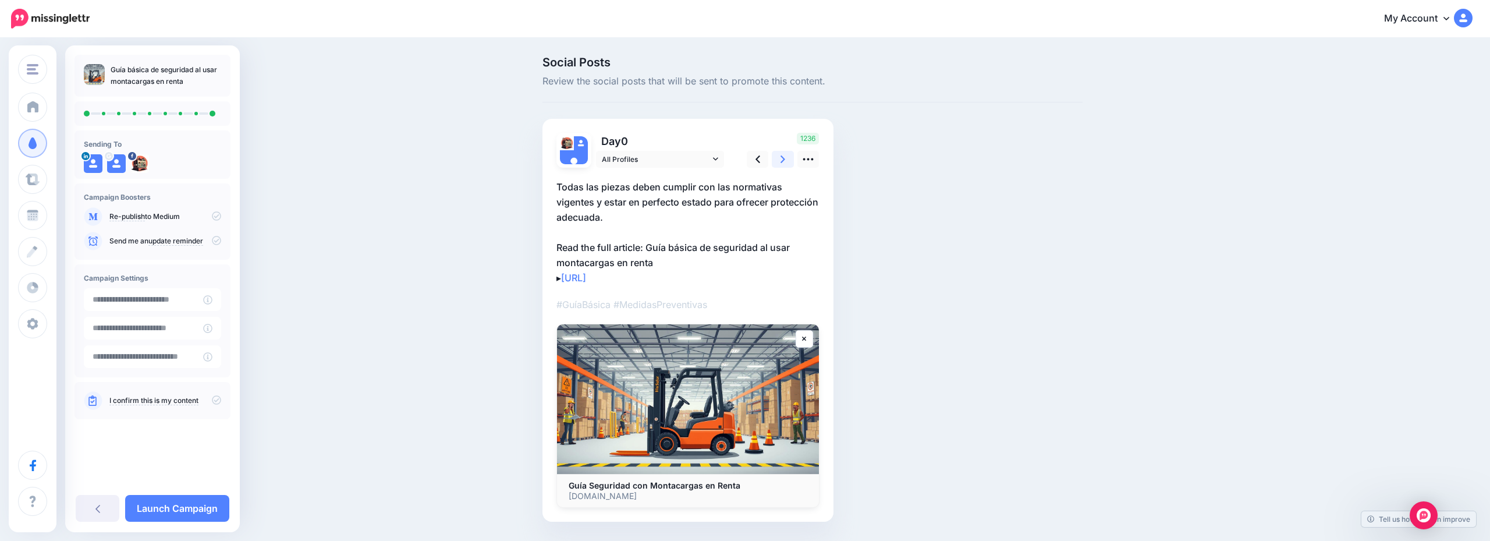
click at [787, 156] on link at bounding box center [783, 159] width 22 height 17
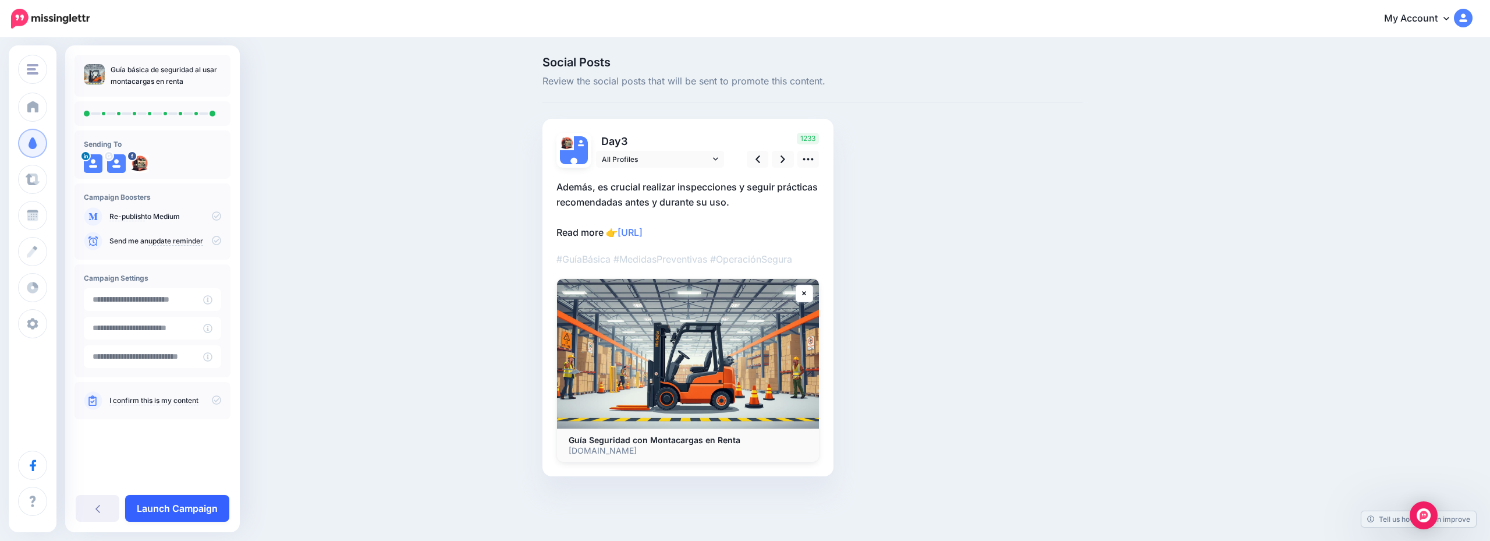
click at [180, 505] on link "Launch Campaign" at bounding box center [177, 508] width 104 height 27
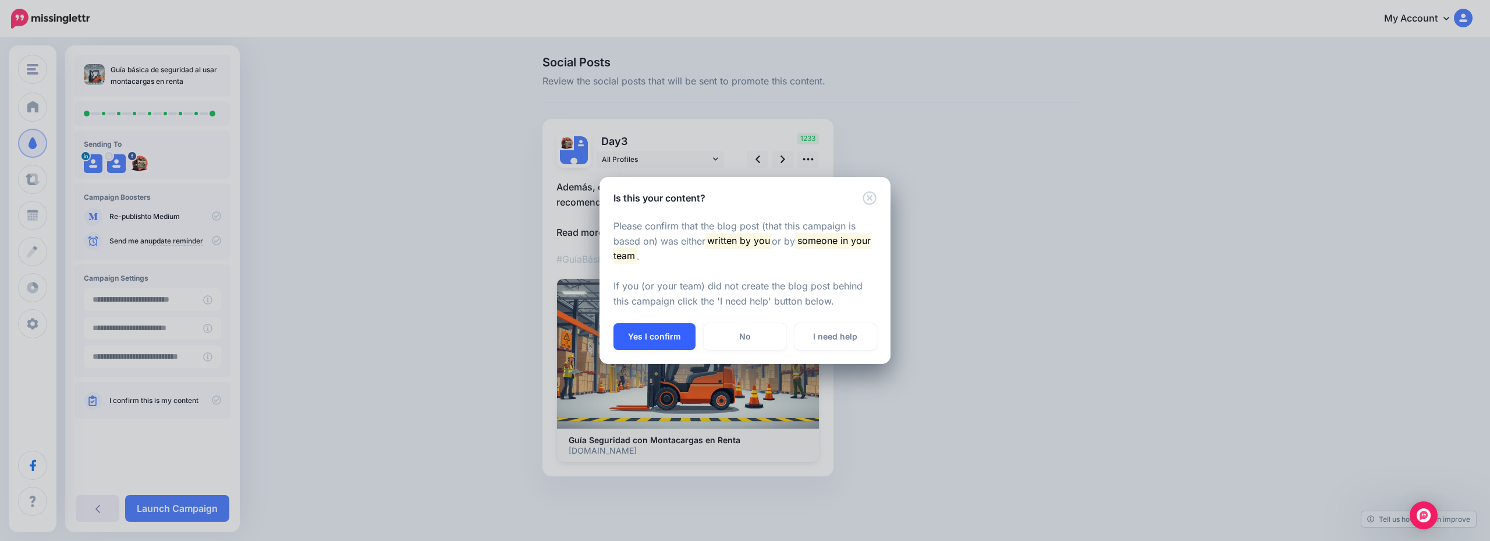
click at [665, 338] on button "Yes I confirm" at bounding box center [655, 336] width 82 height 27
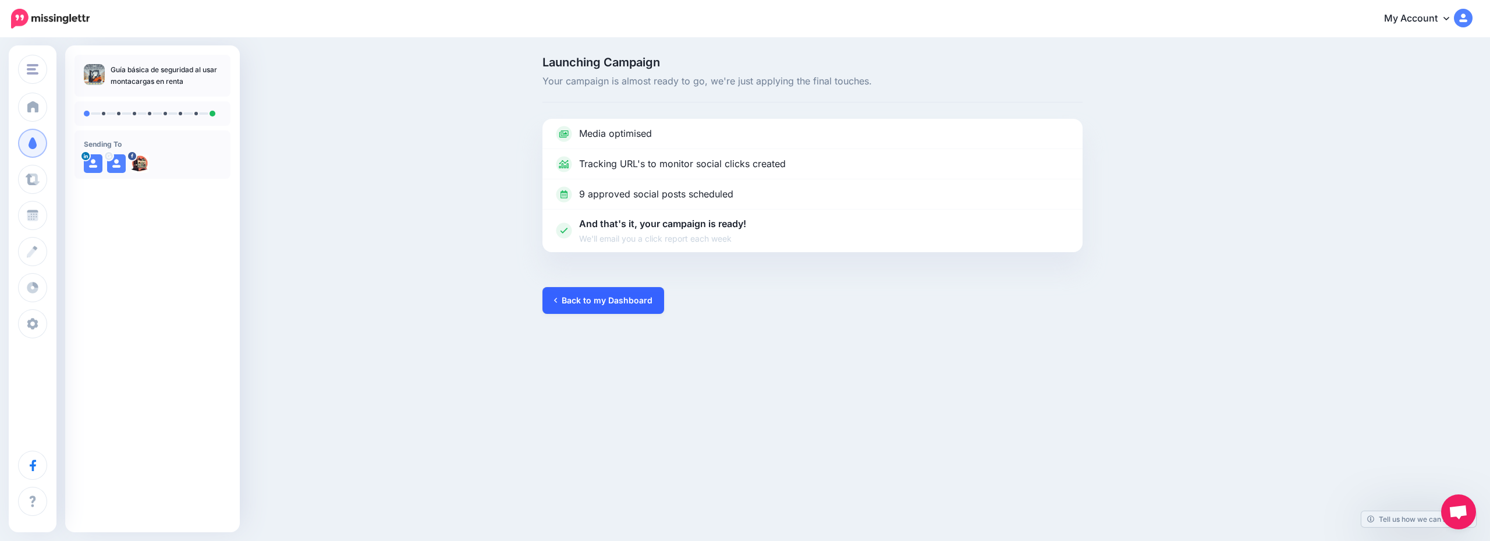
click at [571, 303] on link "Back to my Dashboard" at bounding box center [604, 300] width 122 height 27
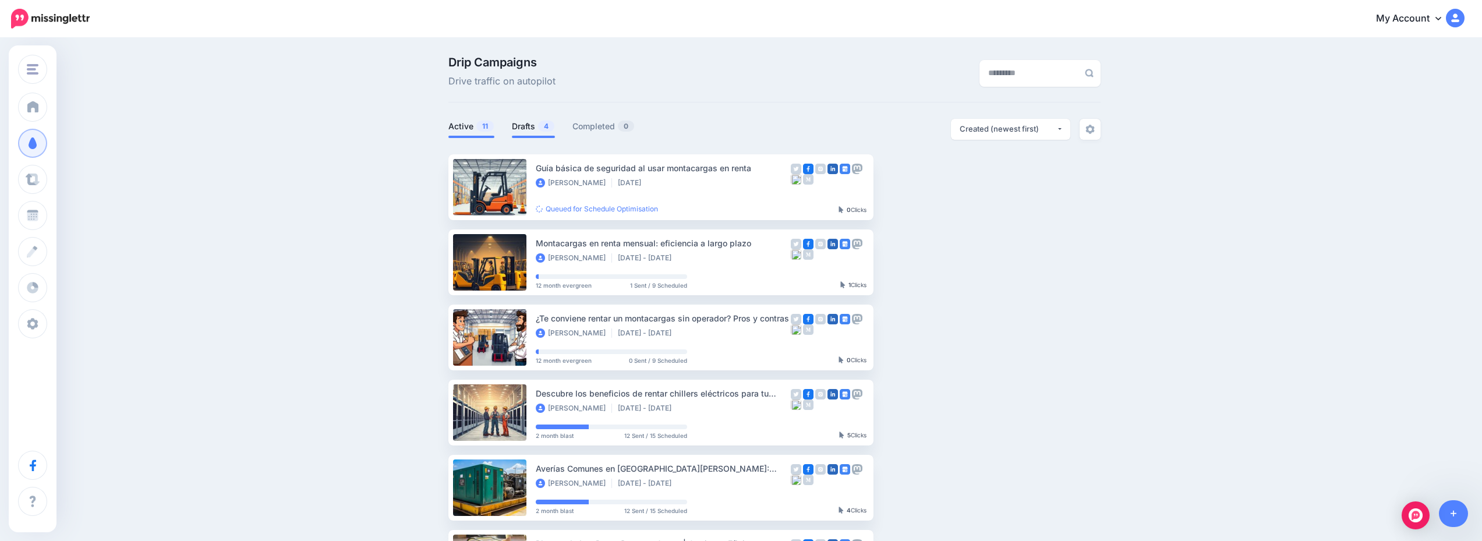
click at [534, 126] on link "Drafts 4" at bounding box center [533, 126] width 43 height 14
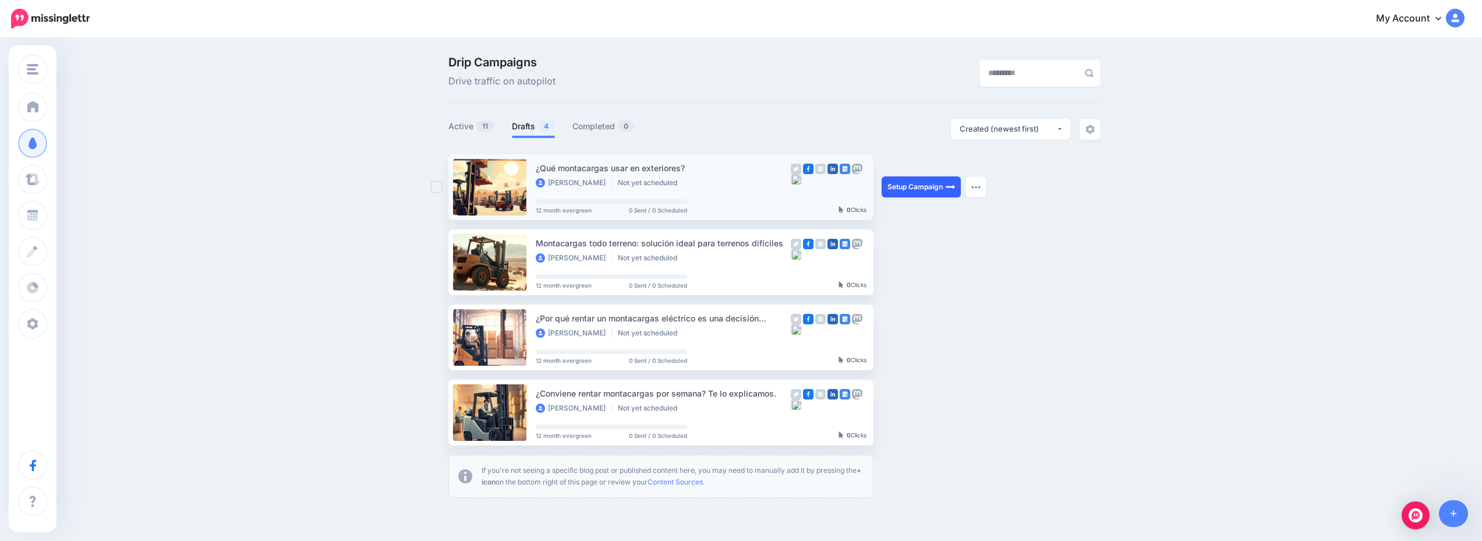
click at [952, 183] on img at bounding box center [950, 186] width 9 height 9
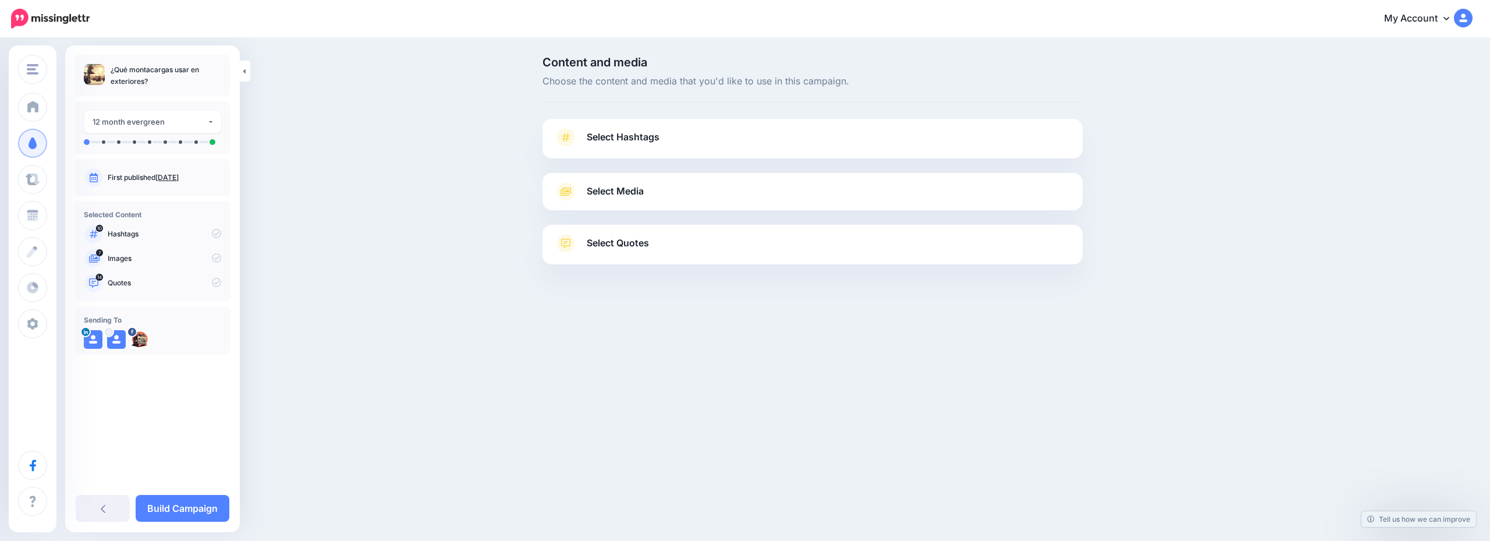
click at [686, 140] on link "Select Hashtags" at bounding box center [812, 143] width 517 height 30
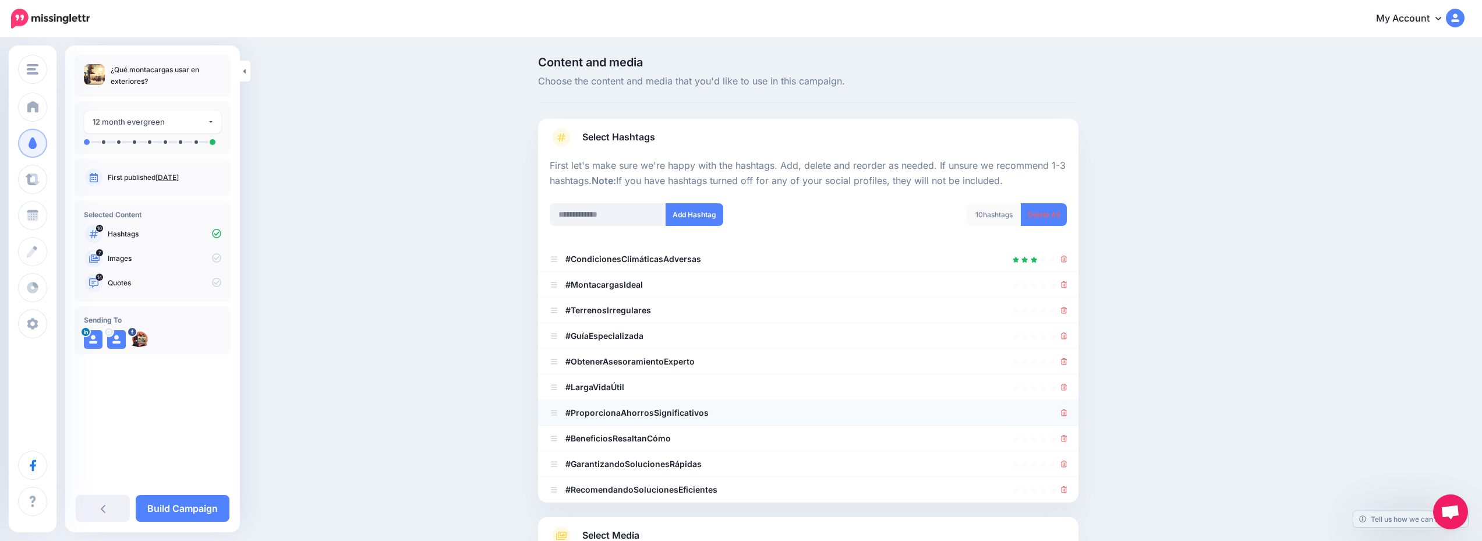
scroll to position [143, 0]
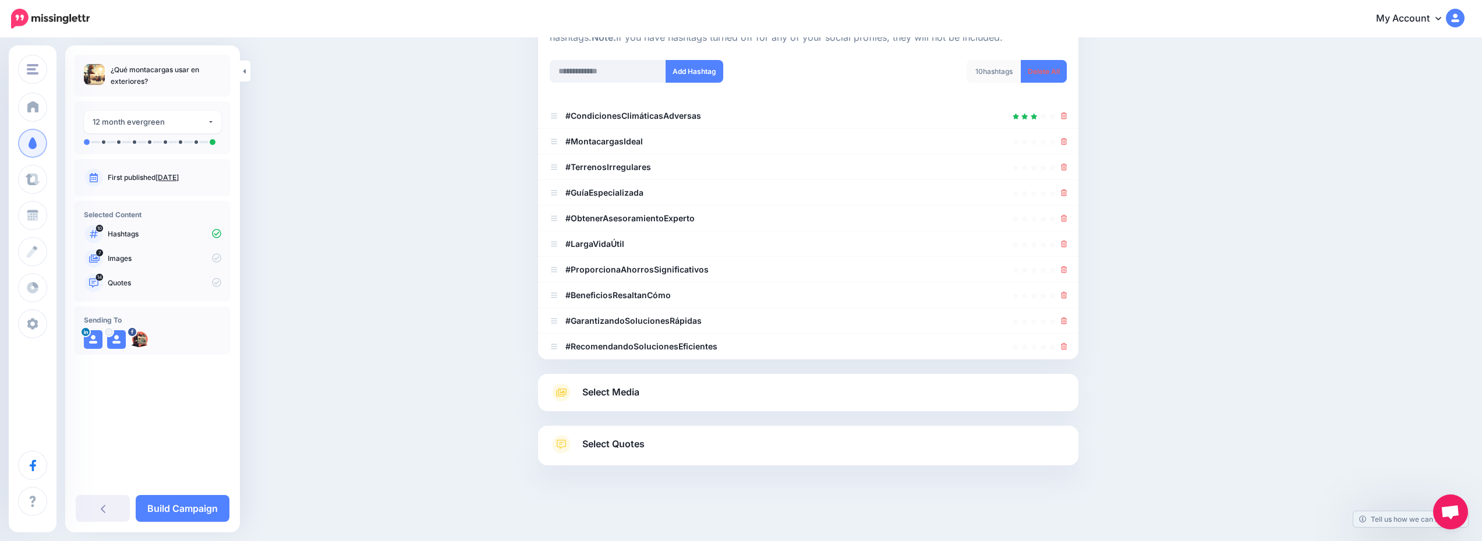
click at [753, 391] on link "Select Media" at bounding box center [808, 392] width 517 height 19
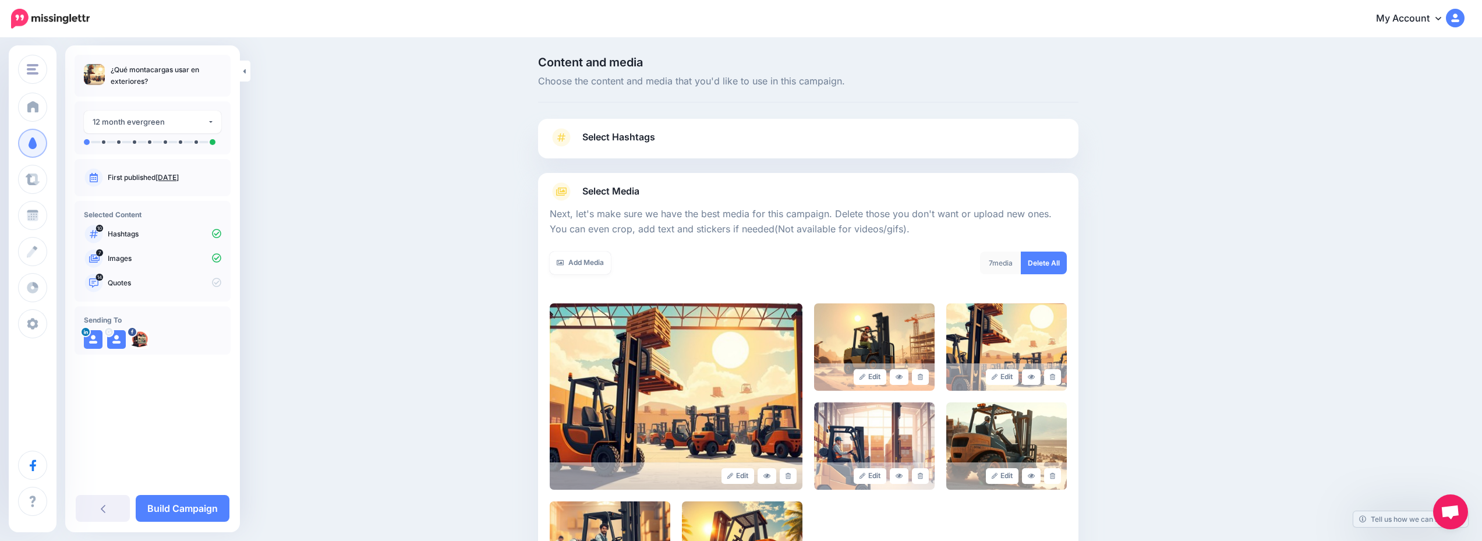
scroll to position [175, 0]
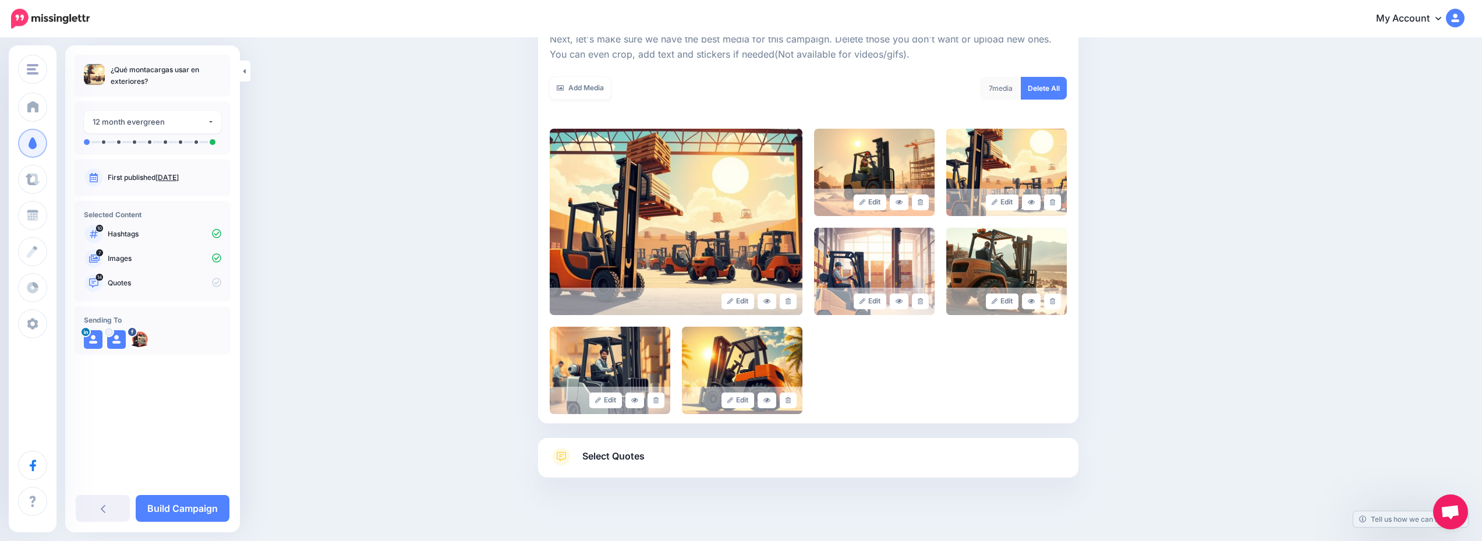
click at [778, 455] on link "Select Quotes" at bounding box center [808, 462] width 517 height 30
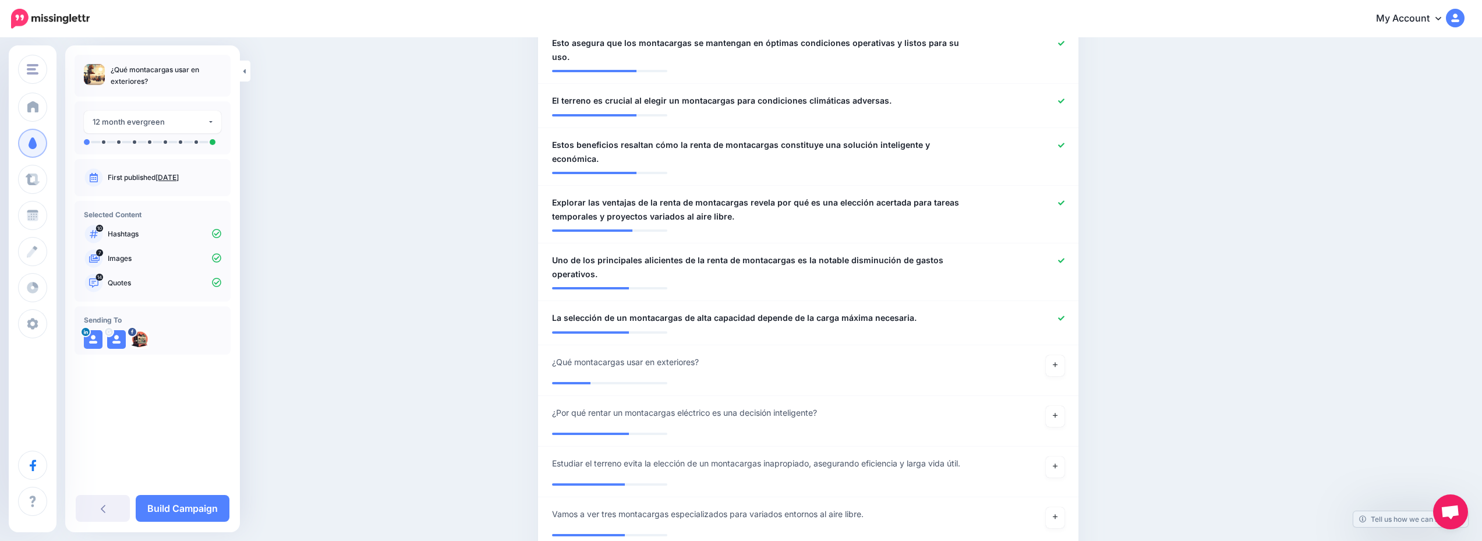
scroll to position [873, 0]
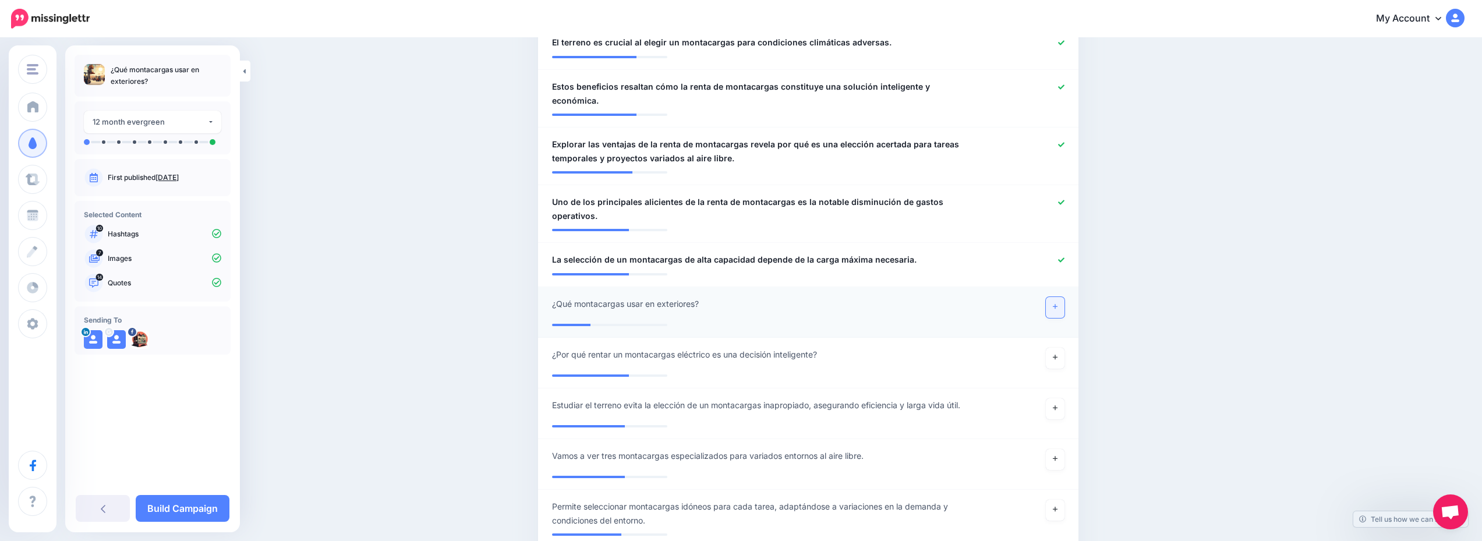
click at [1058, 297] on link at bounding box center [1055, 307] width 19 height 21
click at [197, 505] on link "Build Campaign" at bounding box center [183, 508] width 94 height 27
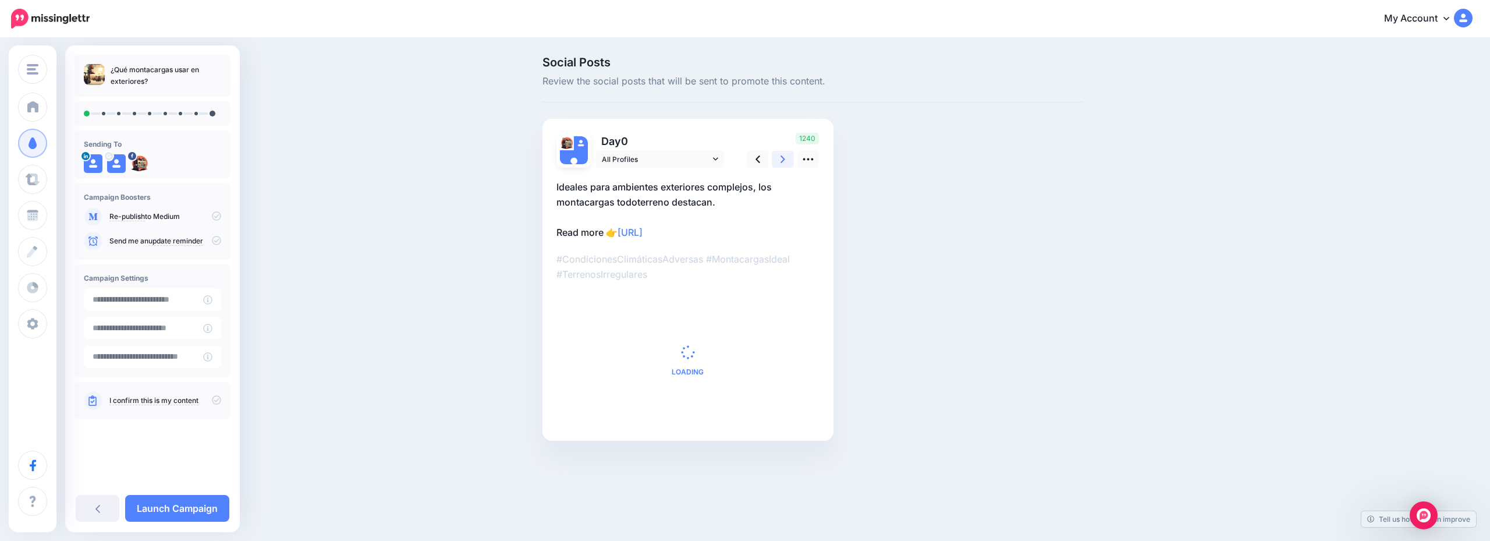
click at [776, 154] on link at bounding box center [783, 159] width 22 height 17
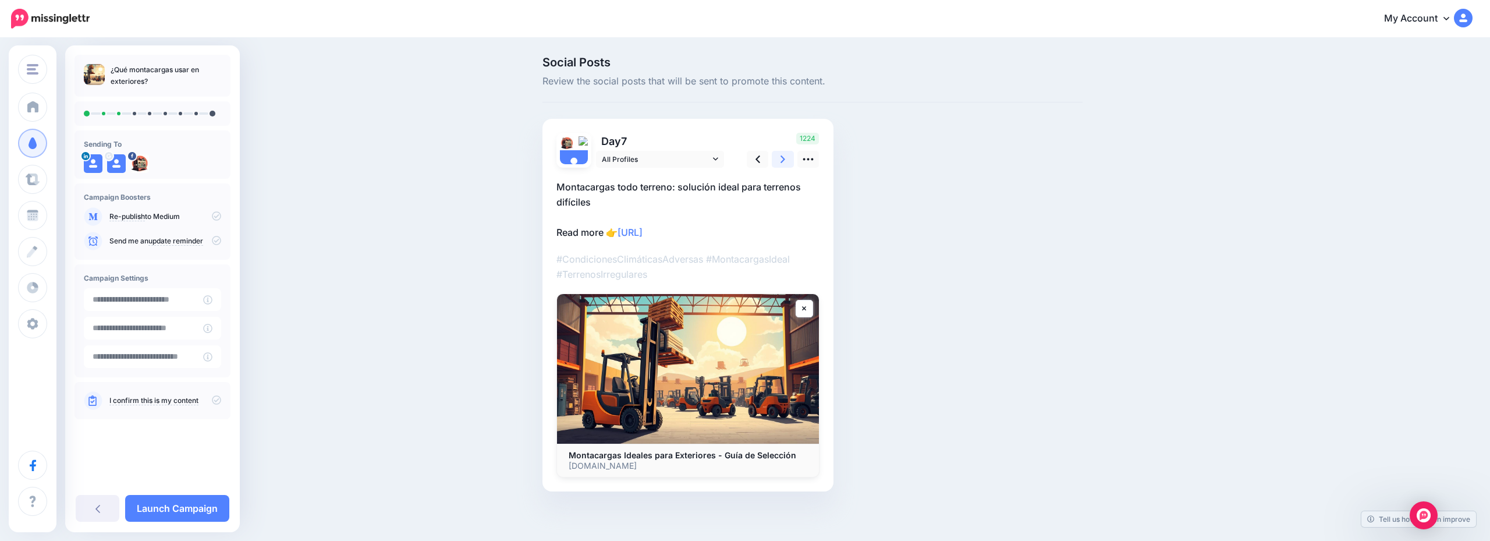
click at [777, 154] on link at bounding box center [783, 159] width 22 height 17
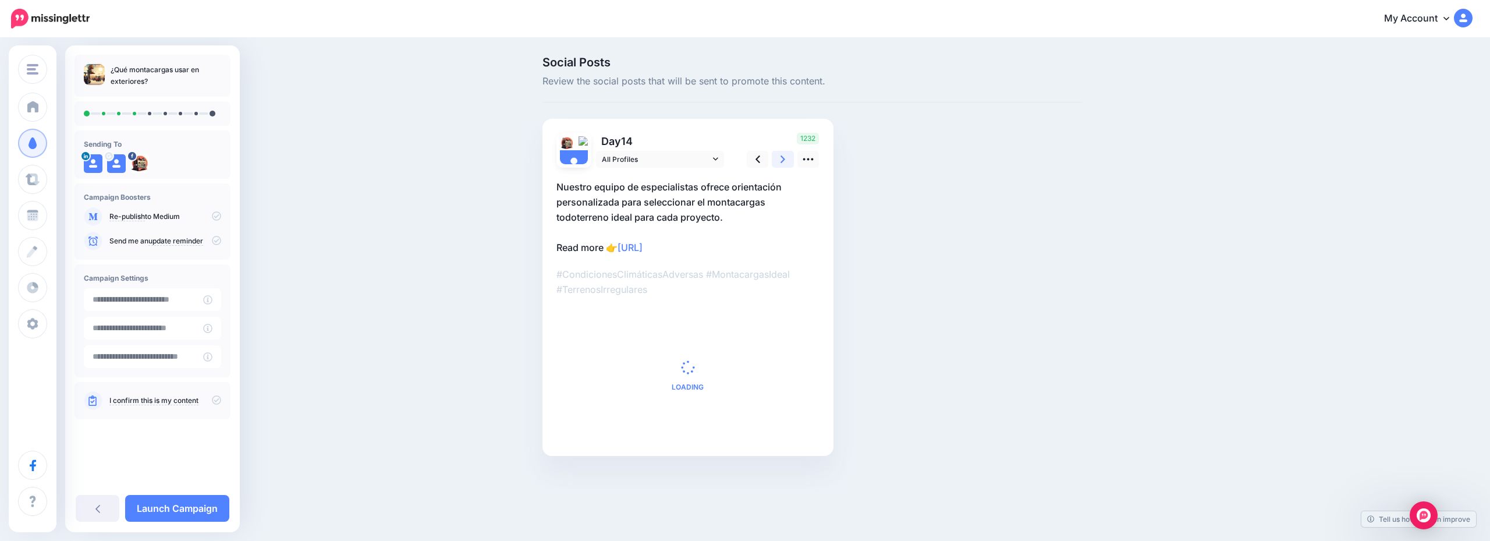
click at [777, 154] on link at bounding box center [783, 159] width 22 height 17
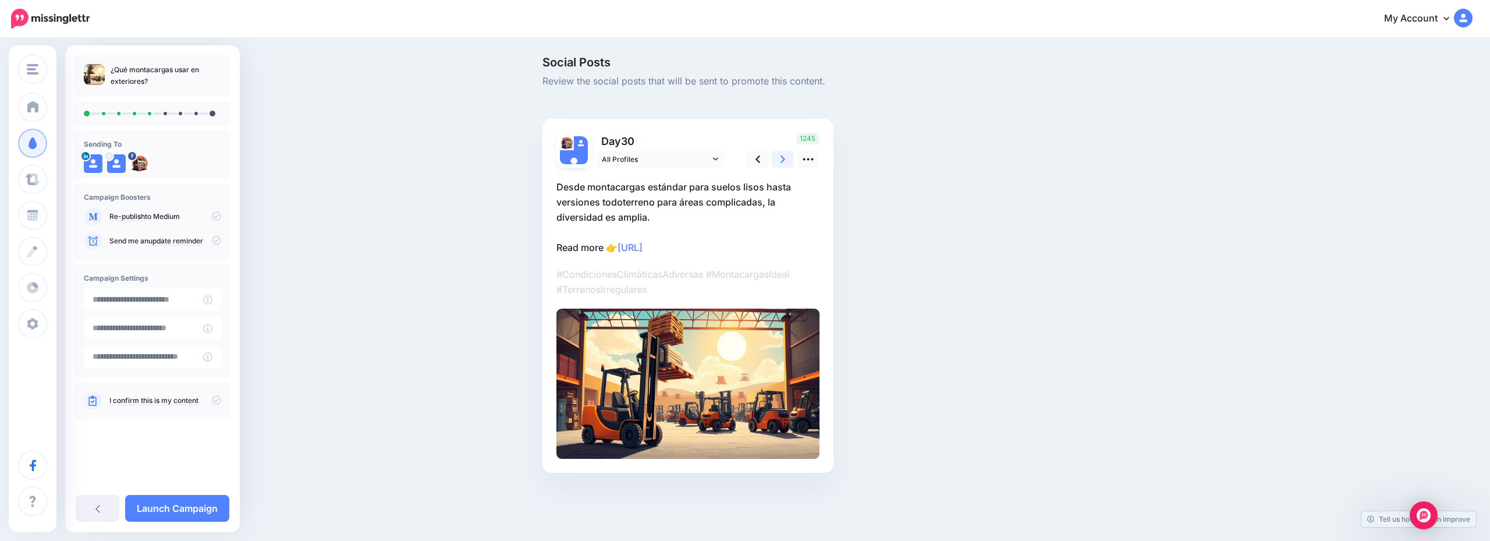
click at [777, 154] on link at bounding box center [783, 159] width 22 height 17
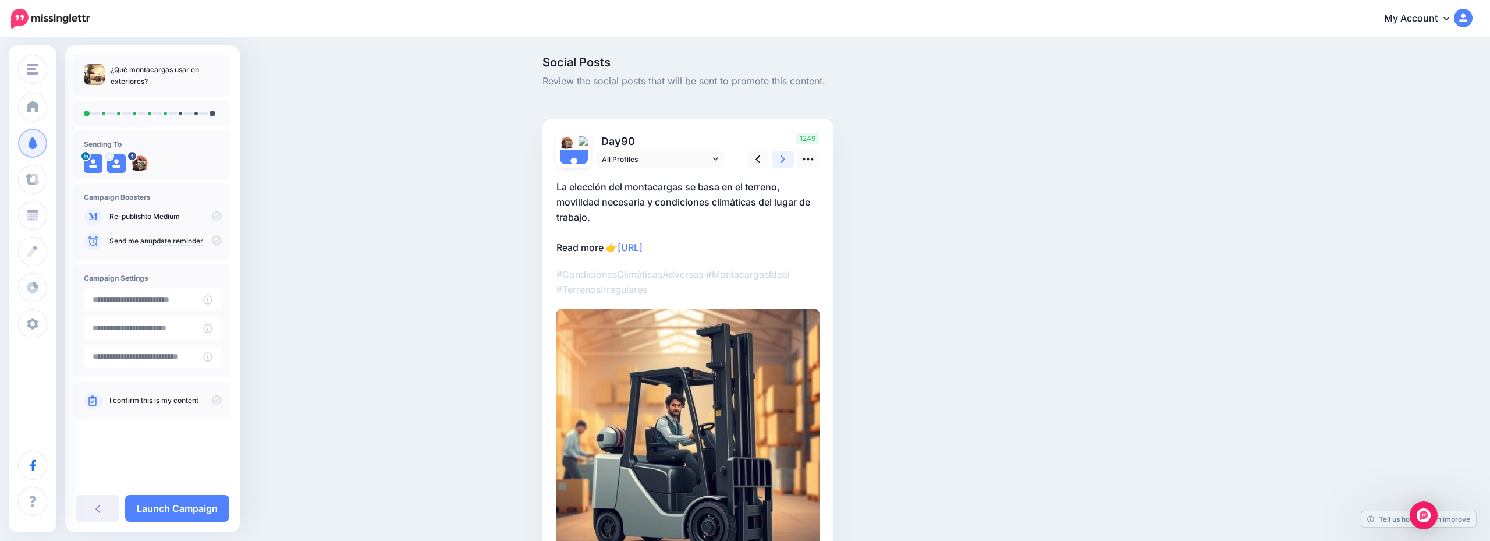
click at [777, 154] on link at bounding box center [783, 159] width 22 height 17
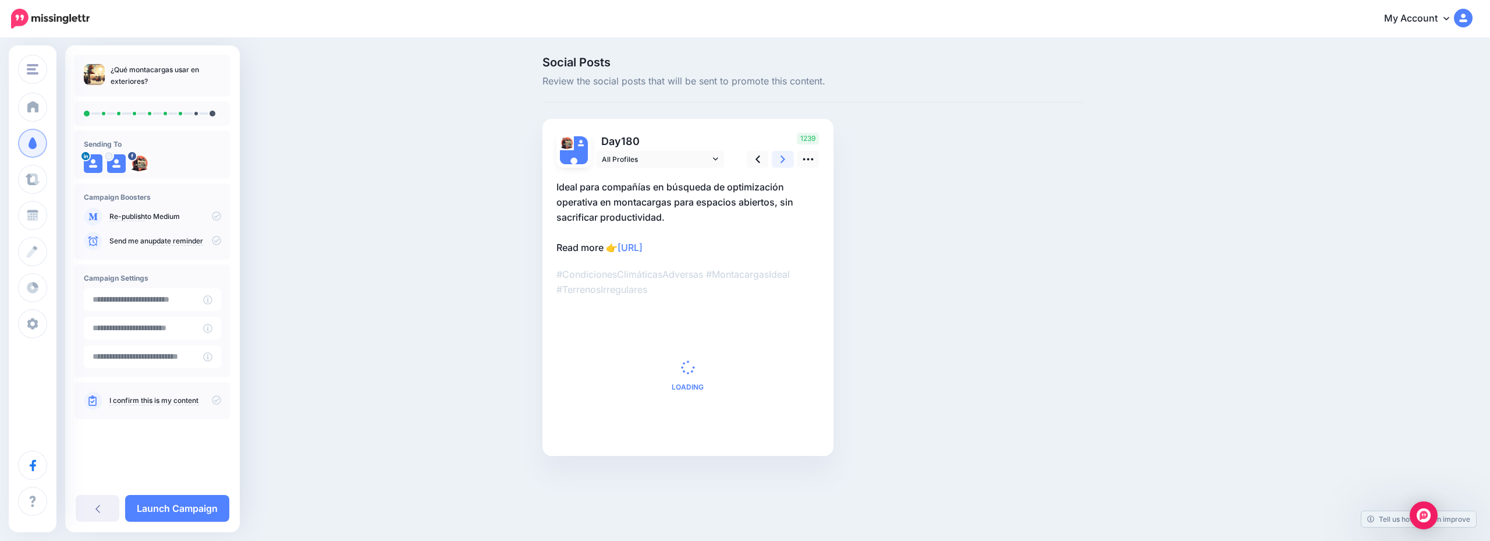
click at [777, 154] on link at bounding box center [783, 159] width 22 height 17
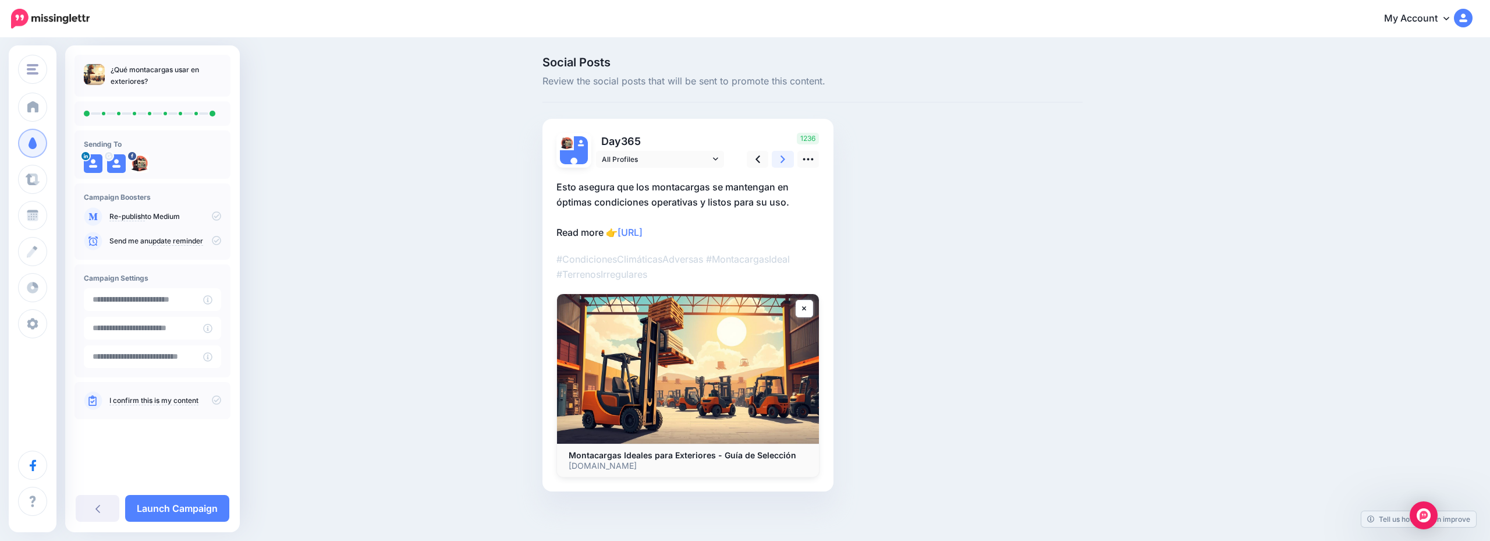
click at [777, 154] on link at bounding box center [783, 159] width 22 height 17
click at [190, 502] on link "Launch Campaign" at bounding box center [177, 508] width 104 height 27
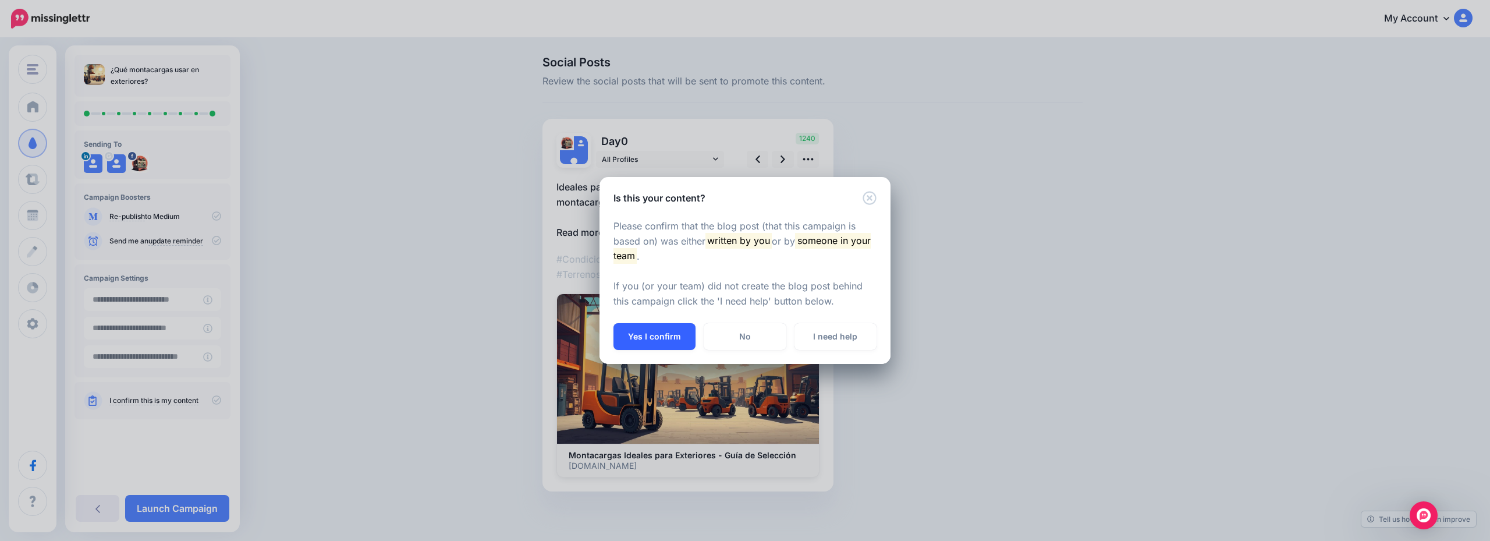
click at [670, 328] on button "Yes I confirm" at bounding box center [655, 336] width 82 height 27
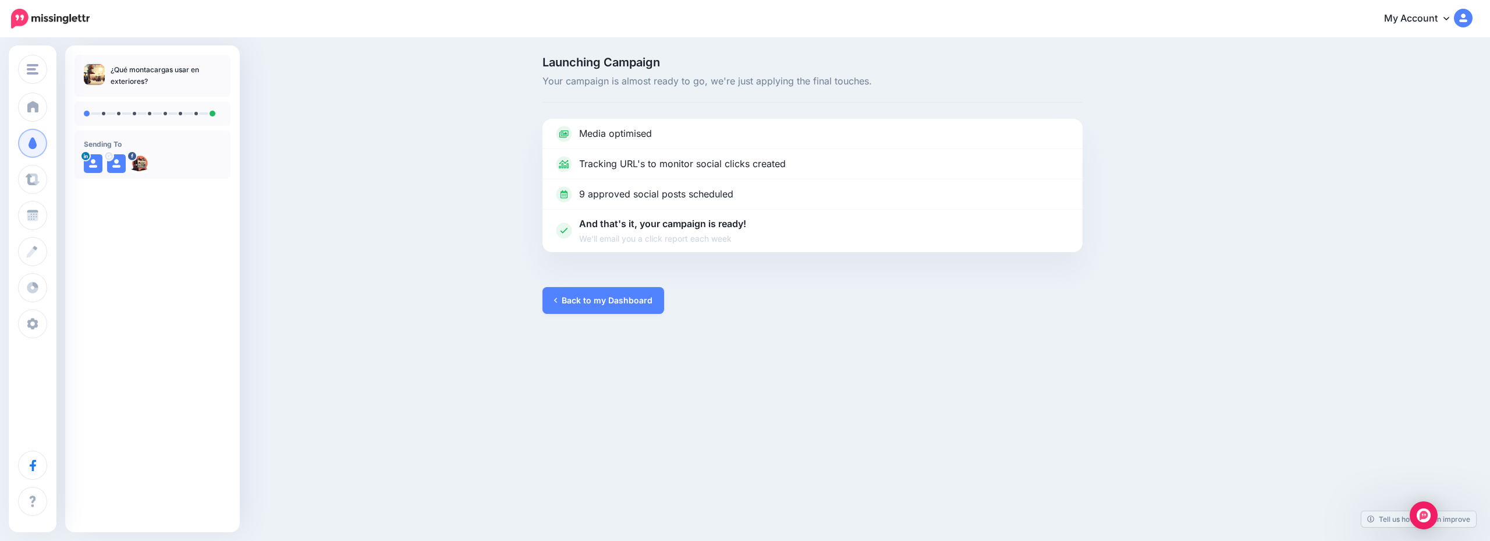
click at [618, 314] on div "Launching Campaign Your campaign is almost ready to go, we're just applying the…" at bounding box center [745, 185] width 1490 height 292
click at [627, 303] on link "Back to my Dashboard" at bounding box center [604, 300] width 122 height 27
